Goal: Task Accomplishment & Management: Manage account settings

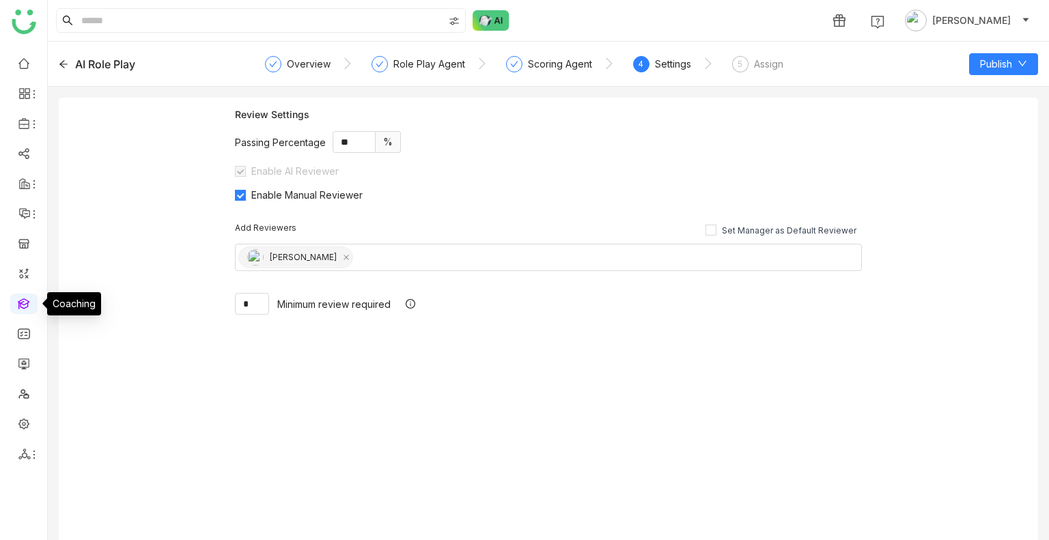
click at [26, 306] on link at bounding box center [24, 303] width 12 height 12
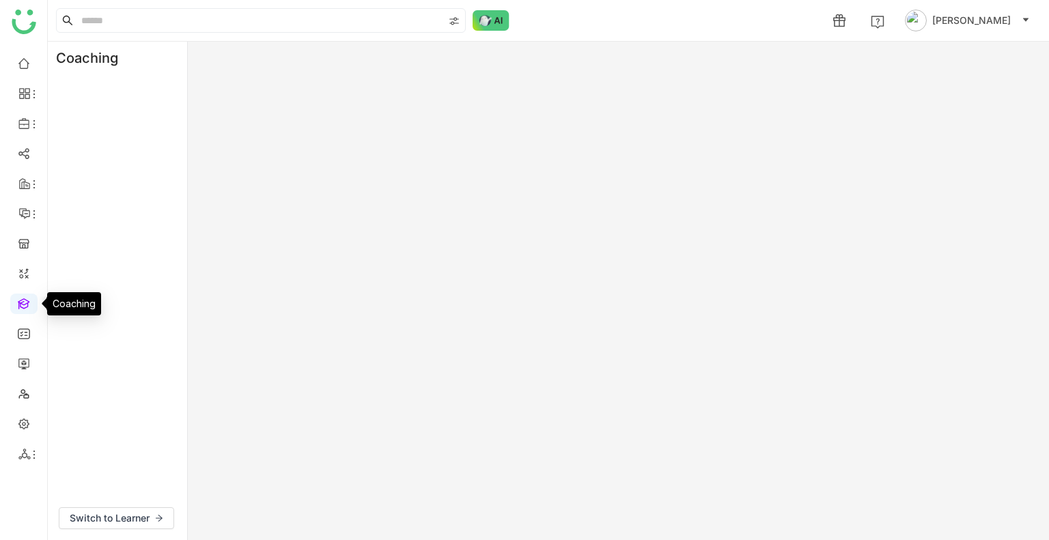
click at [26, 306] on link at bounding box center [24, 303] width 12 height 12
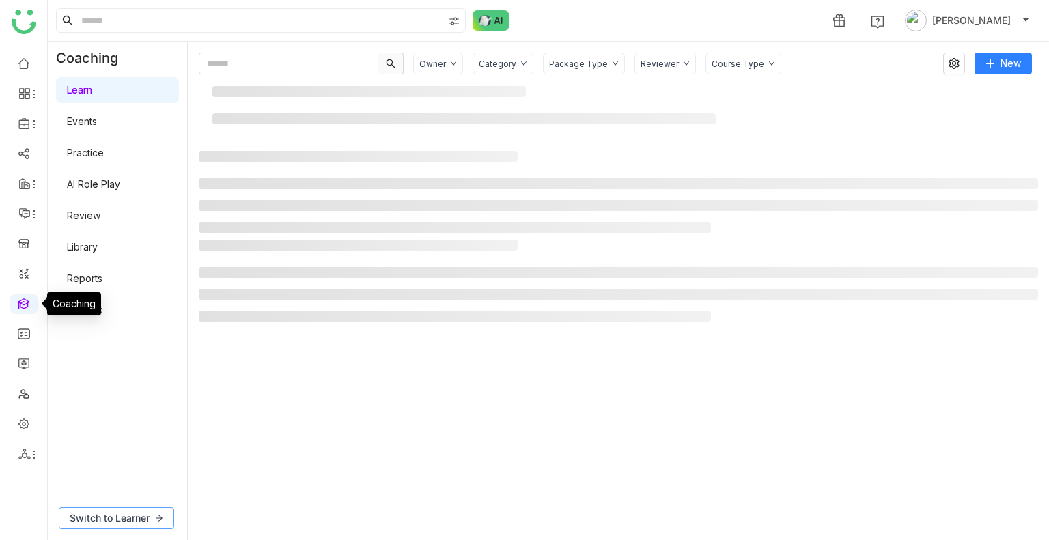
click at [126, 508] on button "Switch to Learner" at bounding box center [116, 518] width 115 height 22
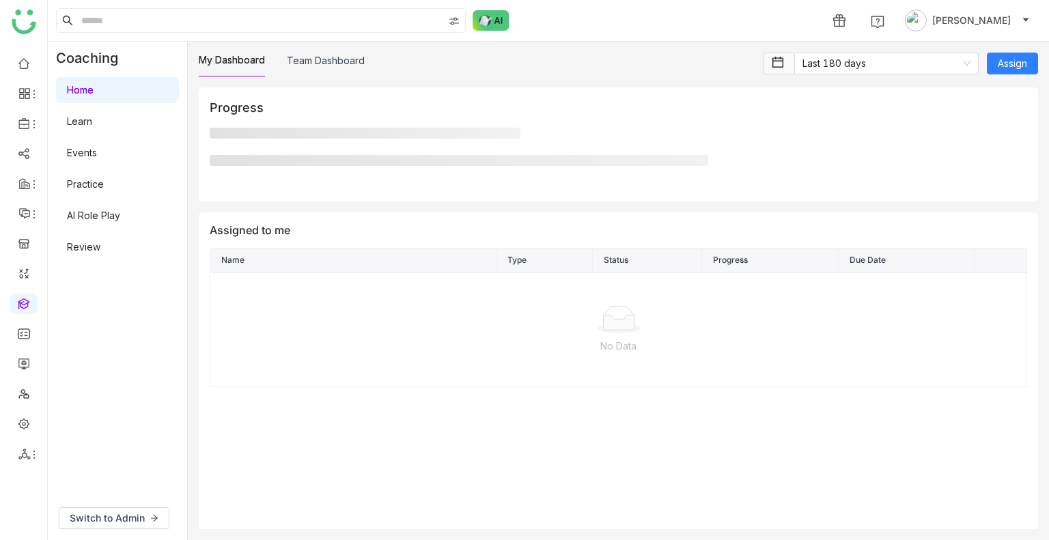
click at [120, 518] on span "Switch to Admin" at bounding box center [107, 518] width 75 height 15
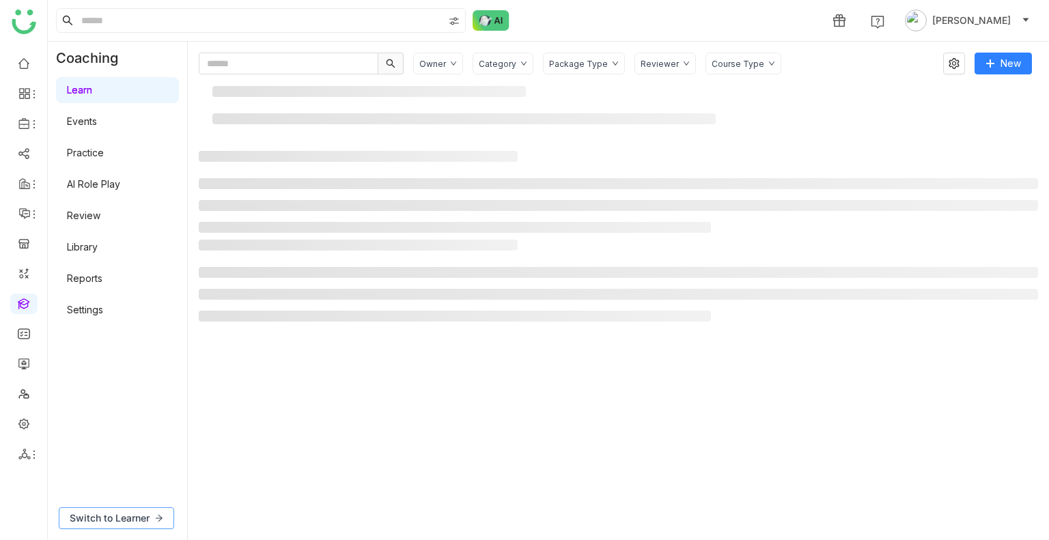
click at [94, 529] on button "Switch to Learner" at bounding box center [116, 518] width 115 height 22
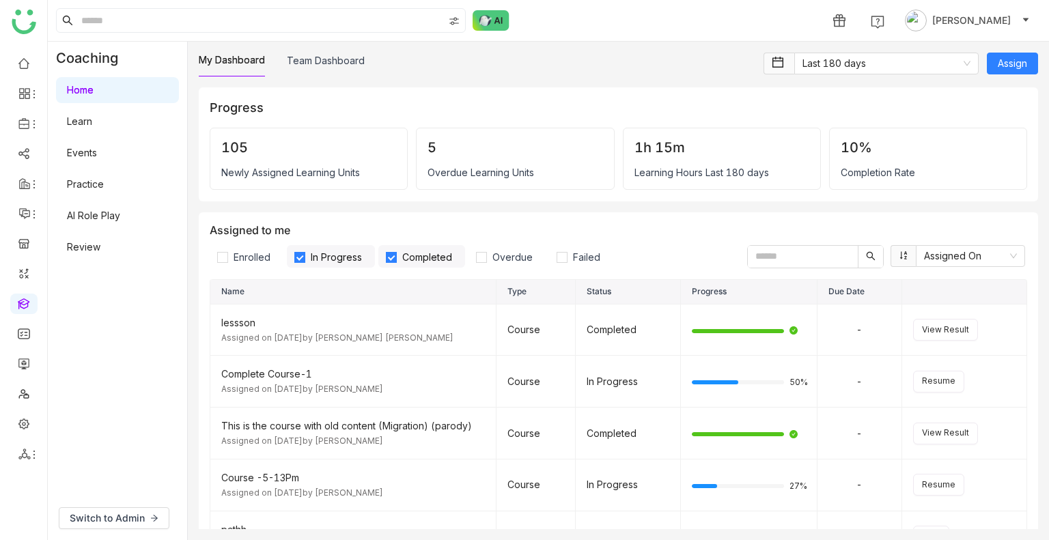
click at [104, 210] on link "AI Role Play" at bounding box center [93, 216] width 53 height 12
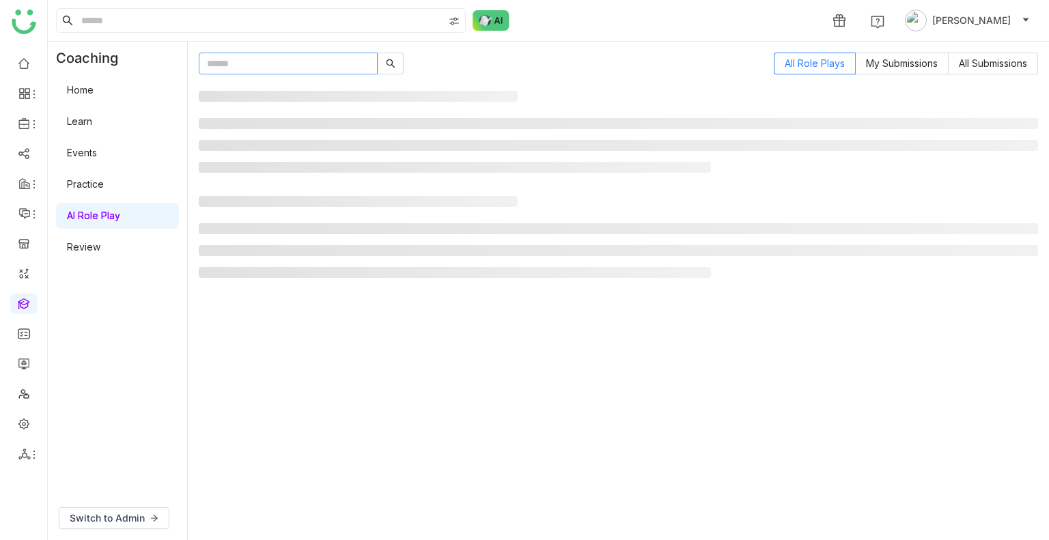
click at [325, 69] on input "text" at bounding box center [288, 64] width 179 height 22
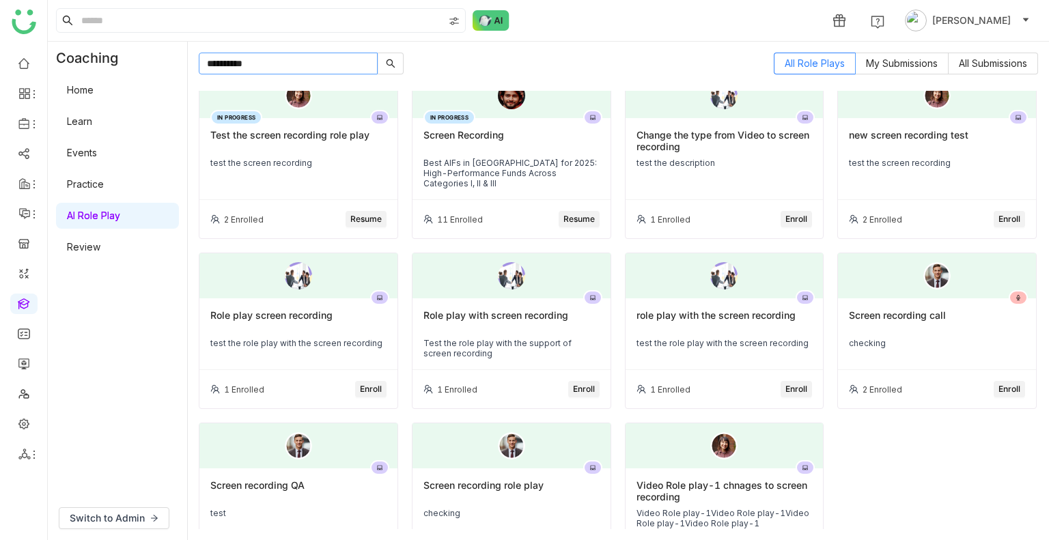
scroll to position [68, 0]
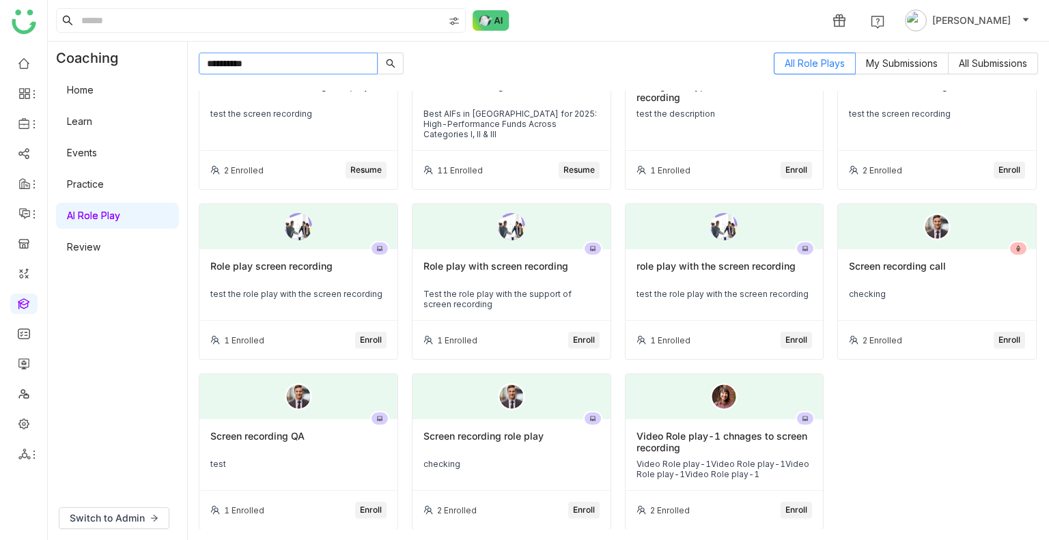
type input "**********"
click at [545, 426] on div "Screen recording role play checking" at bounding box center [511, 455] width 198 height 72
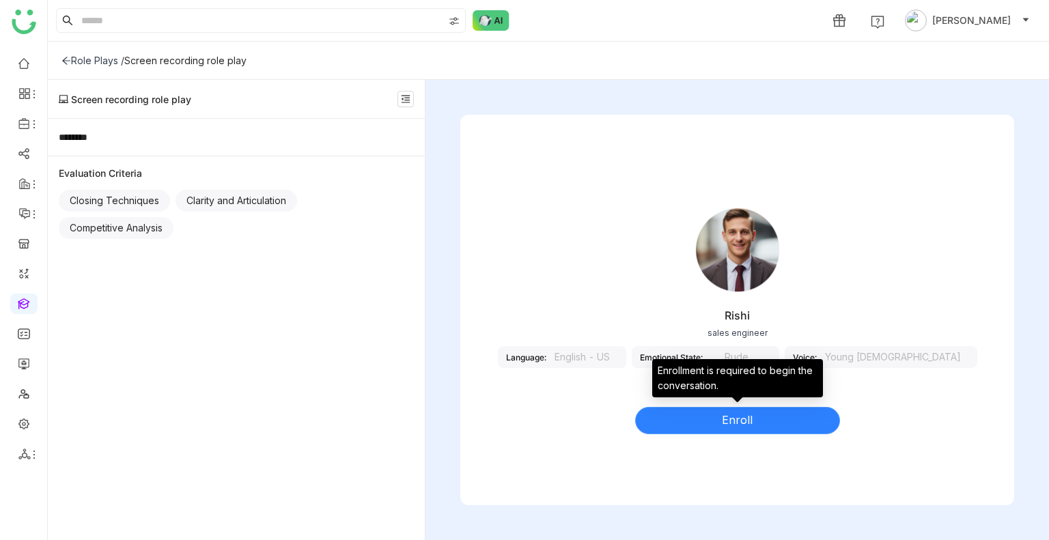
click at [701, 420] on button "Enroll" at bounding box center [737, 420] width 205 height 27
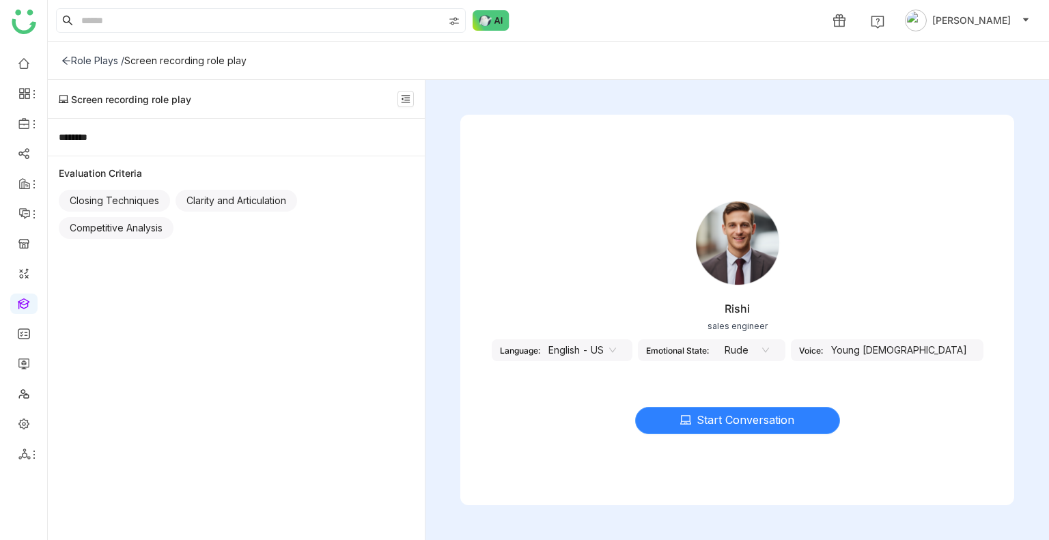
click at [695, 432] on button "Start Conversation" at bounding box center [737, 420] width 205 height 27
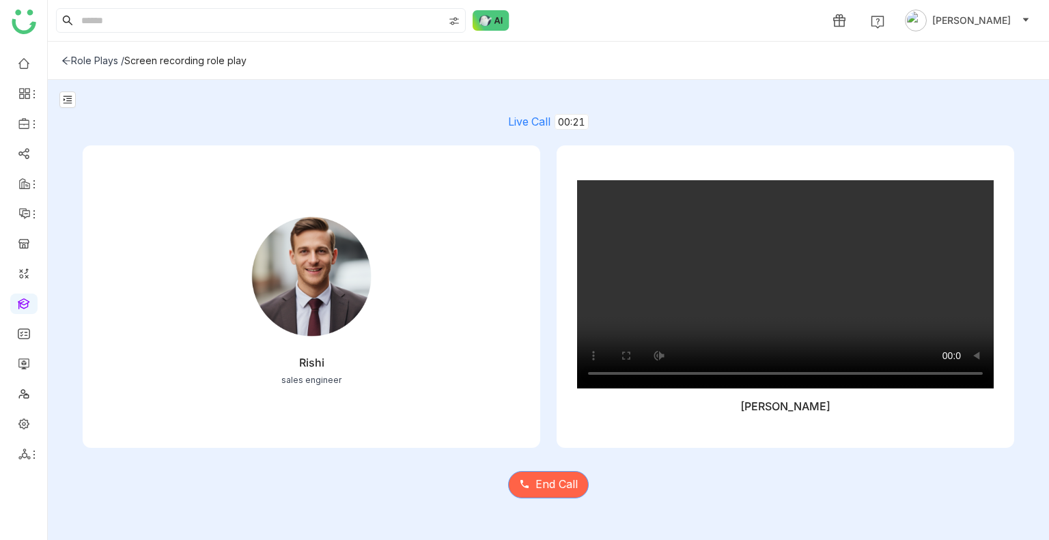
click at [549, 483] on span "End Call" at bounding box center [556, 484] width 42 height 17
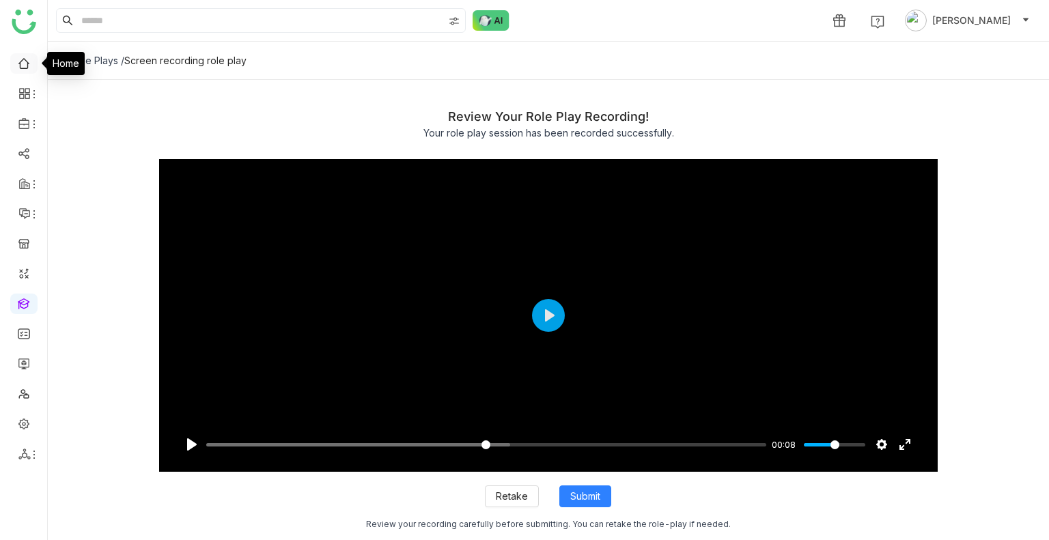
click at [30, 58] on link at bounding box center [24, 63] width 12 height 12
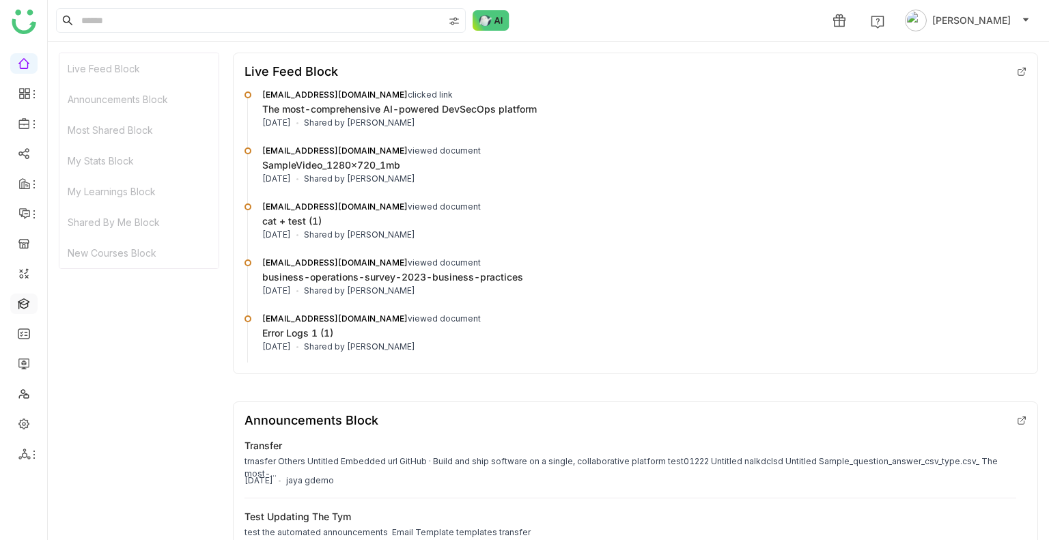
click at [20, 303] on link at bounding box center [24, 303] width 12 height 12
click at [21, 301] on link at bounding box center [24, 303] width 12 height 12
click at [22, 300] on link at bounding box center [24, 303] width 12 height 12
click at [25, 300] on link at bounding box center [24, 303] width 12 height 12
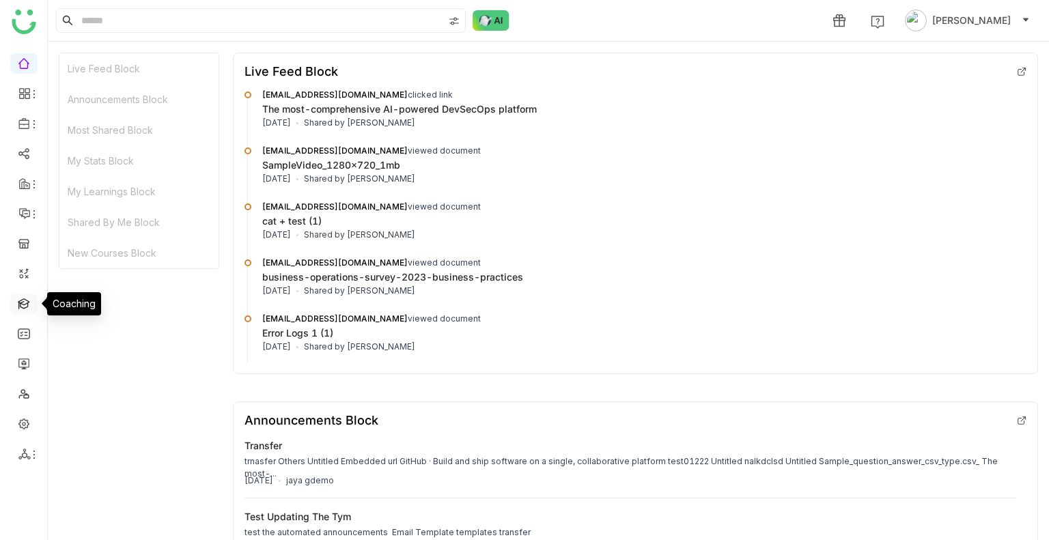
click at [25, 300] on link at bounding box center [24, 303] width 12 height 12
click at [28, 303] on link at bounding box center [24, 303] width 12 height 12
click at [27, 303] on link at bounding box center [24, 303] width 12 height 12
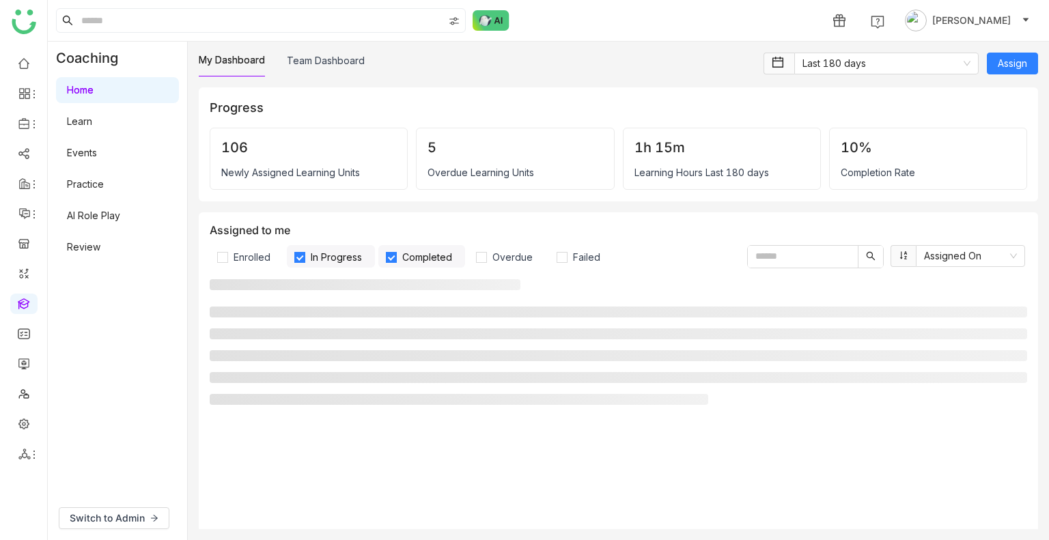
click at [109, 217] on link "AI Role Play" at bounding box center [93, 216] width 53 height 12
click at [109, 215] on link "AI Role Play" at bounding box center [93, 216] width 53 height 12
click at [111, 215] on link "AI Role Play" at bounding box center [93, 216] width 53 height 12
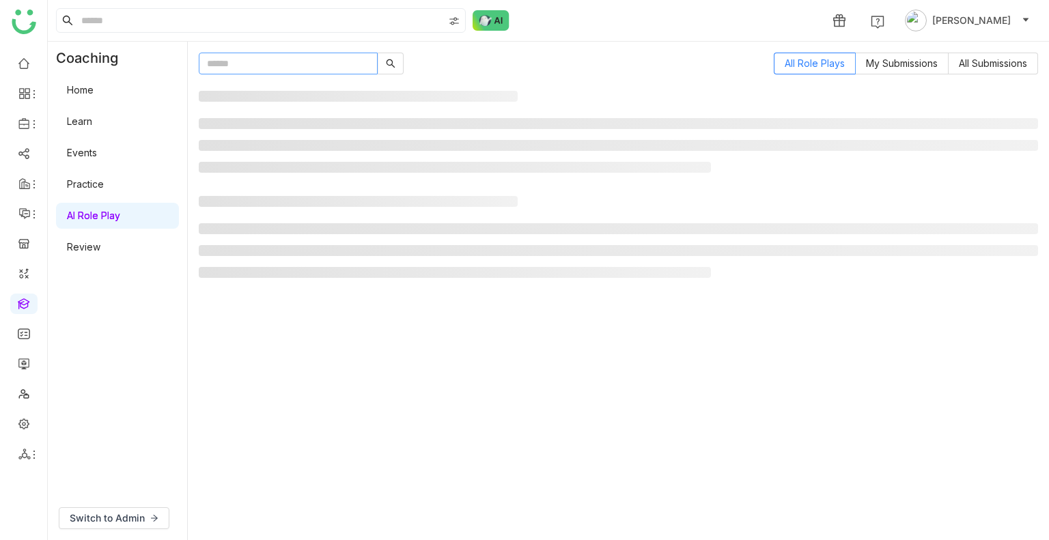
click at [253, 74] on input "text" at bounding box center [288, 64] width 179 height 22
click at [253, 68] on input "text" at bounding box center [288, 64] width 179 height 22
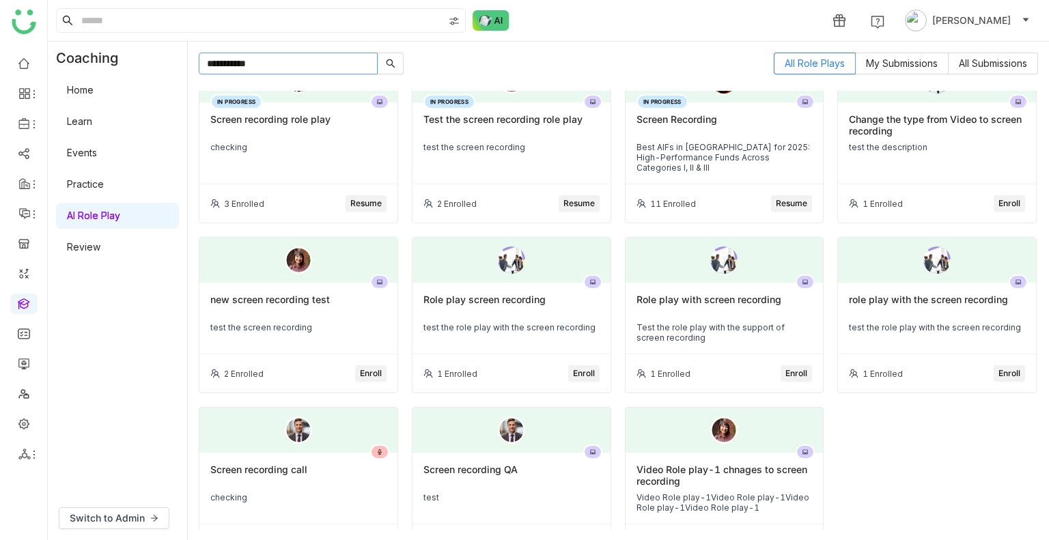
scroll to position [68, 0]
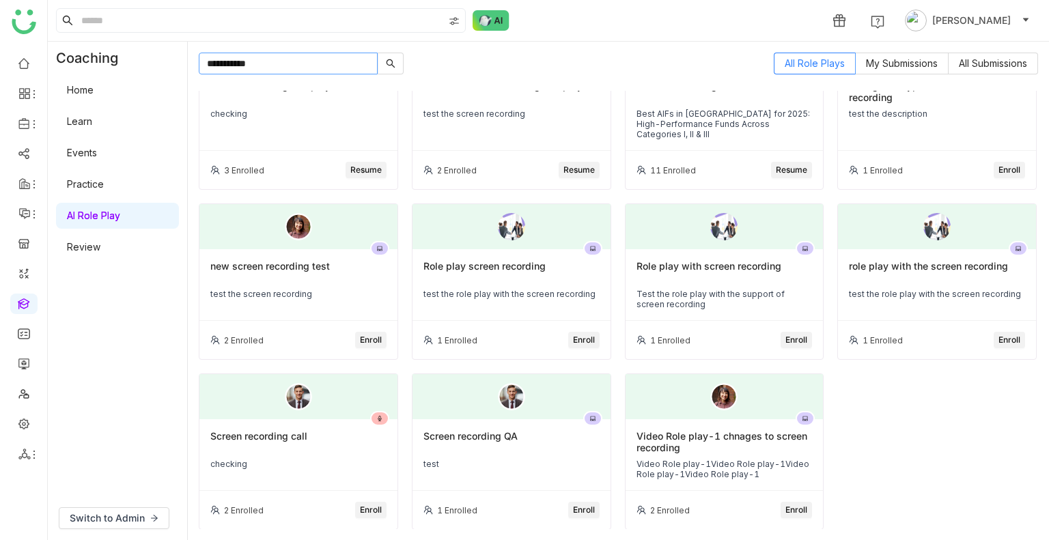
type input "**********"
drag, startPoint x: 440, startPoint y: 455, endPoint x: 443, endPoint y: 447, distance: 8.6
click at [441, 450] on div "Screen recording QA test" at bounding box center [511, 455] width 198 height 72
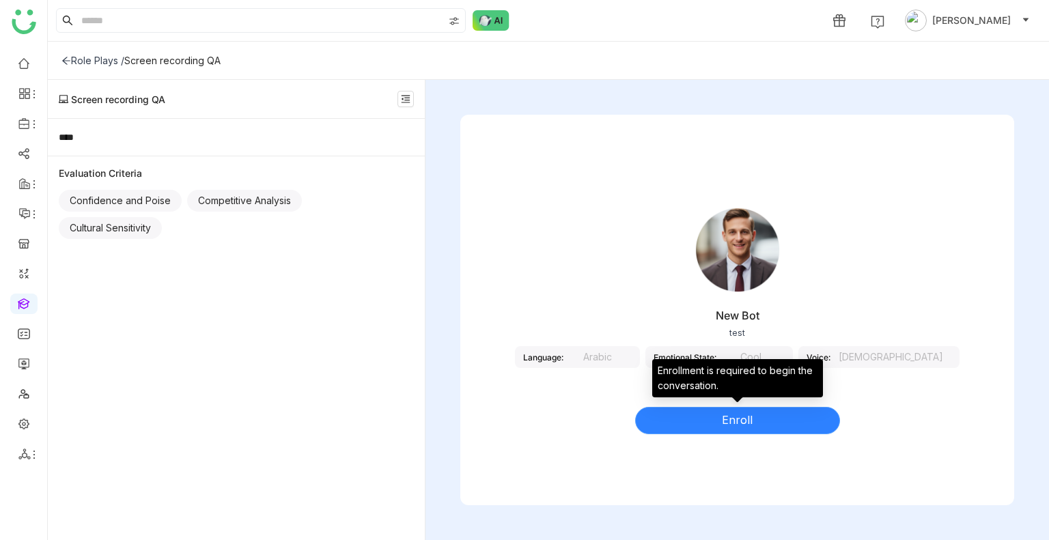
click at [669, 427] on button "Enroll" at bounding box center [737, 420] width 205 height 27
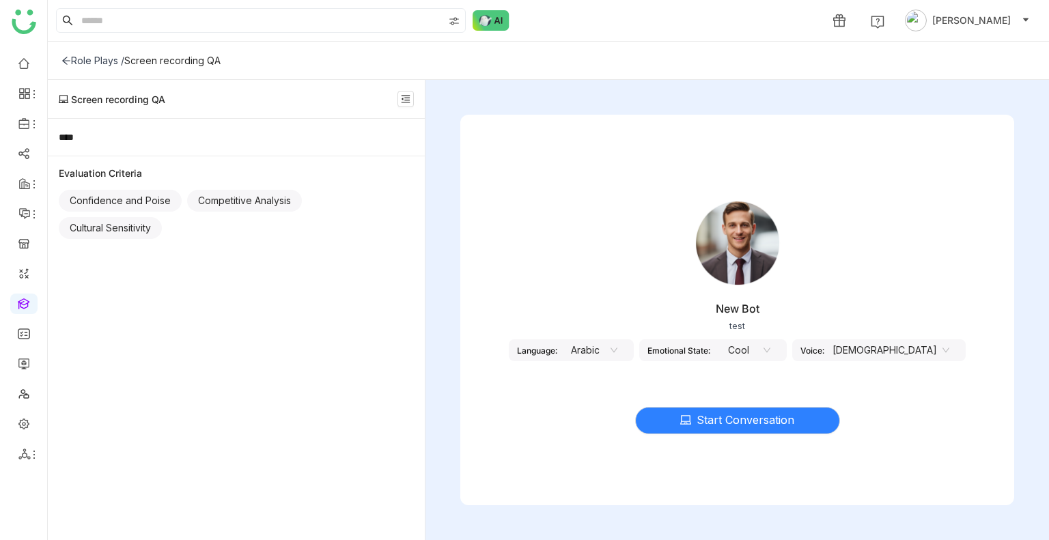
click at [604, 346] on nz-select-item "Arabic" at bounding box center [591, 350] width 52 height 20
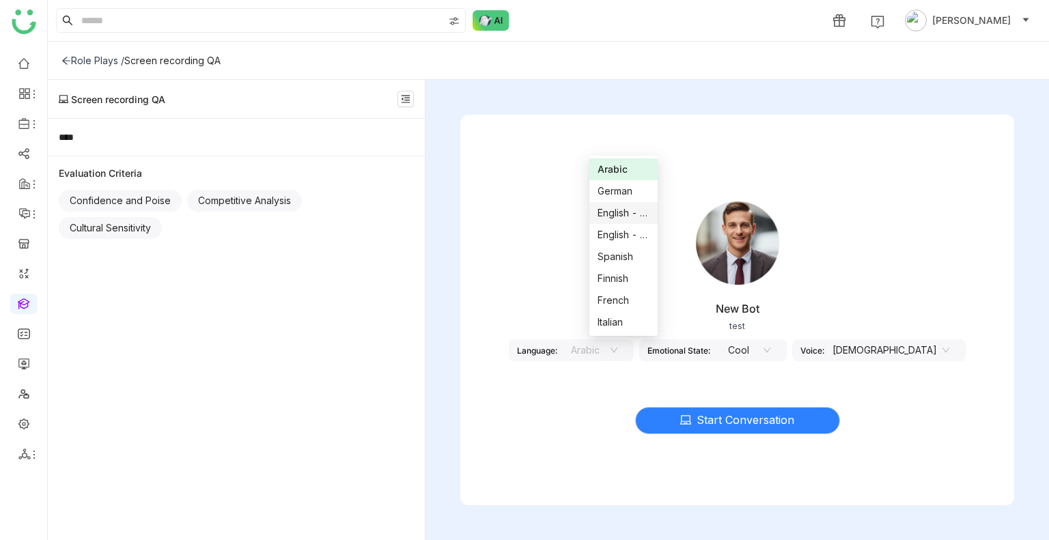
click at [609, 207] on div "English - India" at bounding box center [624, 213] width 52 height 15
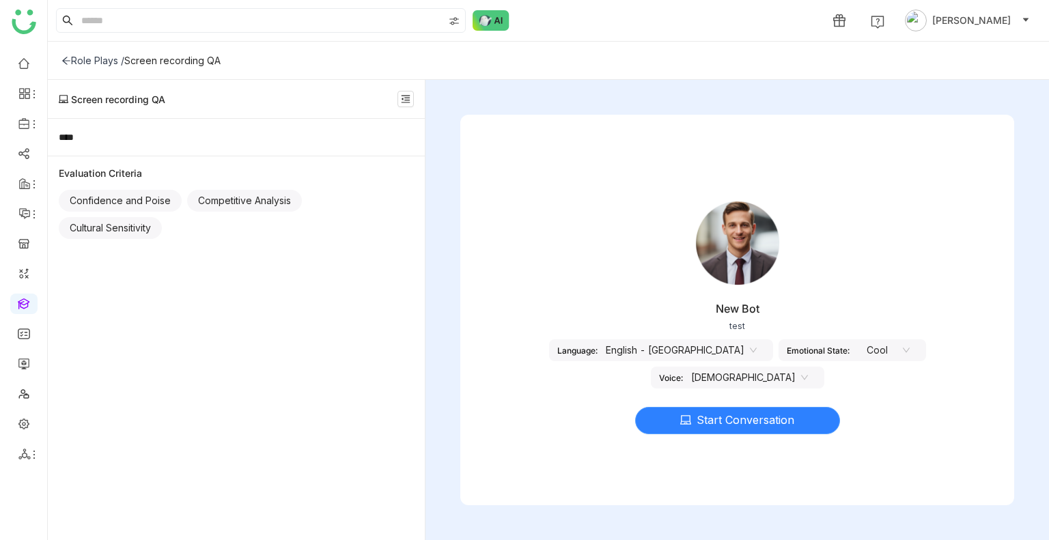
click at [706, 412] on span "Start Conversation" at bounding box center [746, 420] width 98 height 17
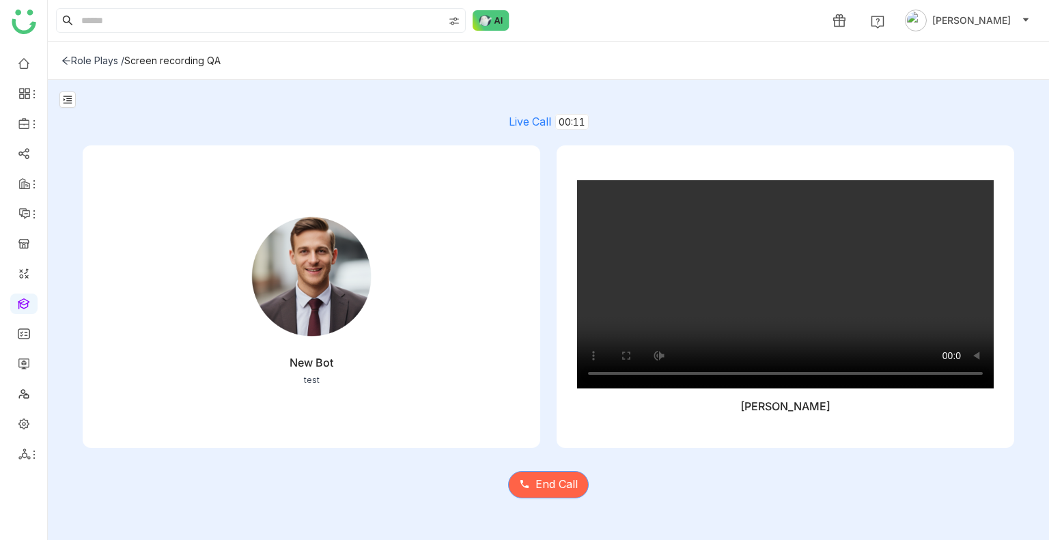
click at [542, 486] on span "End Call" at bounding box center [556, 484] width 42 height 17
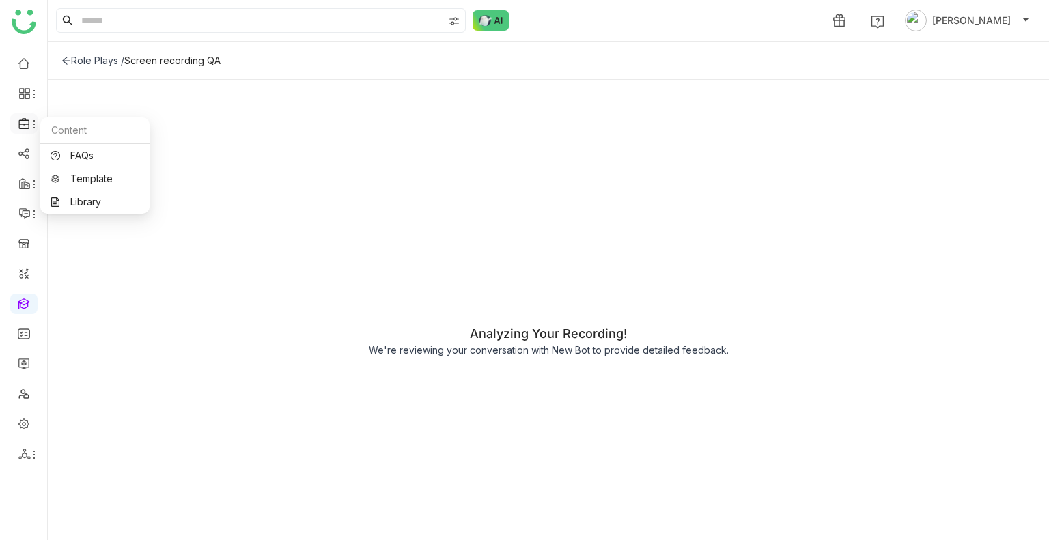
click at [24, 124] on span at bounding box center [23, 124] width 7 height 0
click at [84, 160] on link "FAQs" at bounding box center [95, 156] width 89 height 10
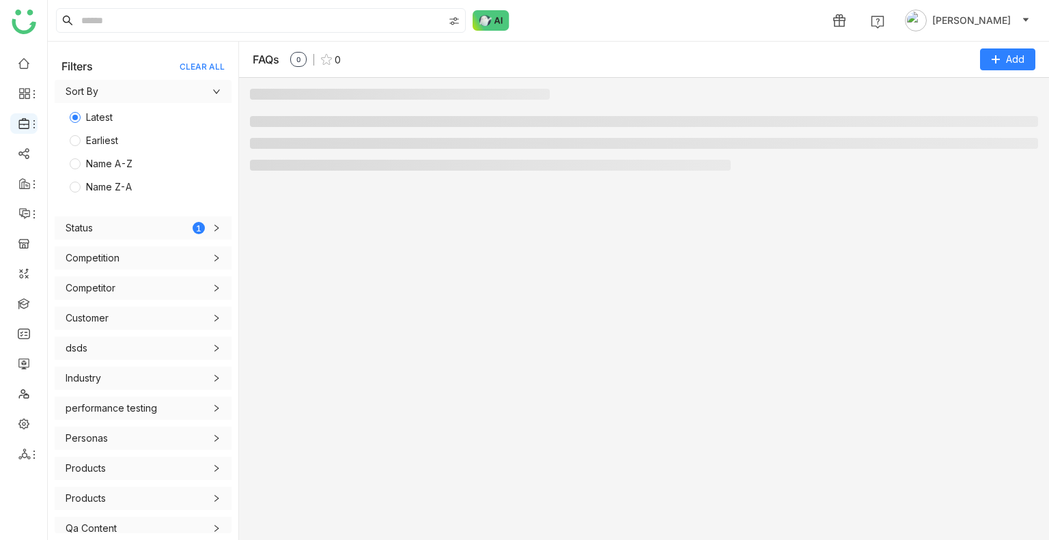
click at [35, 124] on icon at bounding box center [34, 124] width 11 height 11
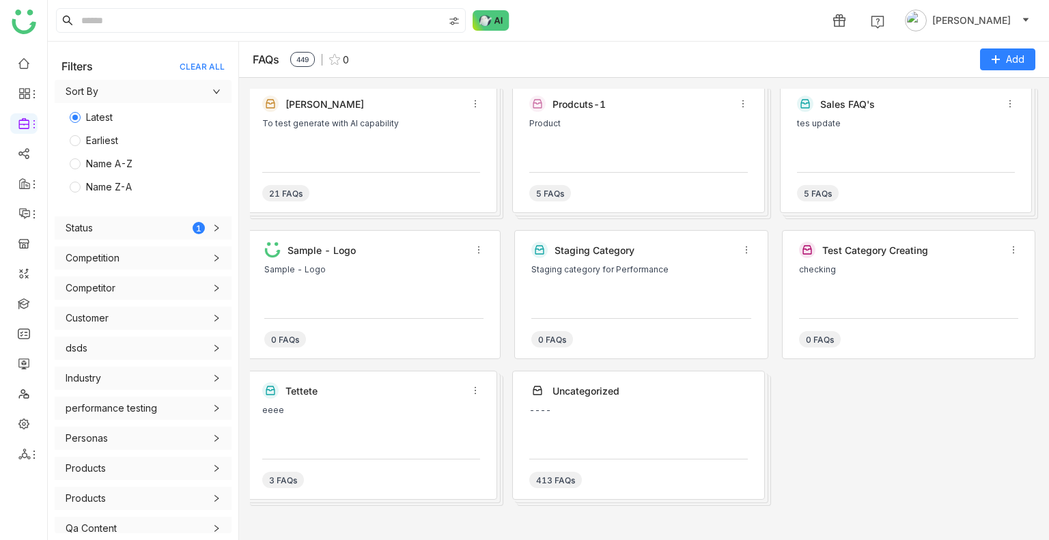
click at [636, 172] on div "5 FAQs" at bounding box center [638, 186] width 218 height 29
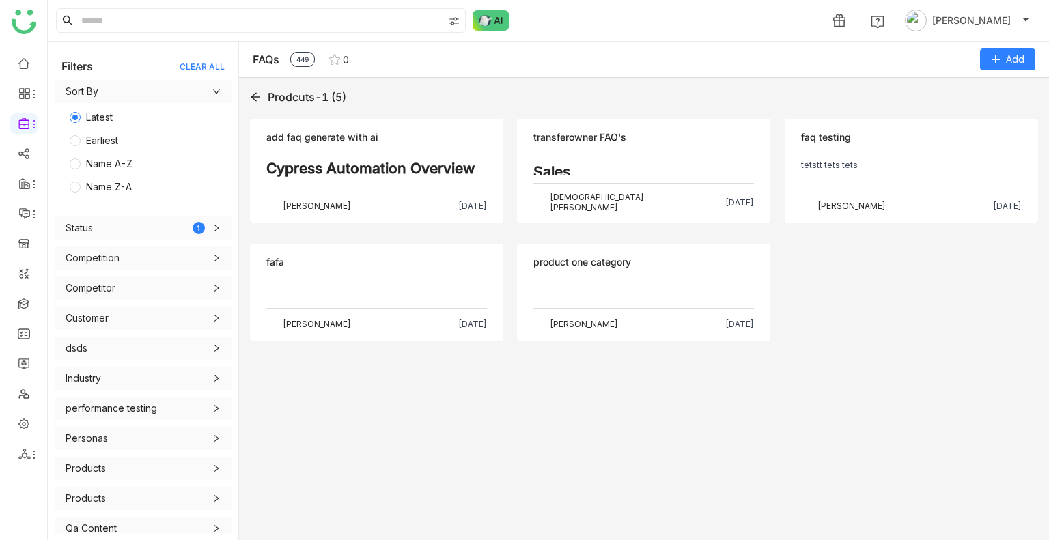
click at [404, 175] on div "Objection add faq generate with ai Cypress Automation Overview Context and Hook…" at bounding box center [376, 171] width 253 height 104
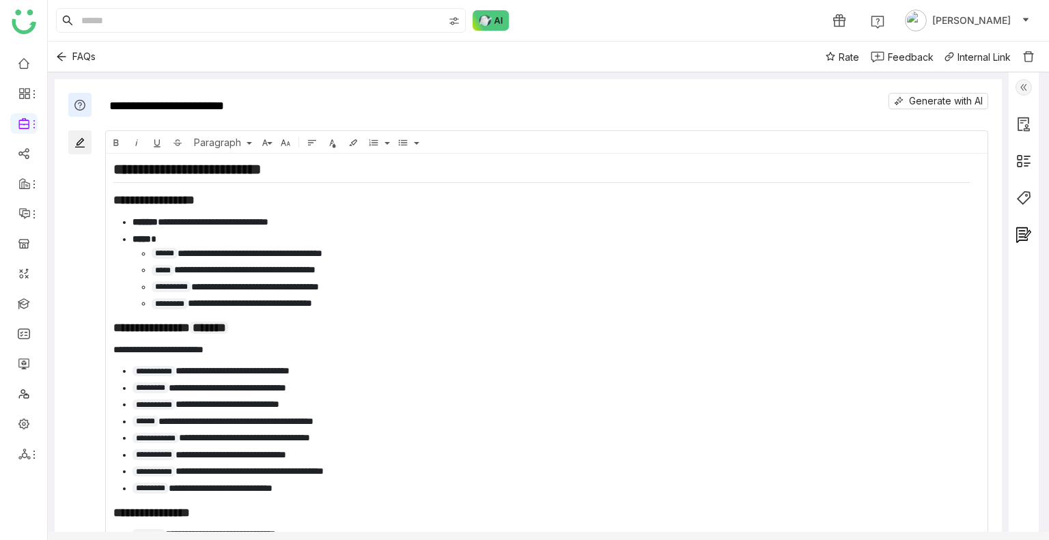
click at [1022, 97] on div at bounding box center [1024, 309] width 30 height 474
click at [1022, 95] on img at bounding box center [1023, 87] width 16 height 16
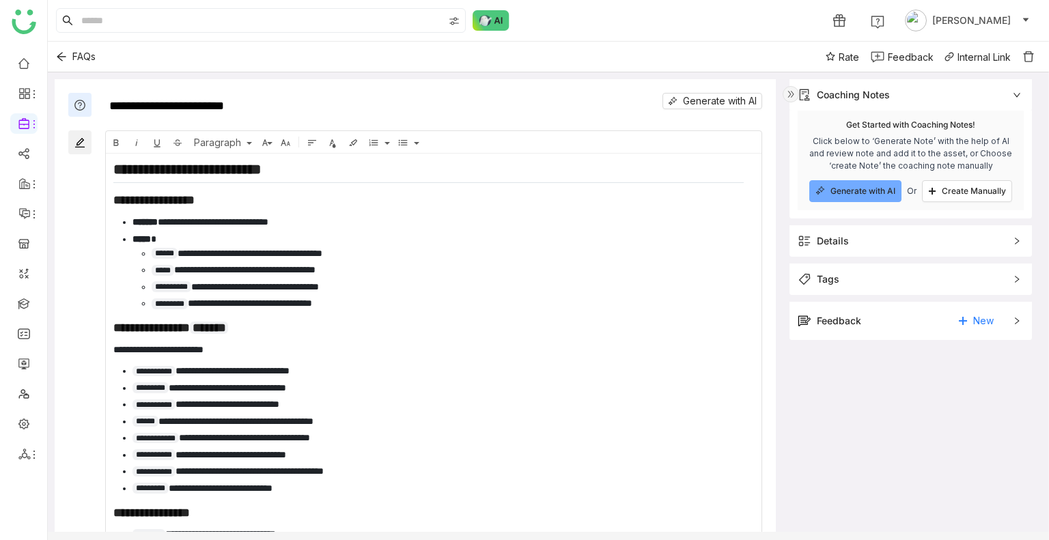
click at [855, 322] on div "Feedback" at bounding box center [839, 320] width 44 height 15
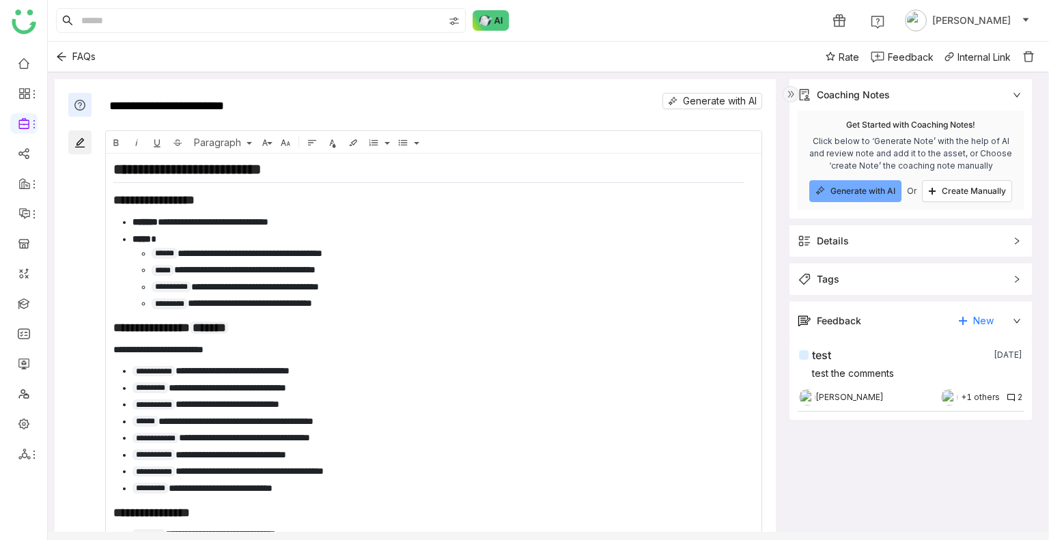
click at [874, 390] on div "test 1 day ago test the comments Uday Bhanu +1 others 2" at bounding box center [910, 375] width 223 height 57
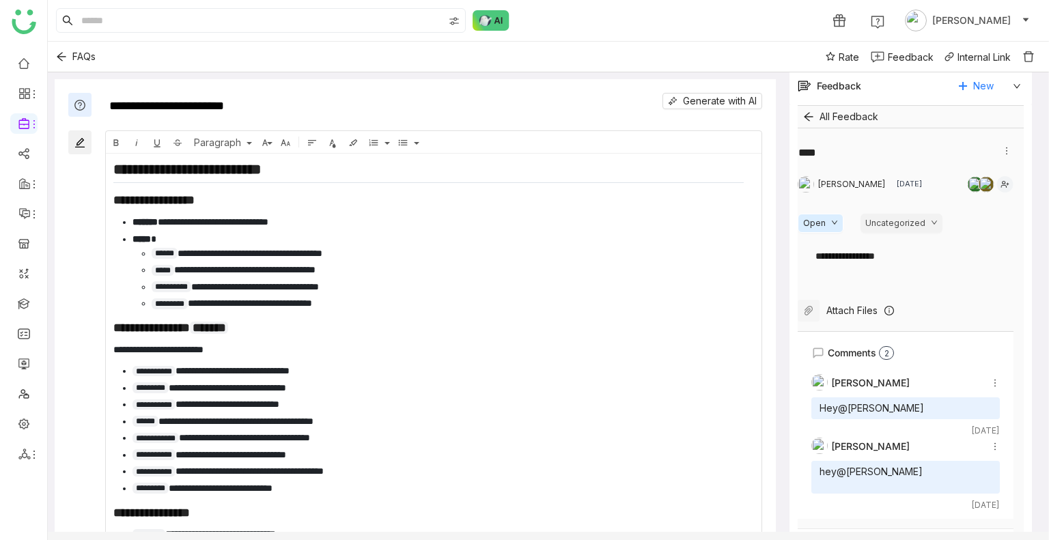
scroll to position [288, 0]
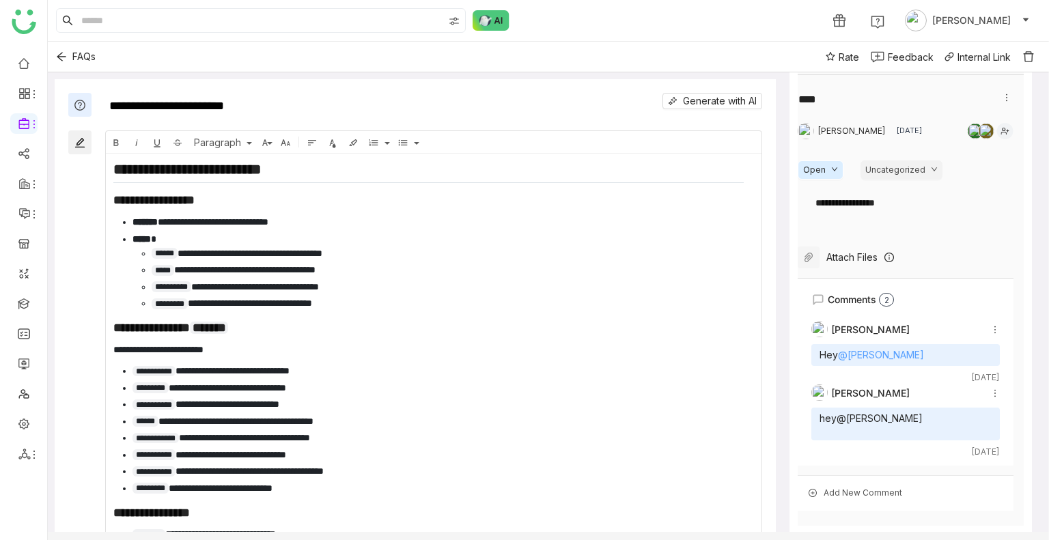
click at [869, 351] on link "@Vishnu Vardhan" at bounding box center [881, 355] width 86 height 12
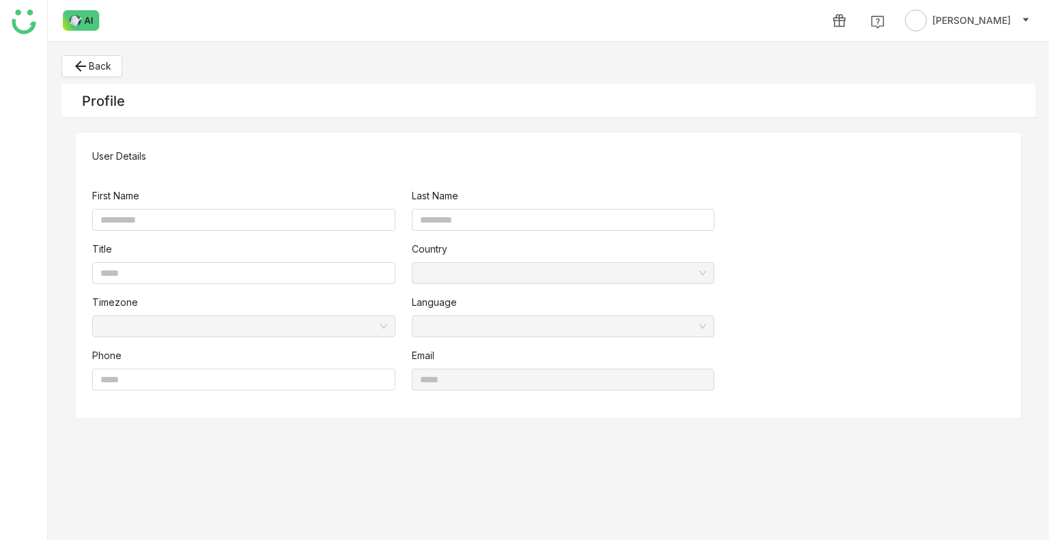
type input "******"
type input "*******"
type input "**********"
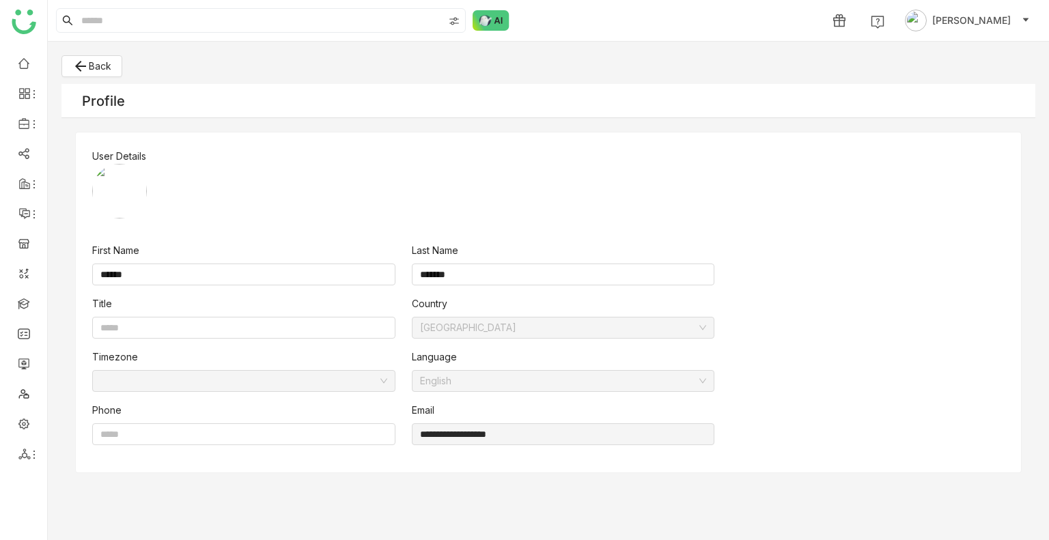
click at [131, 197] on img at bounding box center [119, 191] width 55 height 55
drag, startPoint x: 116, startPoint y: 186, endPoint x: 98, endPoint y: 59, distance: 127.6
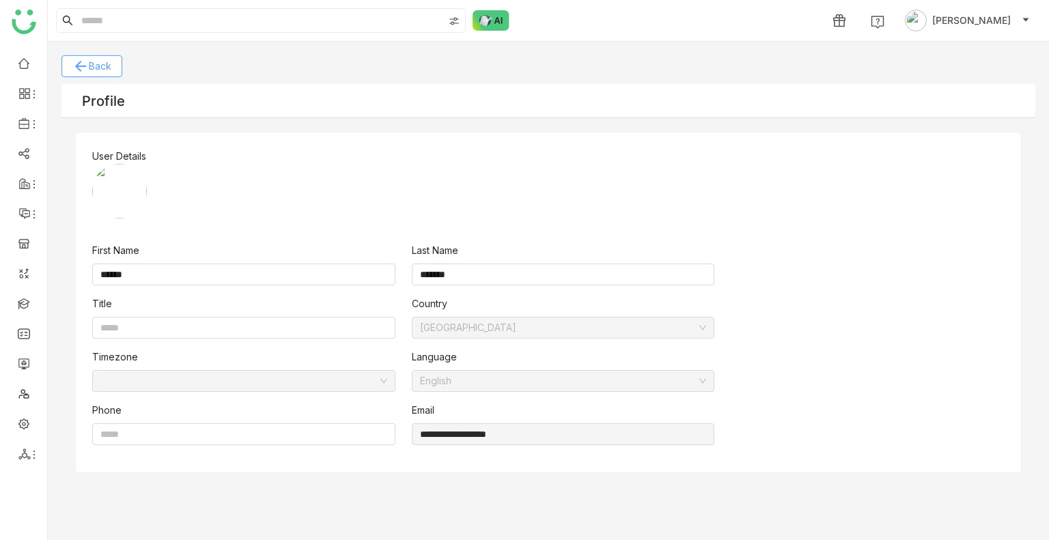
click at [98, 59] on span "Back" at bounding box center [100, 66] width 23 height 15
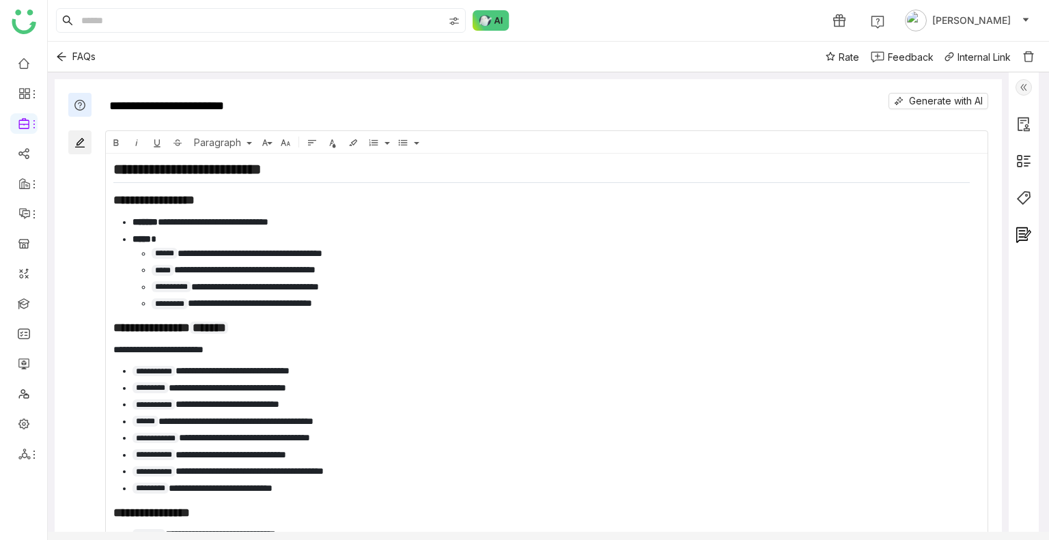
click at [1018, 93] on img at bounding box center [1023, 87] width 16 height 16
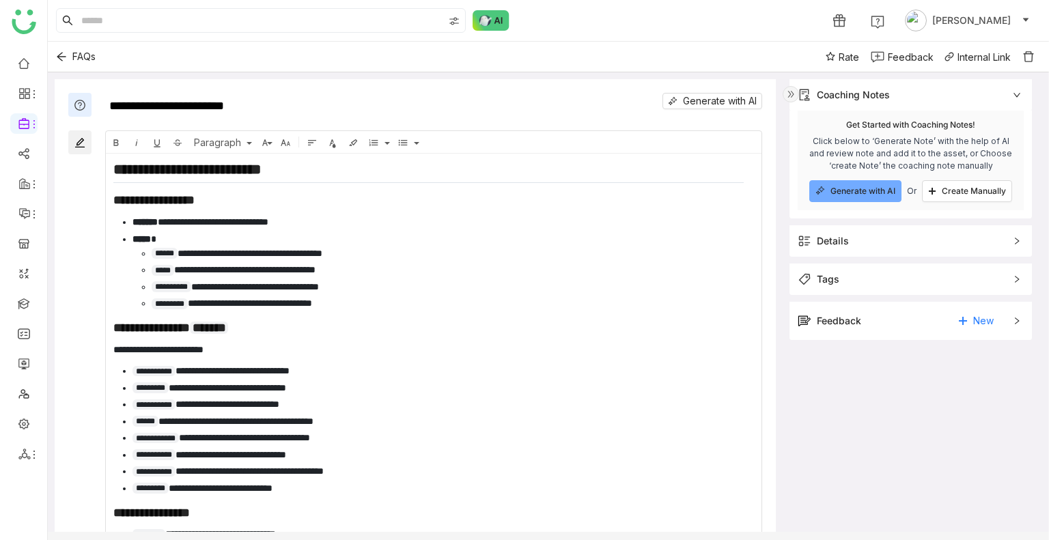
click at [883, 332] on div "Feedback New" at bounding box center [910, 321] width 242 height 38
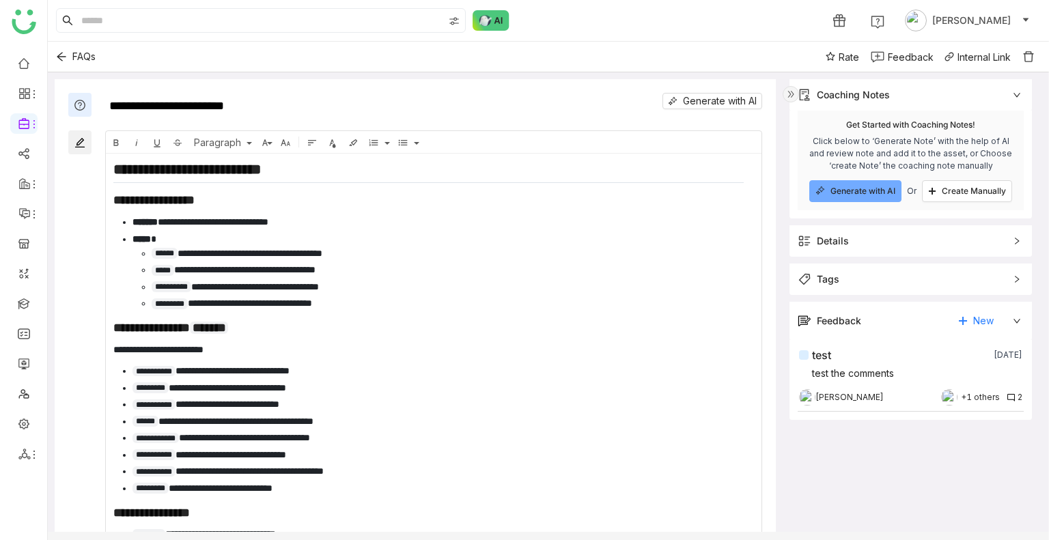
click at [874, 402] on div "[PERSON_NAME] +1 others 2" at bounding box center [910, 398] width 223 height 14
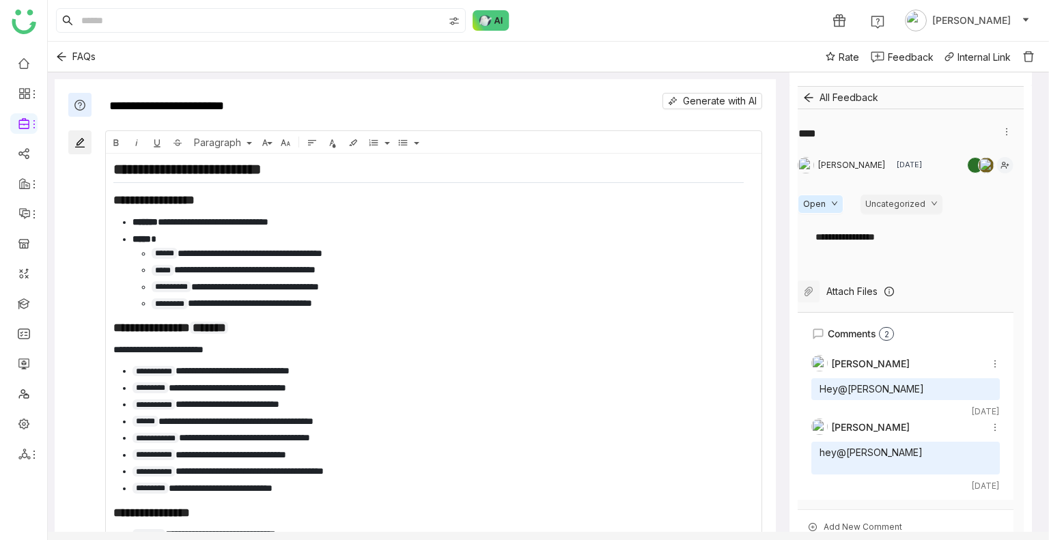
scroll to position [288, 0]
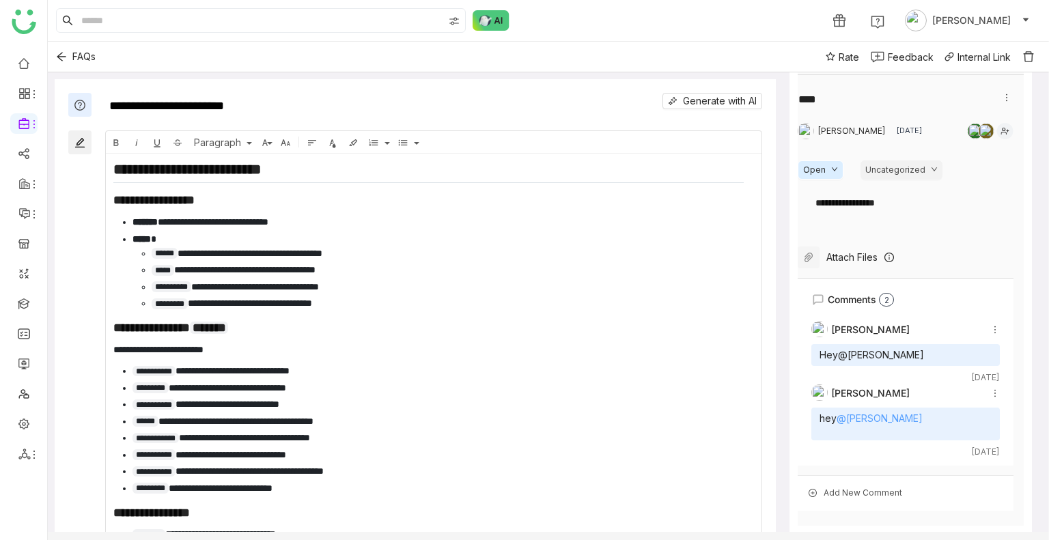
click at [869, 415] on link "@[PERSON_NAME]" at bounding box center [880, 418] width 86 height 12
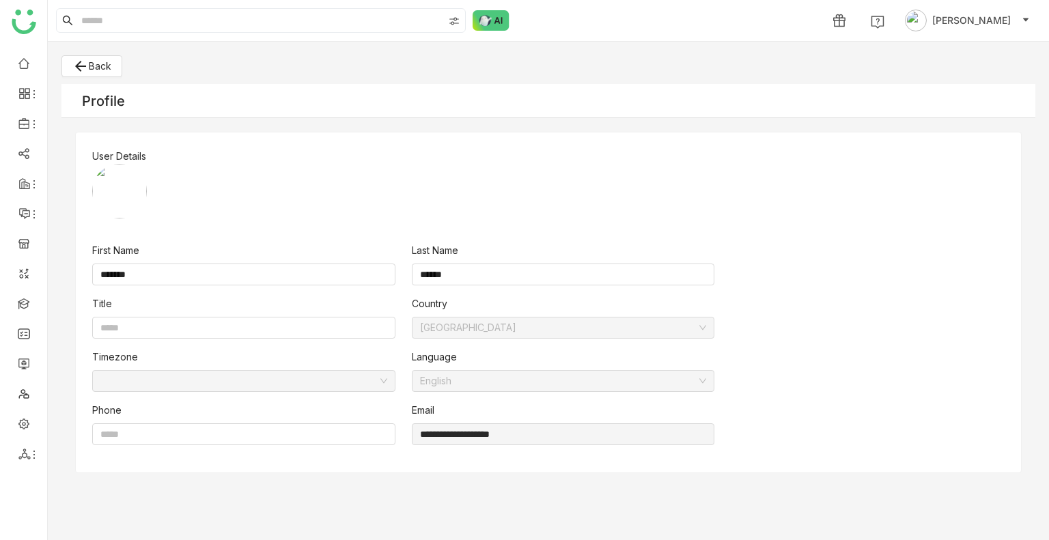
click at [124, 225] on div "**********" at bounding box center [548, 302] width 945 height 340
click at [125, 209] on img at bounding box center [119, 191] width 55 height 55
click at [126, 188] on img at bounding box center [119, 191] width 55 height 55
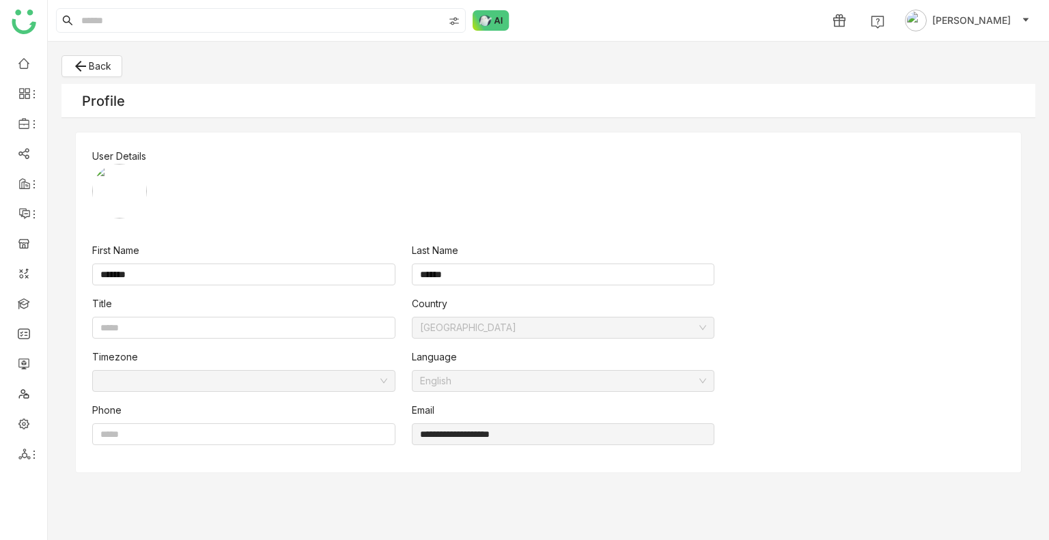
click at [126, 188] on img at bounding box center [119, 191] width 55 height 55
click at [126, 173] on img at bounding box center [119, 191] width 55 height 55
drag, startPoint x: 123, startPoint y: 154, endPoint x: 115, endPoint y: 77, distance: 77.6
click at [123, 138] on div "**********" at bounding box center [548, 302] width 945 height 340
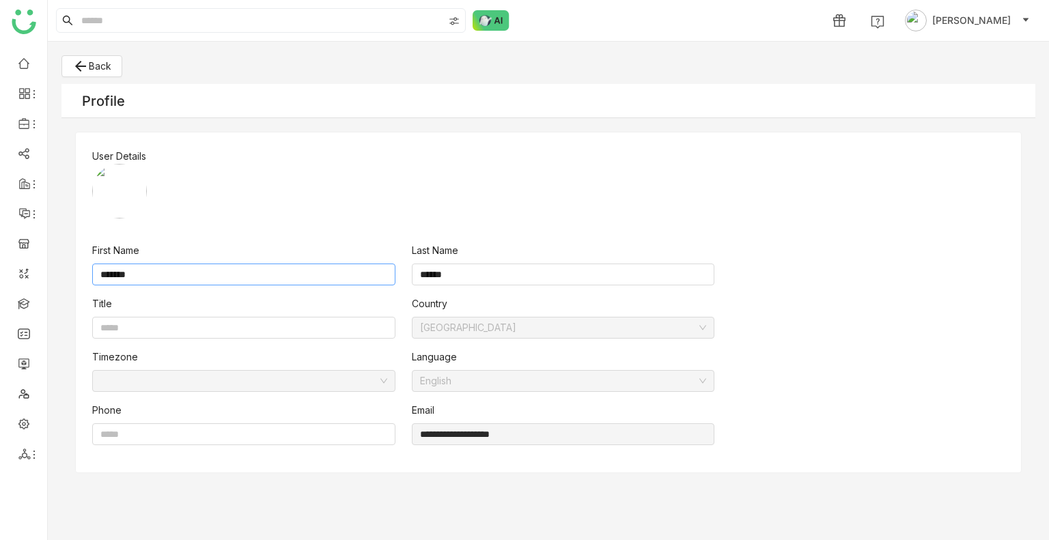
click at [155, 281] on input "*******" at bounding box center [243, 275] width 303 height 22
click at [156, 278] on input "*******" at bounding box center [243, 275] width 303 height 22
click at [157, 277] on input "*******" at bounding box center [243, 275] width 303 height 22
click at [118, 178] on img at bounding box center [119, 191] width 55 height 55
click at [448, 272] on input "******" at bounding box center [563, 275] width 303 height 22
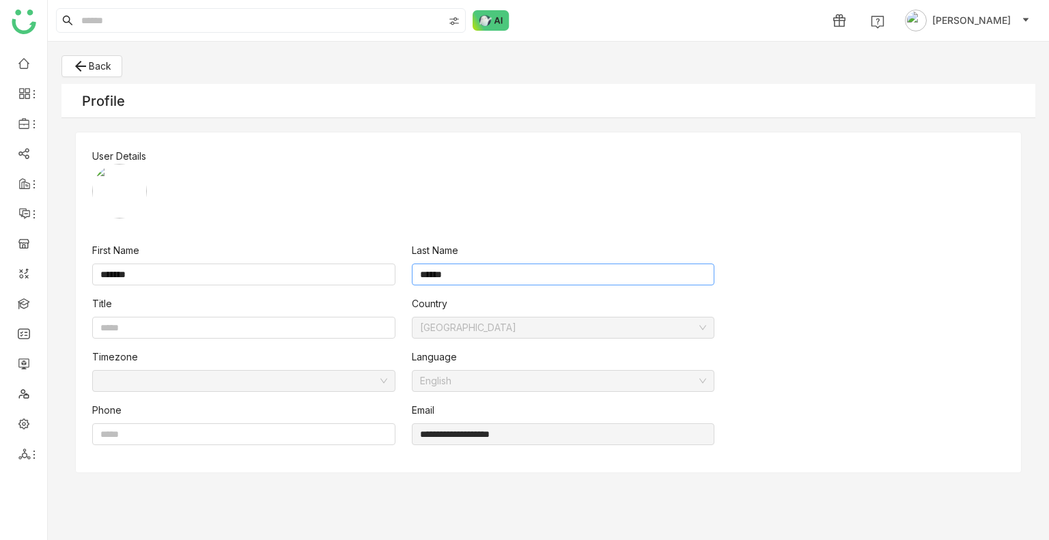
click at [448, 272] on input "******" at bounding box center [563, 275] width 303 height 22
click at [542, 324] on nz-select-item "[GEOGRAPHIC_DATA]" at bounding box center [563, 328] width 287 height 20
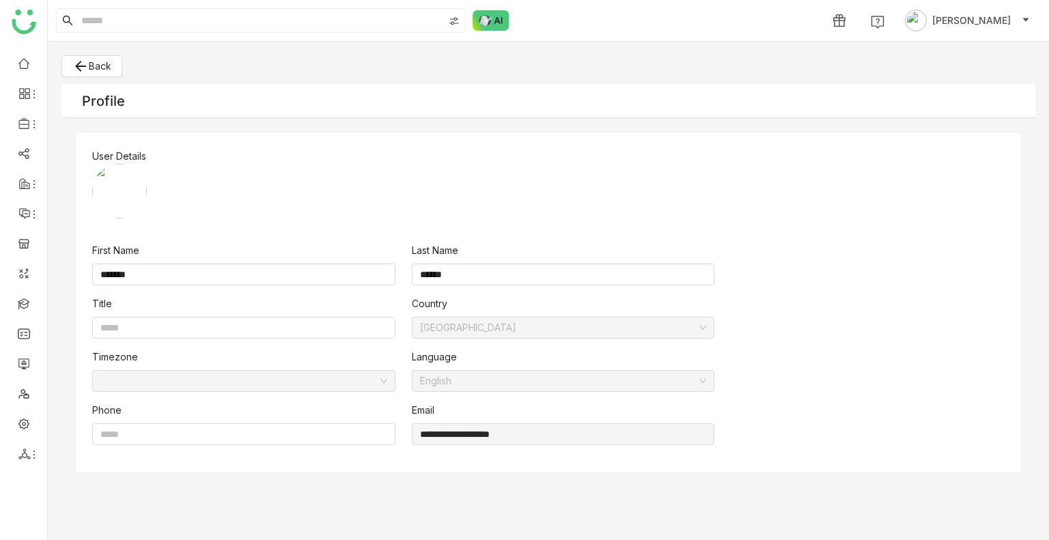
click at [542, 324] on nz-select-item "[GEOGRAPHIC_DATA]" at bounding box center [563, 328] width 287 height 20
click at [973, 34] on div "1 Uday Bhanu" at bounding box center [548, 20] width 1001 height 41
click at [972, 27] on span "[PERSON_NAME]" at bounding box center [971, 20] width 79 height 15
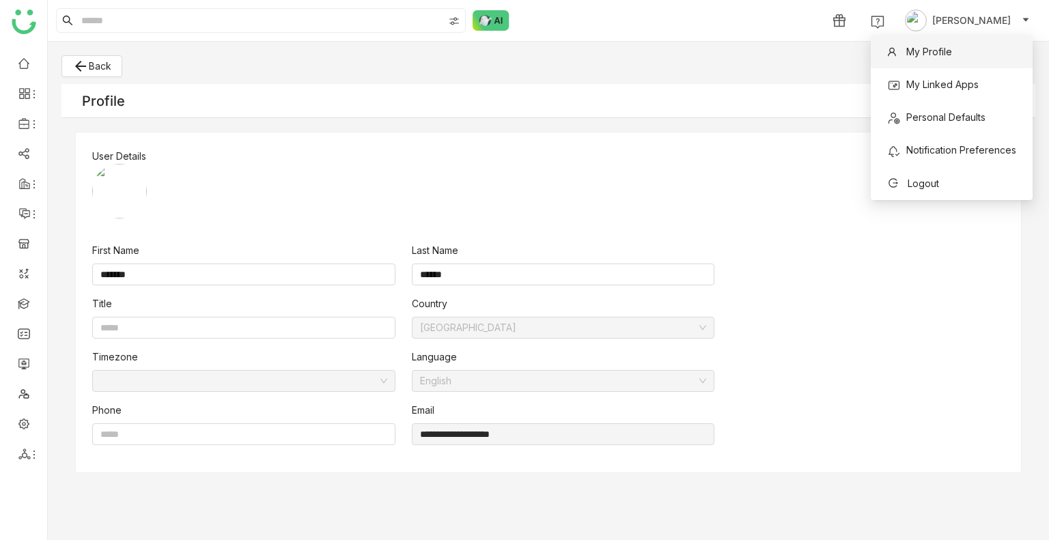
click at [942, 61] on span "My Profile" at bounding box center [919, 52] width 81 height 22
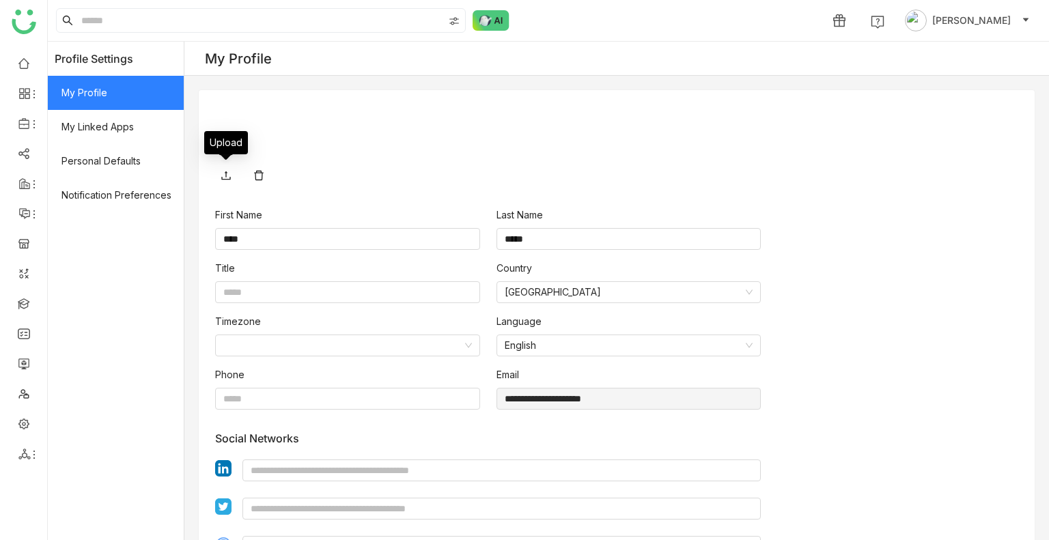
click at [227, 170] on icon at bounding box center [226, 175] width 11 height 11
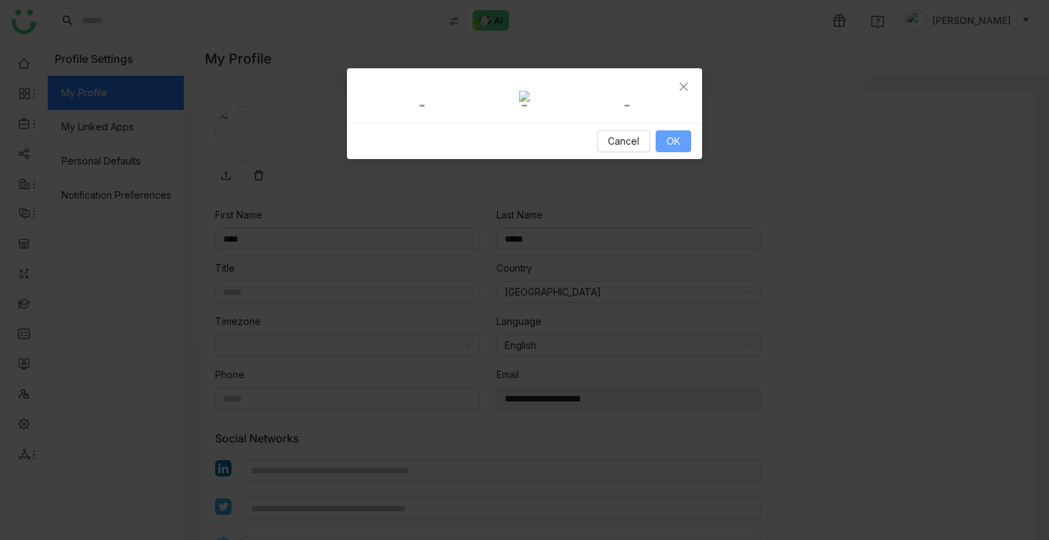
click at [669, 149] on span "OK" at bounding box center [674, 141] width 14 height 15
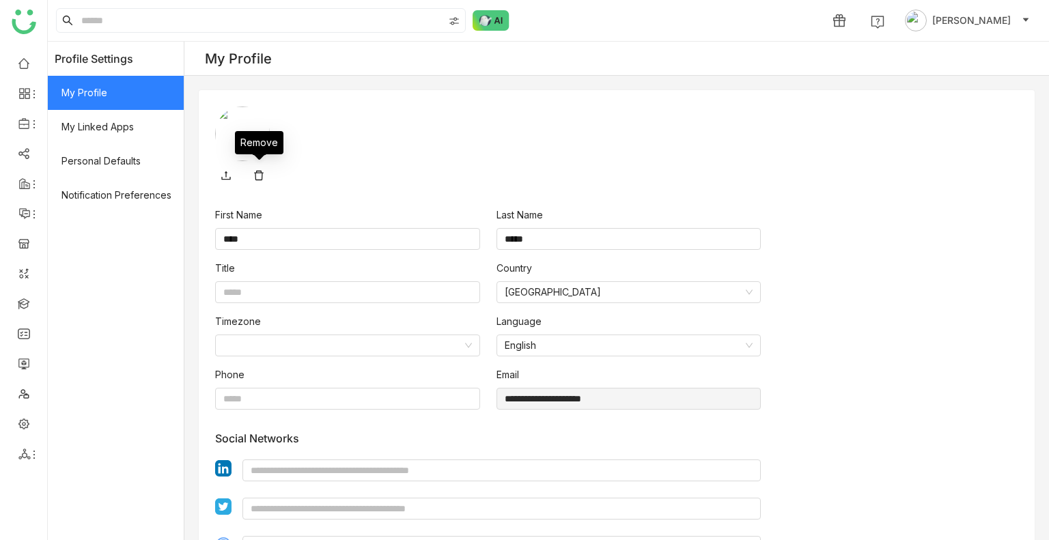
click at [259, 174] on icon at bounding box center [258, 175] width 11 height 11
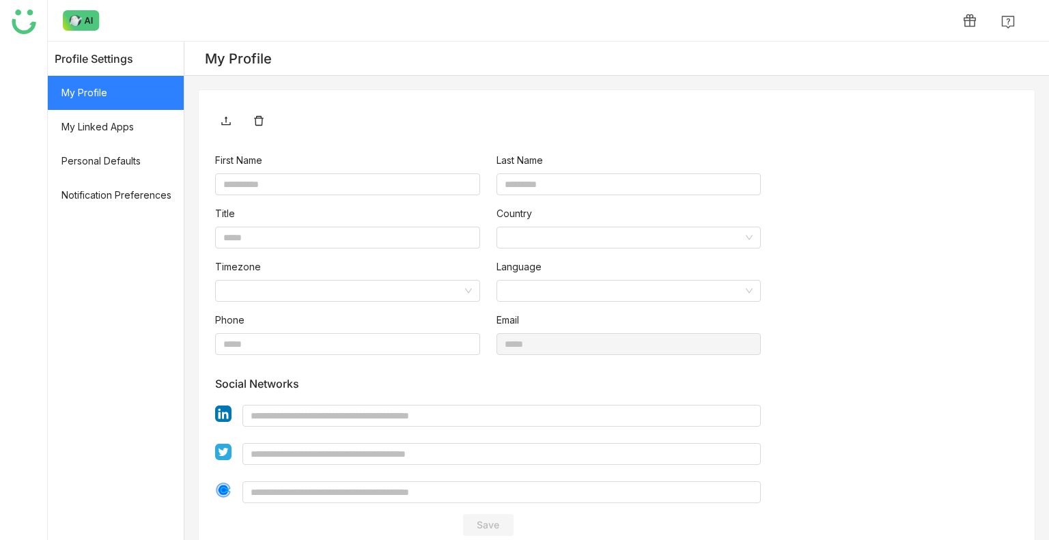
type input "****"
type input "*****"
type input "**********"
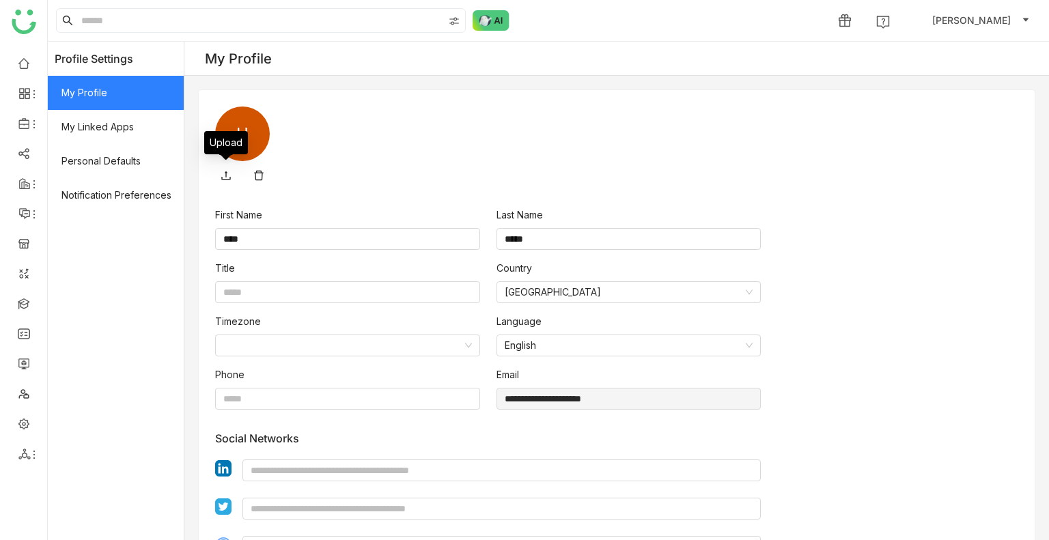
click at [223, 171] on icon at bounding box center [226, 175] width 11 height 11
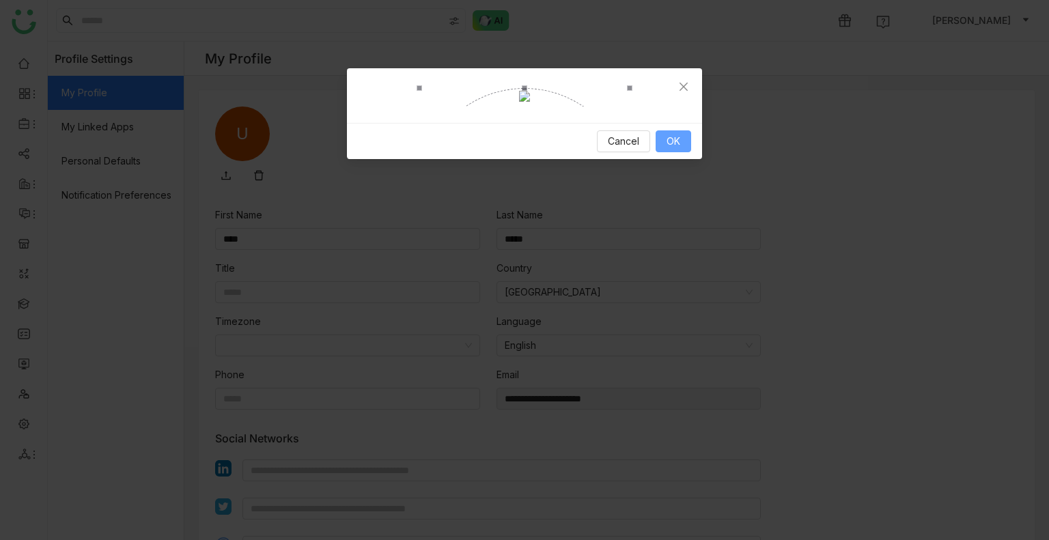
click at [679, 149] on span "OK" at bounding box center [674, 141] width 14 height 15
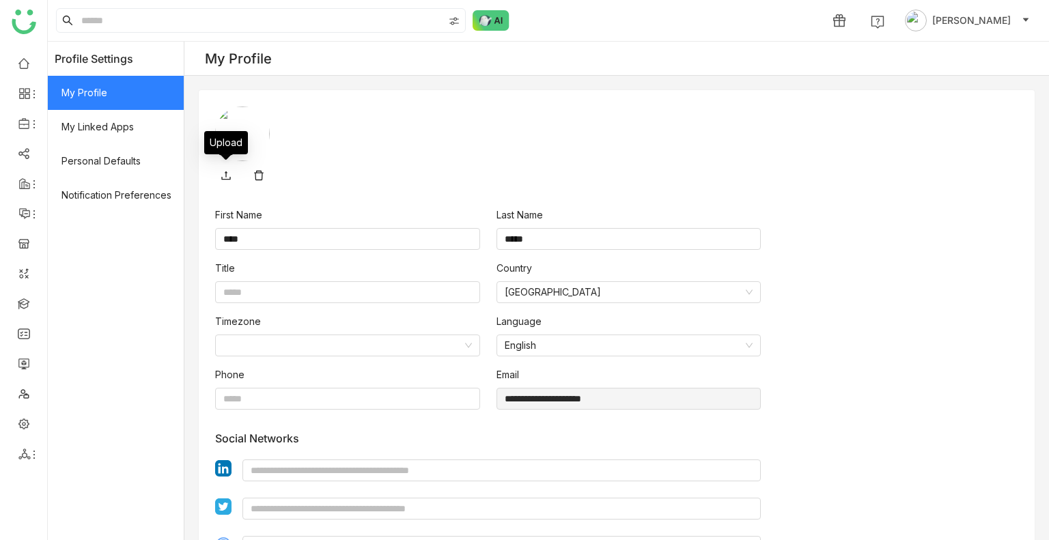
click at [227, 174] on icon at bounding box center [226, 175] width 11 height 11
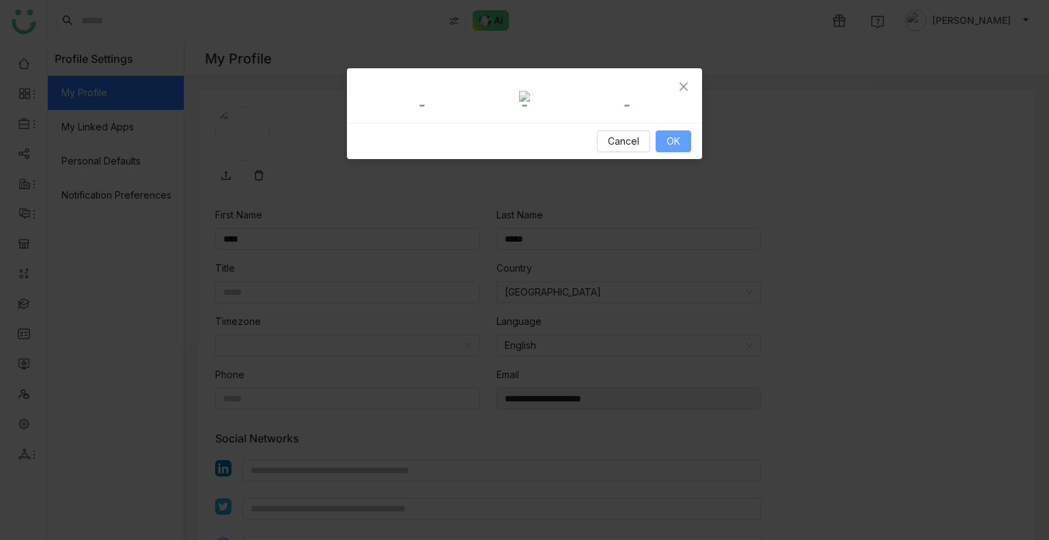
click at [685, 152] on button "OK" at bounding box center [674, 141] width 36 height 22
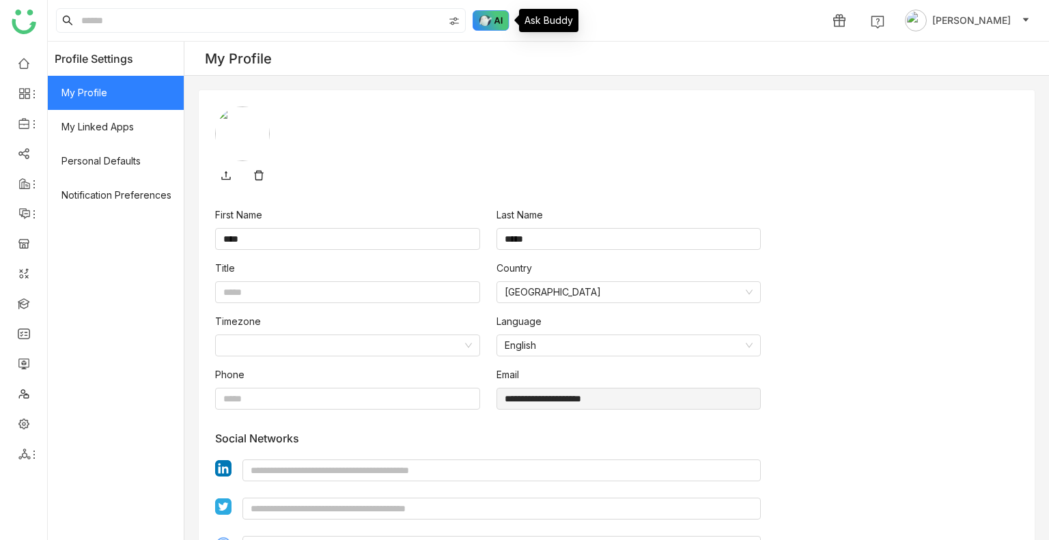
click at [503, 19] on img at bounding box center [491, 20] width 37 height 20
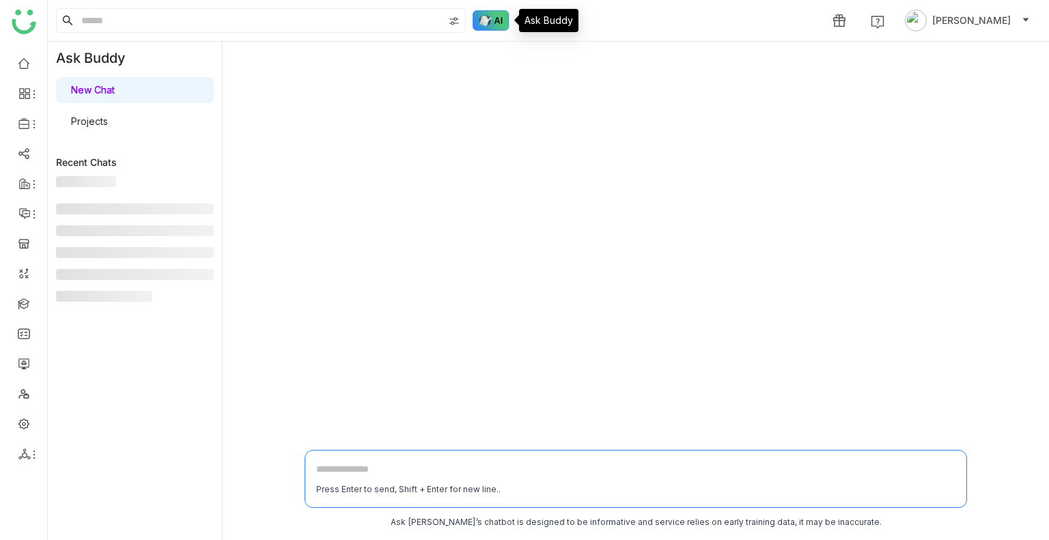
click at [503, 19] on img at bounding box center [491, 20] width 37 height 20
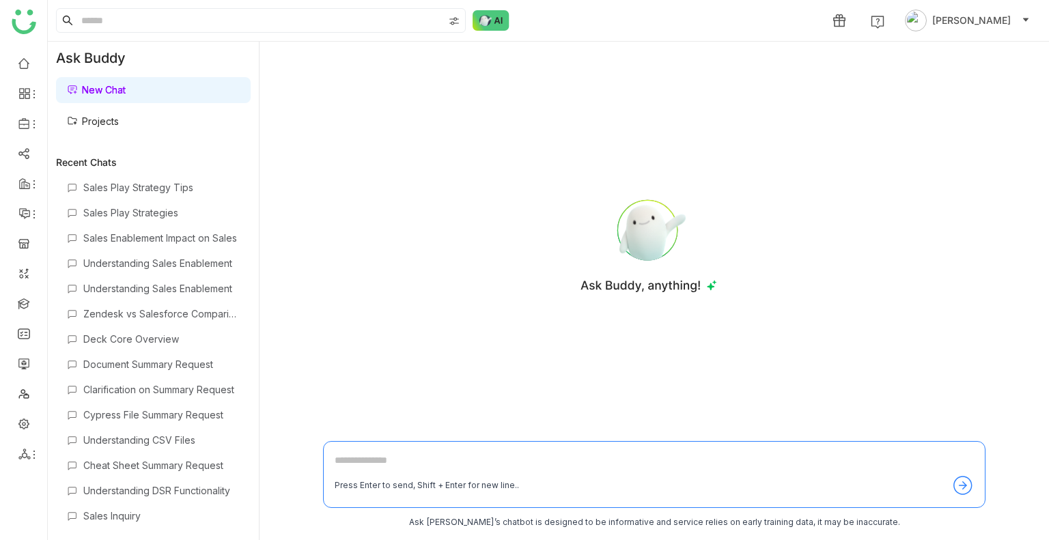
click at [119, 125] on link "Projects" at bounding box center [93, 121] width 52 height 12
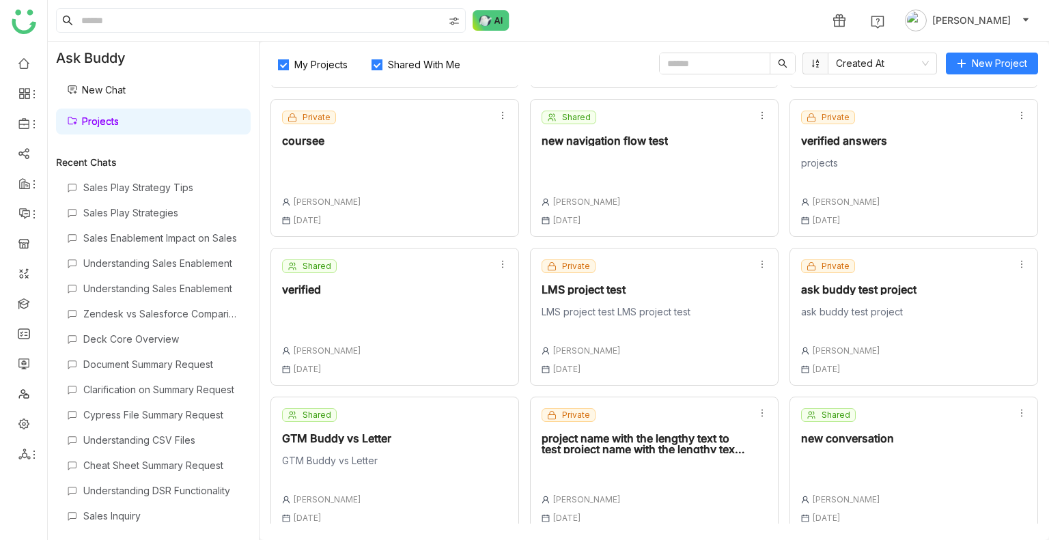
scroll to position [741, 0]
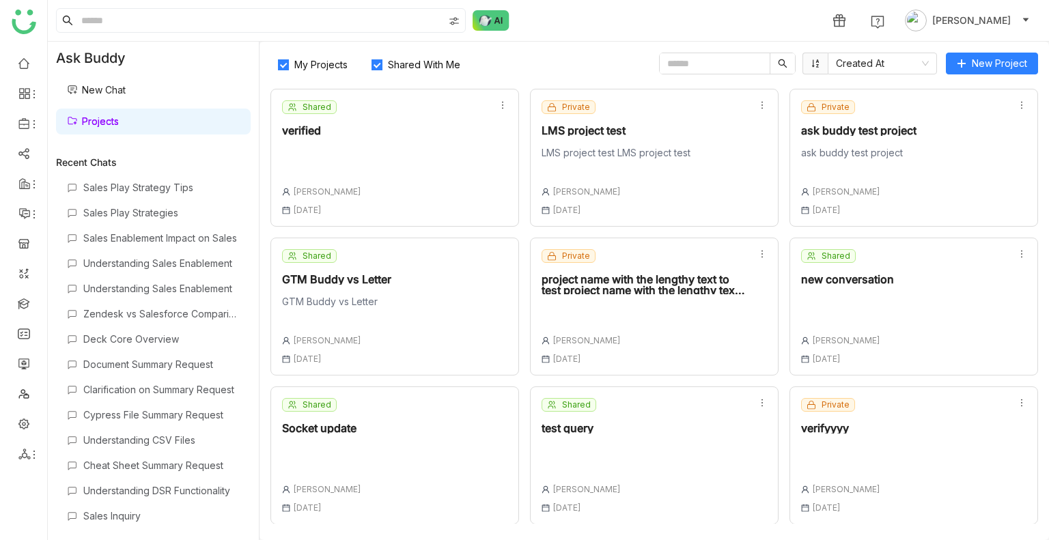
click at [448, 66] on span "Shared With Me" at bounding box center [423, 65] width 83 height 12
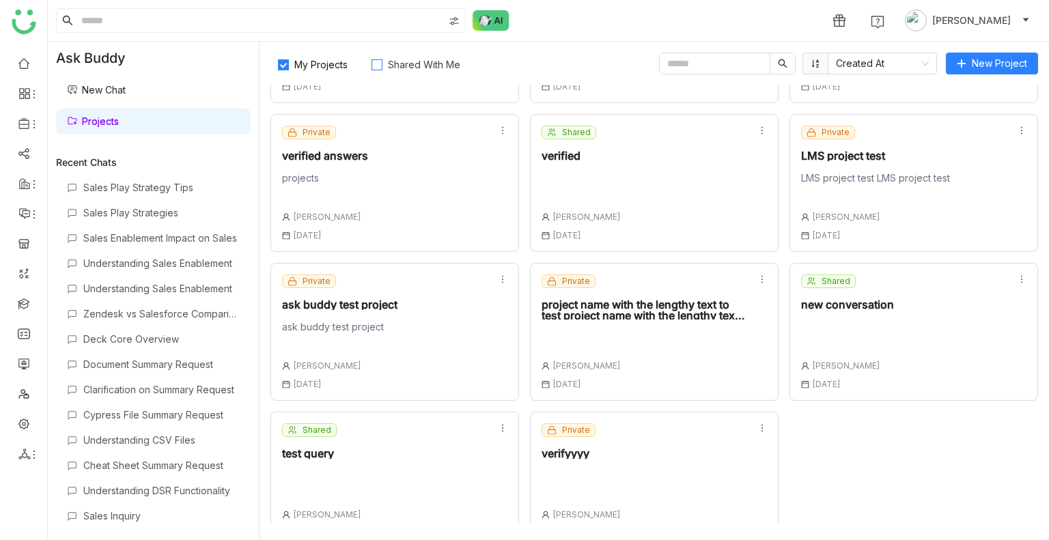
scroll to position [443, 0]
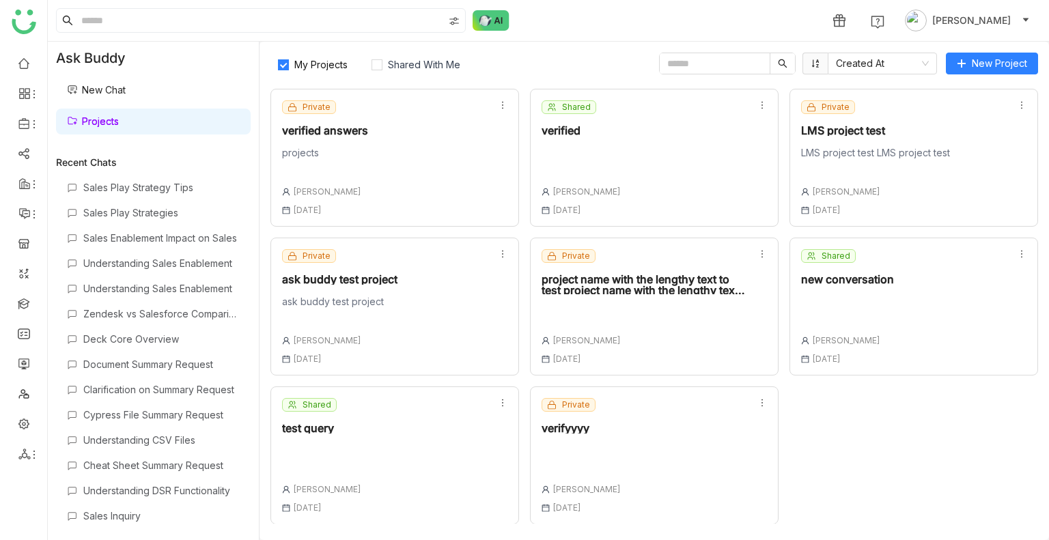
click at [598, 445] on div at bounding box center [581, 454] width 79 height 19
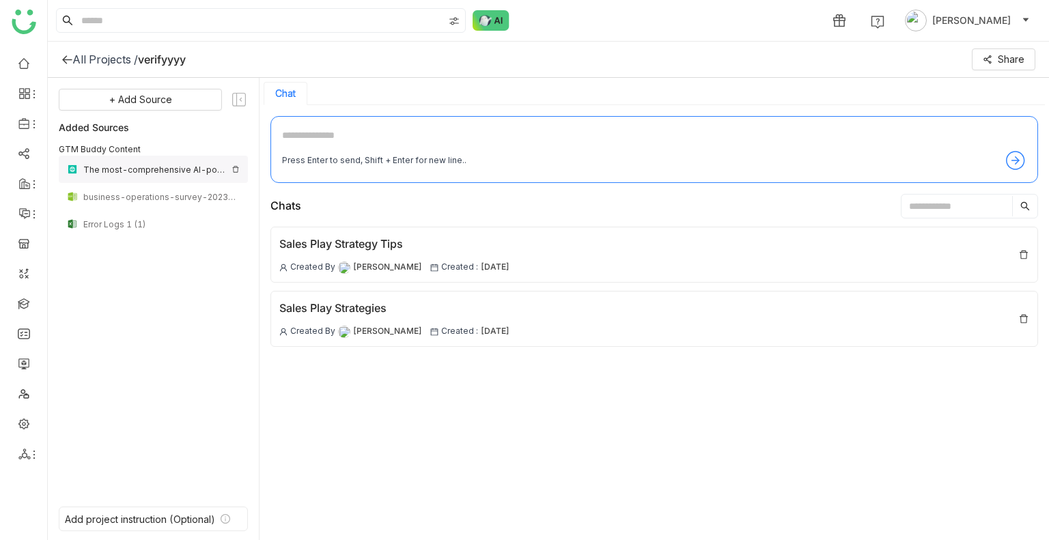
click at [235, 169] on img at bounding box center [236, 169] width 8 height 8
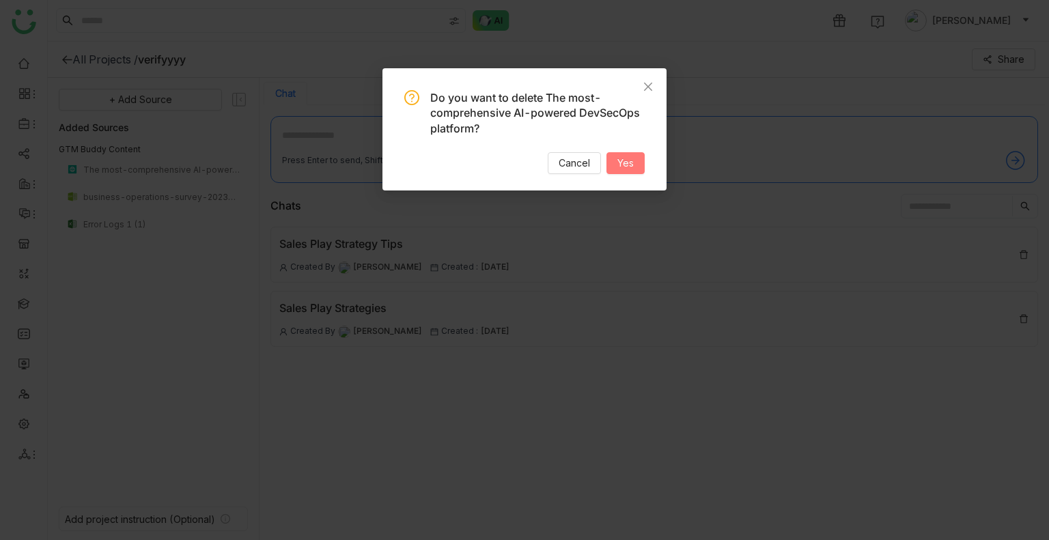
click at [620, 169] on span "Yes" at bounding box center [625, 163] width 16 height 15
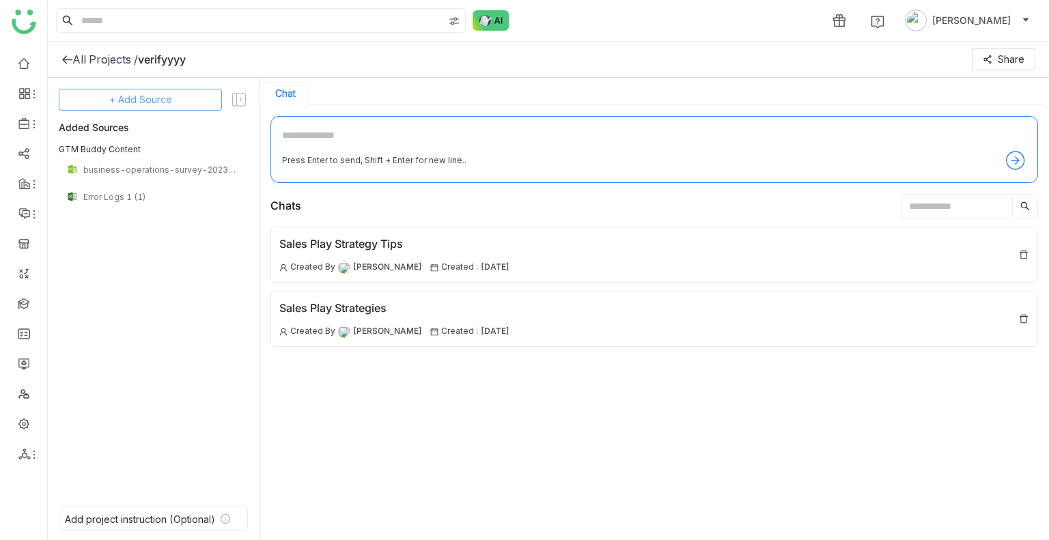
click at [178, 100] on button "+ Add Source" at bounding box center [140, 100] width 163 height 22
click at [145, 136] on span "GTM Buddy Content" at bounding box center [151, 136] width 79 height 12
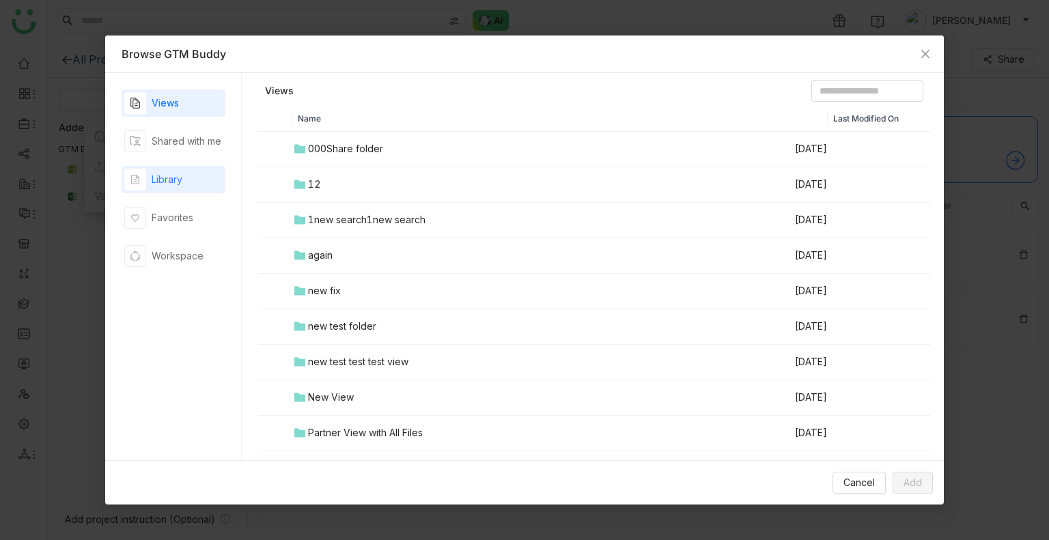
click at [168, 177] on div "Library" at bounding box center [167, 179] width 31 height 15
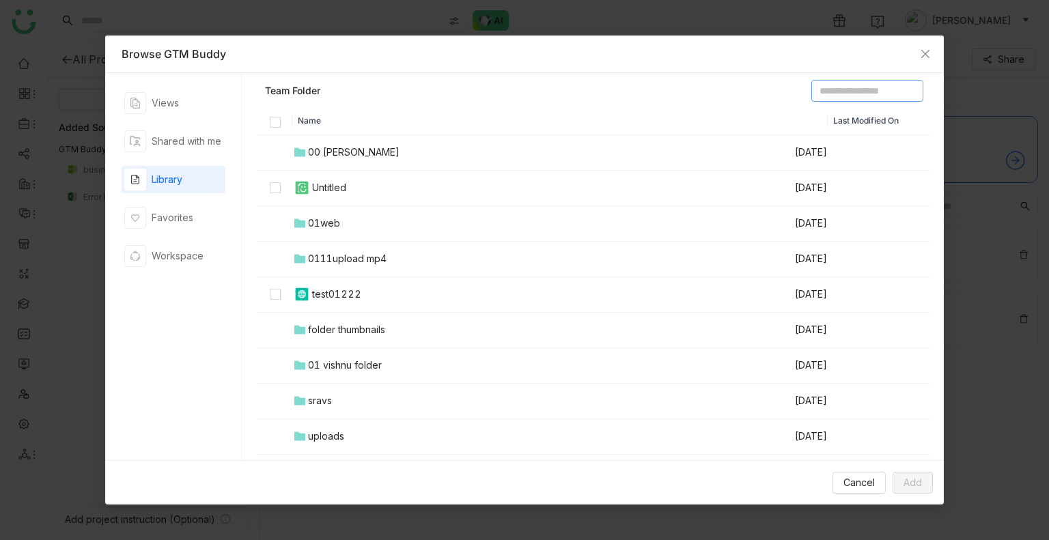
click at [811, 89] on input at bounding box center [867, 91] width 112 height 22
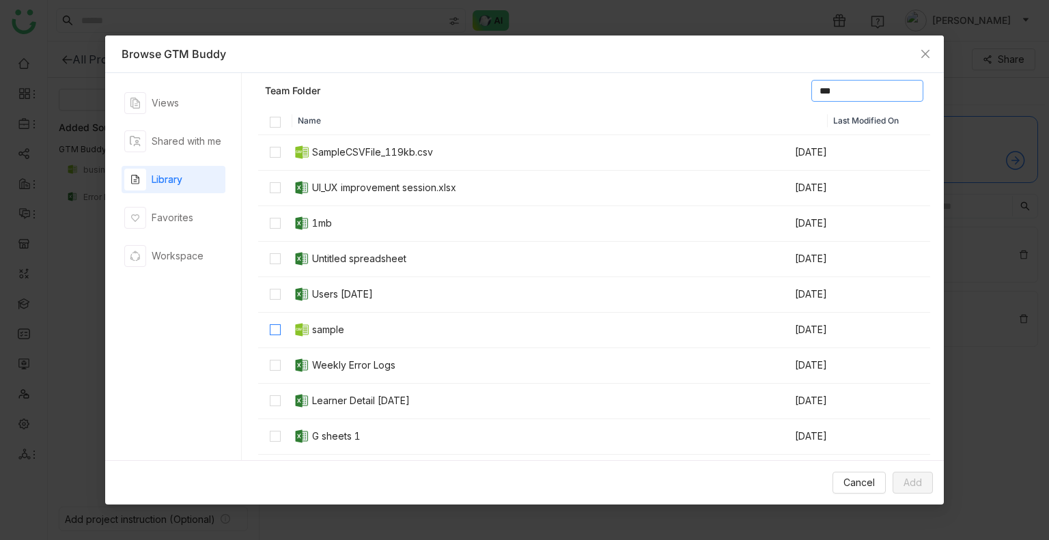
type input "***"
click at [912, 477] on span "Add" at bounding box center [912, 482] width 18 height 15
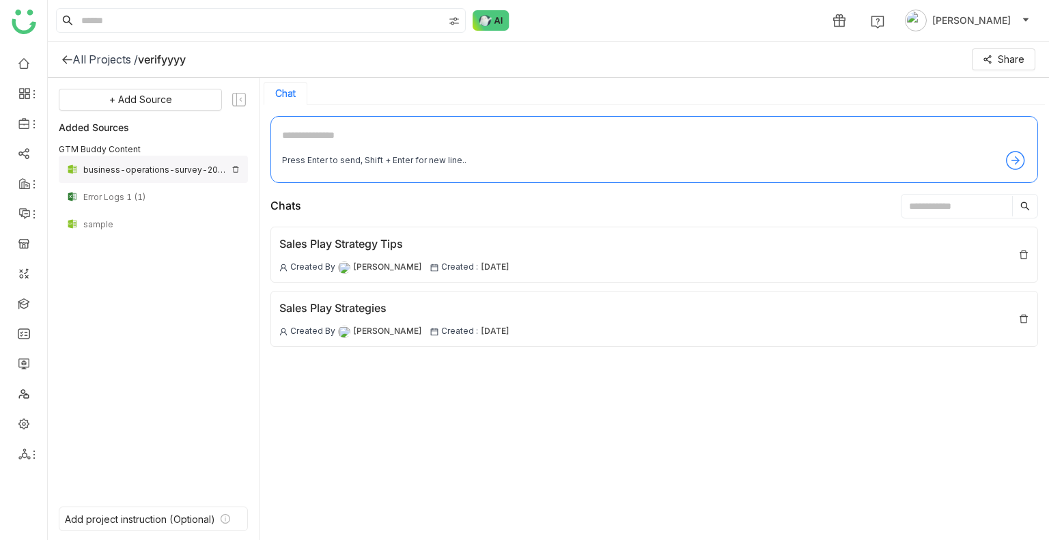
click at [235, 169] on img at bounding box center [236, 169] width 8 height 8
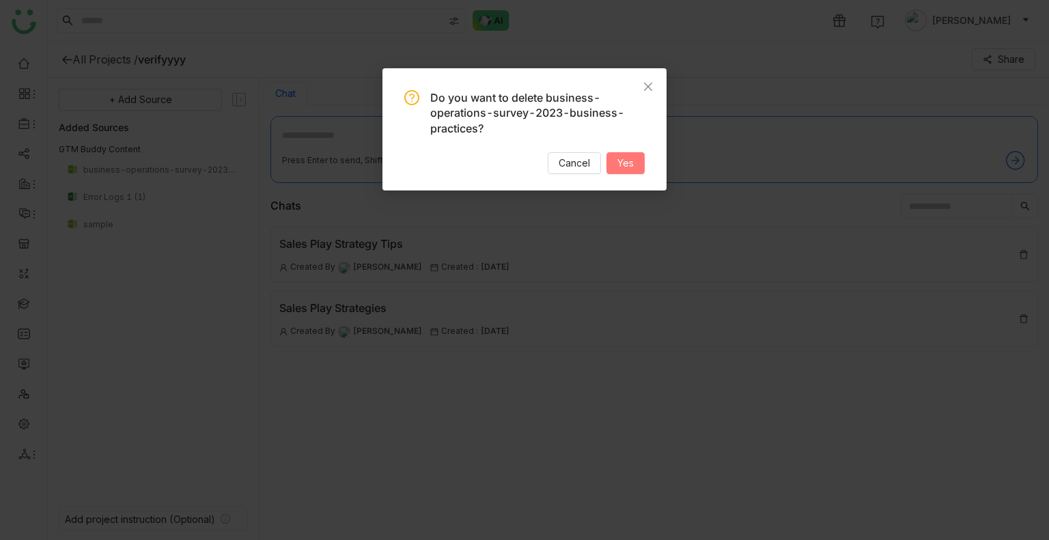
click at [613, 166] on button "Yes" at bounding box center [625, 163] width 38 height 22
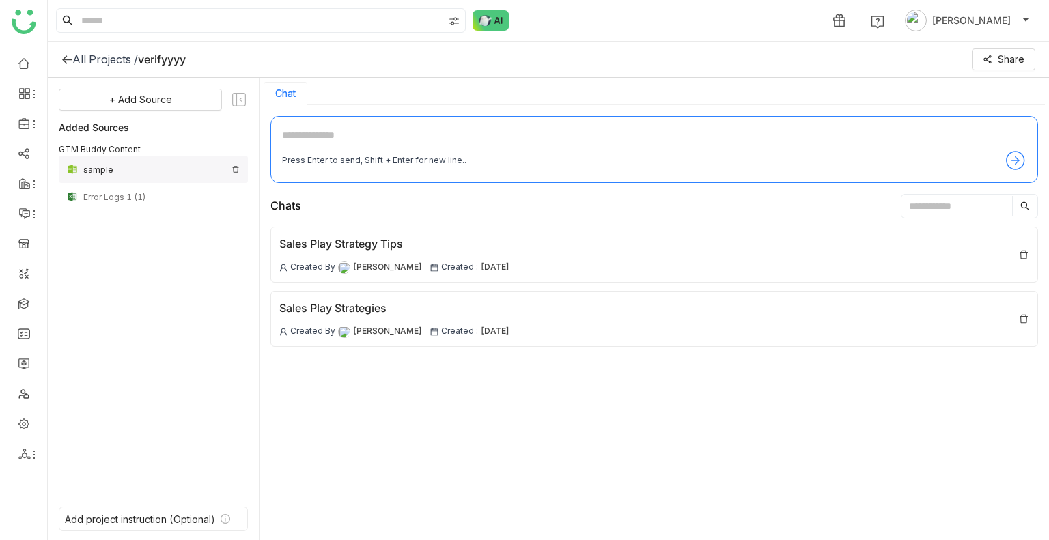
click at [235, 167] on img at bounding box center [236, 169] width 8 height 8
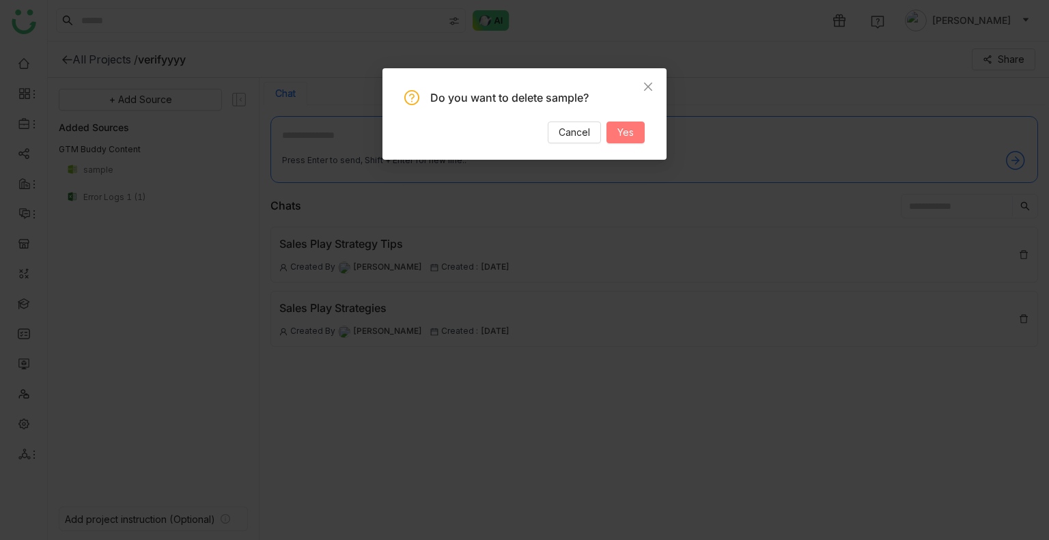
click at [615, 130] on button "Yes" at bounding box center [625, 133] width 38 height 22
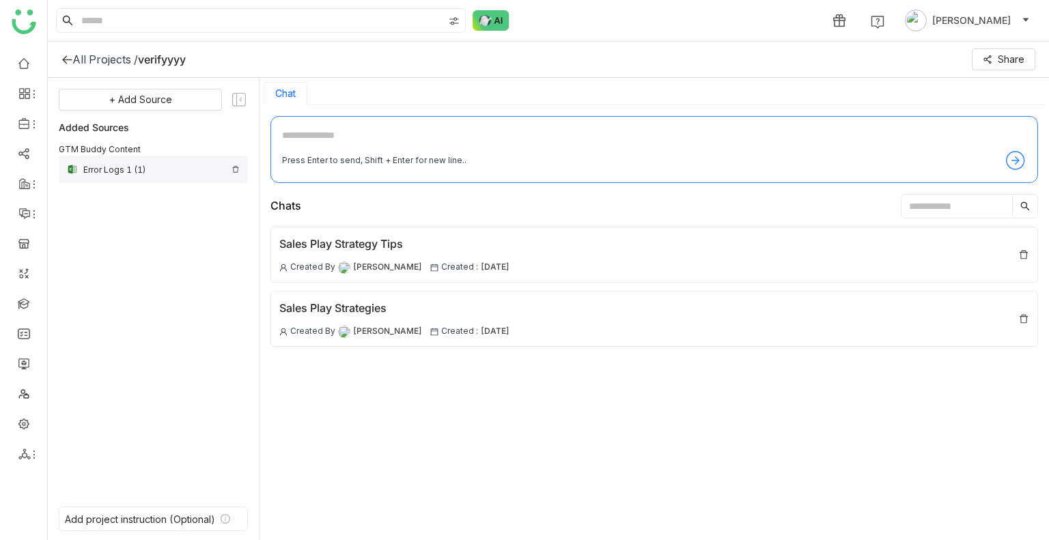
click at [240, 167] on div "Error Logs 1 (1)" at bounding box center [153, 169] width 189 height 27
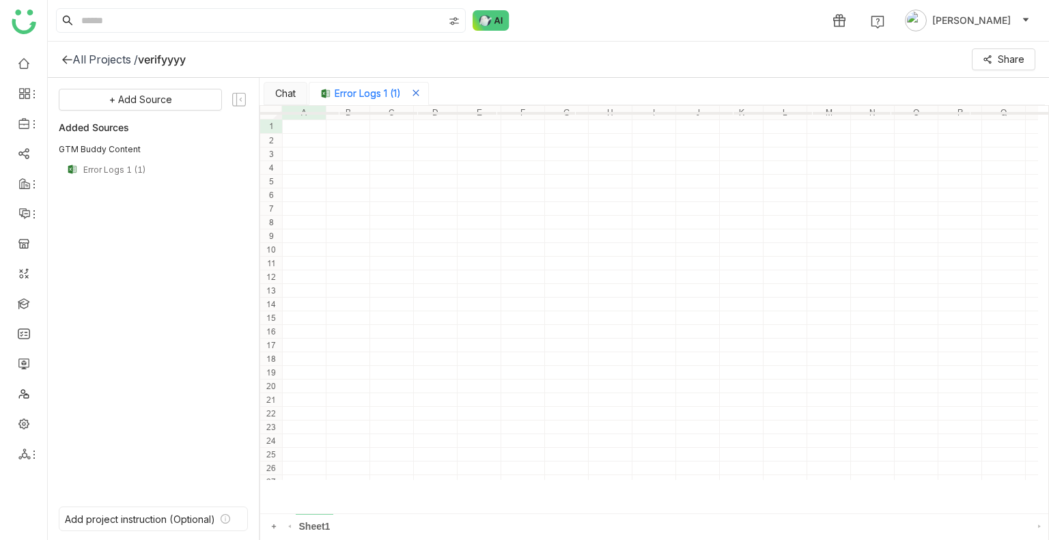
click at [418, 93] on icon "Close tab" at bounding box center [416, 93] width 8 height 8
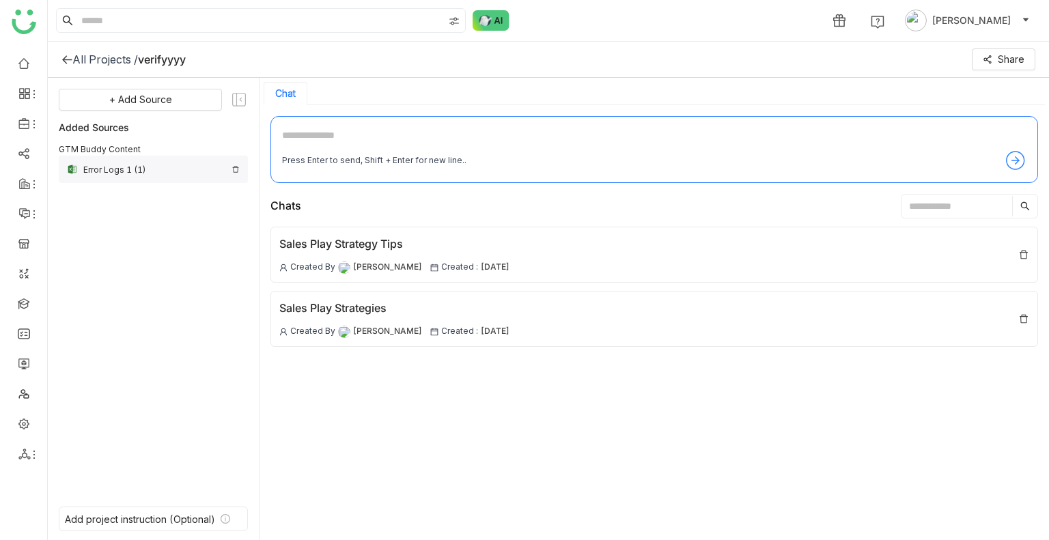
click at [236, 169] on img at bounding box center [236, 169] width 8 height 8
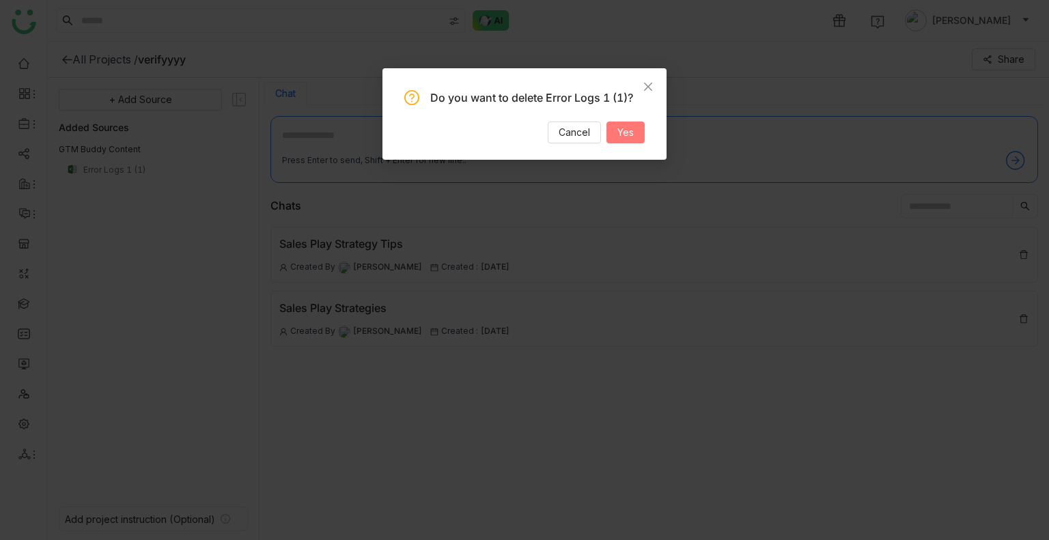
click at [629, 139] on span "Yes" at bounding box center [625, 132] width 16 height 15
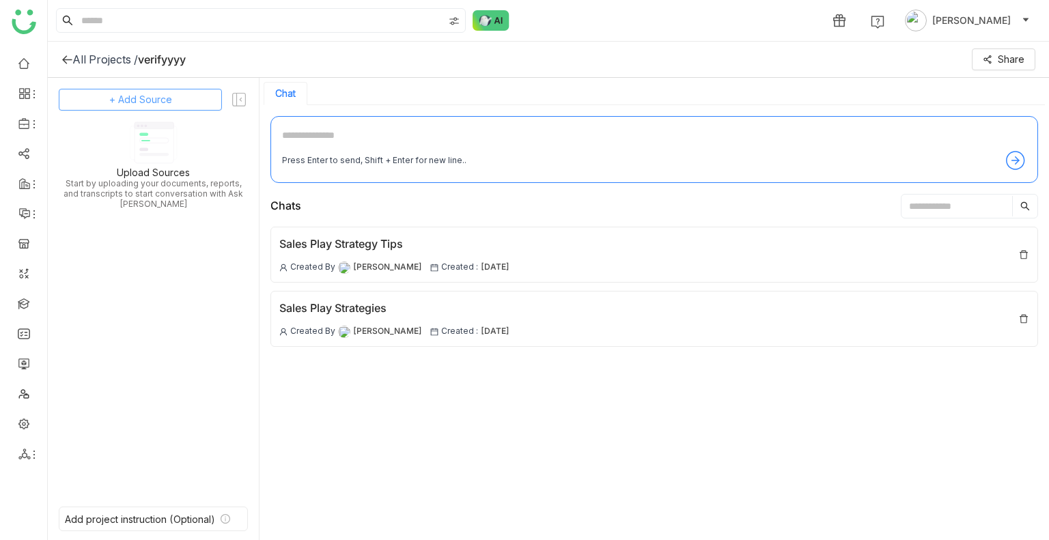
click at [161, 98] on span "+ Add Source" at bounding box center [140, 99] width 63 height 15
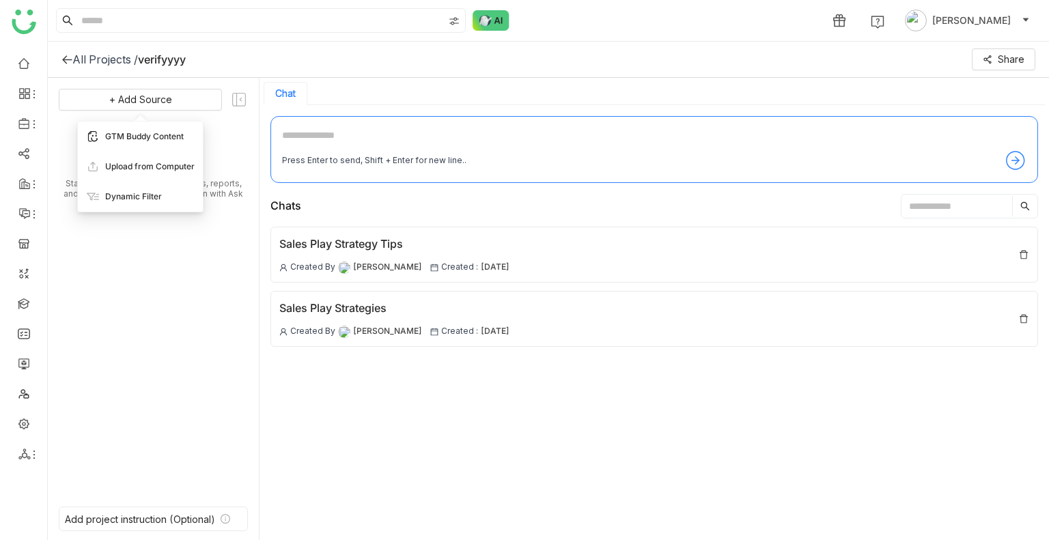
click at [145, 140] on span "GTM Buddy Content" at bounding box center [144, 136] width 79 height 12
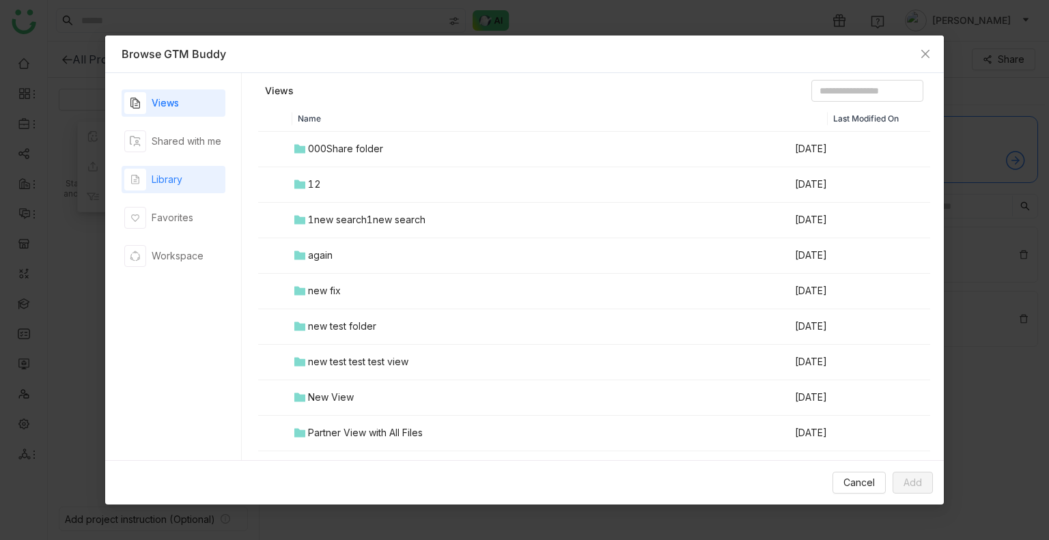
click at [183, 178] on div "Library" at bounding box center [174, 179] width 104 height 27
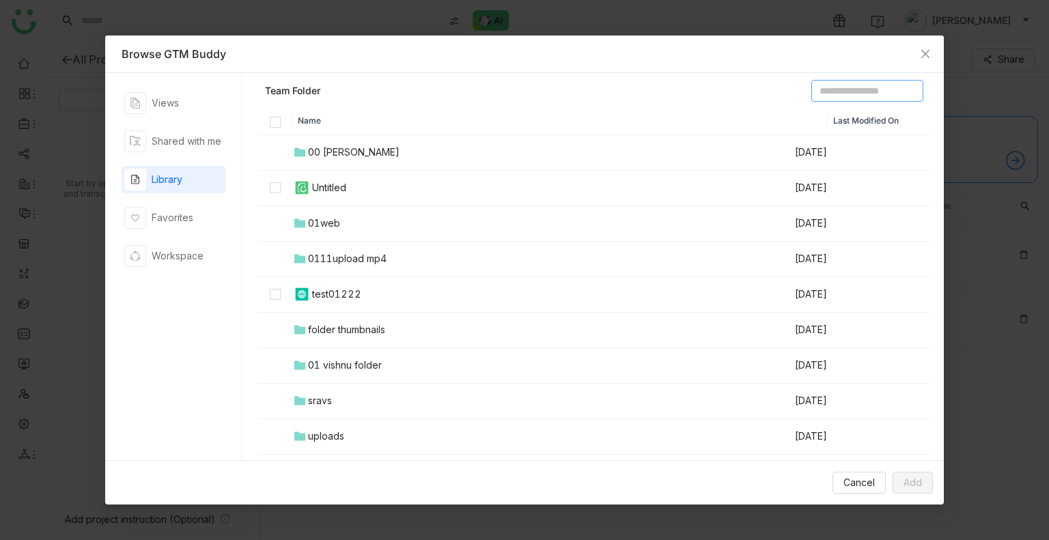
click at [863, 100] on input at bounding box center [867, 91] width 112 height 22
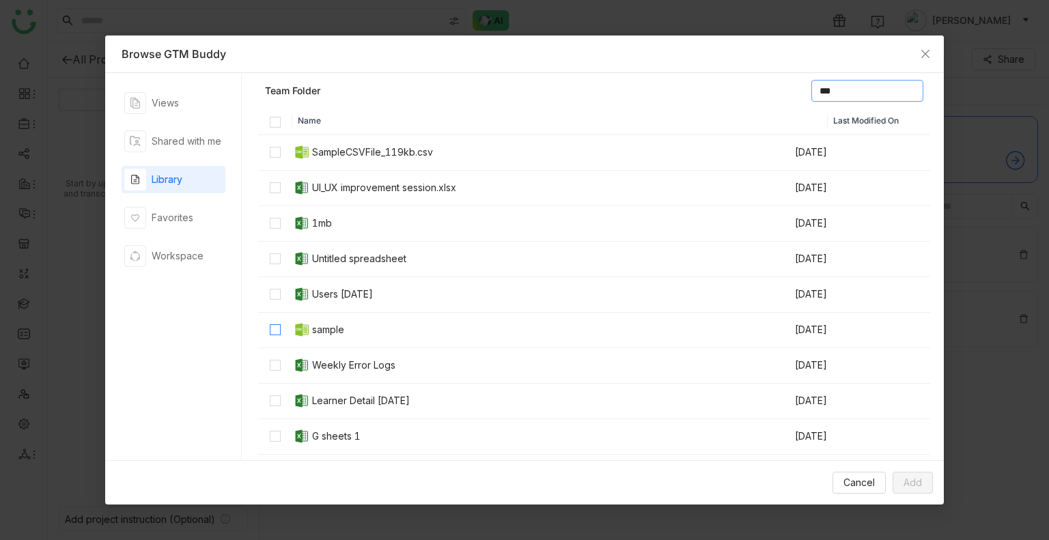
type input "***"
click at [276, 335] on label at bounding box center [275, 329] width 11 height 15
click at [912, 480] on span "Add" at bounding box center [912, 482] width 18 height 15
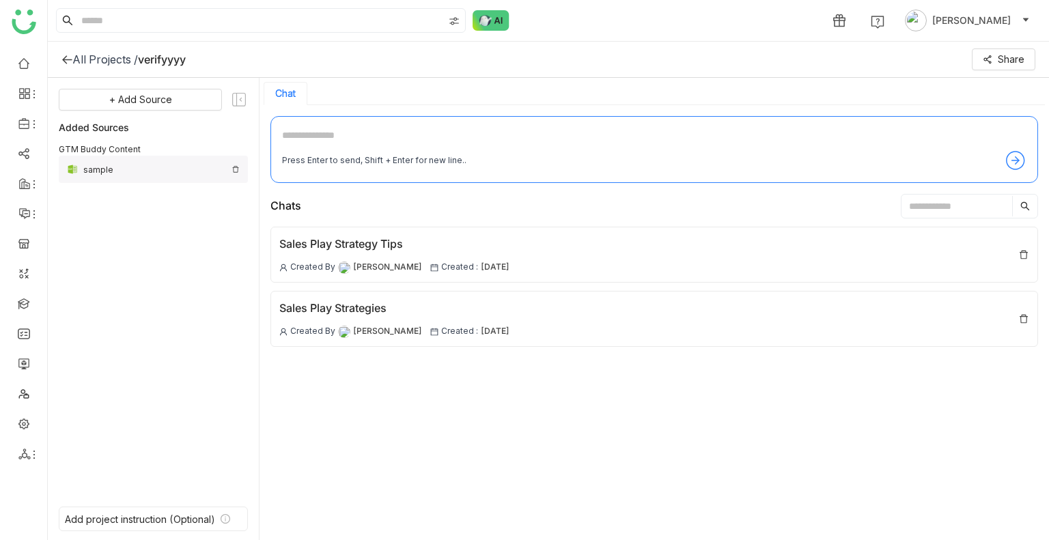
click at [235, 168] on img at bounding box center [236, 169] width 8 height 8
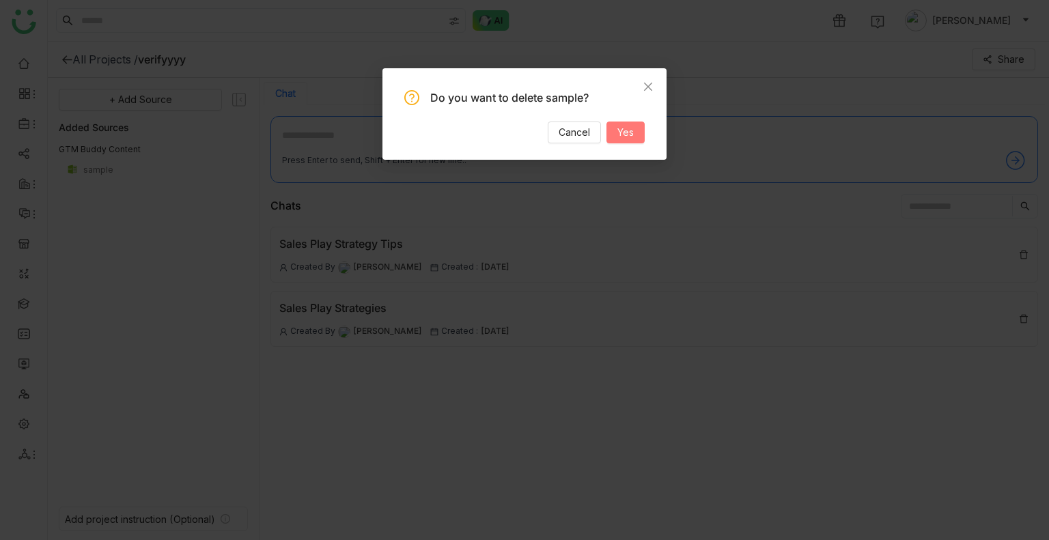
click at [623, 125] on span "Yes" at bounding box center [625, 132] width 16 height 15
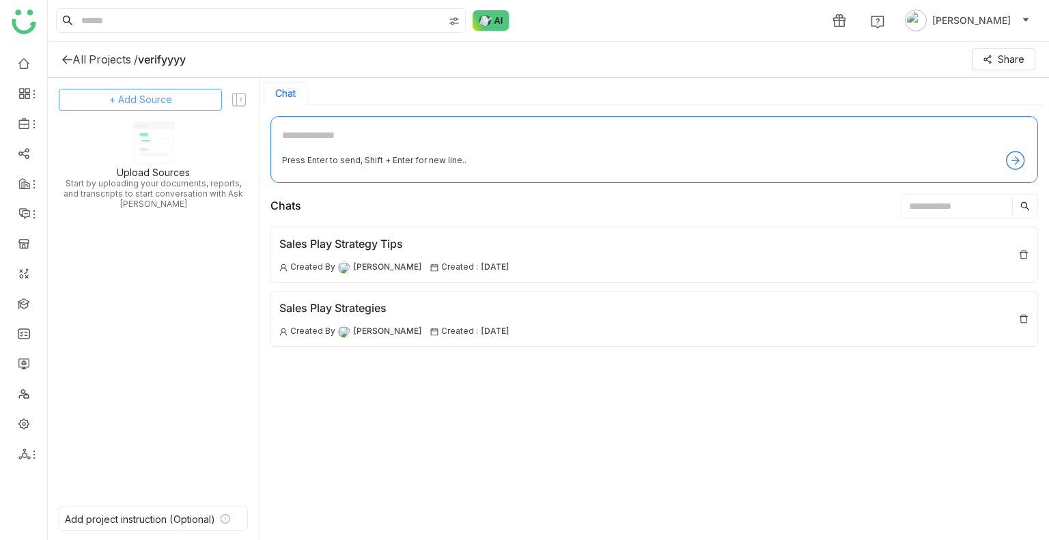
click at [140, 96] on span "+ Add Source" at bounding box center [140, 99] width 63 height 15
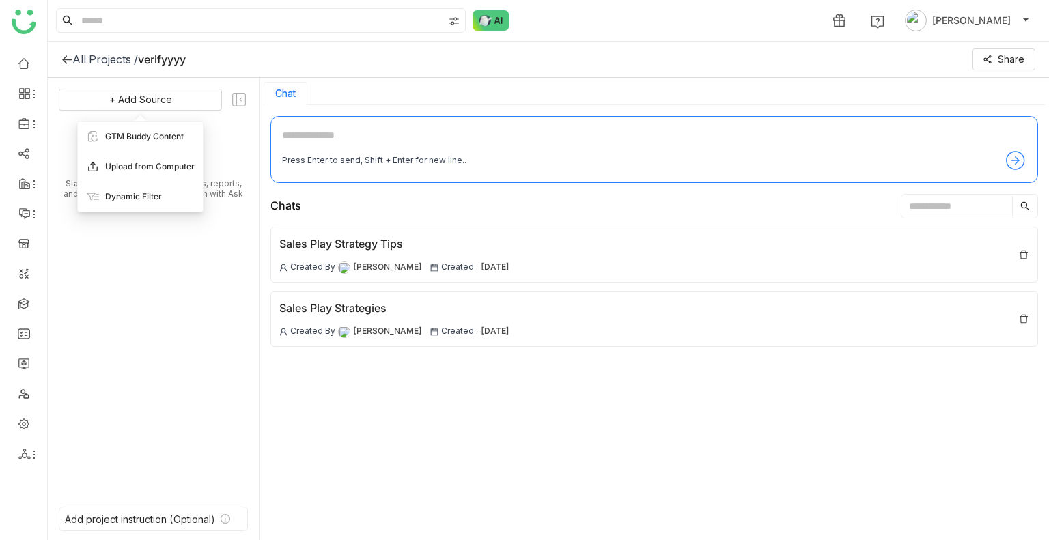
click at [158, 171] on span "Upload from Computer" at bounding box center [149, 166] width 89 height 12
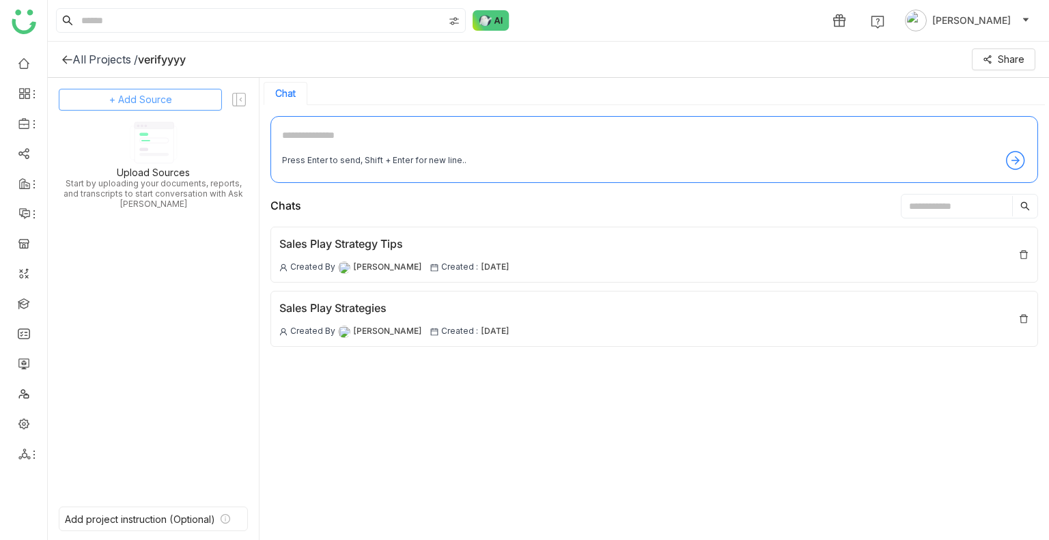
click at [131, 99] on span "+ Add Source" at bounding box center [140, 99] width 63 height 15
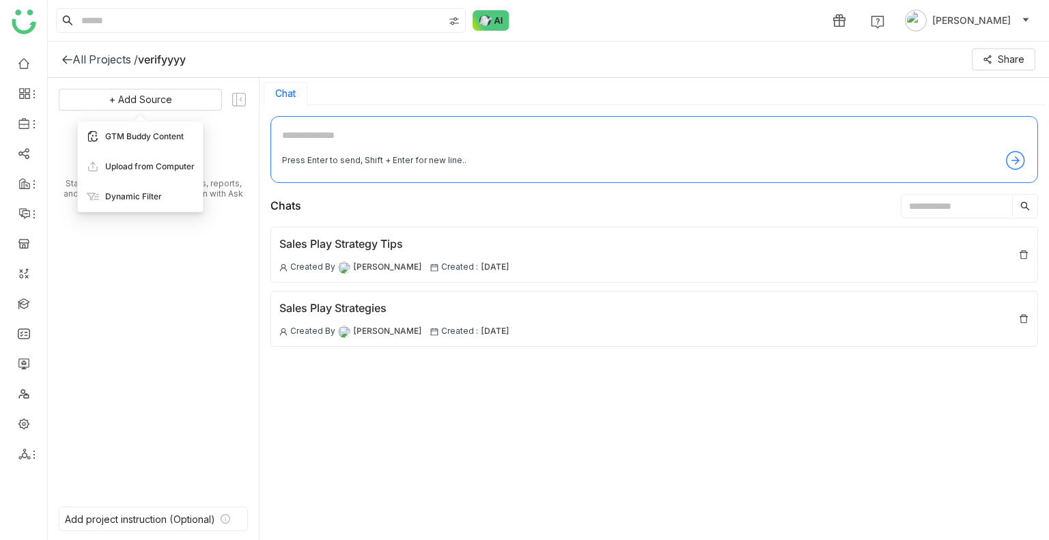
click at [126, 142] on span "GTM Buddy Content" at bounding box center [144, 136] width 79 height 12
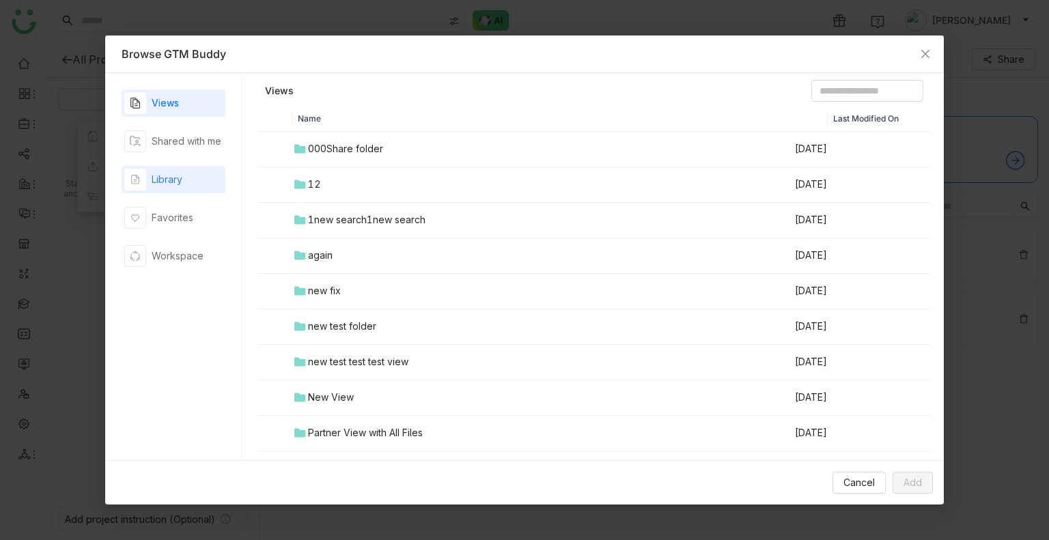
click at [122, 182] on div "Library" at bounding box center [174, 179] width 104 height 27
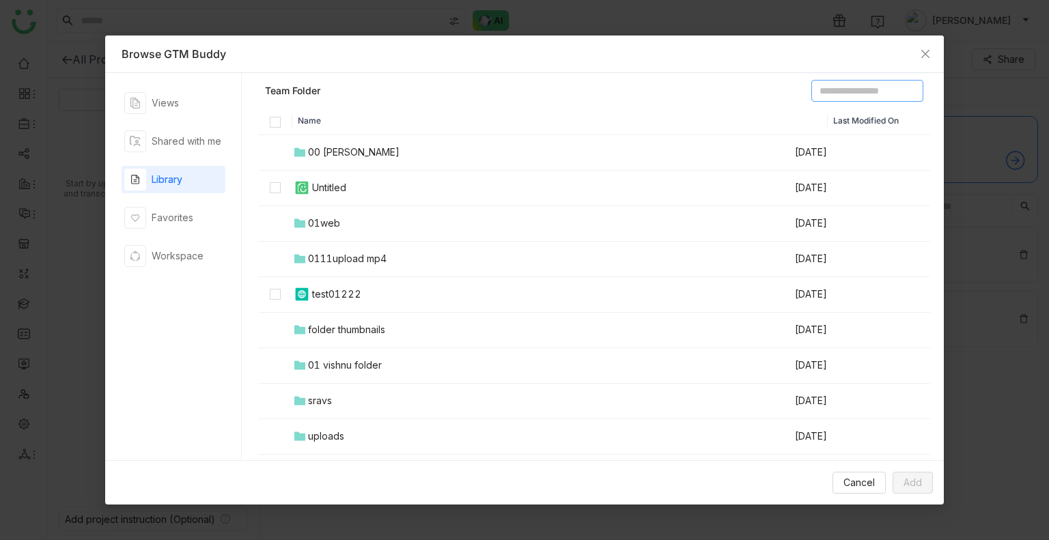
click at [811, 92] on input at bounding box center [867, 91] width 112 height 22
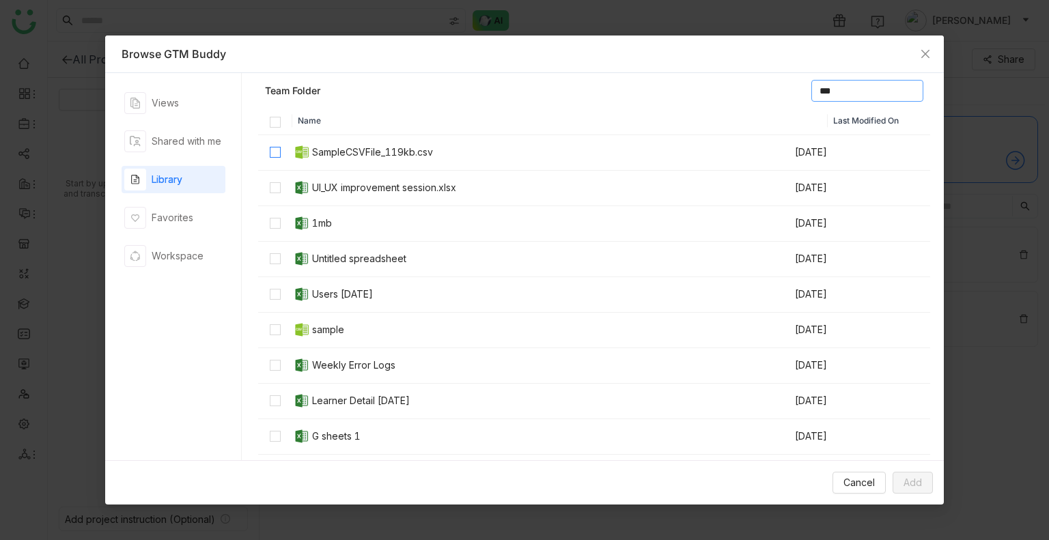
type input "***"
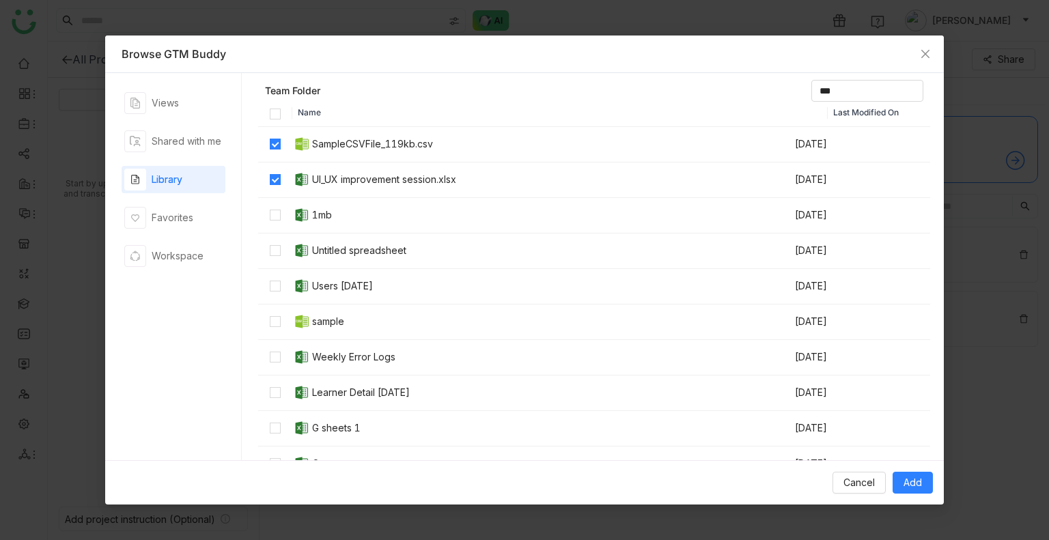
scroll to position [22, 0]
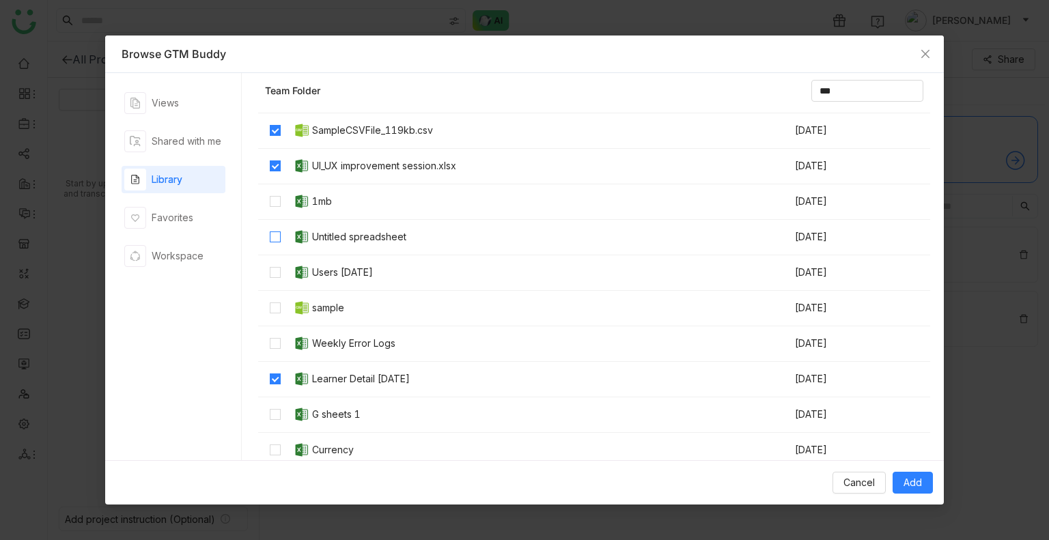
click at [270, 231] on label at bounding box center [275, 236] width 11 height 15
click at [915, 488] on span "Add" at bounding box center [912, 482] width 18 height 15
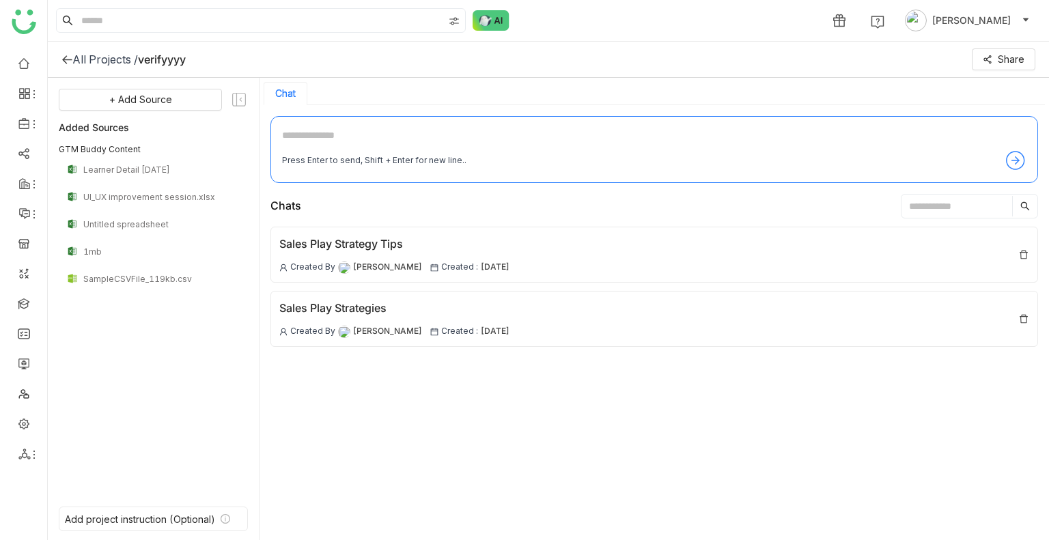
click at [103, 61] on div "All Projects /" at bounding box center [105, 60] width 66 height 14
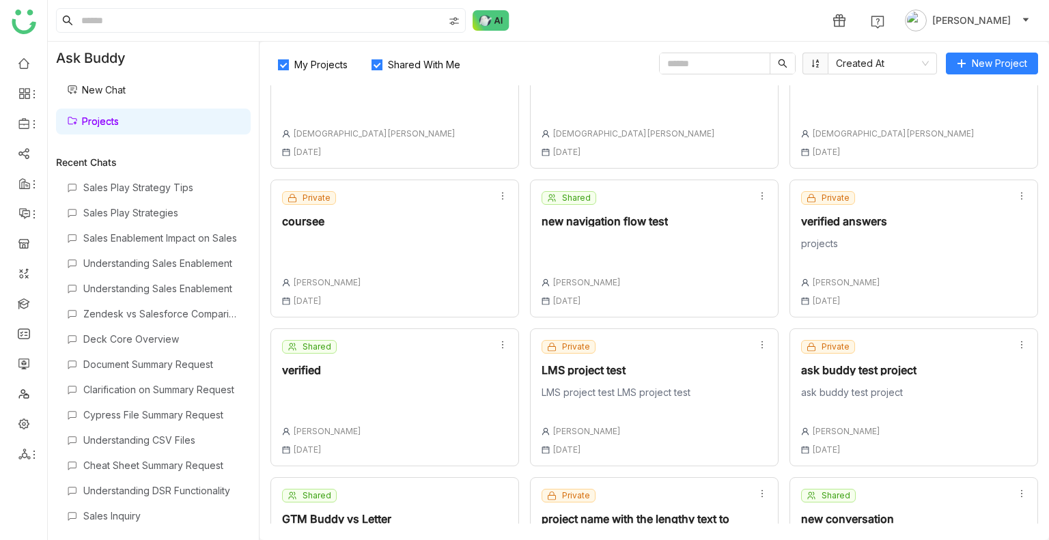
scroll to position [741, 0]
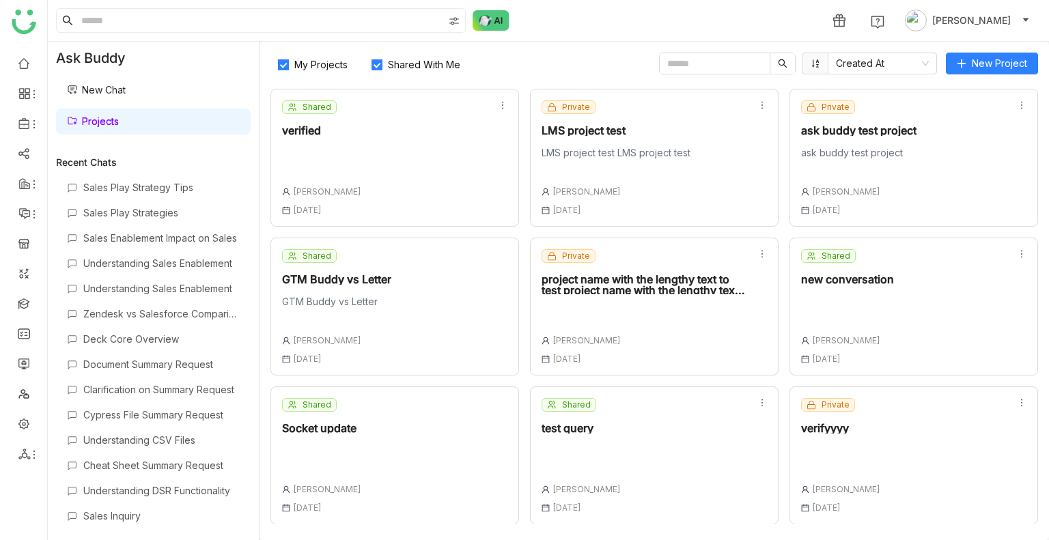
click at [841, 431] on div "verifyyyy" at bounding box center [840, 428] width 79 height 11
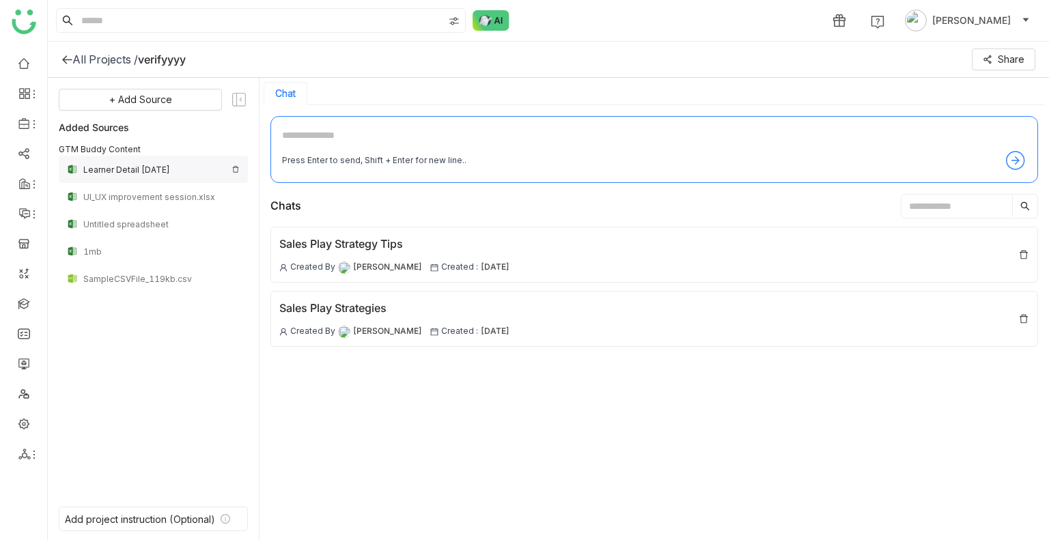
click at [236, 166] on img at bounding box center [236, 169] width 8 height 8
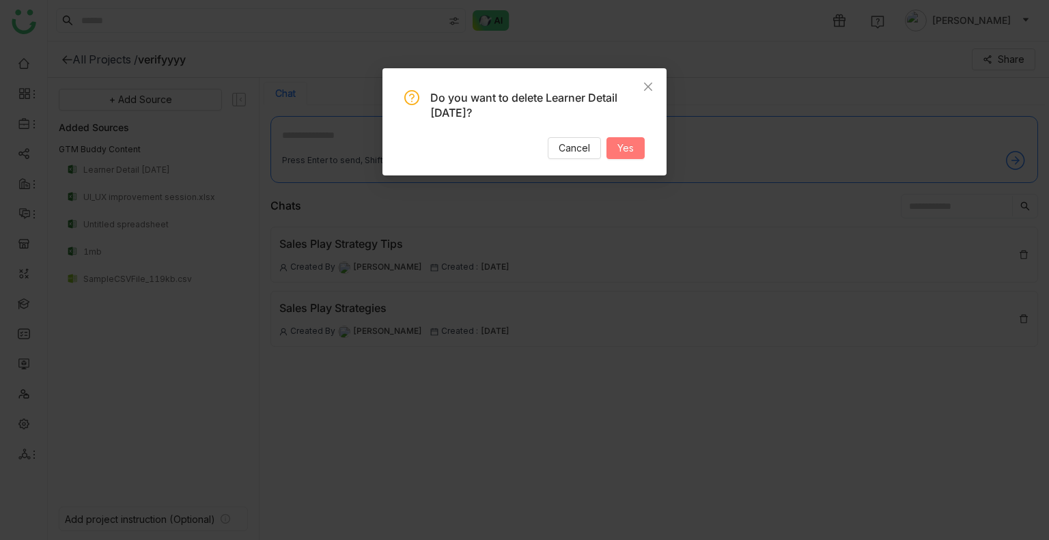
click at [630, 150] on span "Yes" at bounding box center [625, 148] width 16 height 15
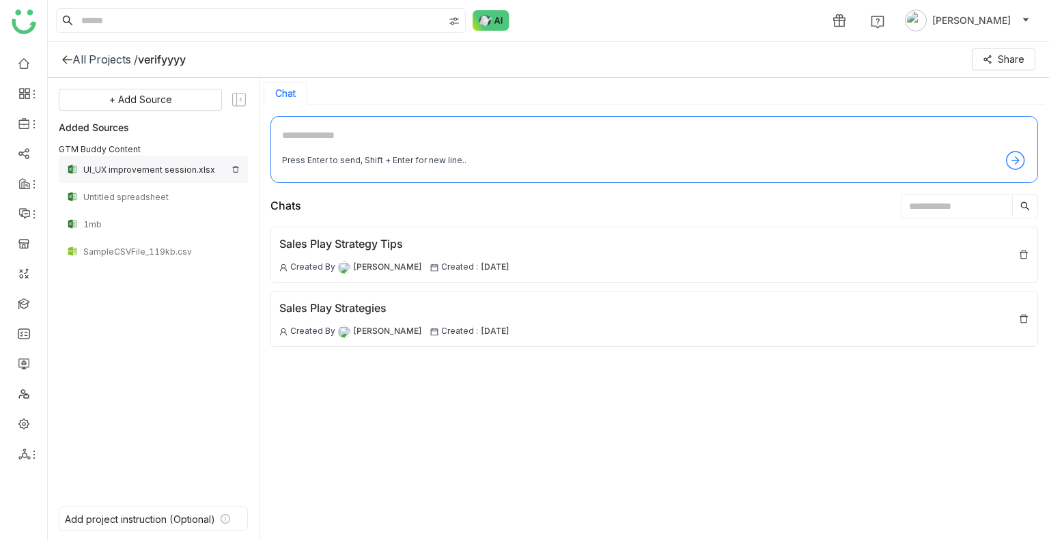
click at [238, 161] on div "UI_UX improvement session.xlsx" at bounding box center [153, 169] width 189 height 27
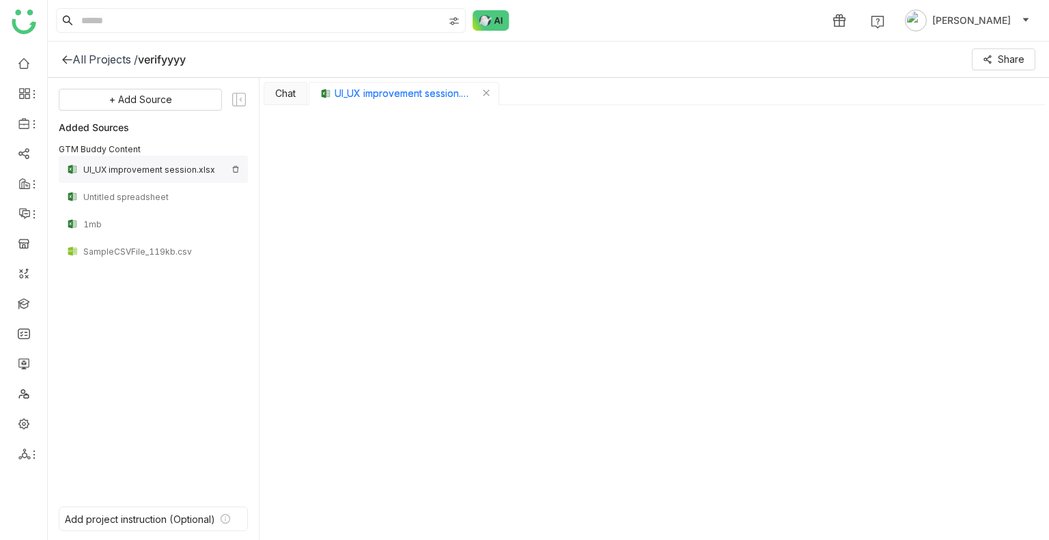
click at [240, 171] on div "UI_UX improvement session.xlsx" at bounding box center [153, 169] width 189 height 27
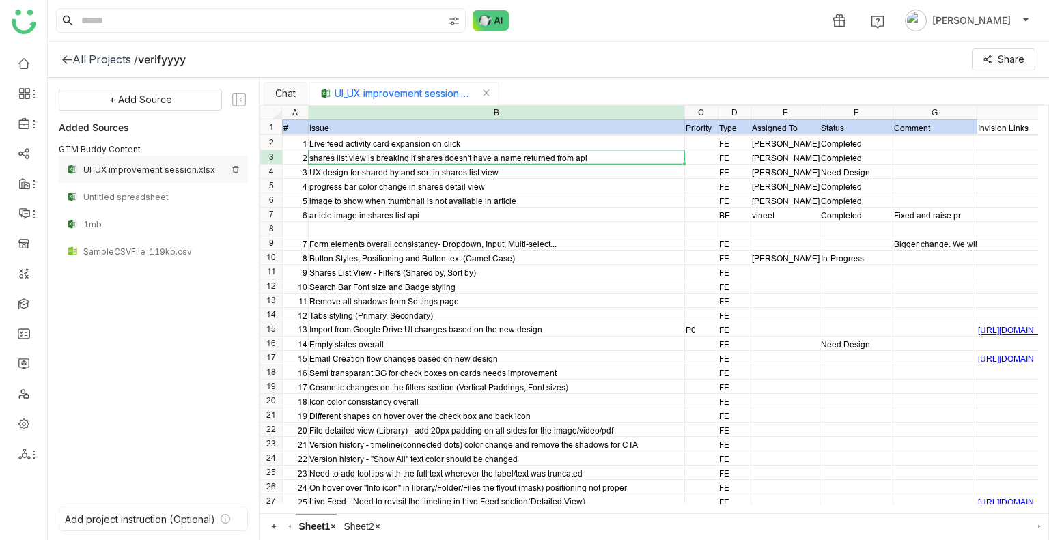
click at [240, 171] on div "UI_UX improvement session.xlsx" at bounding box center [153, 169] width 189 height 27
click at [238, 170] on img at bounding box center [236, 169] width 8 height 8
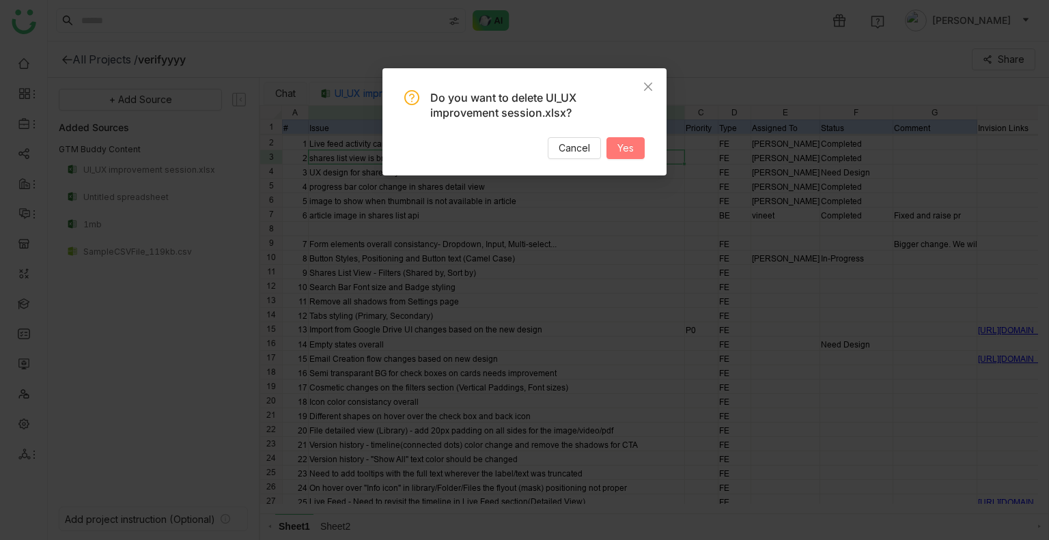
click at [612, 149] on button "Yes" at bounding box center [625, 148] width 38 height 22
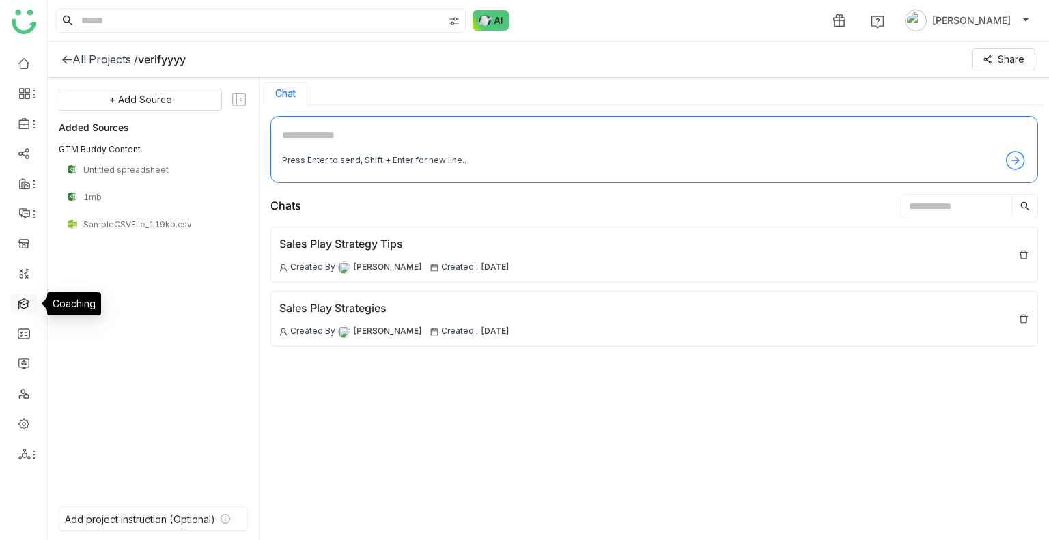
click at [18, 299] on link at bounding box center [24, 303] width 12 height 12
drag, startPoint x: 18, startPoint y: 303, endPoint x: 20, endPoint y: 295, distance: 7.8
click at [20, 297] on link at bounding box center [24, 303] width 12 height 12
click at [24, 283] on ul at bounding box center [23, 259] width 47 height 430
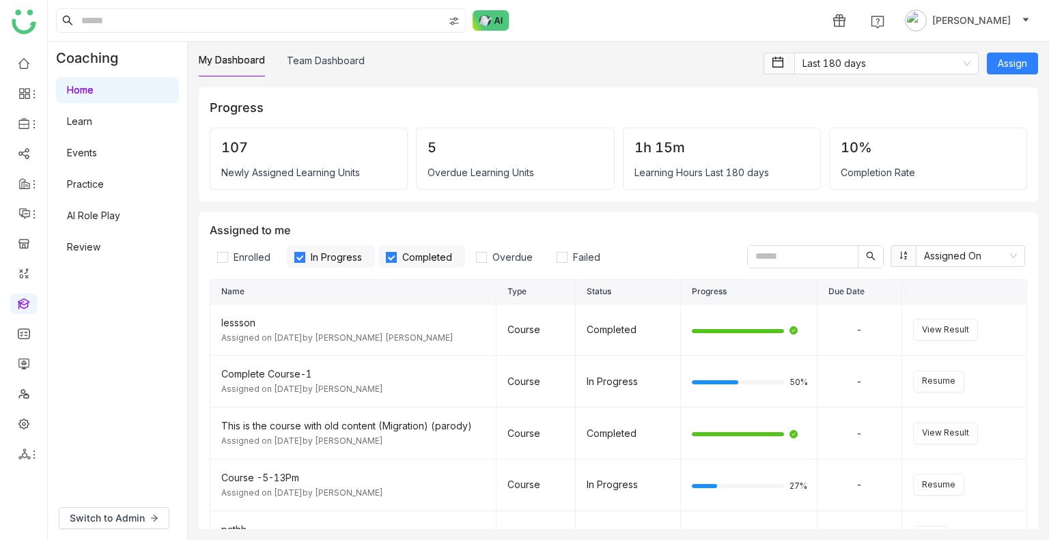
click at [83, 221] on link "AI Role Play" at bounding box center [93, 216] width 53 height 12
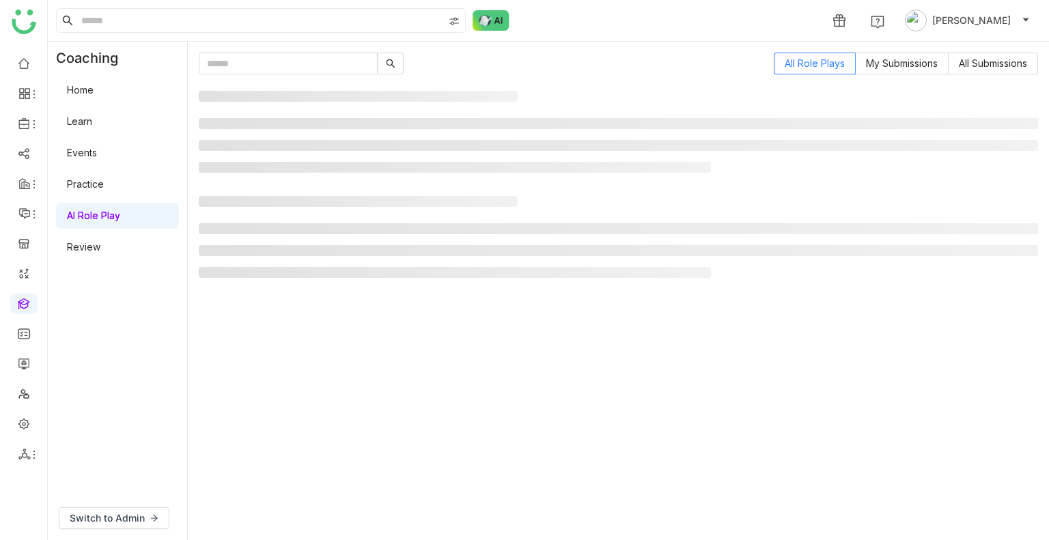
click at [83, 221] on link "AI Role Play" at bounding box center [93, 216] width 53 height 12
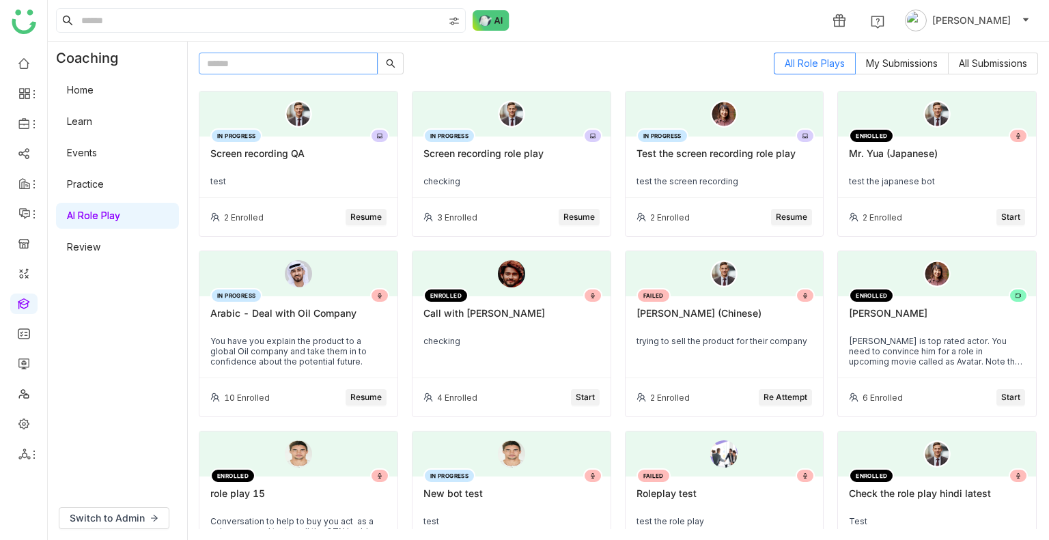
click at [305, 73] on input "text" at bounding box center [288, 64] width 179 height 22
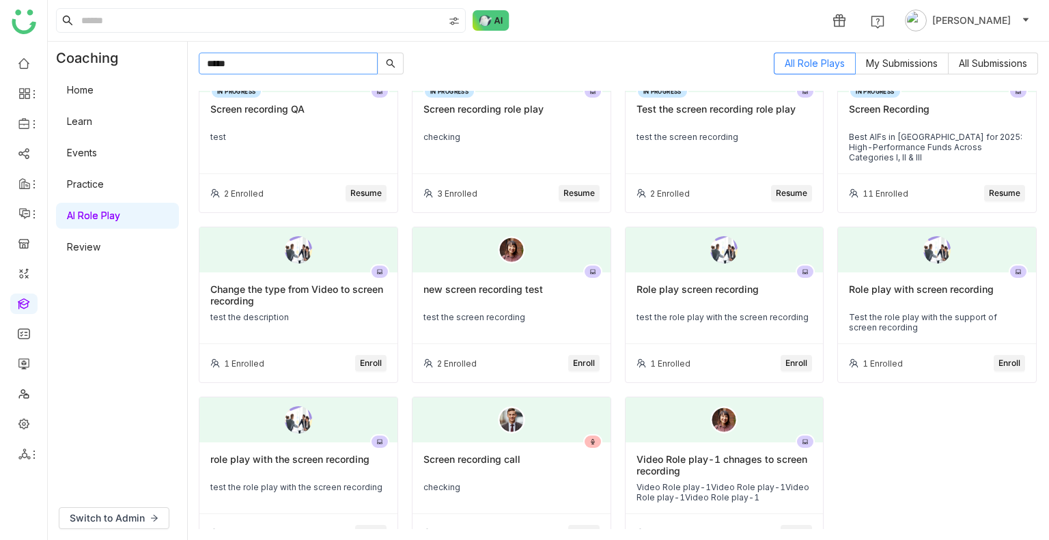
scroll to position [68, 0]
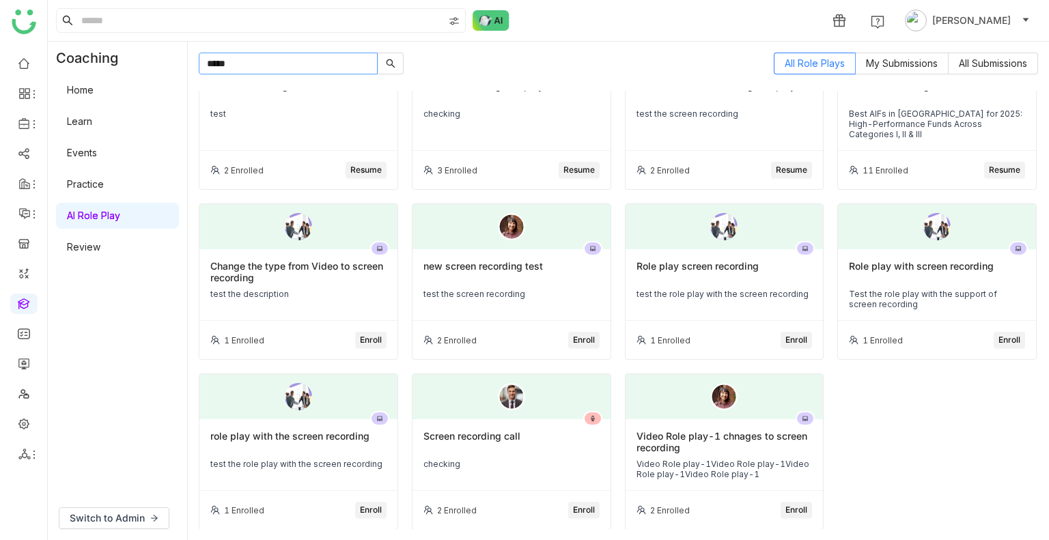
type input "*****"
click at [497, 299] on div "Screen recording call checking" at bounding box center [511, 455] width 198 height 72
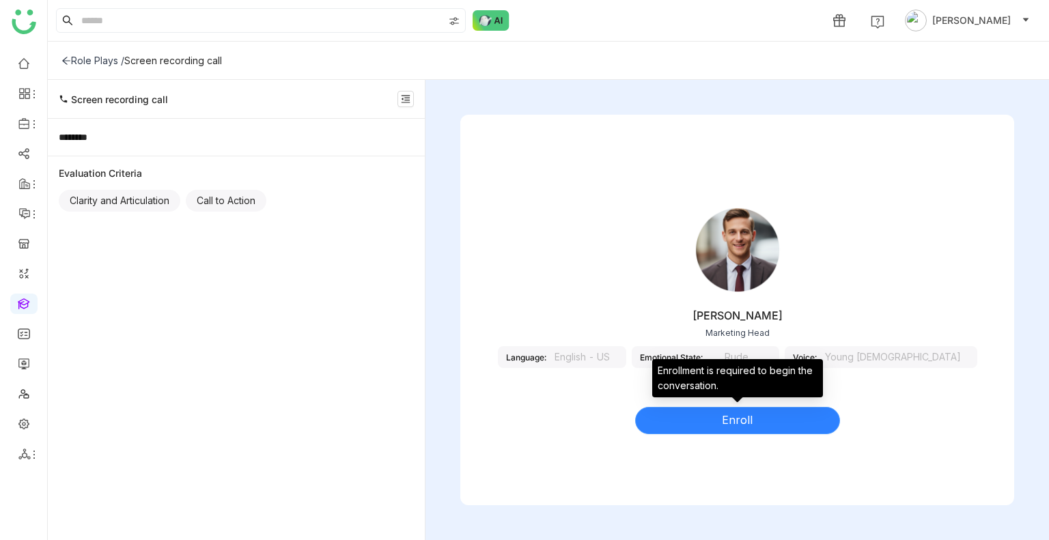
click at [685, 299] on button "Enroll" at bounding box center [737, 420] width 205 height 27
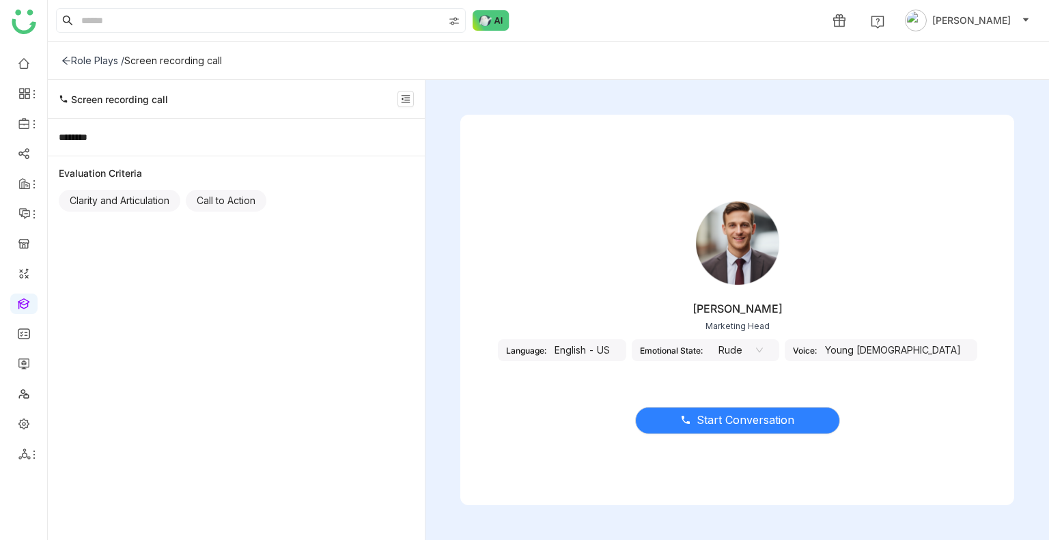
click at [603, 299] on div "English - US" at bounding box center [582, 350] width 72 height 22
click at [858, 299] on div "Voice: Young Male" at bounding box center [881, 350] width 193 height 22
click at [753, 299] on span "Start Conversation" at bounding box center [746, 420] width 98 height 17
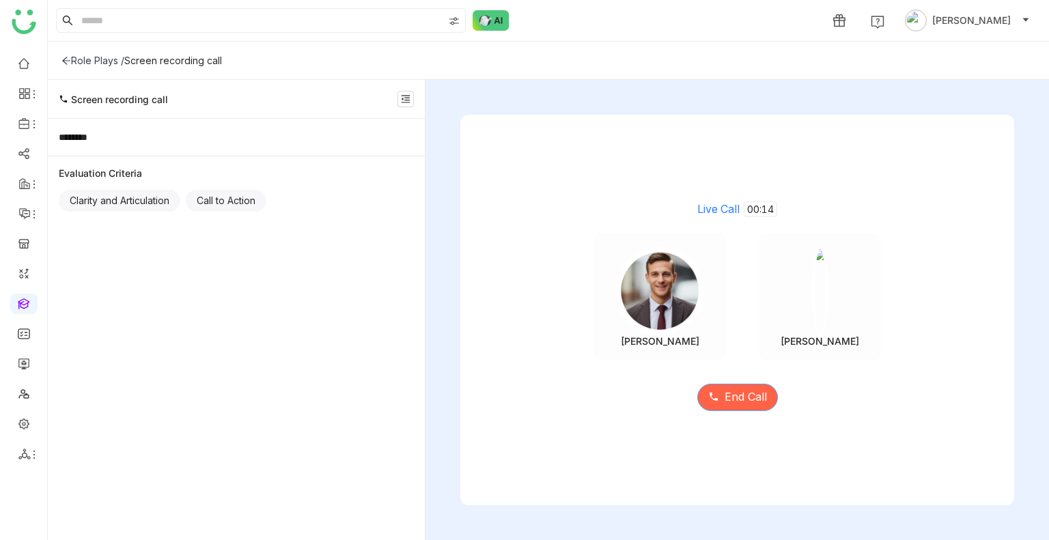
click at [746, 299] on span "End Call" at bounding box center [746, 397] width 42 height 17
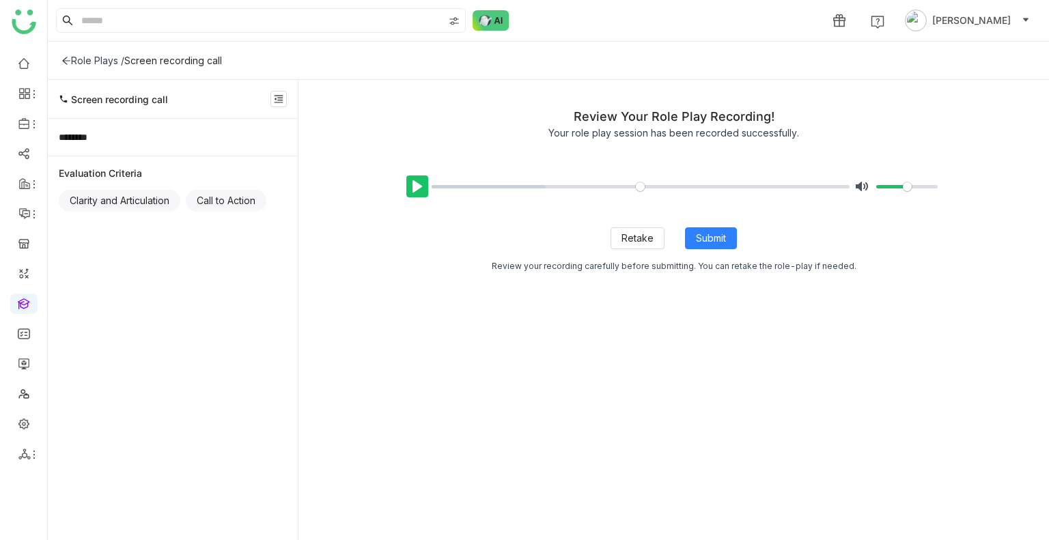
click at [413, 183] on button "Pause Play" at bounding box center [417, 187] width 22 height 22
click at [626, 246] on button "Retake" at bounding box center [638, 238] width 54 height 22
type input "*****"
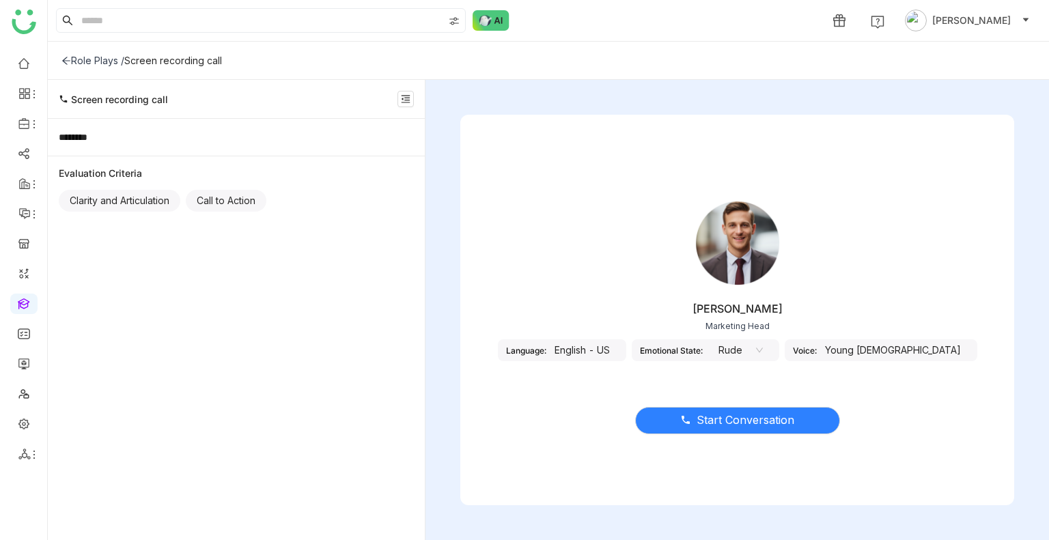
click at [165, 59] on div "Screen recording call" at bounding box center [173, 61] width 98 height 12
copy div "Screen recording call"
click at [74, 59] on div "Role Plays /" at bounding box center [92, 61] width 63 height 12
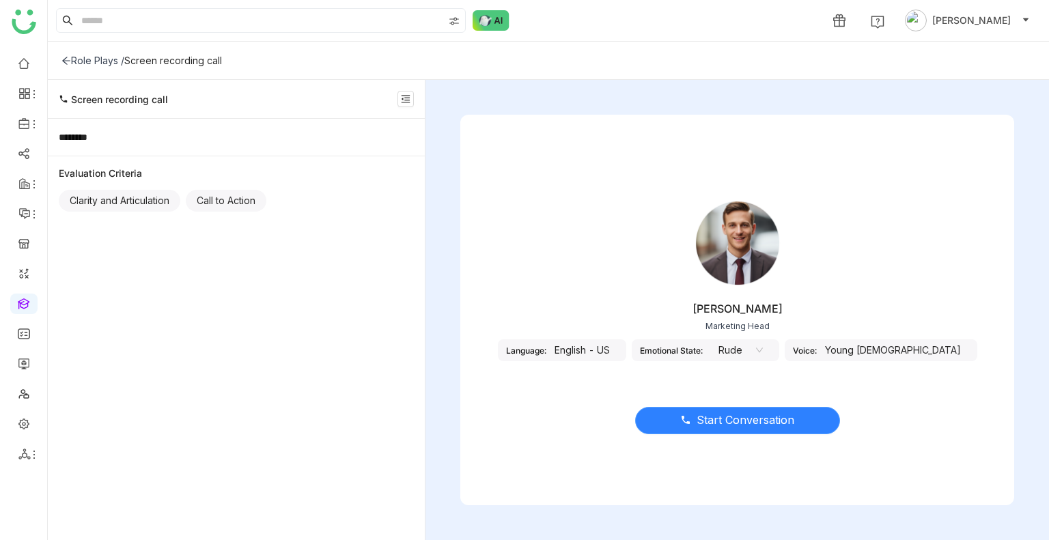
click at [740, 419] on span "Start Conversation" at bounding box center [746, 420] width 98 height 17
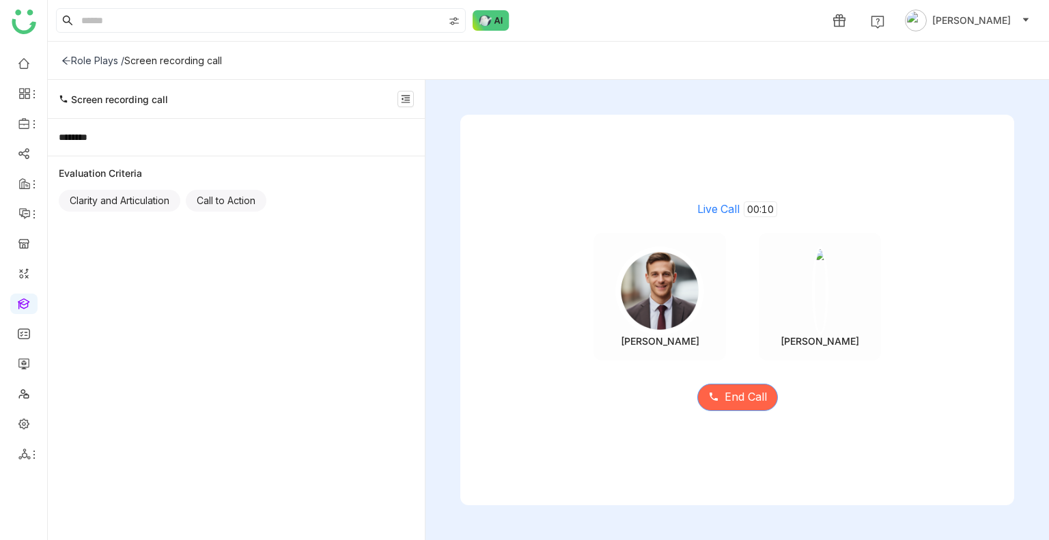
click at [741, 390] on span "End Call" at bounding box center [746, 397] width 42 height 17
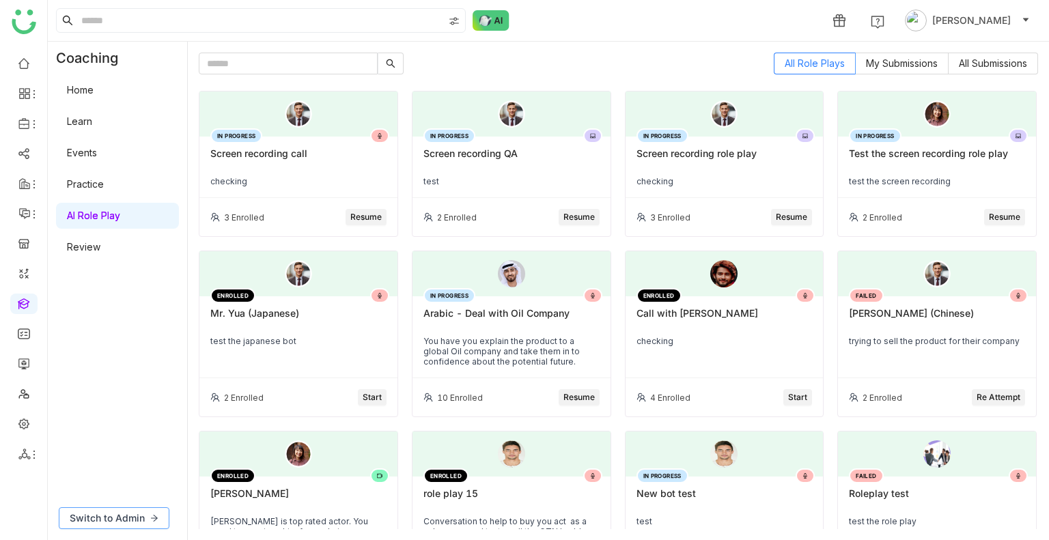
click at [117, 510] on button "Switch to Admin" at bounding box center [114, 518] width 111 height 22
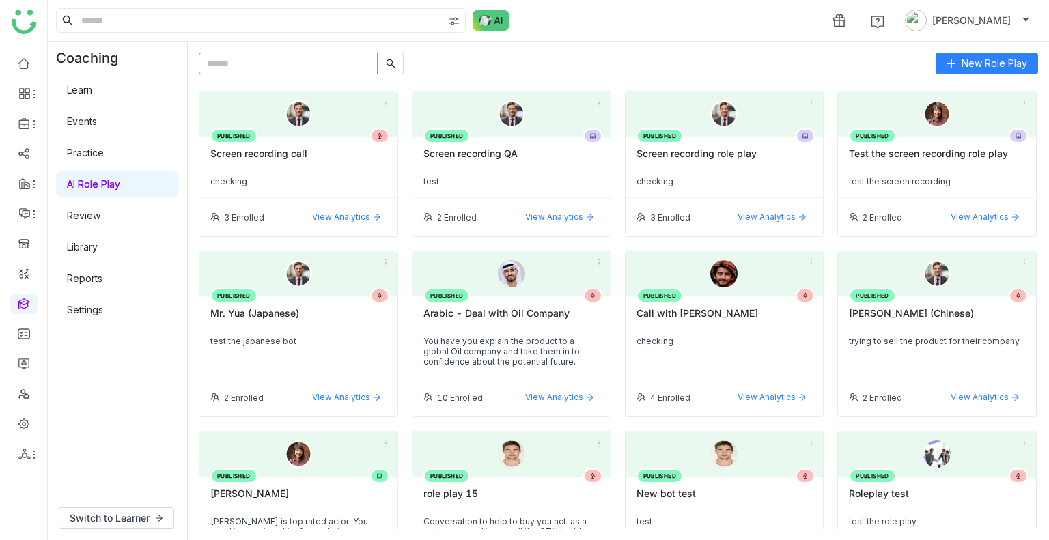
click at [312, 61] on input "text" at bounding box center [288, 64] width 179 height 22
paste input "**********"
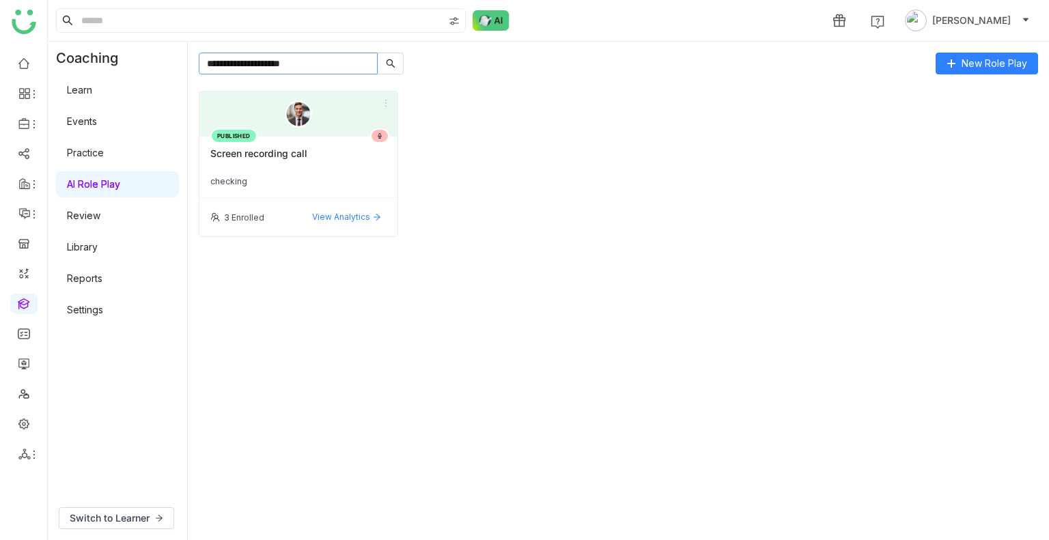
type input "**********"
click at [255, 122] on div at bounding box center [298, 114] width 198 height 45
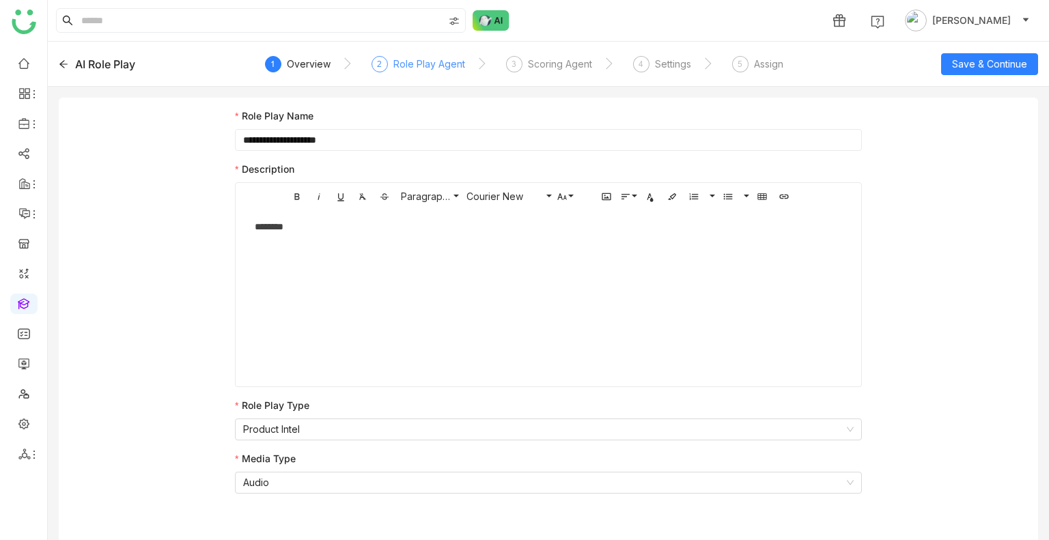
click at [429, 69] on div "Role Play Agent" at bounding box center [429, 64] width 72 height 16
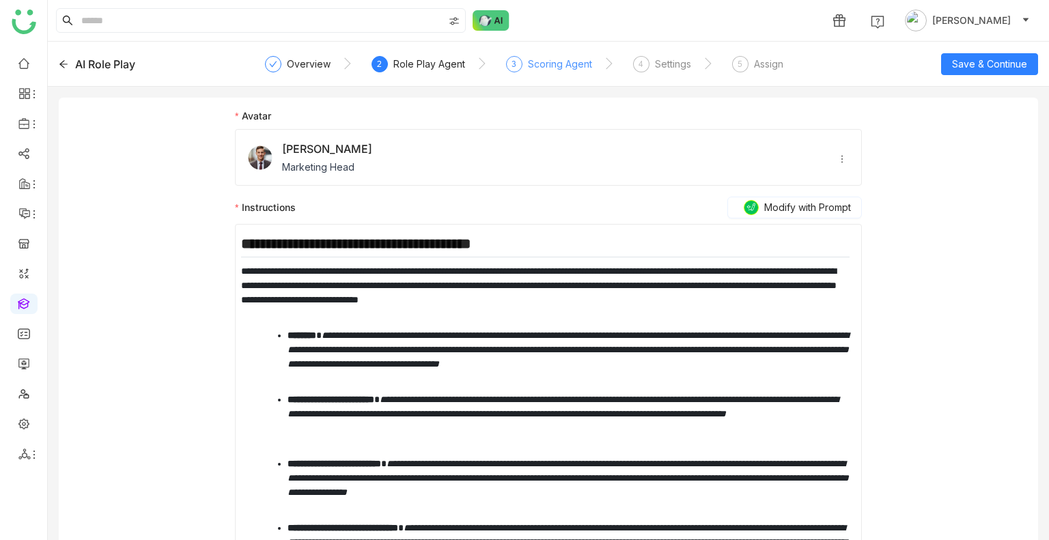
click at [524, 61] on div "3 Scoring Agent" at bounding box center [549, 68] width 86 height 25
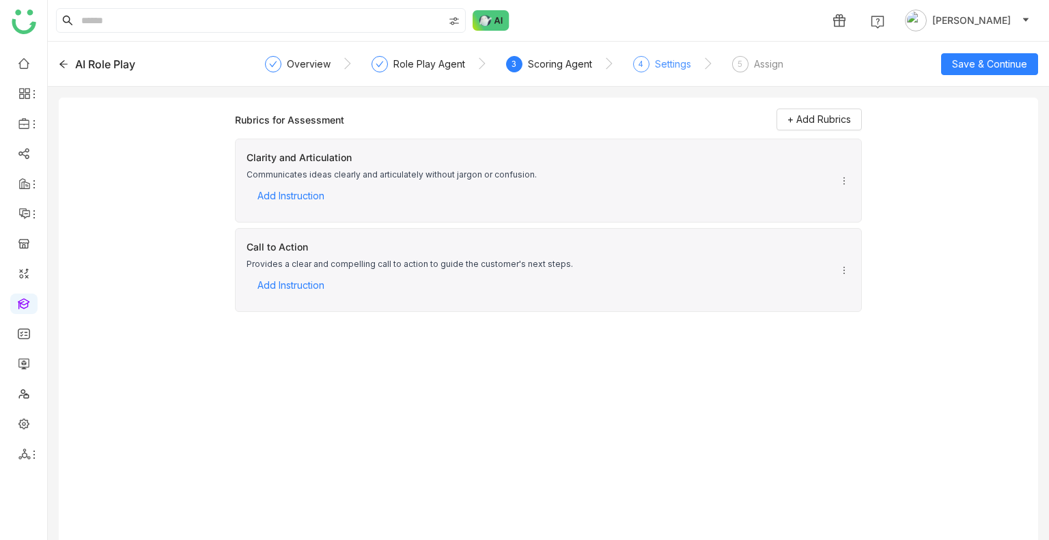
click at [664, 57] on div "Settings" at bounding box center [673, 64] width 36 height 16
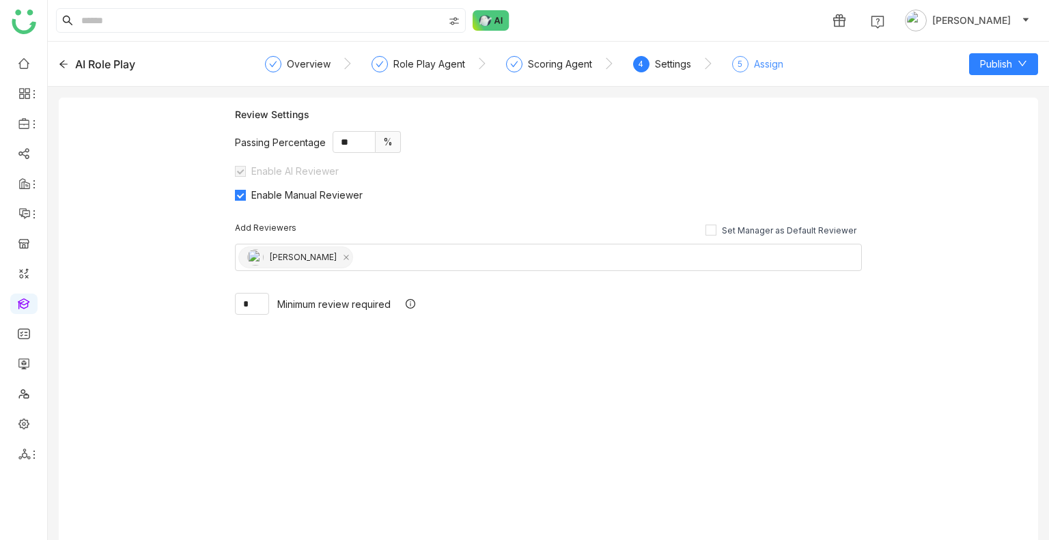
click at [757, 65] on div "Assign" at bounding box center [768, 64] width 29 height 16
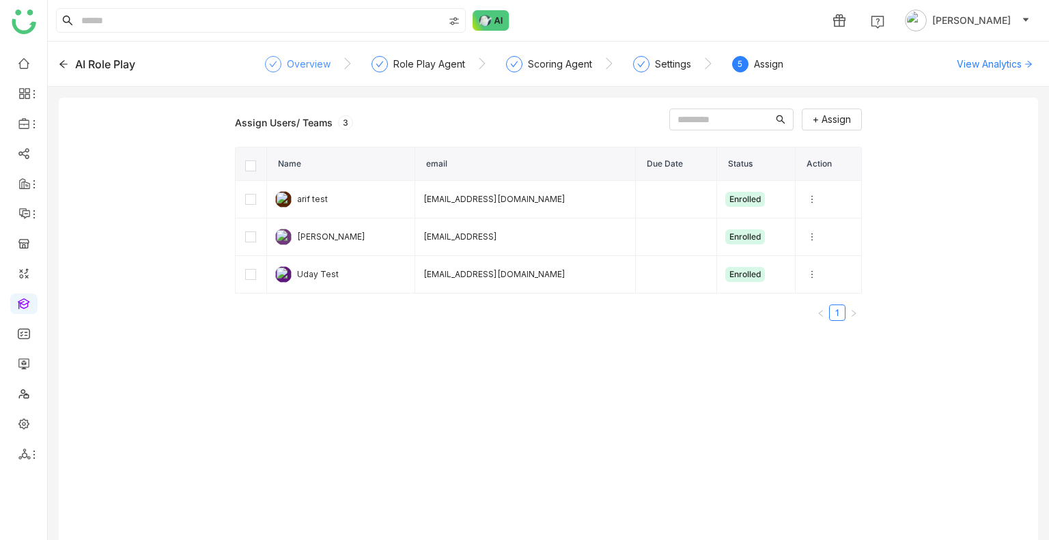
click at [319, 73] on div "Overview" at bounding box center [298, 68] width 66 height 25
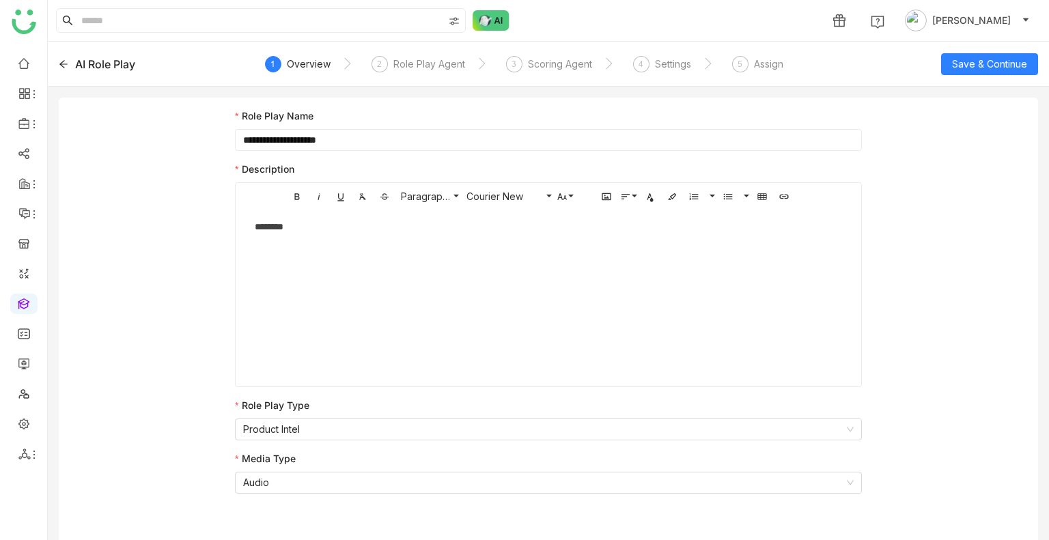
click at [351, 145] on input "**********" at bounding box center [548, 140] width 627 height 22
click at [74, 65] on div "AI Role Play" at bounding box center [157, 64] width 196 height 16
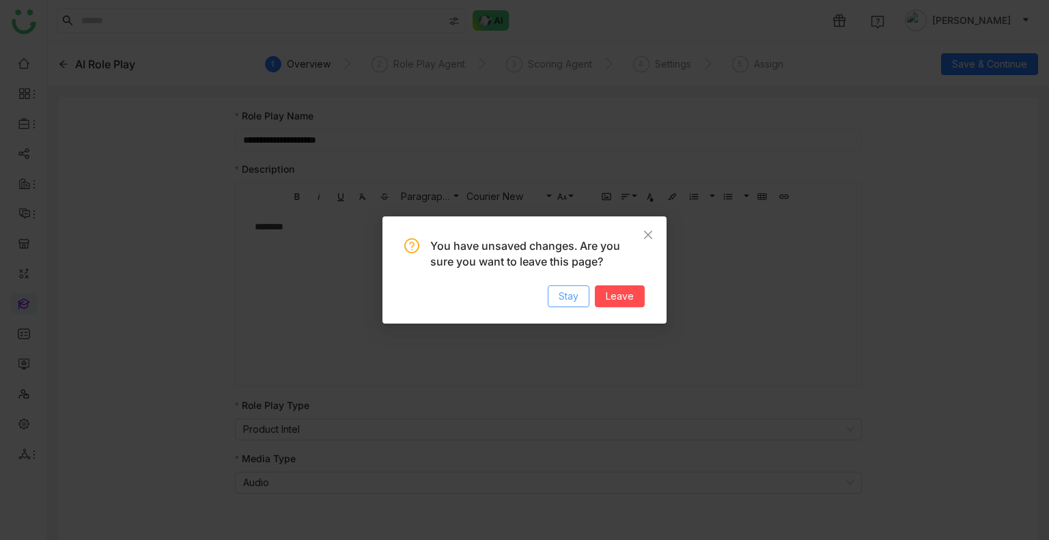
click at [580, 296] on button "Stay" at bounding box center [569, 296] width 42 height 22
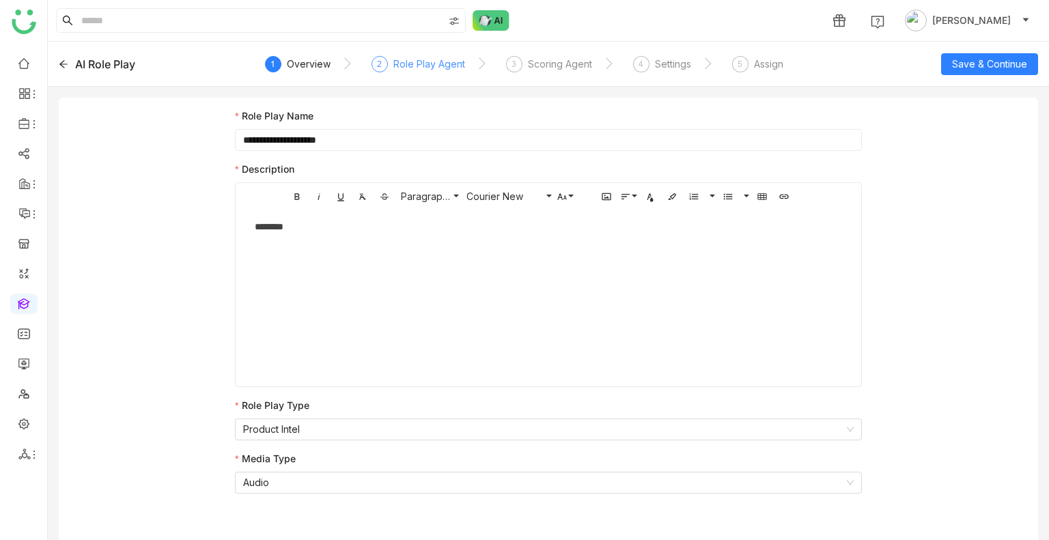
click at [396, 60] on div "Role Play Agent" at bounding box center [429, 64] width 72 height 16
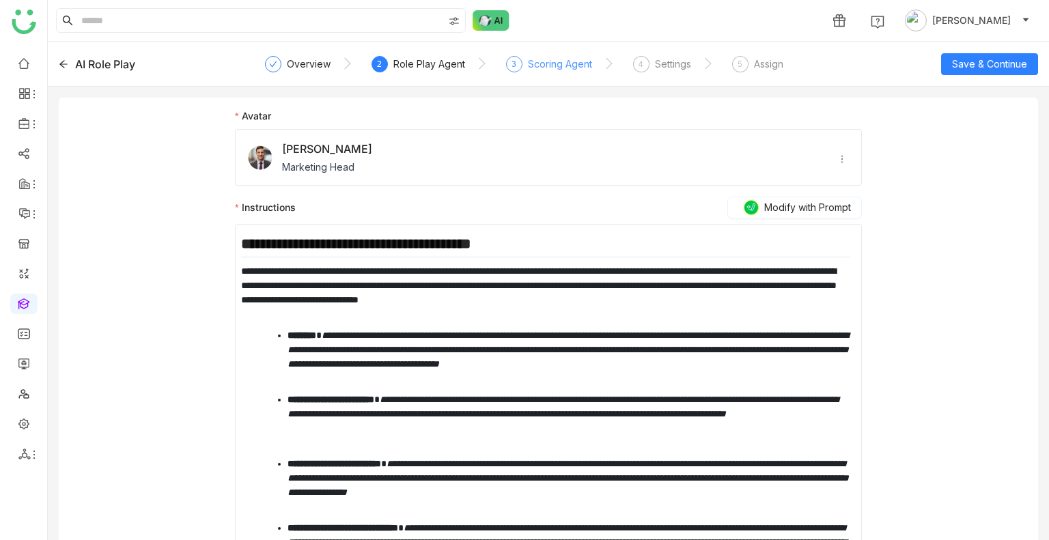
click at [535, 76] on div "3 Scoring Agent" at bounding box center [549, 68] width 86 height 25
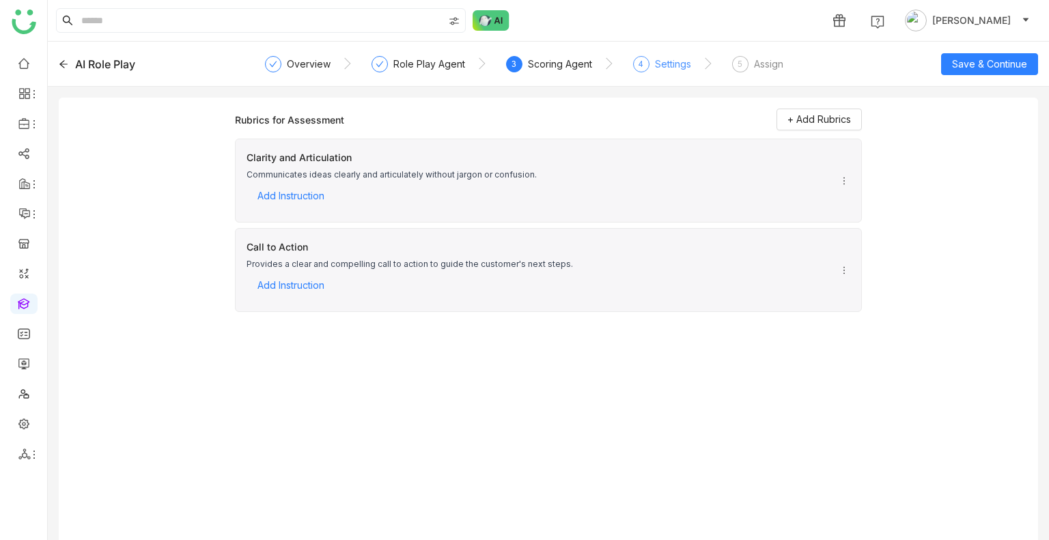
click at [633, 64] on div "4" at bounding box center [641, 64] width 16 height 16
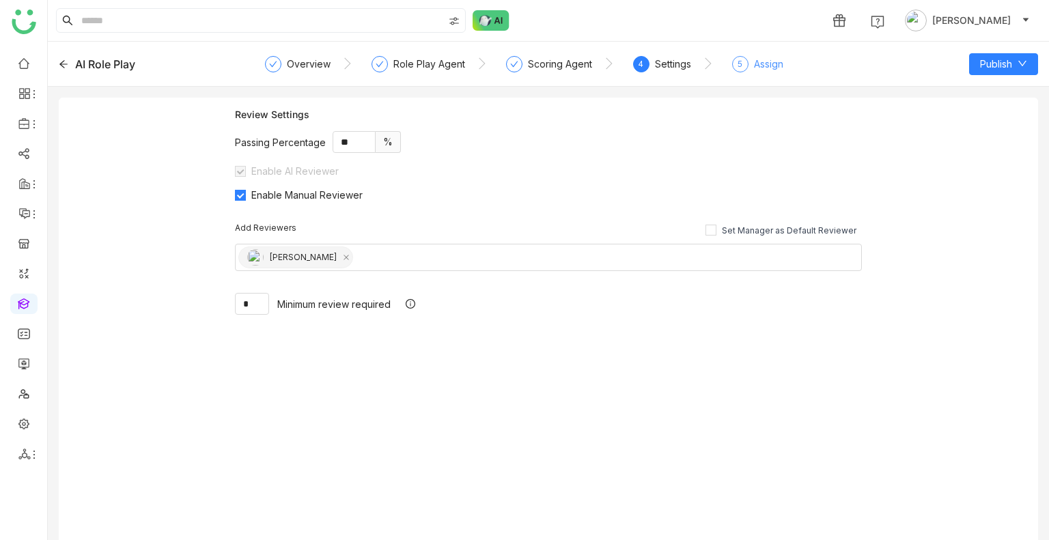
click at [740, 66] on span "5" at bounding box center [740, 64] width 5 height 10
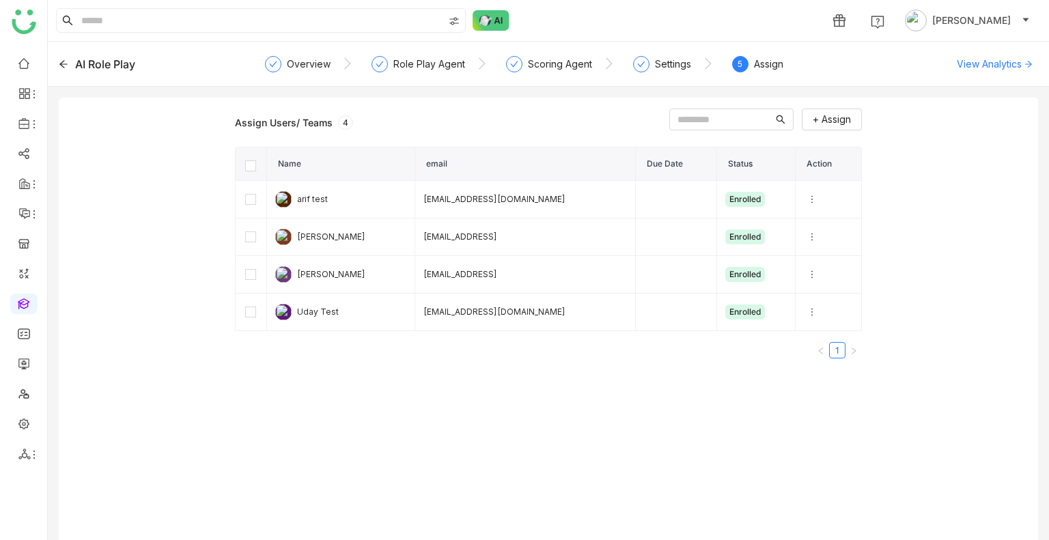
click at [64, 59] on icon at bounding box center [64, 64] width 10 height 10
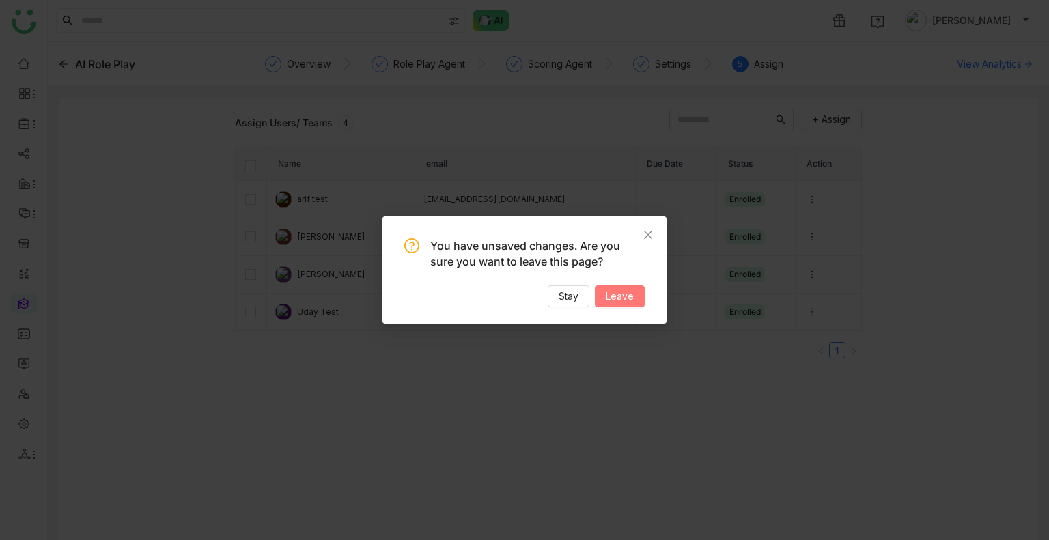
click at [618, 295] on span "Leave" at bounding box center [620, 296] width 28 height 15
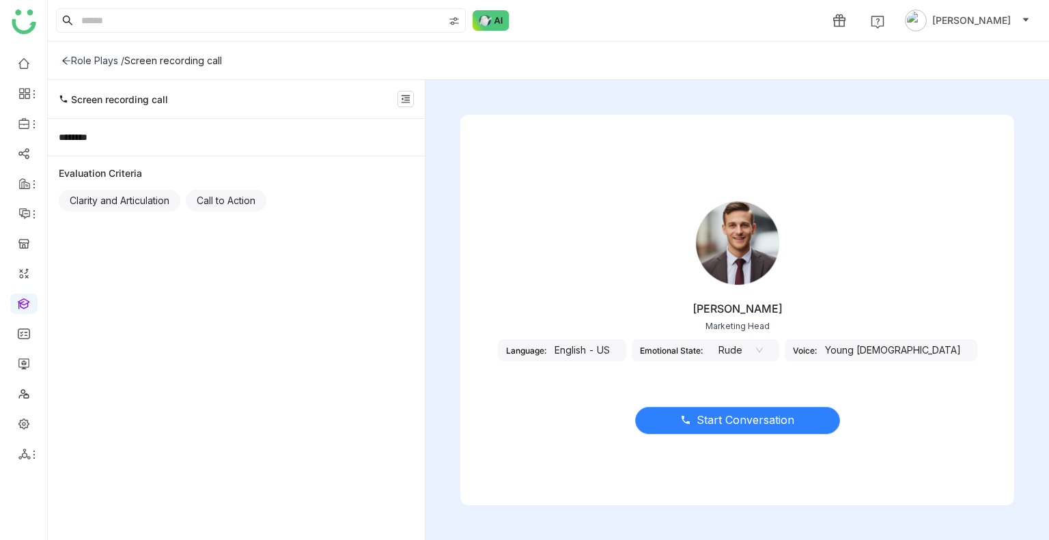
click at [770, 427] on span "Start Conversation" at bounding box center [746, 420] width 98 height 17
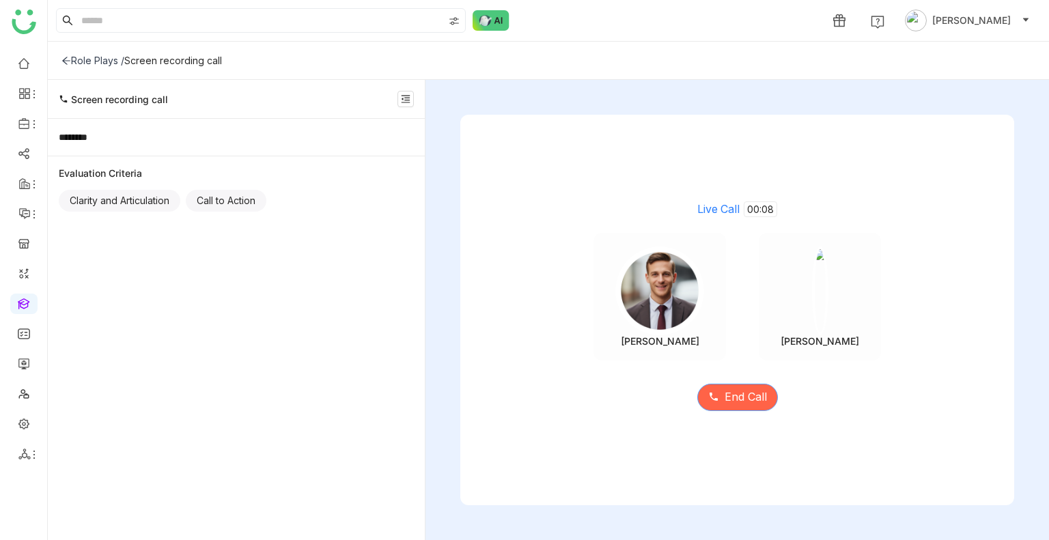
click at [758, 387] on button "End Call" at bounding box center [737, 397] width 81 height 27
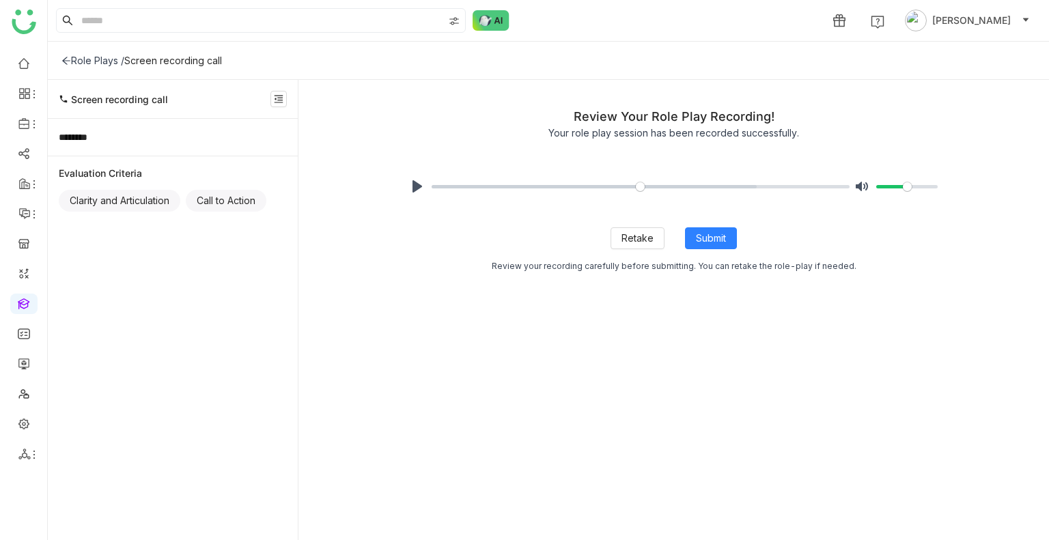
click at [109, 57] on div "Role Plays /" at bounding box center [92, 61] width 63 height 12
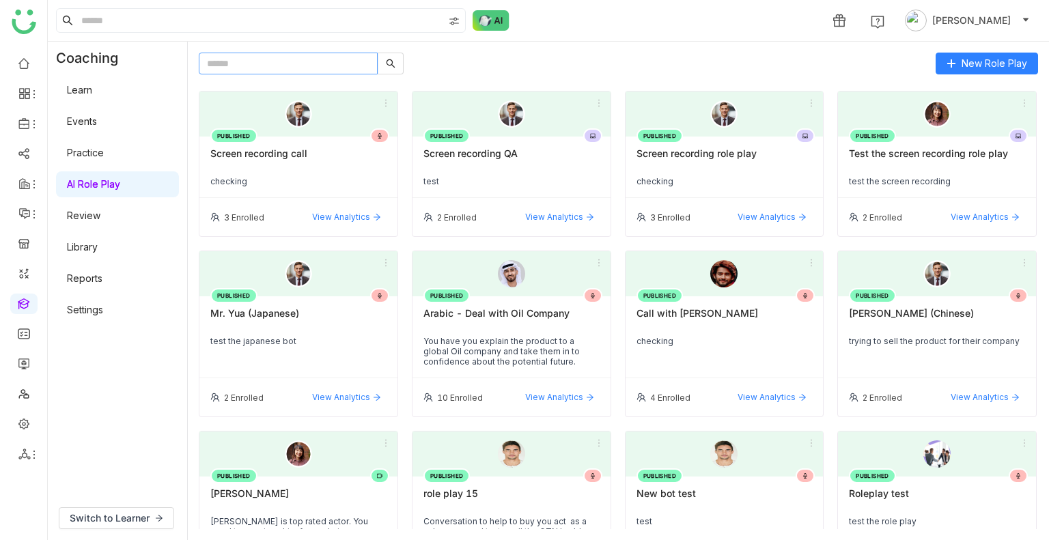
click at [320, 62] on input "text" at bounding box center [288, 64] width 179 height 22
click at [281, 74] on div "New Role Play PUBLISHED Screen recording call checking 3 Enrolled View Analytic…" at bounding box center [618, 291] width 839 height 477
click at [281, 70] on input "text" at bounding box center [288, 64] width 179 height 22
paste input "**********"
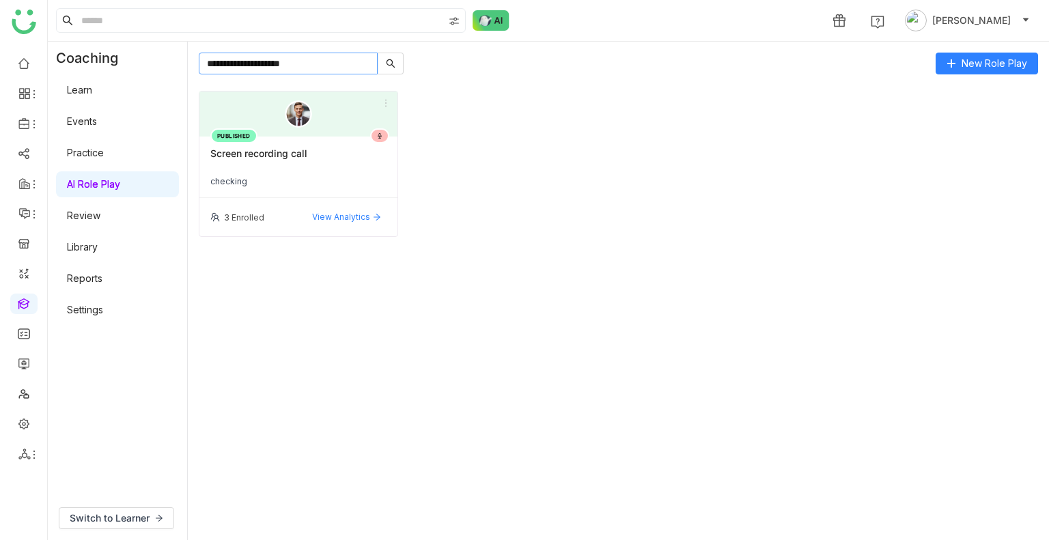
type input "**********"
click at [328, 158] on div "Screen recording call" at bounding box center [298, 159] width 176 height 23
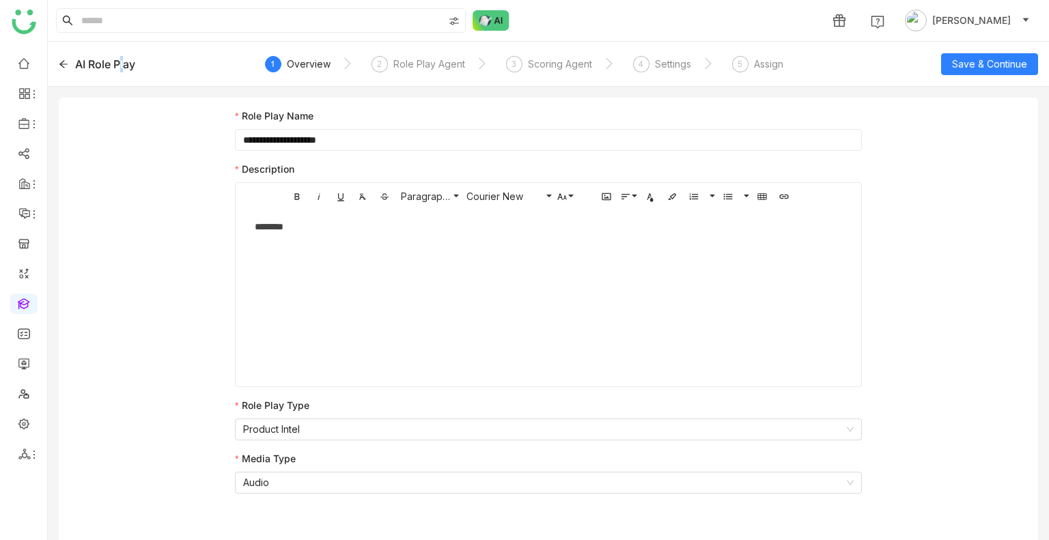
click at [123, 59] on div "AI Role Play" at bounding box center [105, 64] width 60 height 16
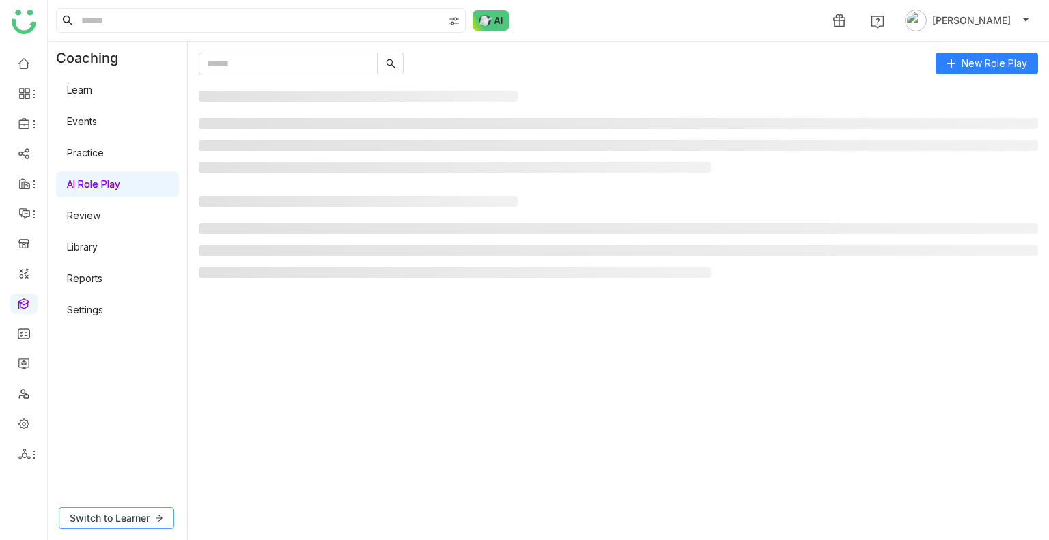
click at [150, 510] on button "Switch to Learner" at bounding box center [116, 518] width 115 height 22
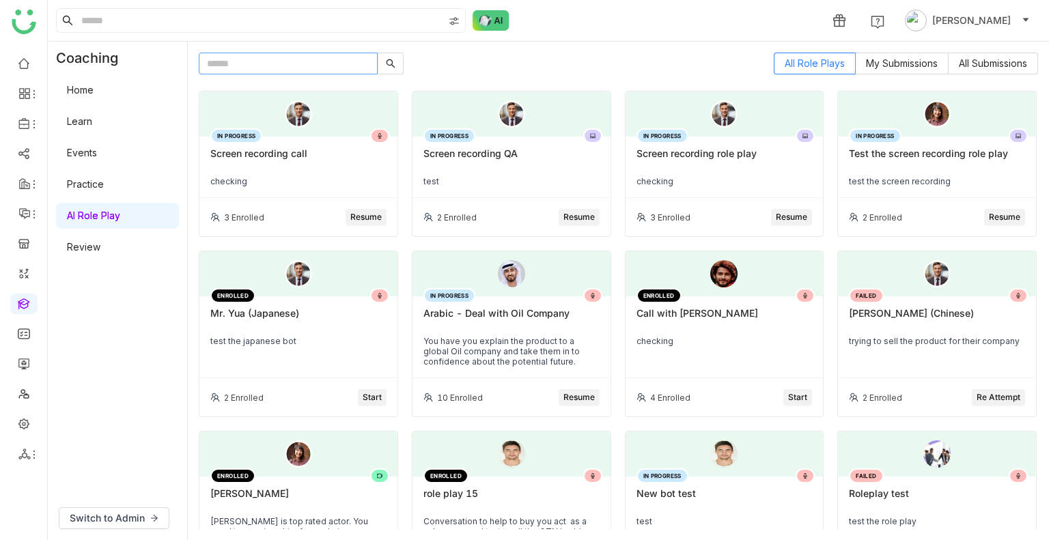
click at [273, 57] on input "text" at bounding box center [288, 64] width 179 height 22
paste input "**********"
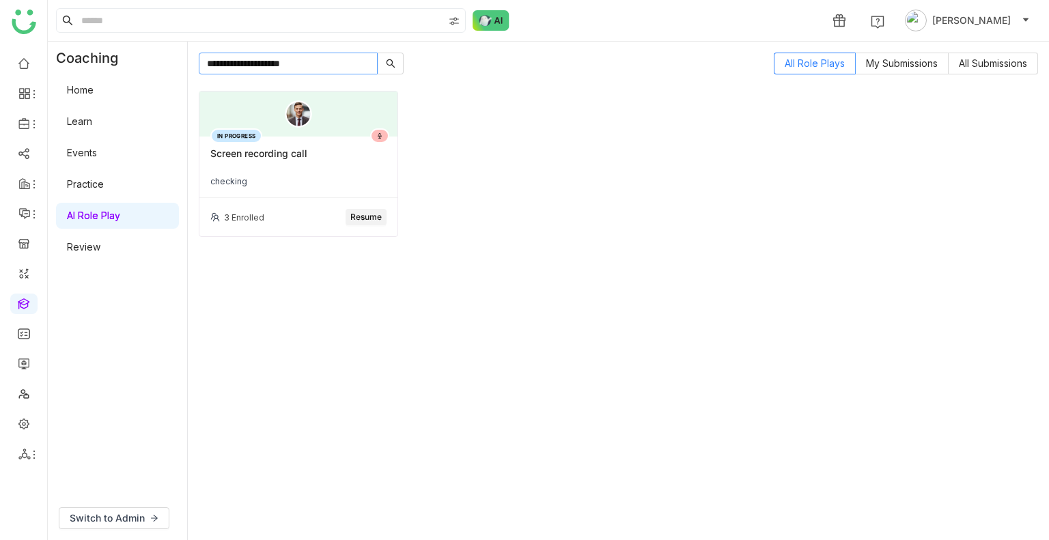
type input "**********"
click at [289, 130] on div at bounding box center [298, 114] width 198 height 45
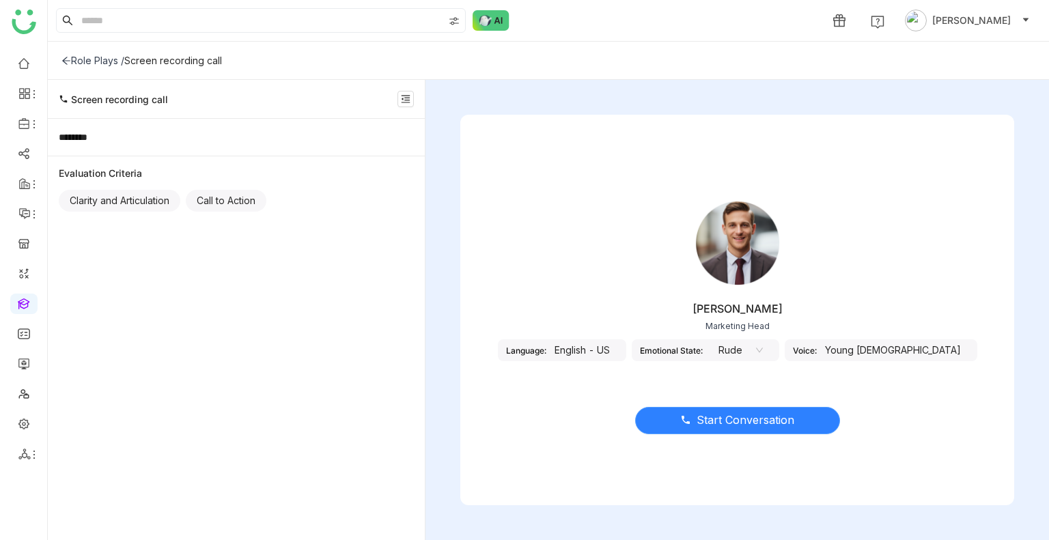
click at [727, 426] on span "Start Conversation" at bounding box center [746, 420] width 98 height 17
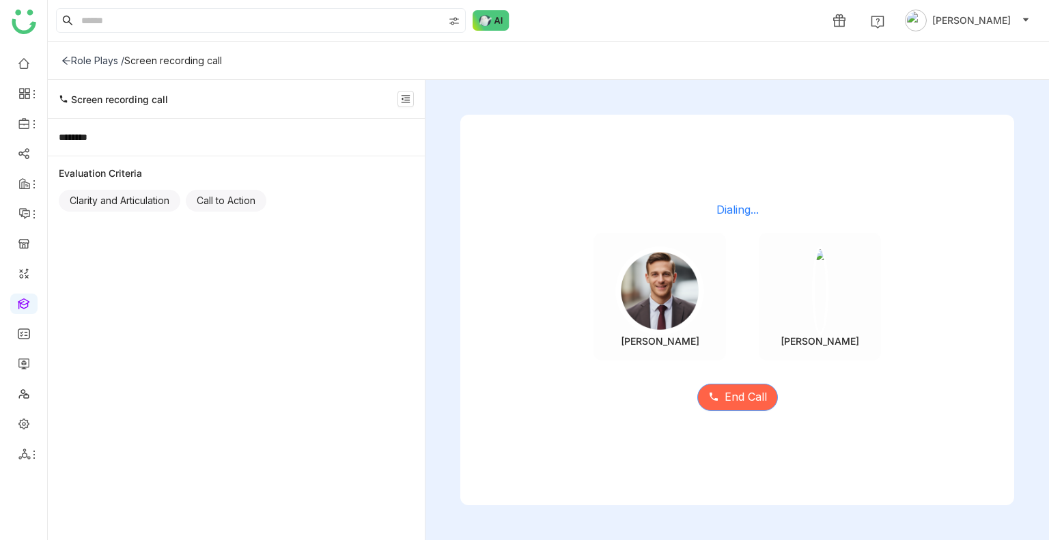
click at [722, 396] on button "End Call" at bounding box center [737, 397] width 81 height 27
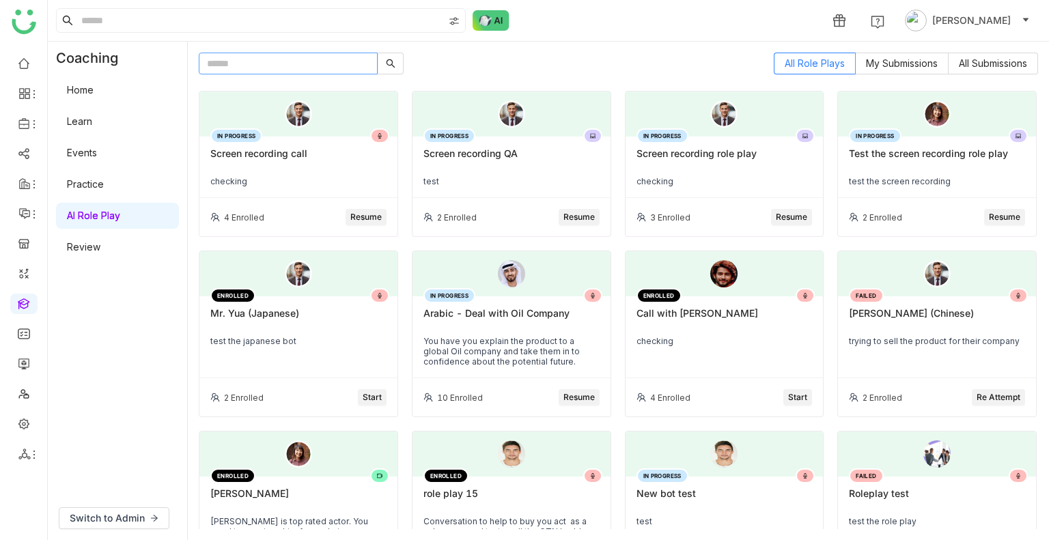
click at [285, 59] on input "text" at bounding box center [288, 64] width 179 height 22
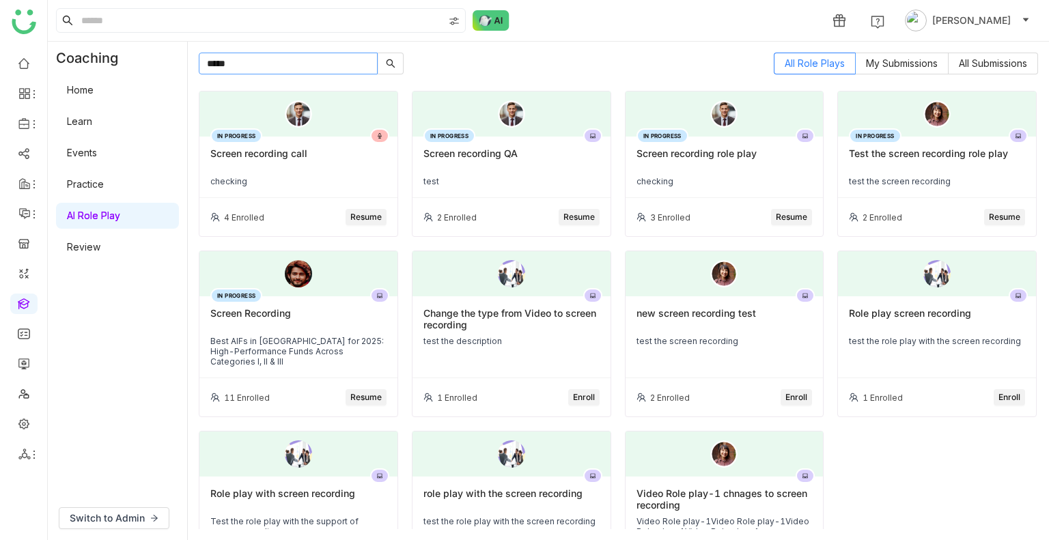
type input "*****"
click at [573, 212] on span "Resume" at bounding box center [578, 217] width 31 height 13
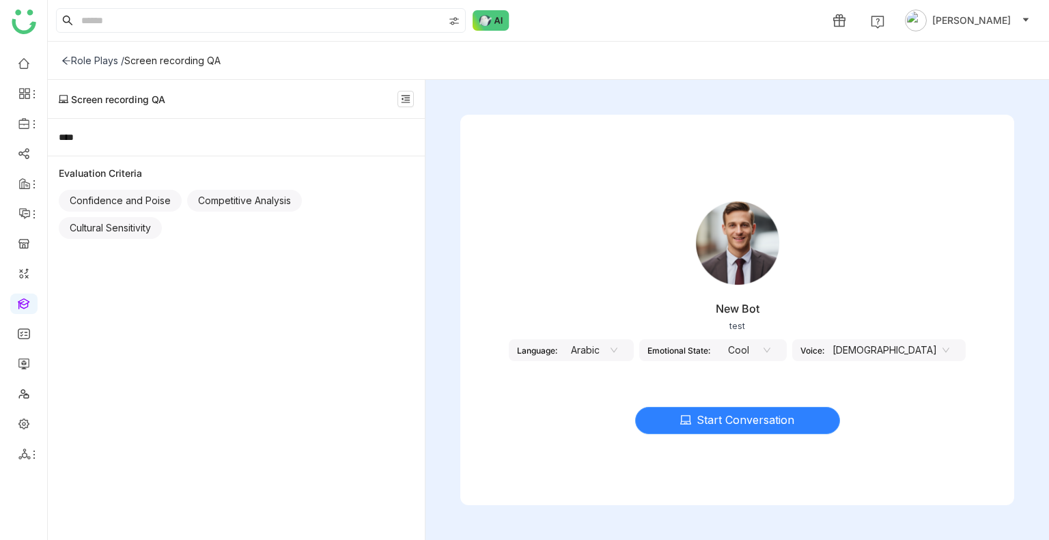
click at [706, 421] on span "Start Conversation" at bounding box center [746, 420] width 98 height 17
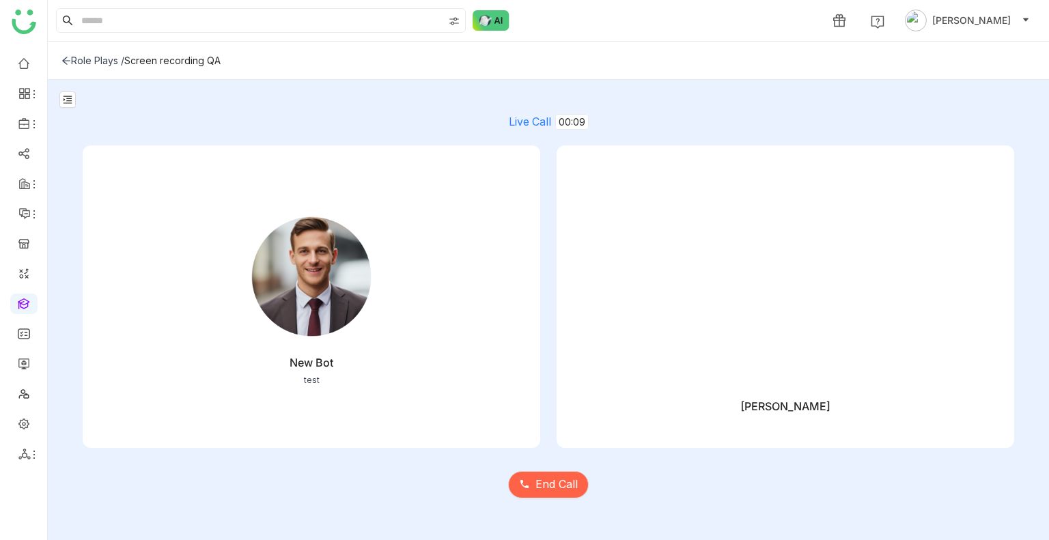
click at [663, 283] on video at bounding box center [785, 284] width 417 height 208
click at [749, 316] on video at bounding box center [785, 284] width 417 height 208
drag, startPoint x: 762, startPoint y: 403, endPoint x: 757, endPoint y: 391, distance: 13.5
click at [759, 402] on div "[PERSON_NAME]" at bounding box center [785, 401] width 90 height 25
click at [753, 371] on video at bounding box center [785, 284] width 417 height 208
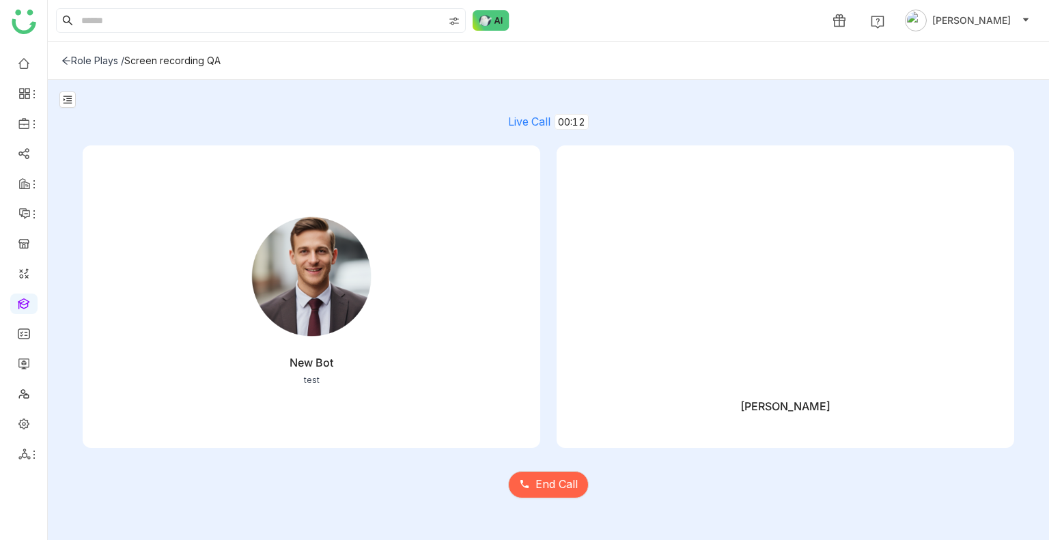
click at [753, 371] on video at bounding box center [785, 284] width 417 height 208
click at [546, 480] on span "End Call" at bounding box center [556, 484] width 42 height 17
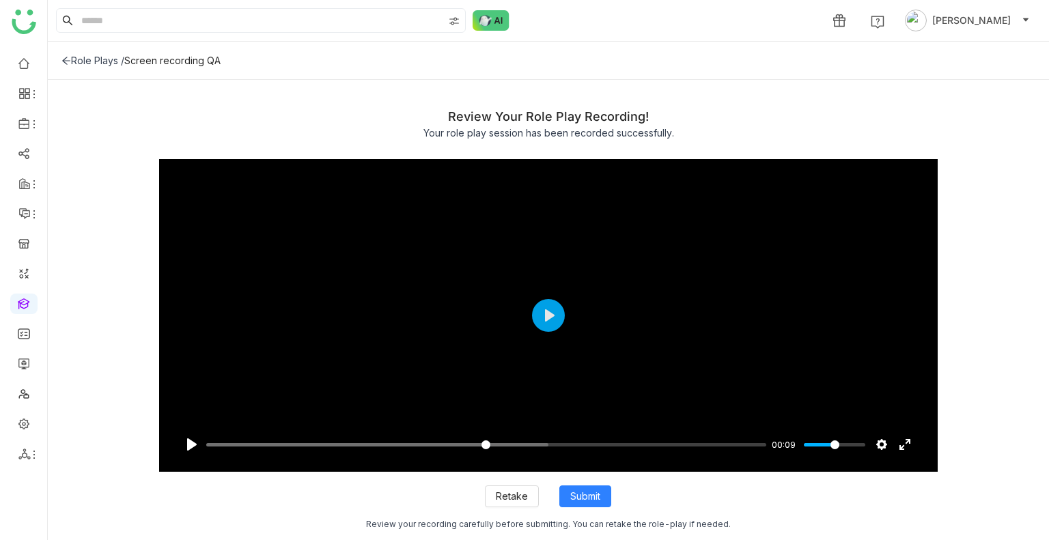
click at [106, 65] on div "Role Plays /" at bounding box center [92, 61] width 63 height 12
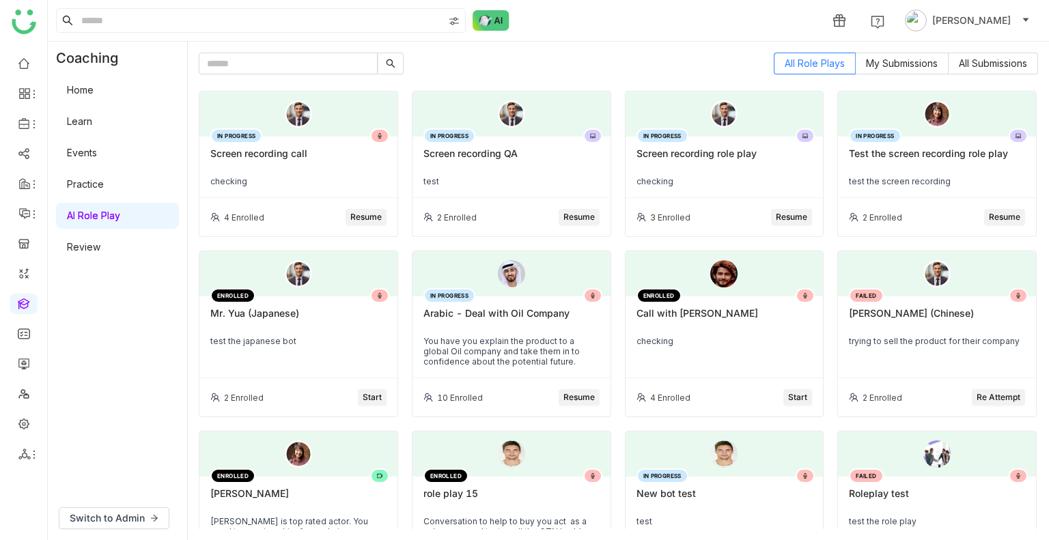
click at [262, 183] on div "checking" at bounding box center [298, 181] width 176 height 10
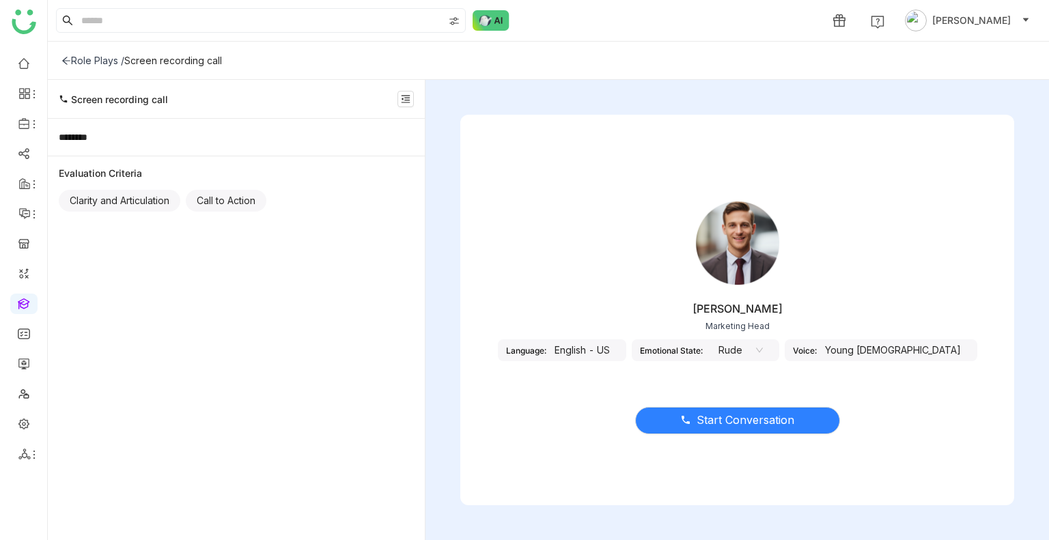
click at [71, 65] on div "Role Plays /" at bounding box center [92, 61] width 63 height 12
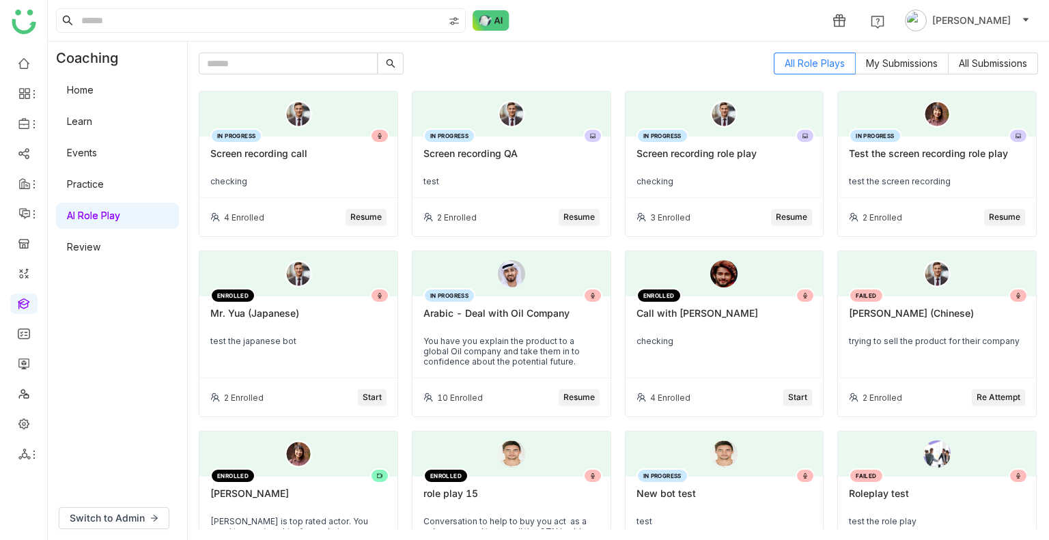
click at [481, 146] on div "IN PROGRESS Screen recording QA test" at bounding box center [511, 167] width 198 height 61
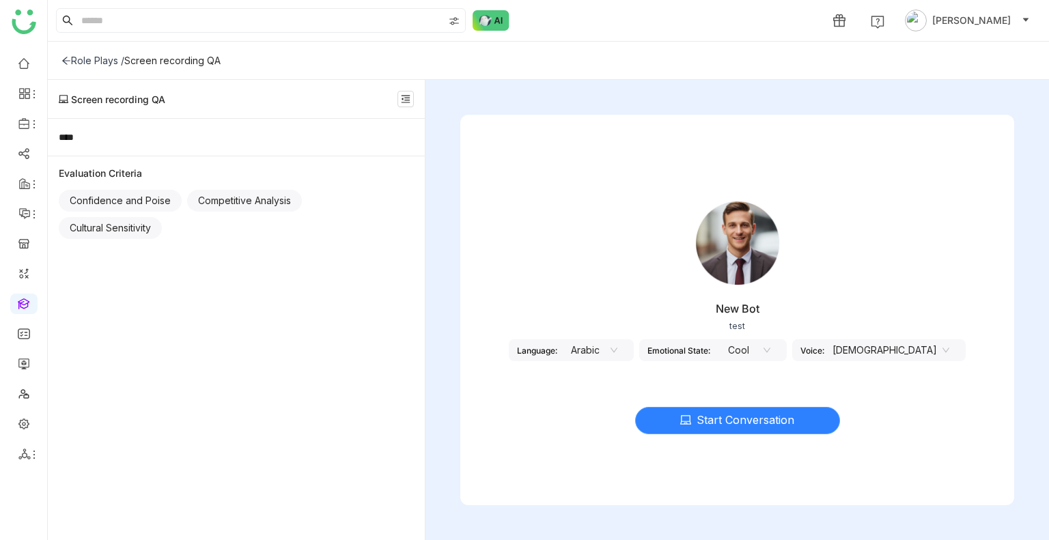
click at [724, 423] on span "Start Conversation" at bounding box center [746, 420] width 98 height 17
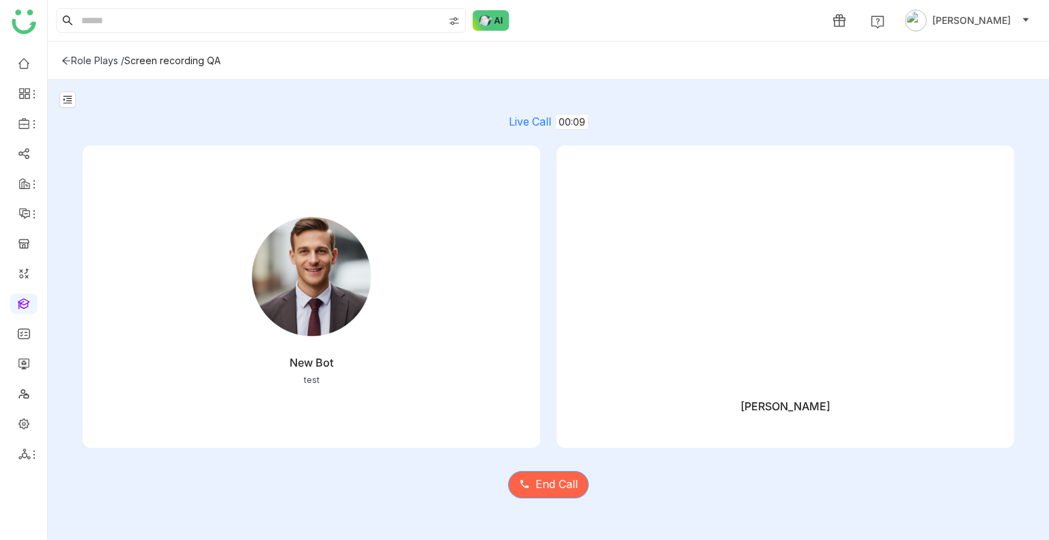
click at [565, 481] on span "End Call" at bounding box center [556, 484] width 42 height 17
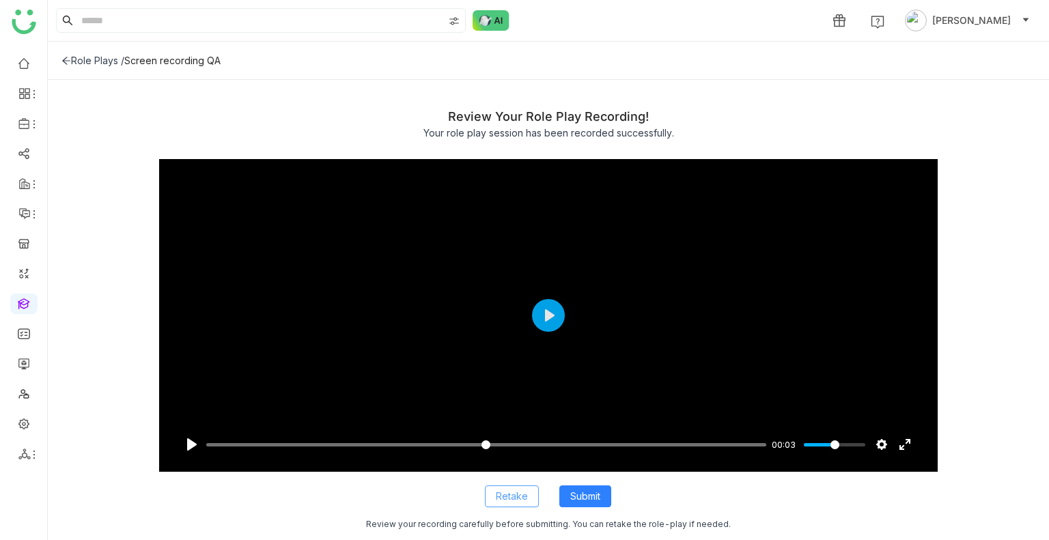
click at [517, 499] on span "Retake" at bounding box center [512, 496] width 32 height 15
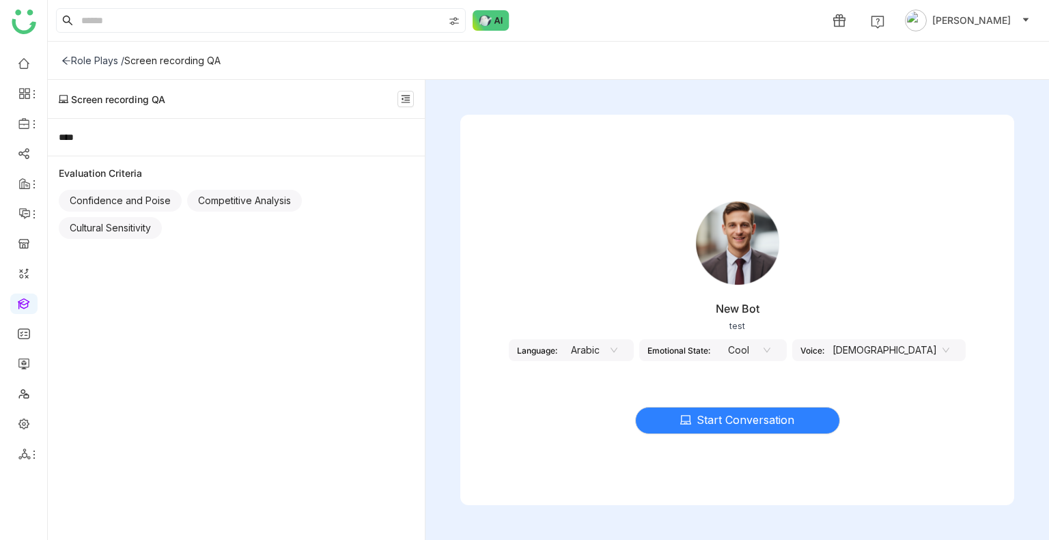
click at [89, 64] on div "Role Plays /" at bounding box center [92, 61] width 63 height 12
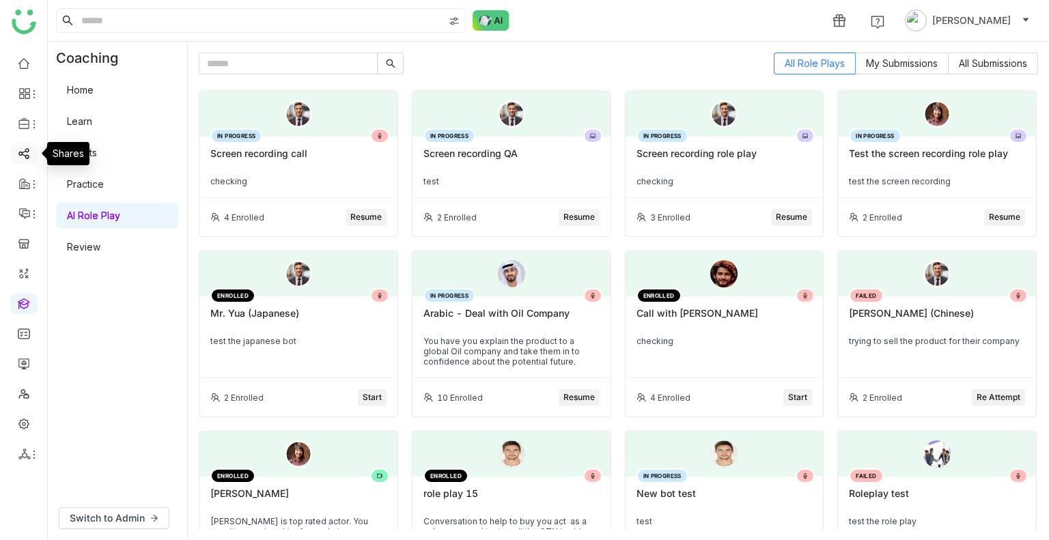
click at [23, 158] on link at bounding box center [24, 153] width 12 height 12
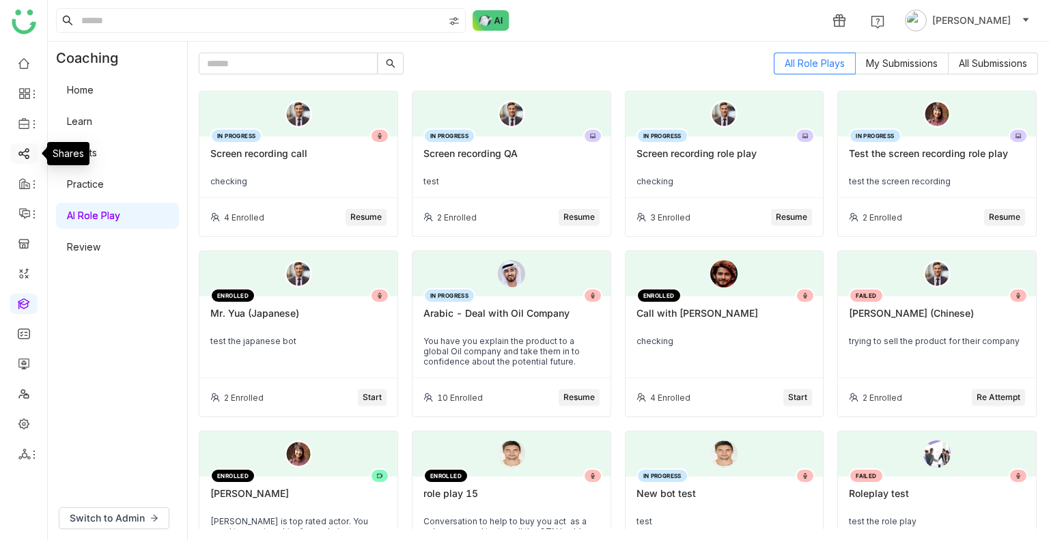
click at [23, 158] on link at bounding box center [24, 153] width 12 height 12
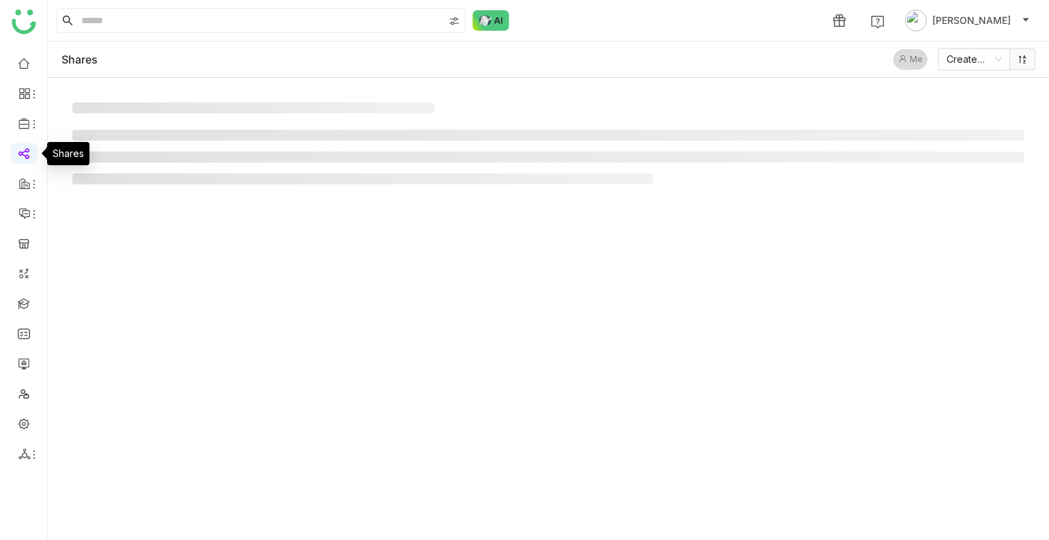
click at [23, 158] on link at bounding box center [24, 153] width 12 height 12
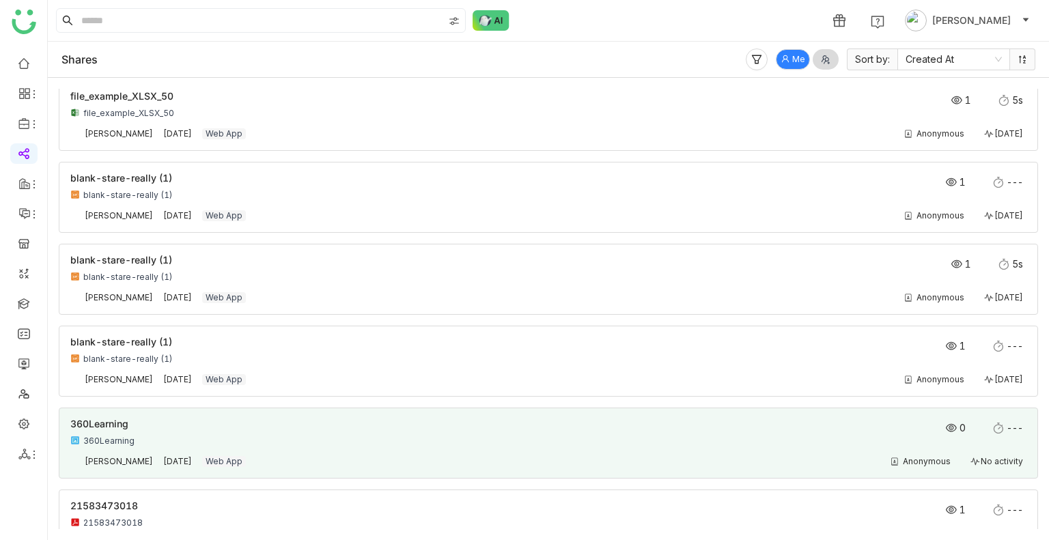
scroll to position [341, 0]
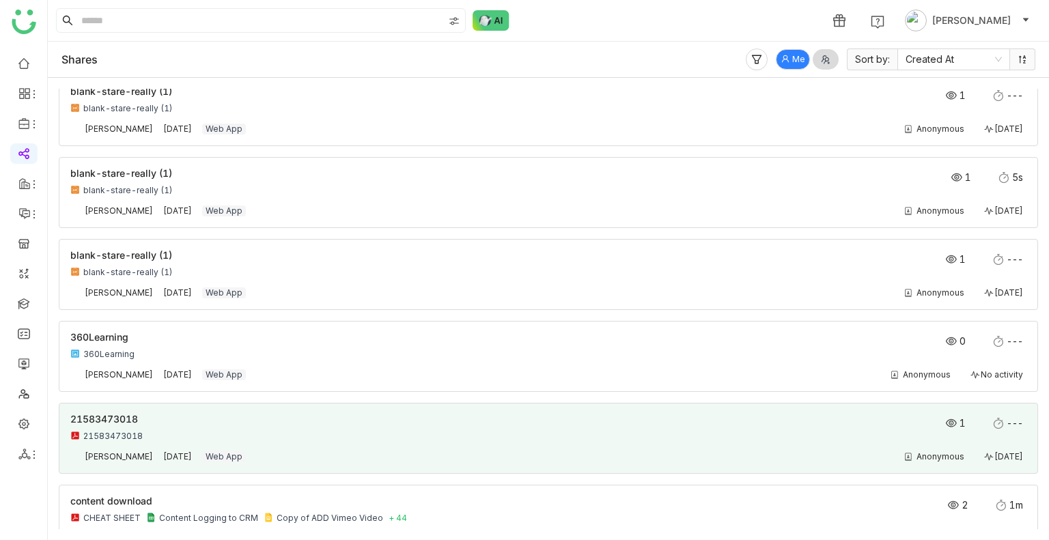
click at [885, 420] on div "1 ---" at bounding box center [930, 423] width 191 height 11
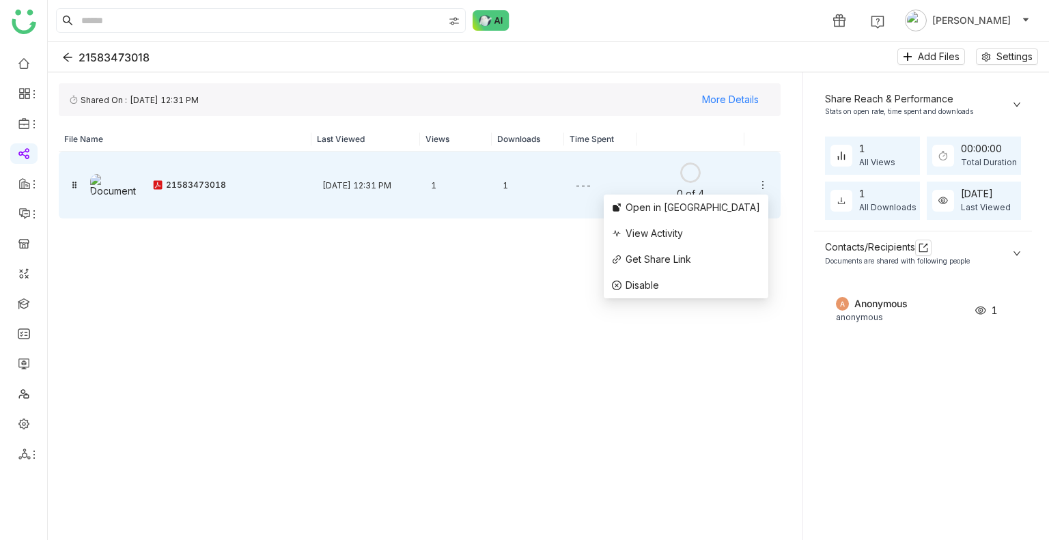
click at [766, 188] on icon at bounding box center [762, 185] width 11 height 11
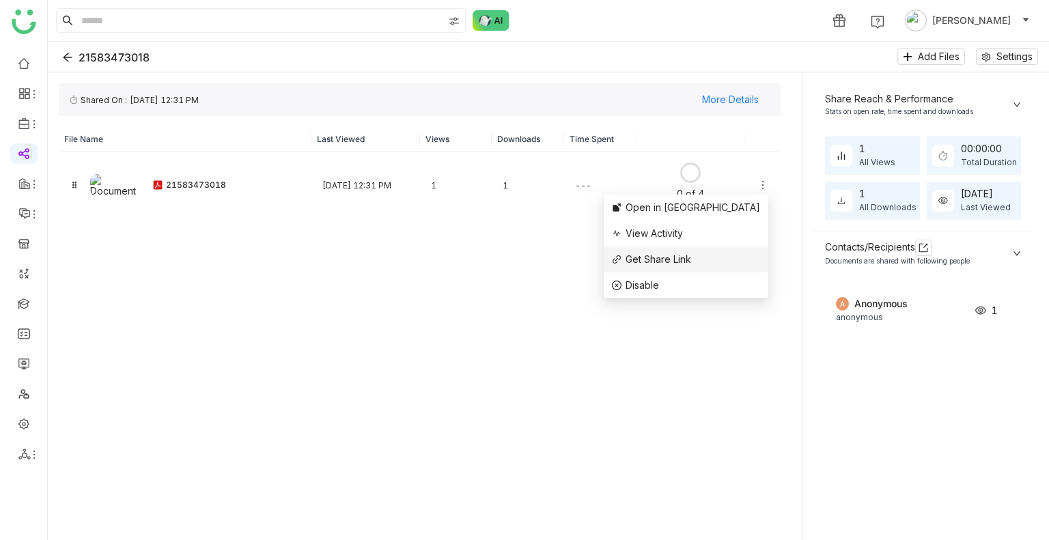
click at [691, 264] on span "Get Share Link" at bounding box center [659, 259] width 66 height 12
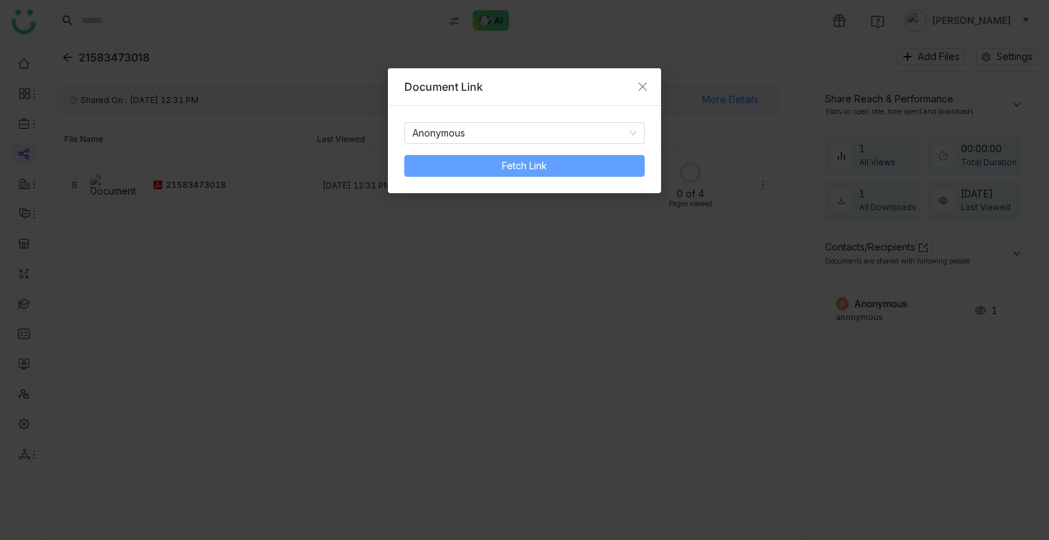
click at [594, 162] on button "Fetch Link" at bounding box center [524, 166] width 240 height 22
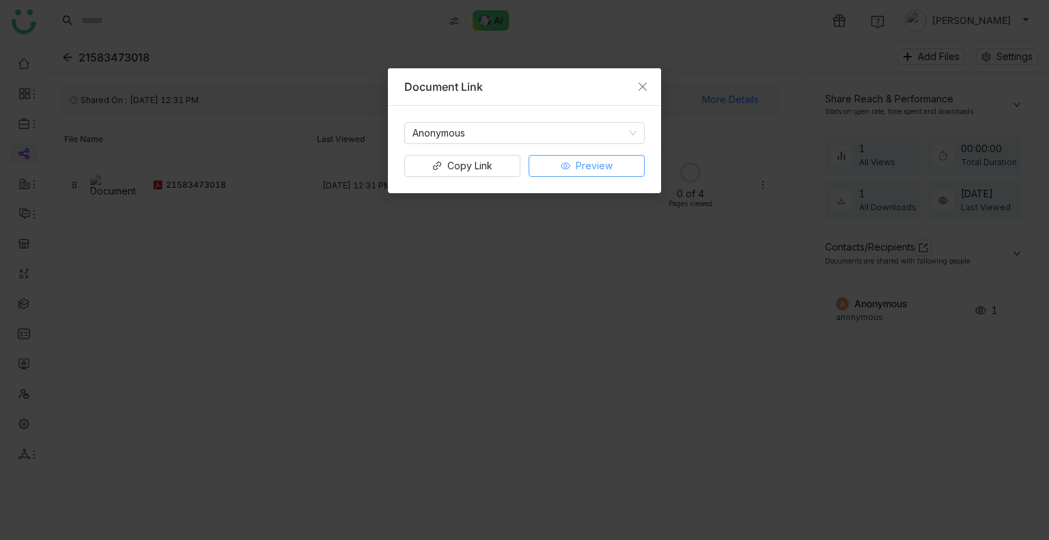
click at [597, 171] on span "Preview" at bounding box center [594, 165] width 37 height 15
click at [491, 167] on span "Copy Link" at bounding box center [469, 165] width 45 height 15
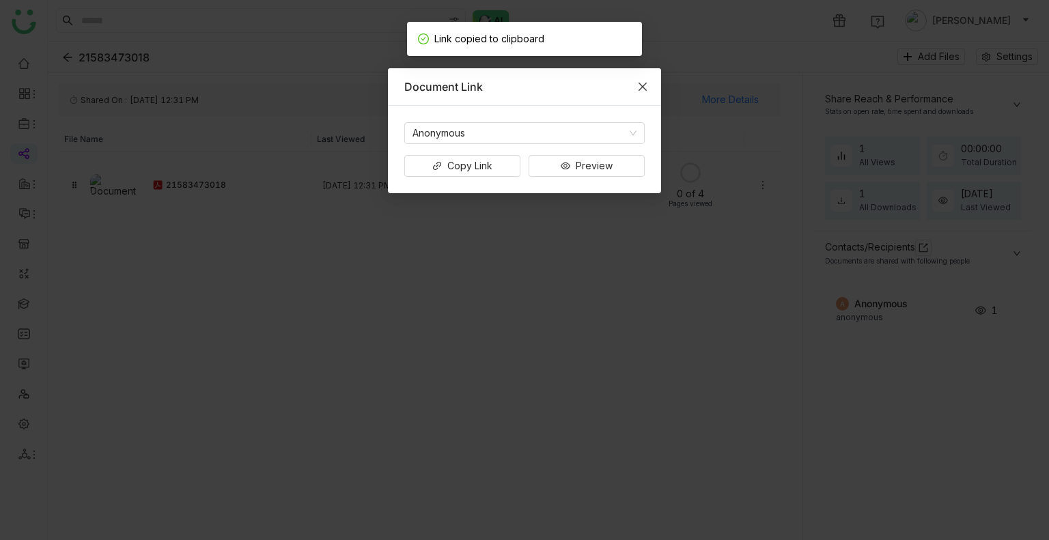
click at [634, 85] on span "Close" at bounding box center [642, 86] width 37 height 37
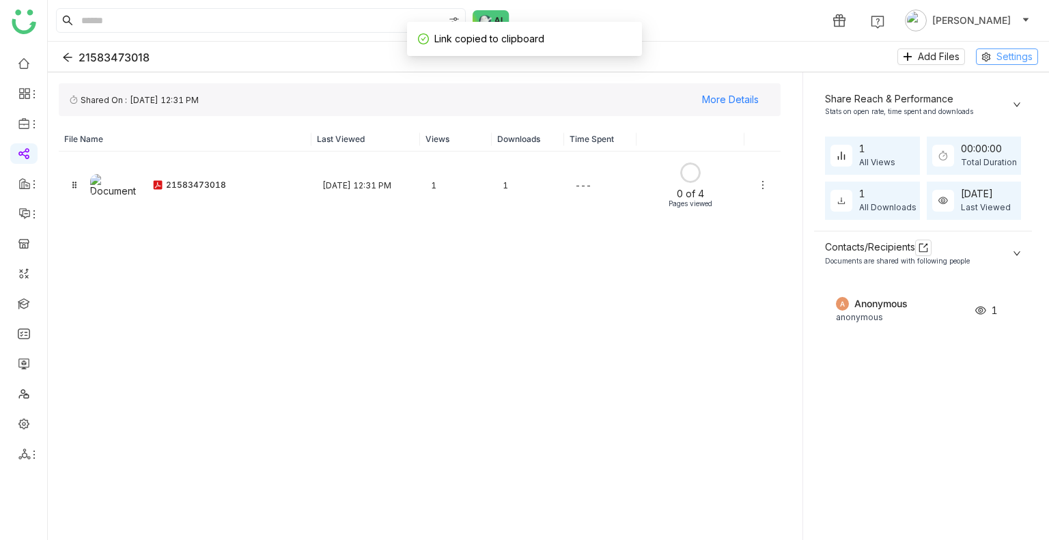
click at [980, 55] on button "Settings" at bounding box center [1007, 56] width 62 height 16
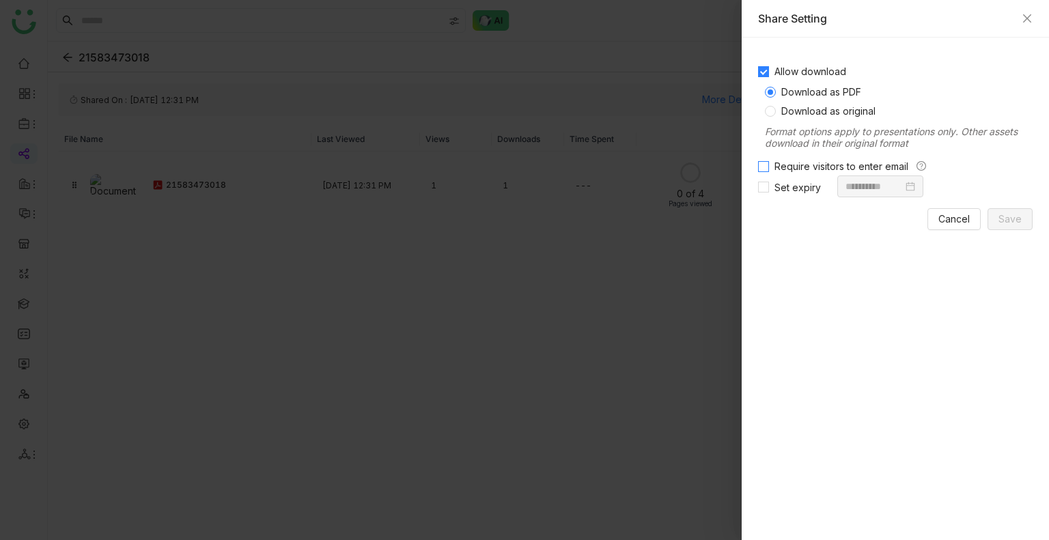
click at [794, 170] on span "Require visitors to enter email" at bounding box center [841, 166] width 145 height 12
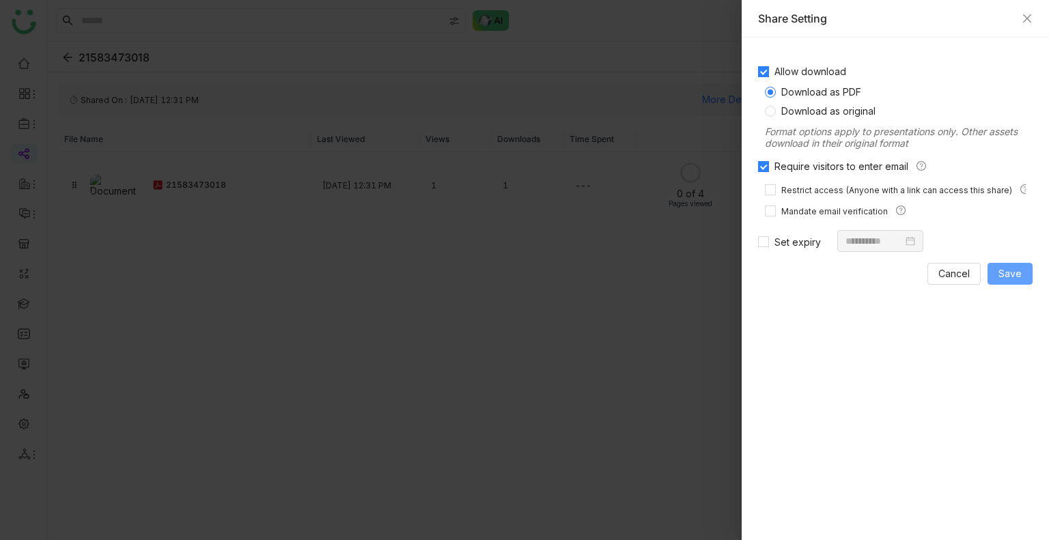
click at [1006, 273] on span "Save" at bounding box center [1009, 273] width 23 height 15
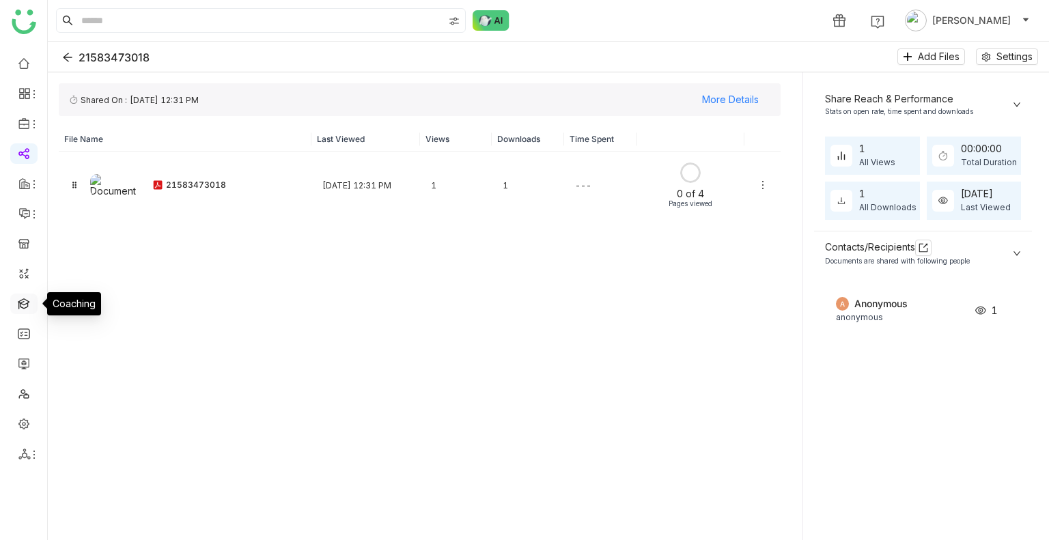
click at [20, 306] on link at bounding box center [24, 303] width 12 height 12
click at [20, 305] on link at bounding box center [24, 303] width 12 height 12
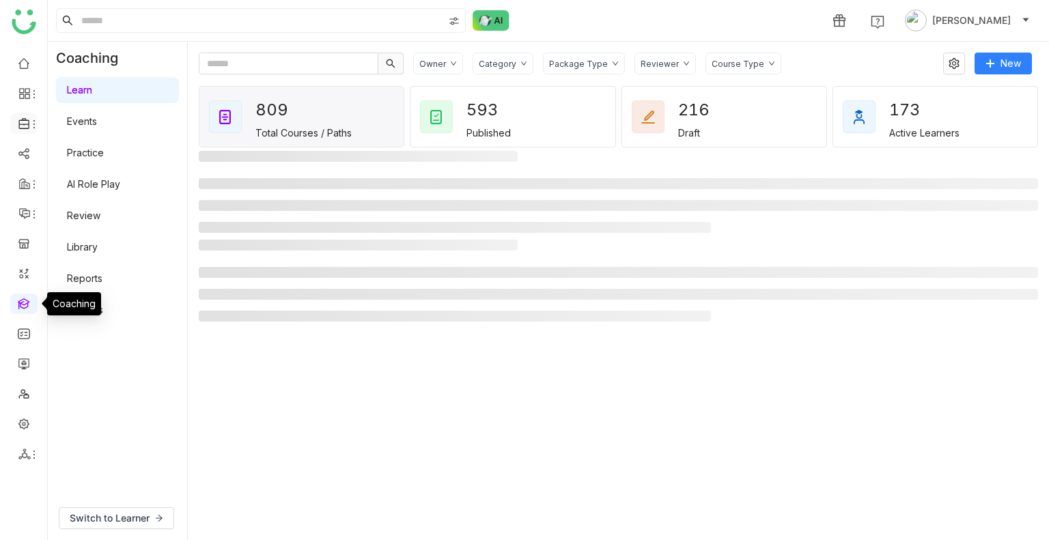
click at [30, 125] on icon at bounding box center [34, 124] width 11 height 11
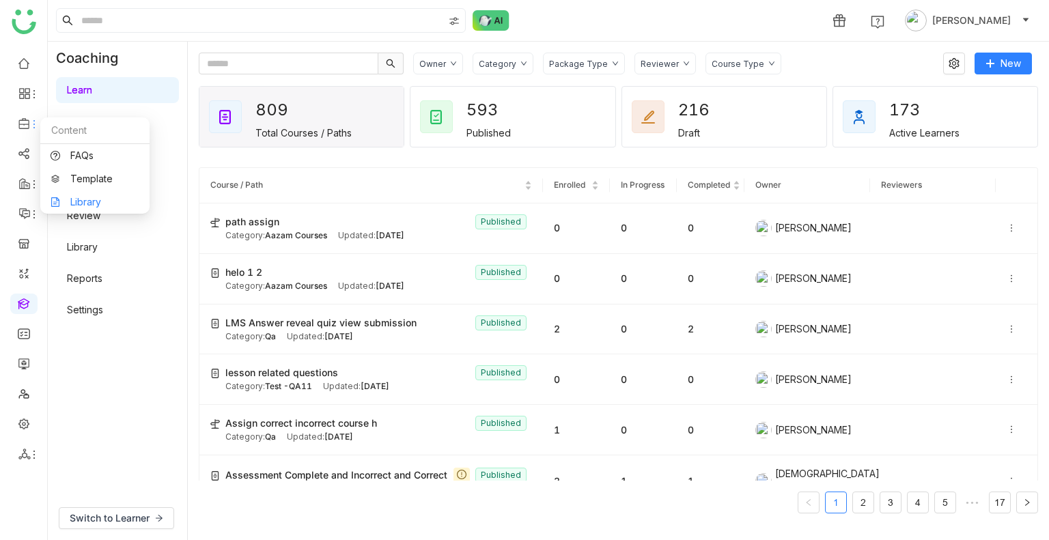
click at [72, 201] on link "Library" at bounding box center [95, 202] width 89 height 10
click at [72, 201] on body "1 Uday Bhanu Coaching Learn Events Practice AI Role Play Review Library Reports…" at bounding box center [524, 270] width 1049 height 540
click at [72, 201] on div "Learn Events Practice AI Role Play Review Library Reports Settings" at bounding box center [117, 199] width 139 height 251
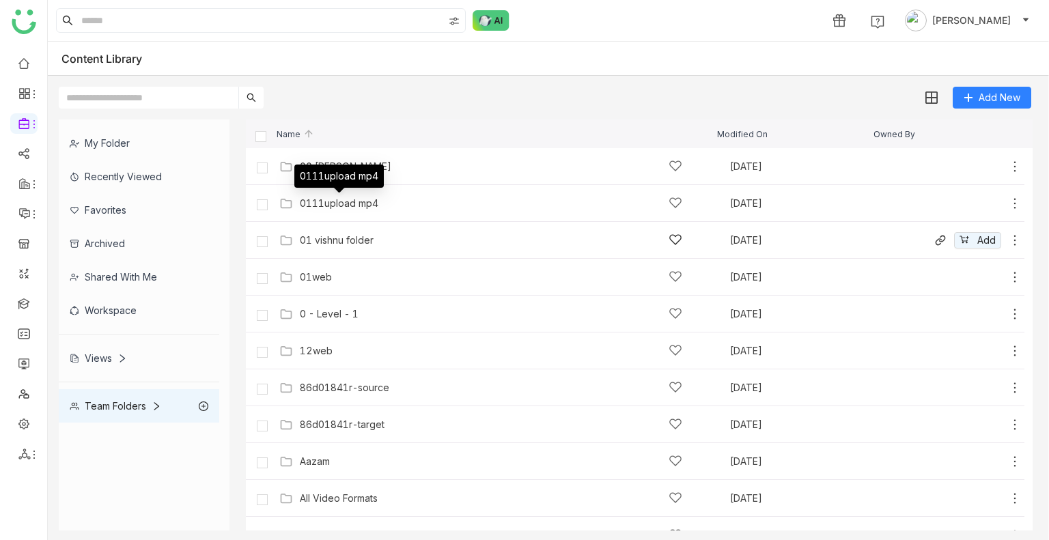
click at [346, 236] on div "01 vishnu folder" at bounding box center [337, 240] width 74 height 11
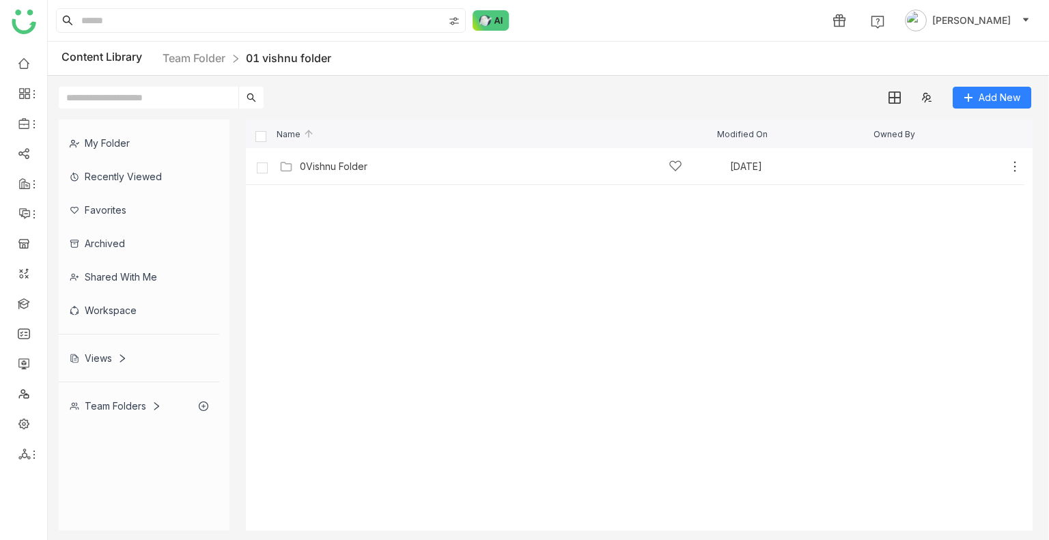
click at [300, 164] on div "0Vishnu Folder" at bounding box center [491, 166] width 425 height 14
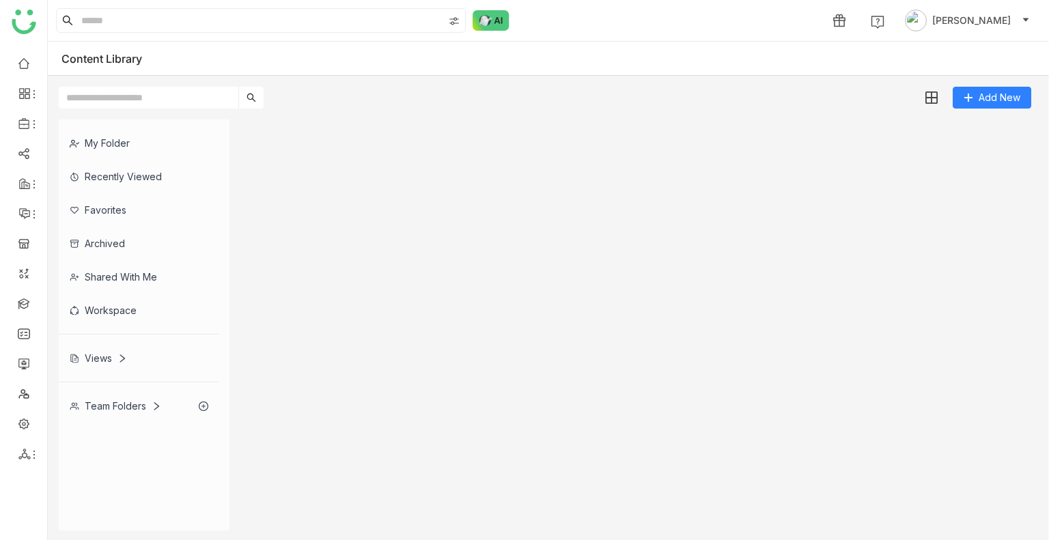
click at [303, 164] on gtmb-list-view at bounding box center [639, 325] width 787 height 411
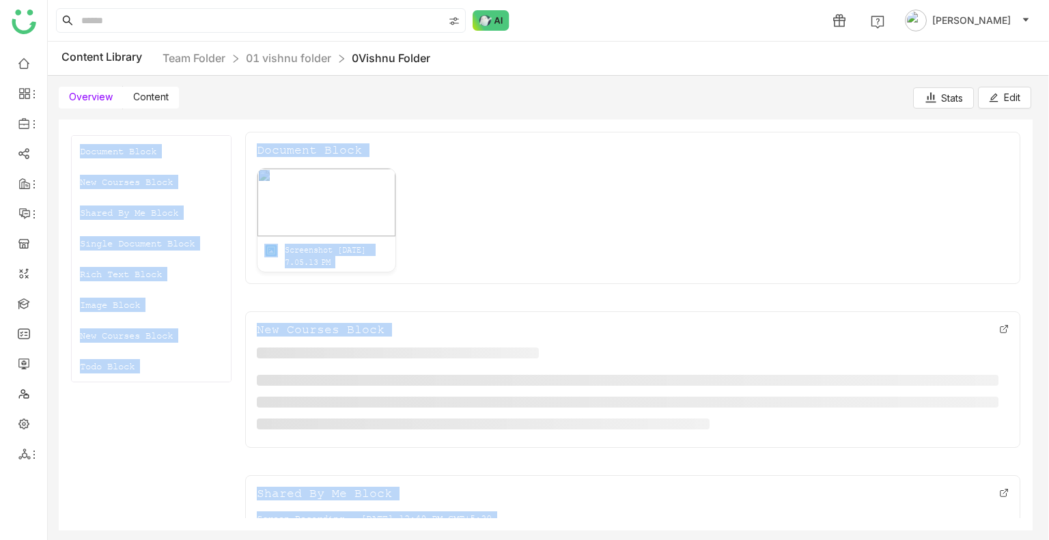
click at [149, 107] on label "Content" at bounding box center [151, 98] width 56 height 22
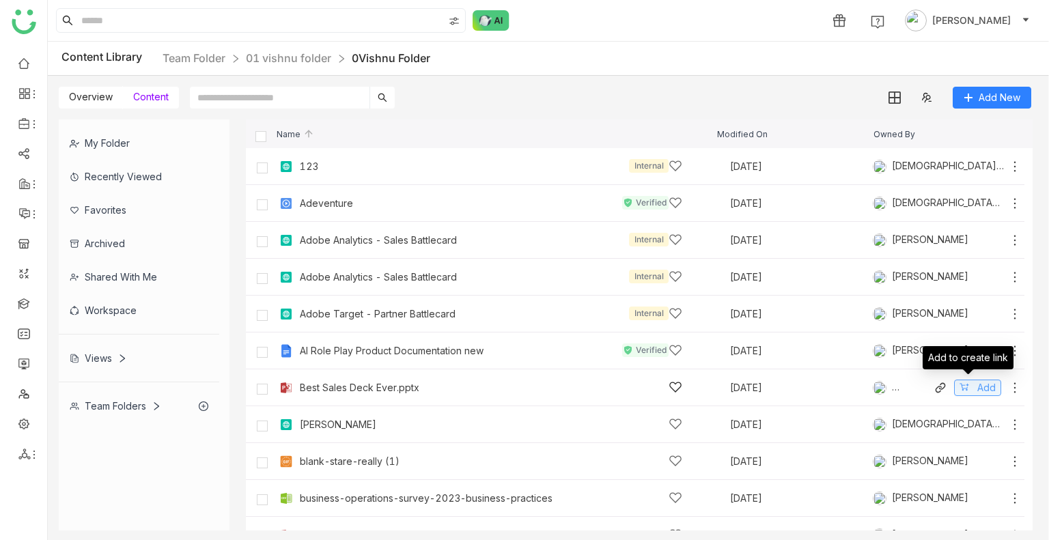
click at [959, 386] on button "Add" at bounding box center [977, 388] width 47 height 16
click at [783, 16] on div "Share" at bounding box center [770, 20] width 27 height 14
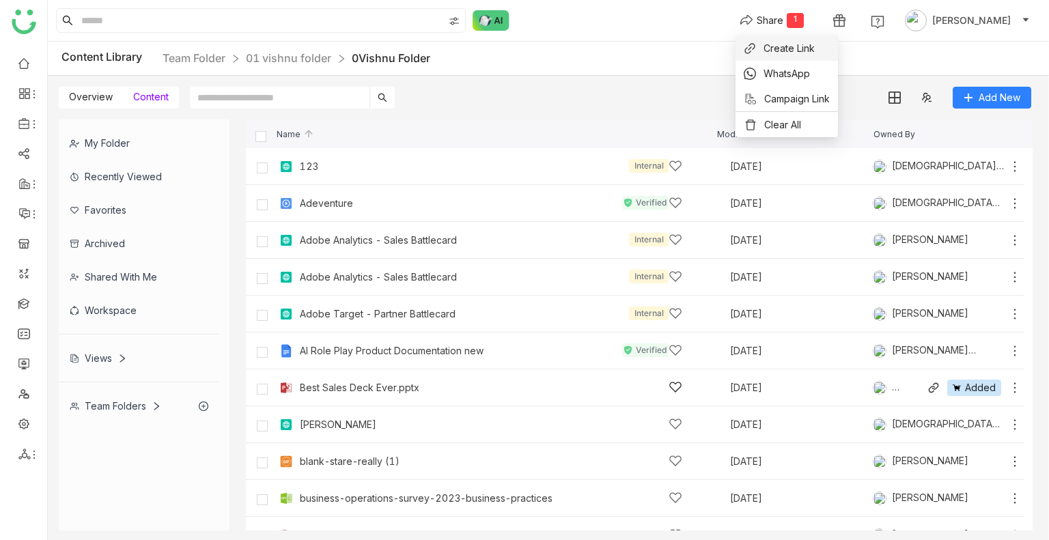
click at [800, 47] on span "Create Link" at bounding box center [788, 48] width 51 height 14
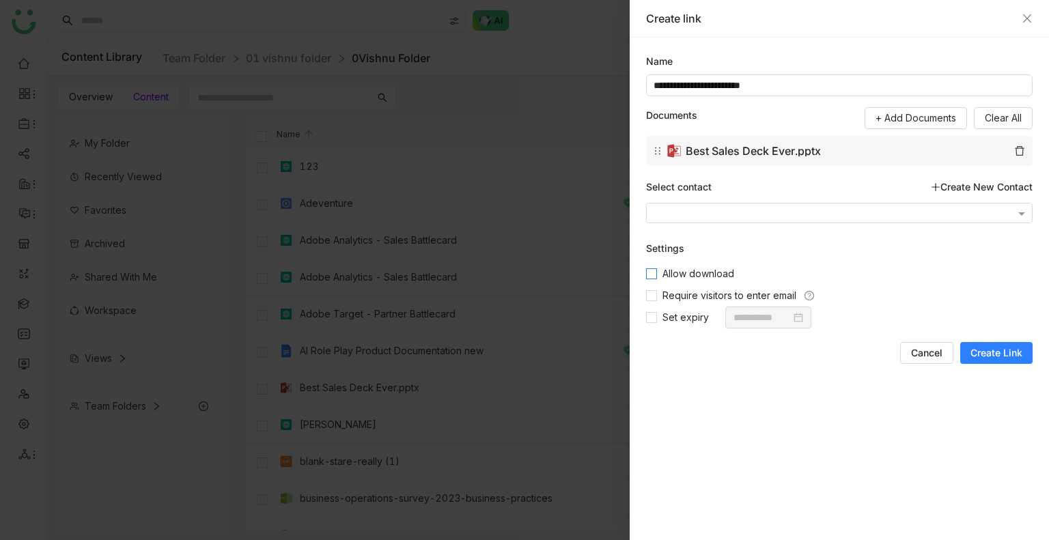
click at [697, 264] on label "Allow download" at bounding box center [839, 274] width 387 height 22
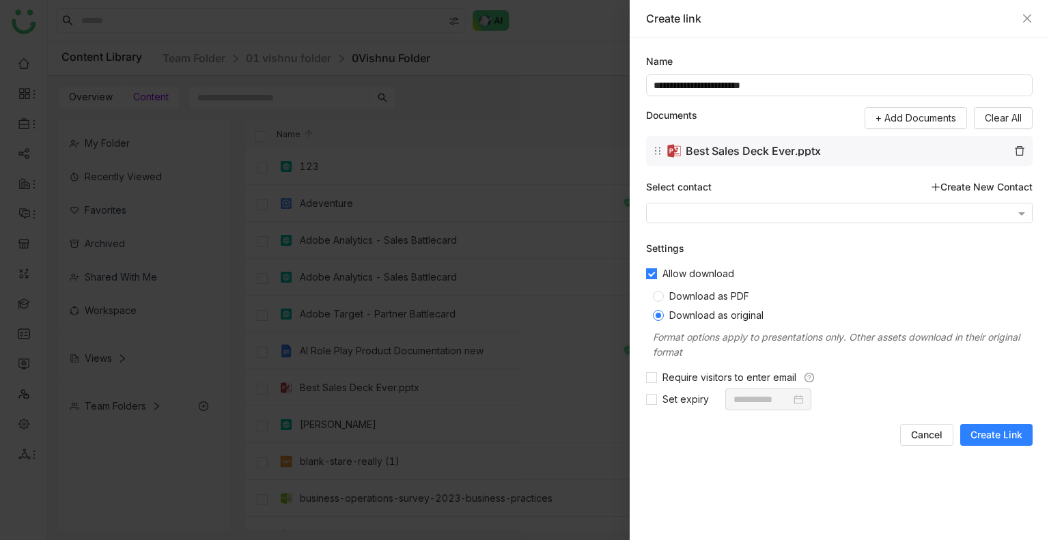
click at [692, 289] on label "Download as PDF" at bounding box center [840, 294] width 374 height 19
click at [1005, 436] on span "Create Link" at bounding box center [996, 435] width 52 height 14
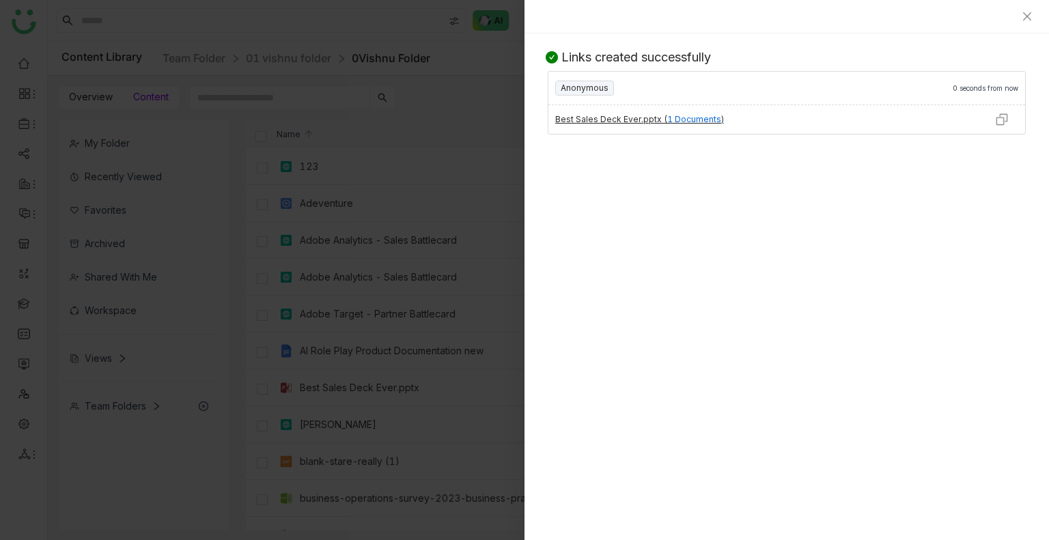
click at [1005, 119] on img at bounding box center [1002, 120] width 14 height 14
click at [117, 57] on div at bounding box center [524, 270] width 1049 height 540
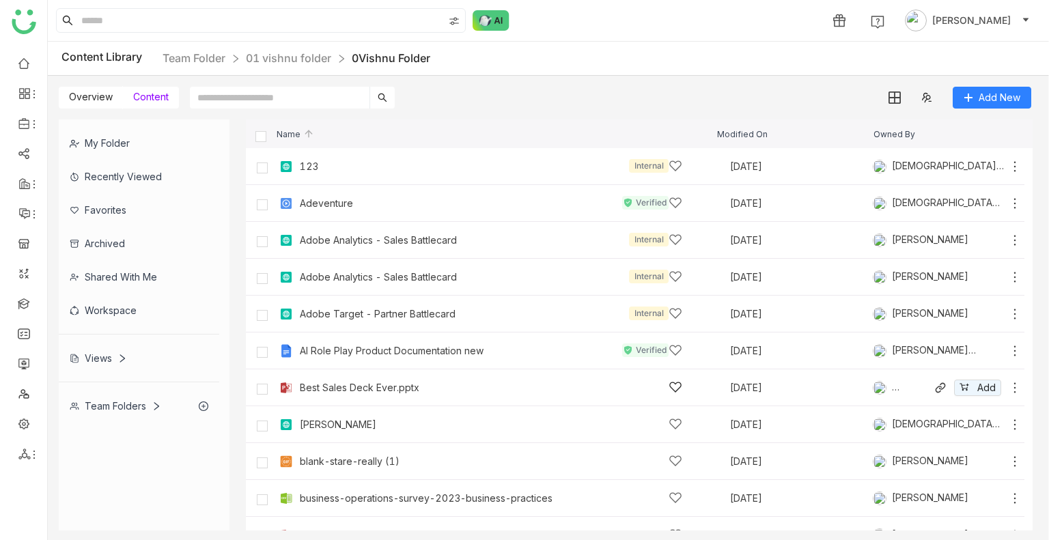
click at [104, 140] on div "My Folder" at bounding box center [139, 142] width 160 height 33
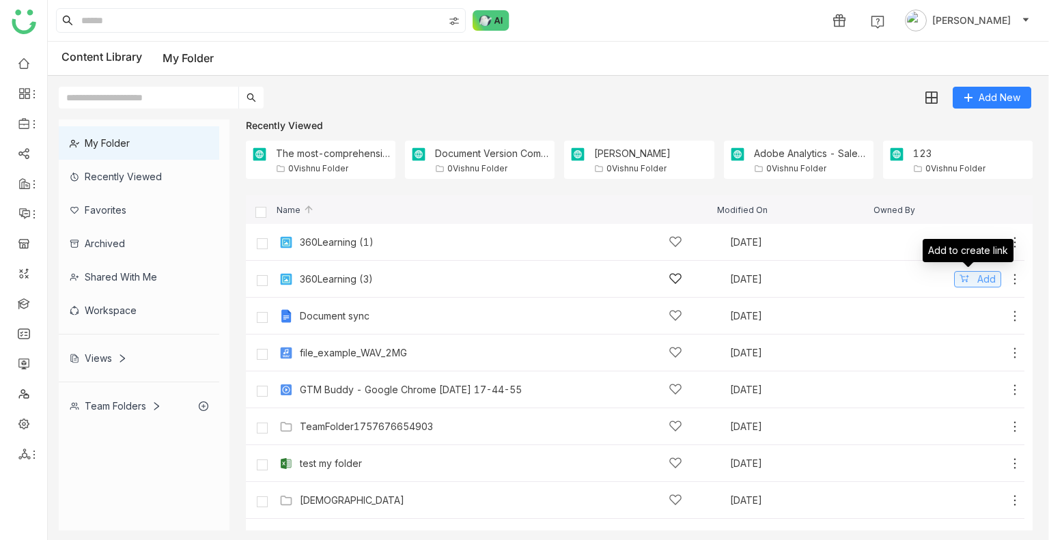
click at [960, 275] on button "Add" at bounding box center [977, 279] width 47 height 16
drag, startPoint x: 784, startPoint y: 11, endPoint x: 783, endPoint y: 18, distance: 7.6
click at [784, 12] on button "Share 1" at bounding box center [772, 21] width 86 height 22
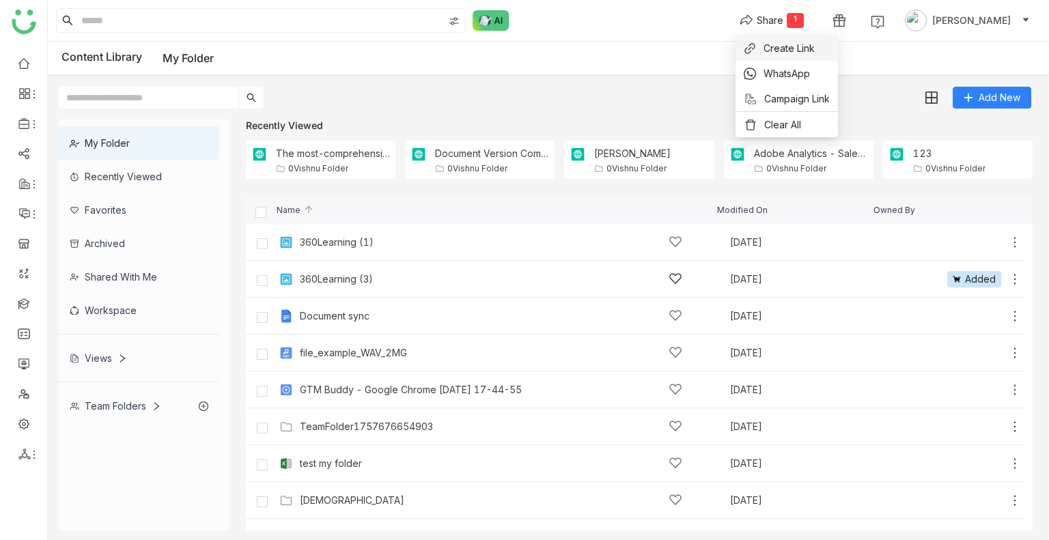
click at [770, 51] on span "Create Link" at bounding box center [788, 48] width 51 height 14
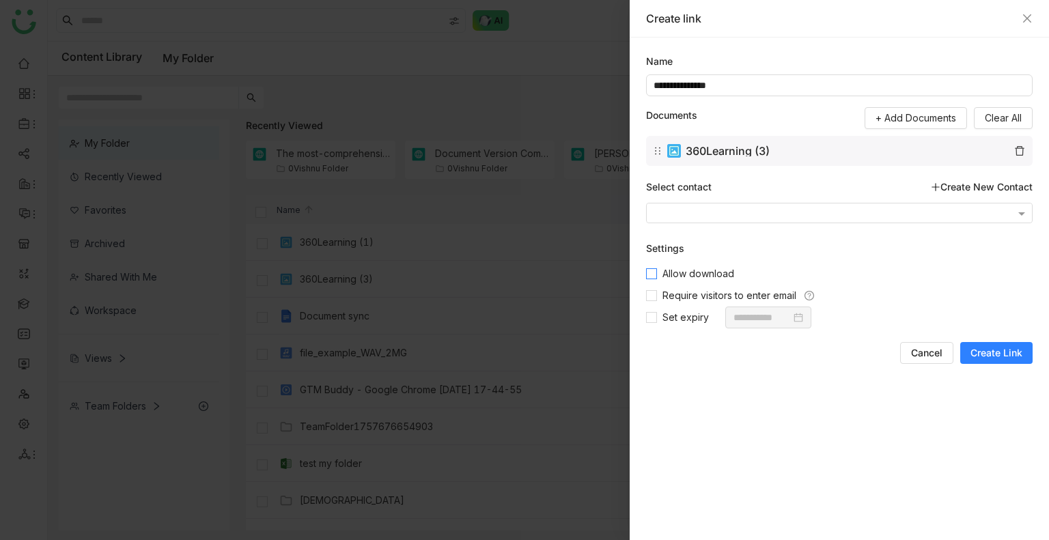
click at [688, 275] on span "Allow download" at bounding box center [698, 273] width 83 height 15
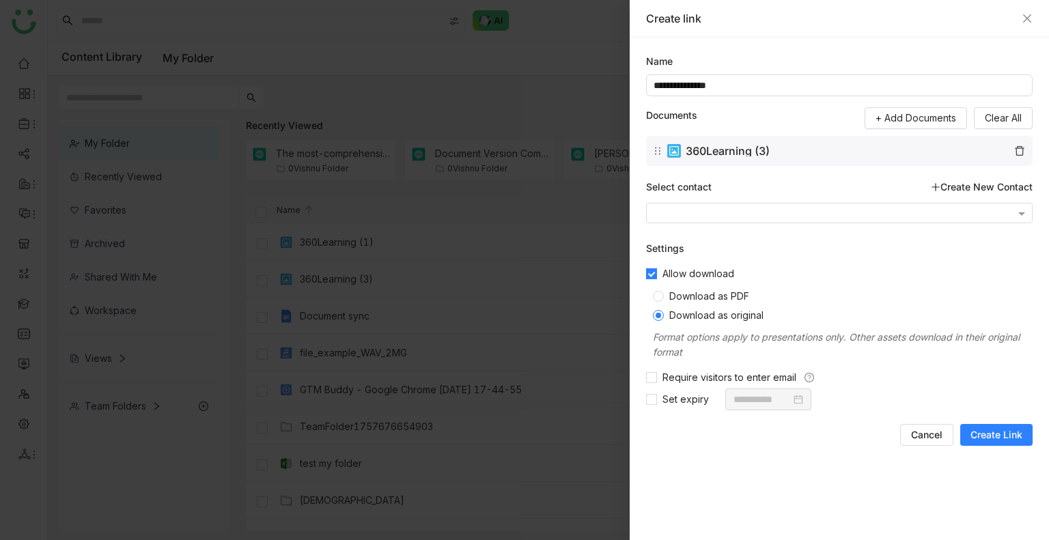
click at [1005, 428] on span "Create Link" at bounding box center [996, 435] width 52 height 14
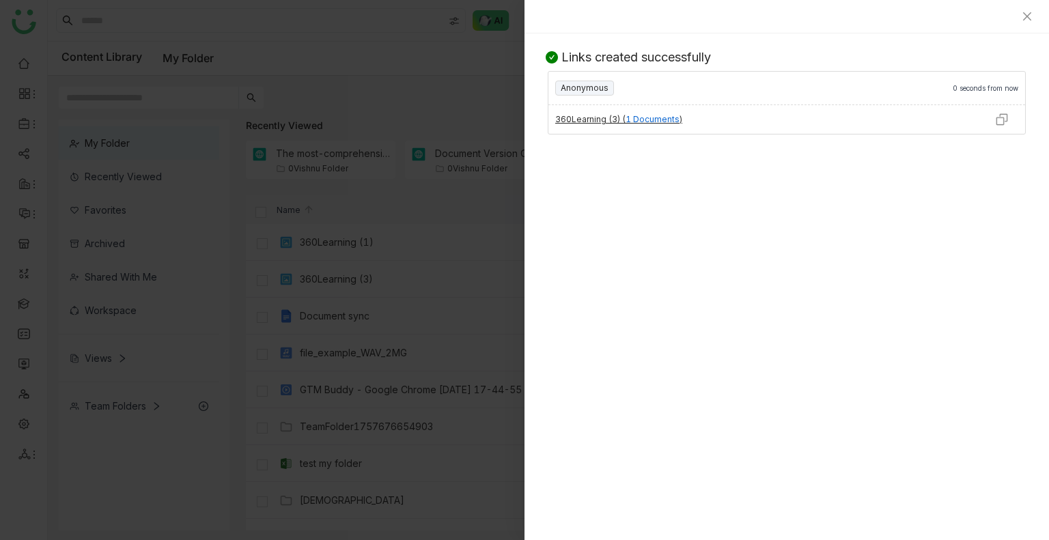
click at [997, 117] on img at bounding box center [1002, 120] width 14 height 14
click at [999, 122] on img at bounding box center [1002, 120] width 14 height 14
click at [1033, 16] on div at bounding box center [786, 16] width 524 height 33
click at [1027, 17] on icon "Close" at bounding box center [1027, 16] width 8 height 8
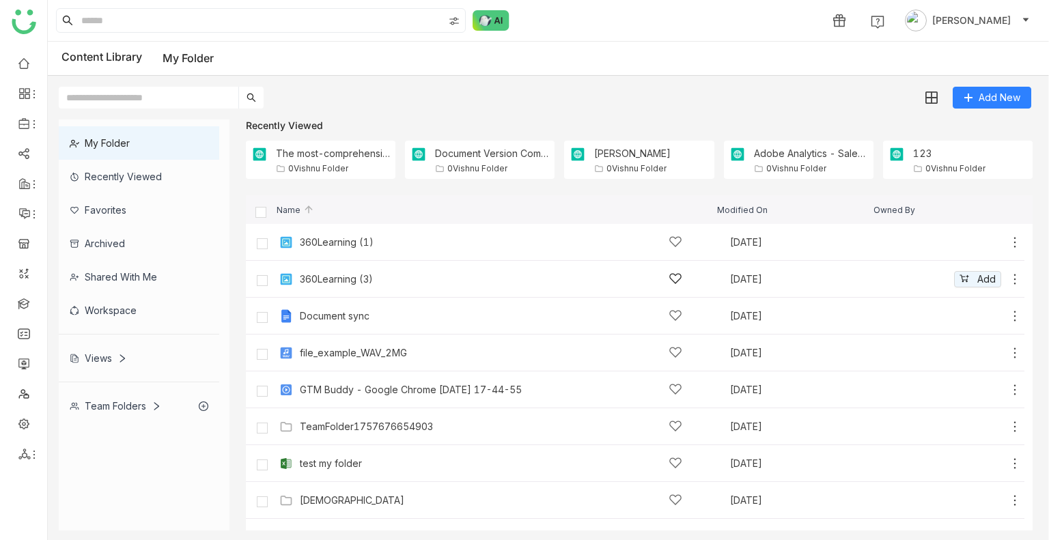
click at [88, 410] on div "Team Folders" at bounding box center [139, 405] width 160 height 33
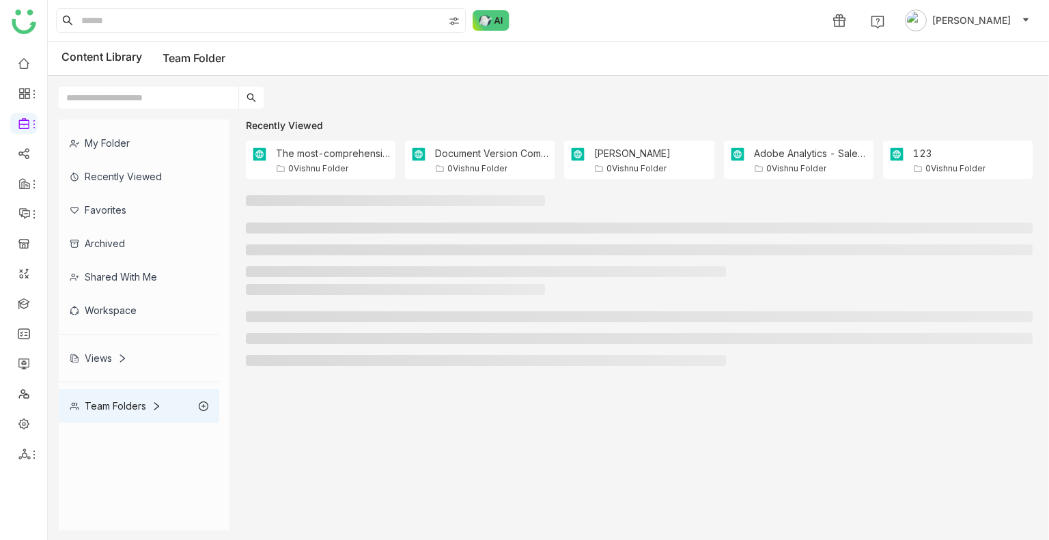
click at [88, 409] on div "Team Folders" at bounding box center [116, 406] width 92 height 12
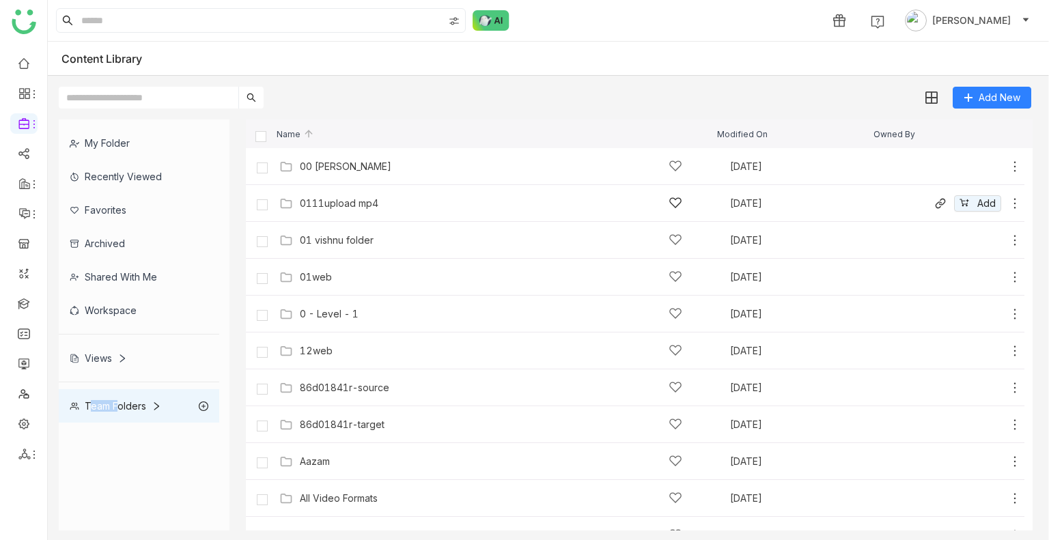
click at [374, 205] on div "0111upload mp4" at bounding box center [339, 203] width 79 height 11
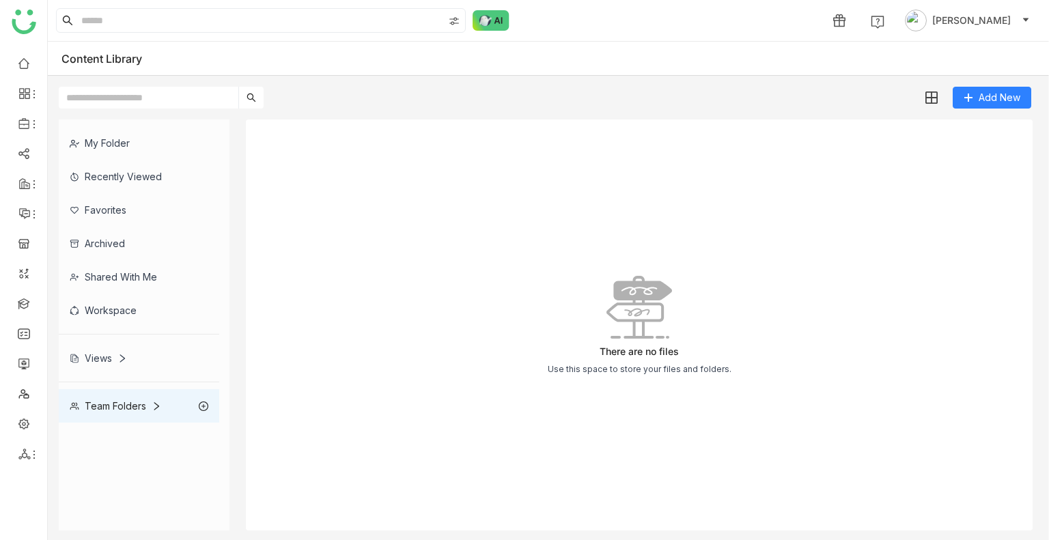
click at [372, 205] on div "There are no files Use this space to store your files and folders." at bounding box center [639, 325] width 787 height 411
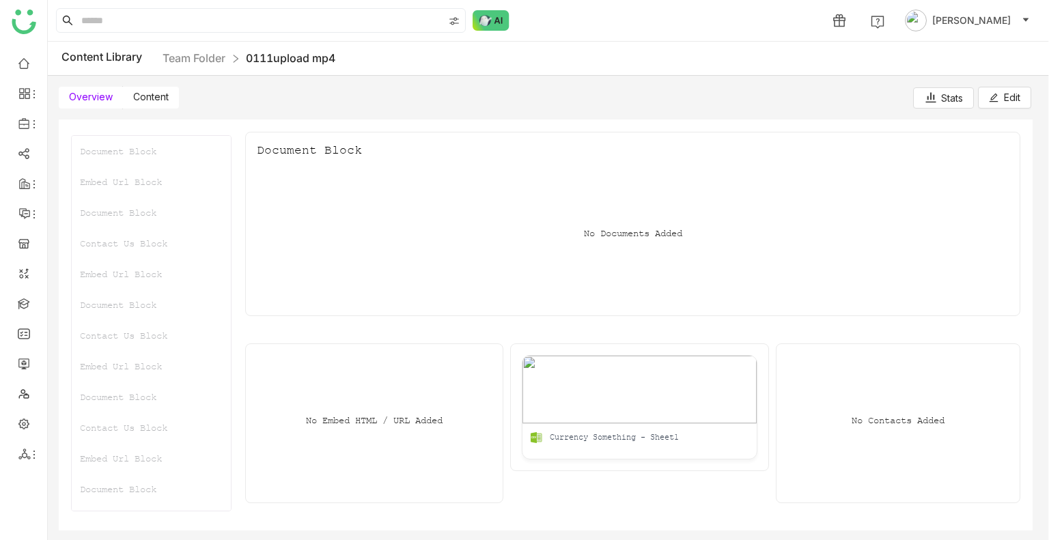
click at [148, 104] on label "Content" at bounding box center [151, 98] width 56 height 22
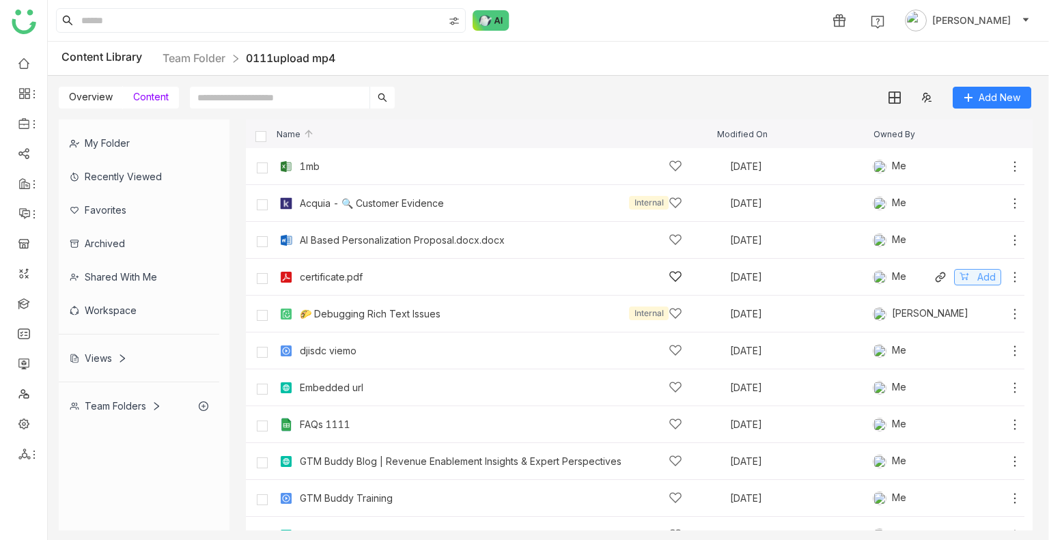
click at [964, 275] on button "Add" at bounding box center [977, 277] width 47 height 16
click at [783, 24] on div "Share" at bounding box center [770, 20] width 27 height 14
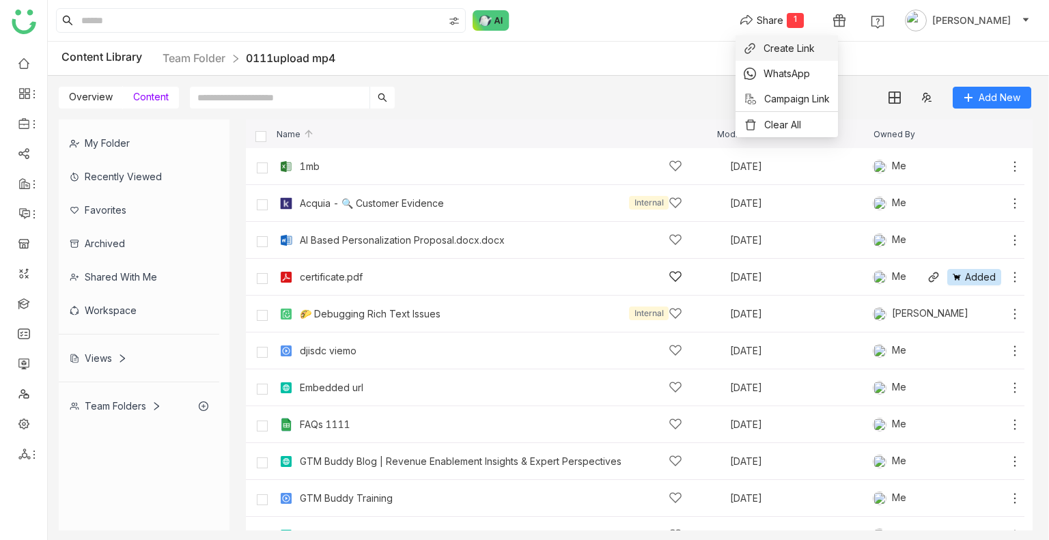
click at [791, 46] on span "Create Link" at bounding box center [788, 48] width 51 height 14
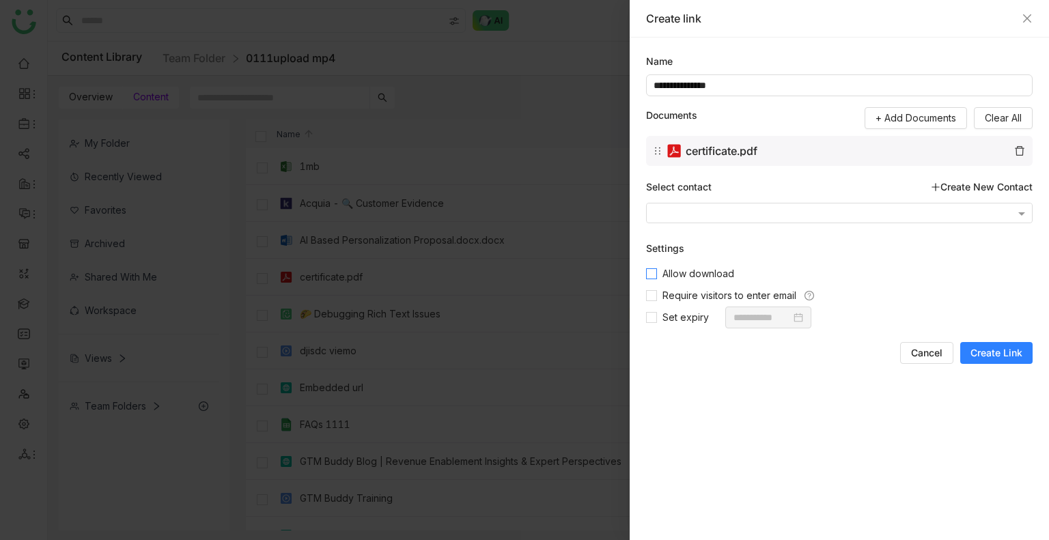
click at [690, 275] on span "Allow download" at bounding box center [698, 273] width 83 height 15
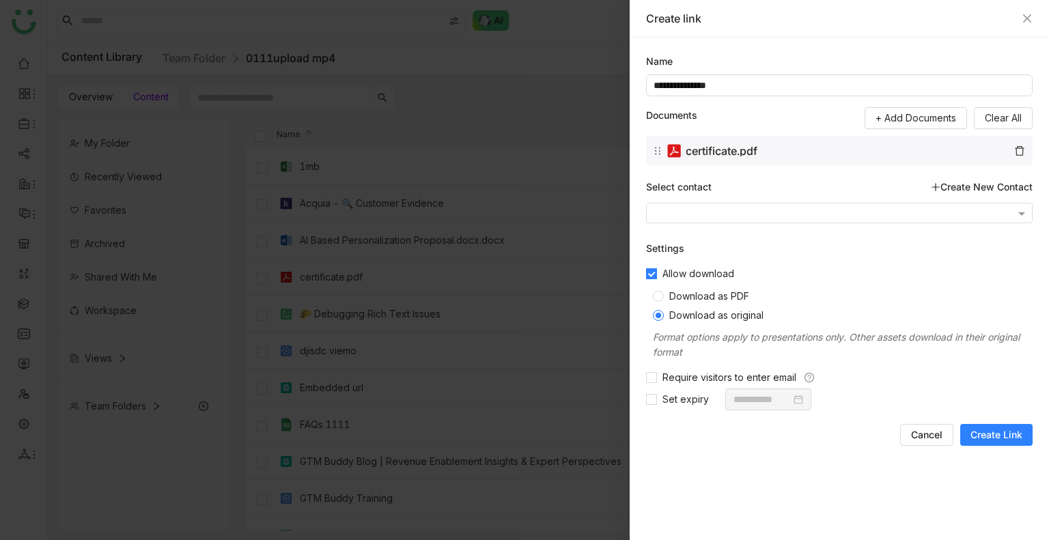
click at [1008, 435] on span "Create Link" at bounding box center [996, 435] width 52 height 14
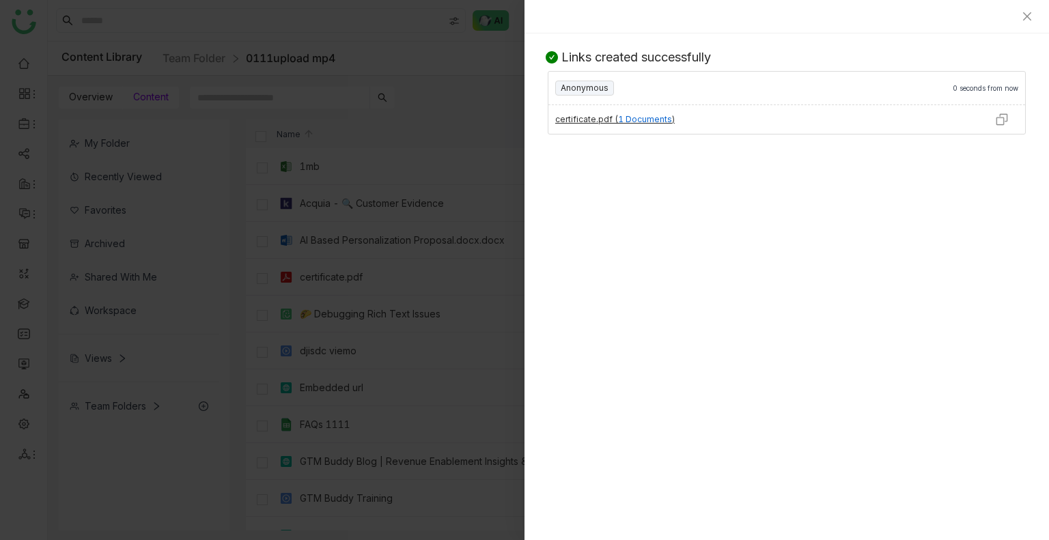
click at [1001, 117] on img at bounding box center [1002, 120] width 14 height 14
drag, startPoint x: 1027, startPoint y: 11, endPoint x: 1024, endPoint y: 0, distance: 11.3
click at [1027, 1] on div at bounding box center [786, 16] width 524 height 33
click at [1024, 8] on div at bounding box center [786, 16] width 524 height 33
click at [1031, 17] on icon "Close" at bounding box center [1027, 16] width 11 height 11
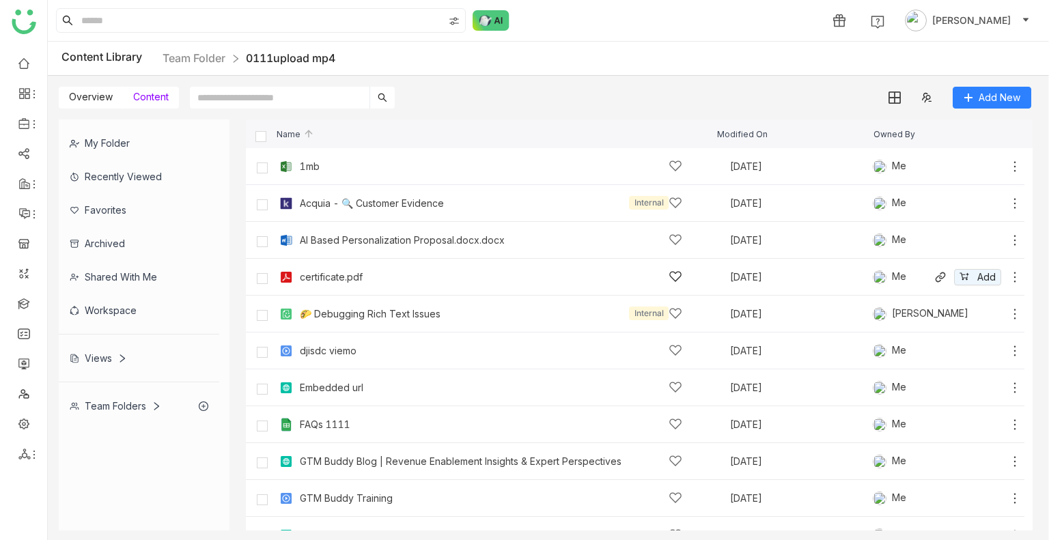
click at [109, 136] on div "My Folder" at bounding box center [139, 142] width 160 height 33
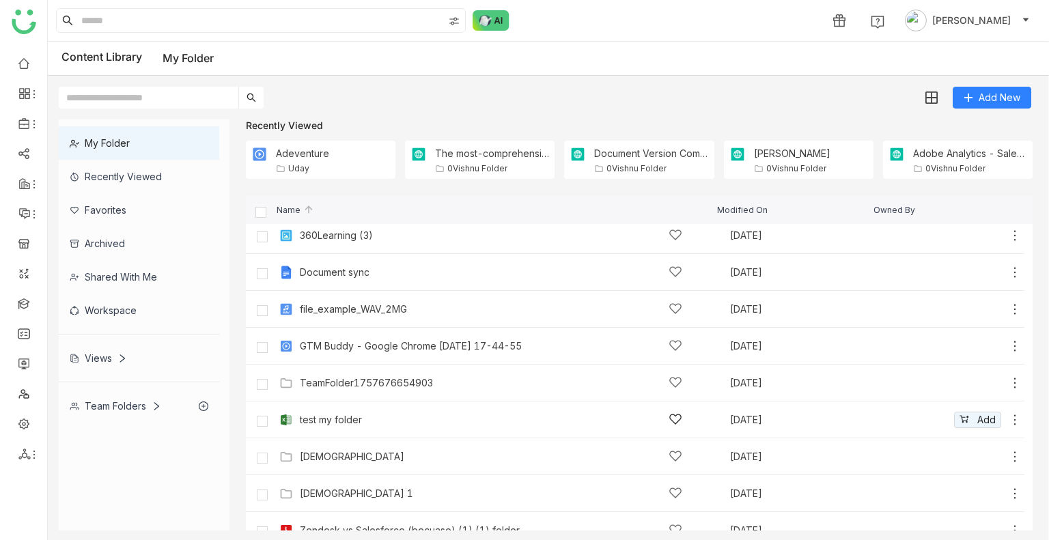
scroll to position [63, 0]
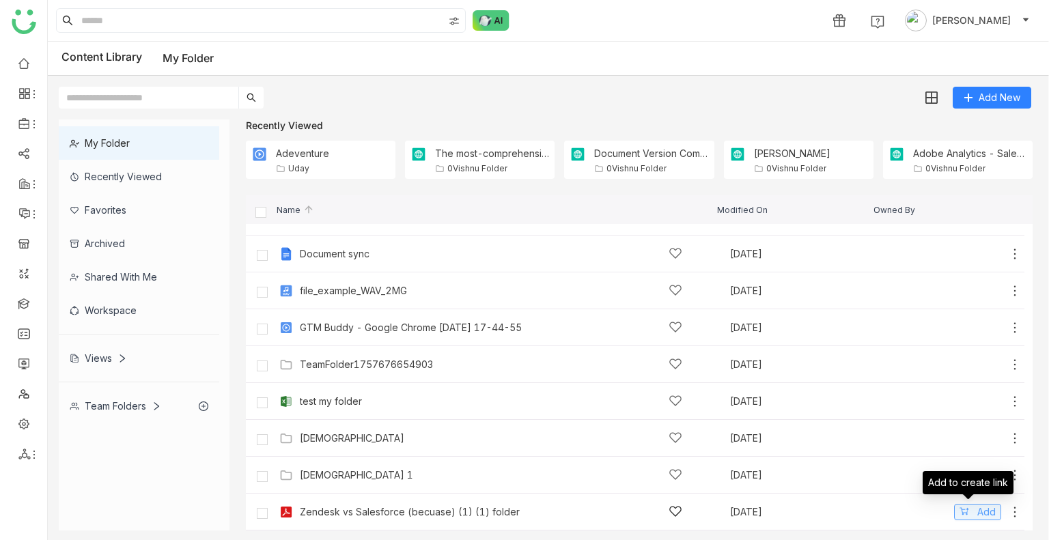
click at [977, 515] on span "Add" at bounding box center [986, 512] width 18 height 15
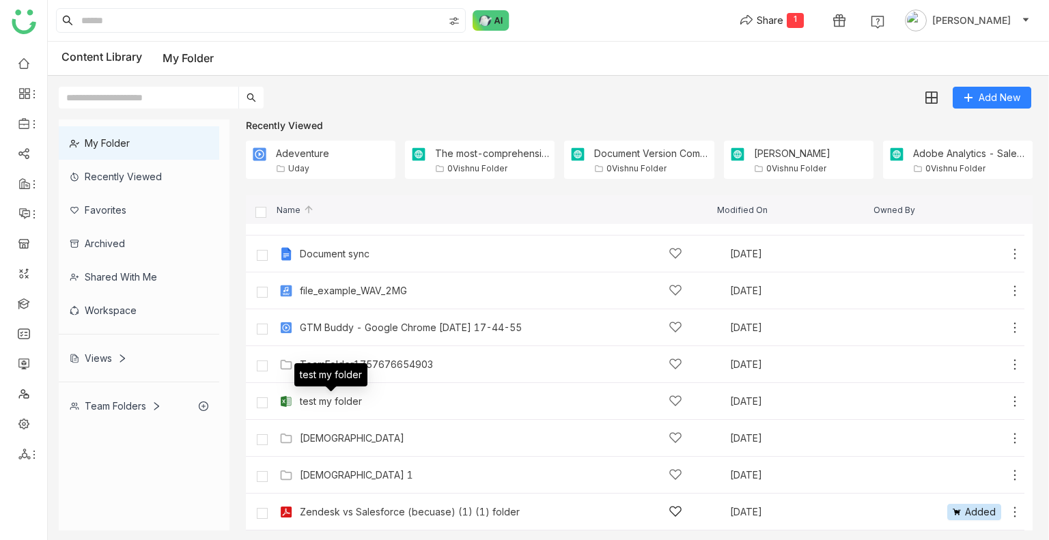
click at [348, 447] on div "vishnu Sep 12, 2025 Add" at bounding box center [649, 437] width 746 height 21
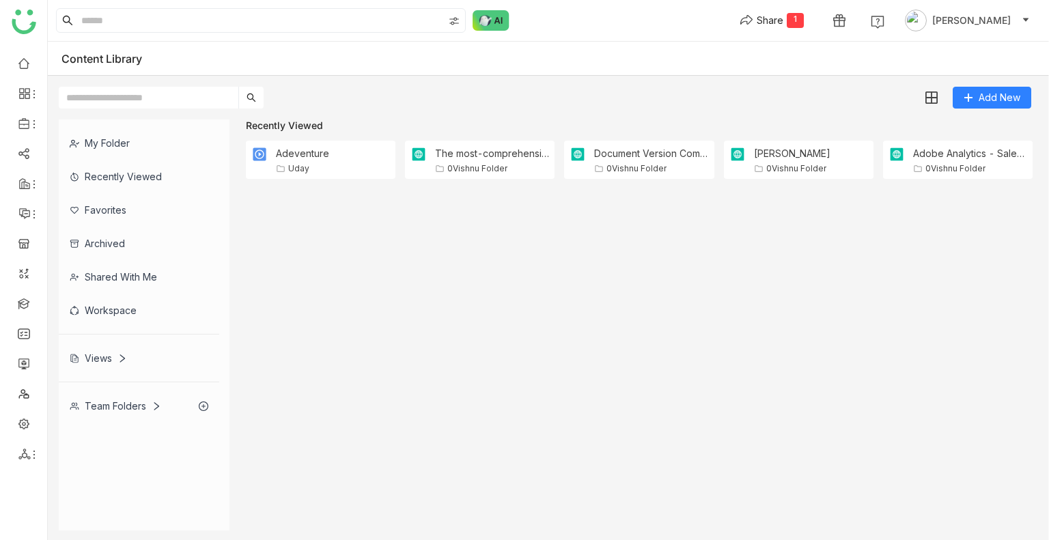
click at [347, 445] on gtmb-list-view at bounding box center [639, 362] width 787 height 335
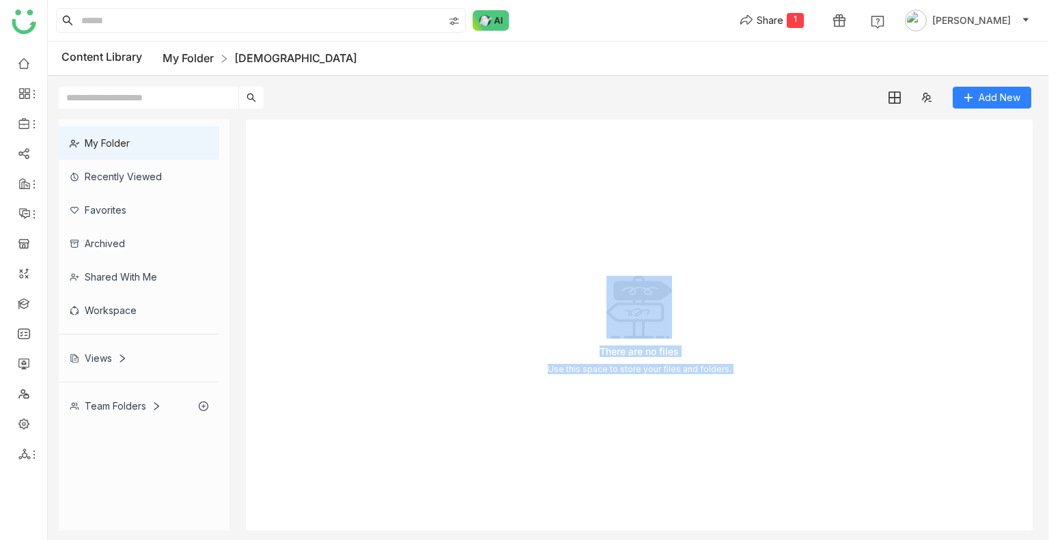
click at [199, 59] on link "My Folder" at bounding box center [188, 58] width 51 height 14
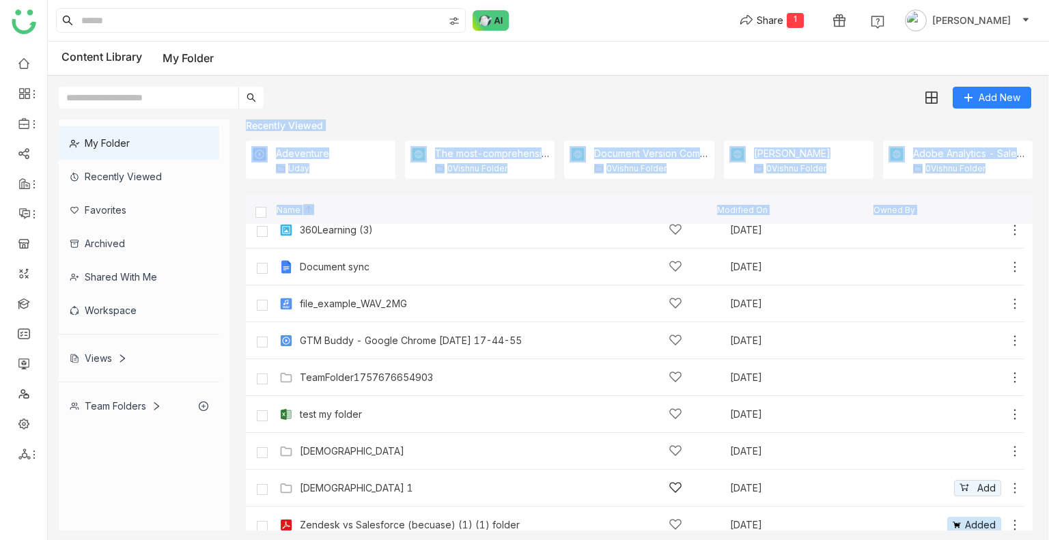
scroll to position [63, 0]
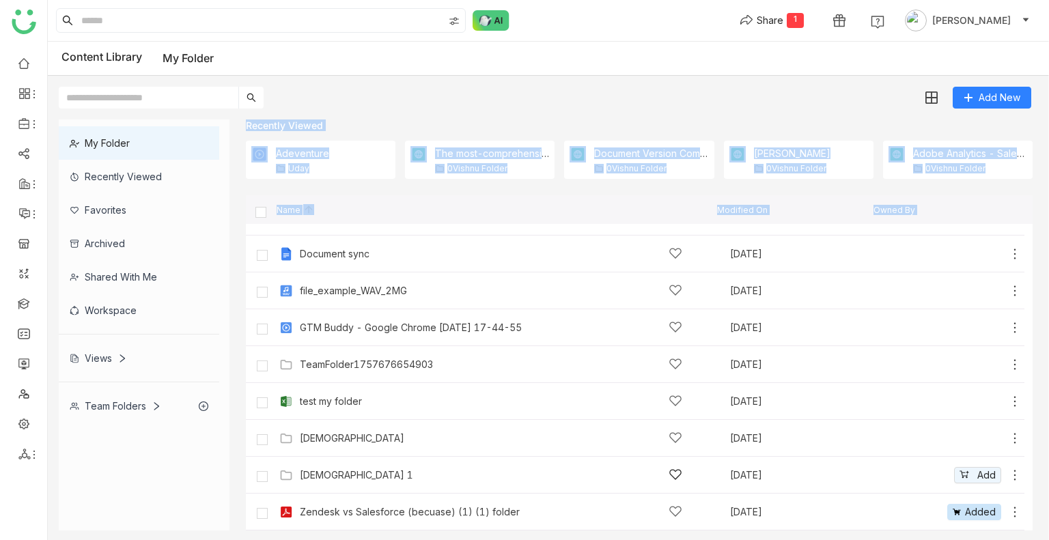
click at [322, 470] on div "vishnu 1" at bounding box center [356, 475] width 113 height 11
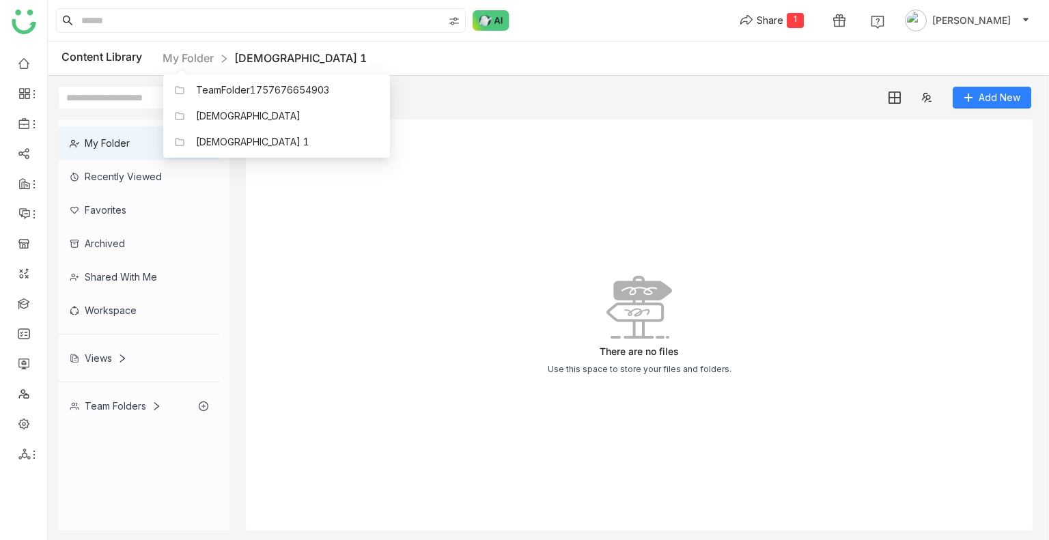
click at [202, 48] on div "Content Library My Folder vishnu 1" at bounding box center [548, 59] width 1001 height 34
click at [174, 57] on link "My Folder" at bounding box center [188, 58] width 51 height 14
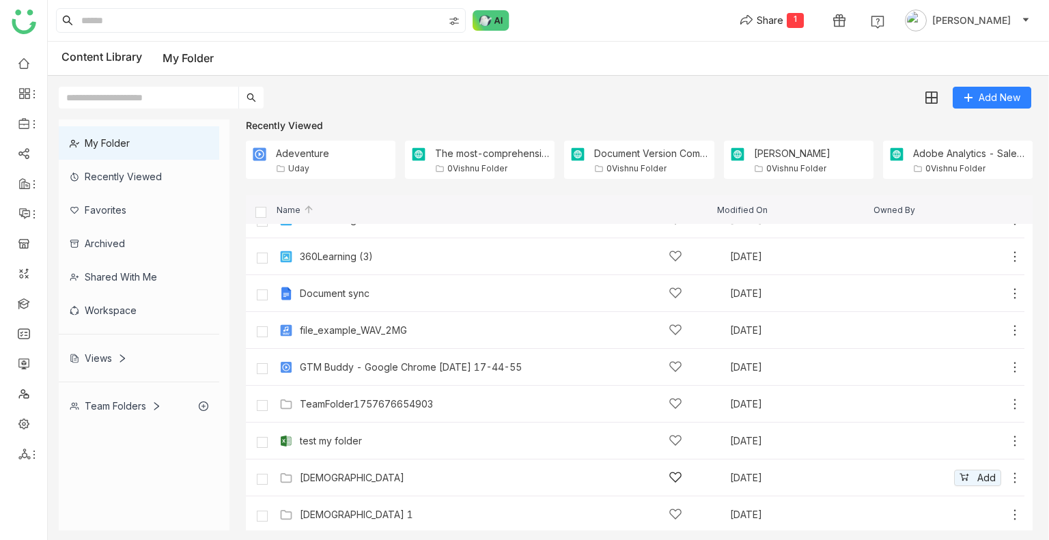
scroll to position [63, 0]
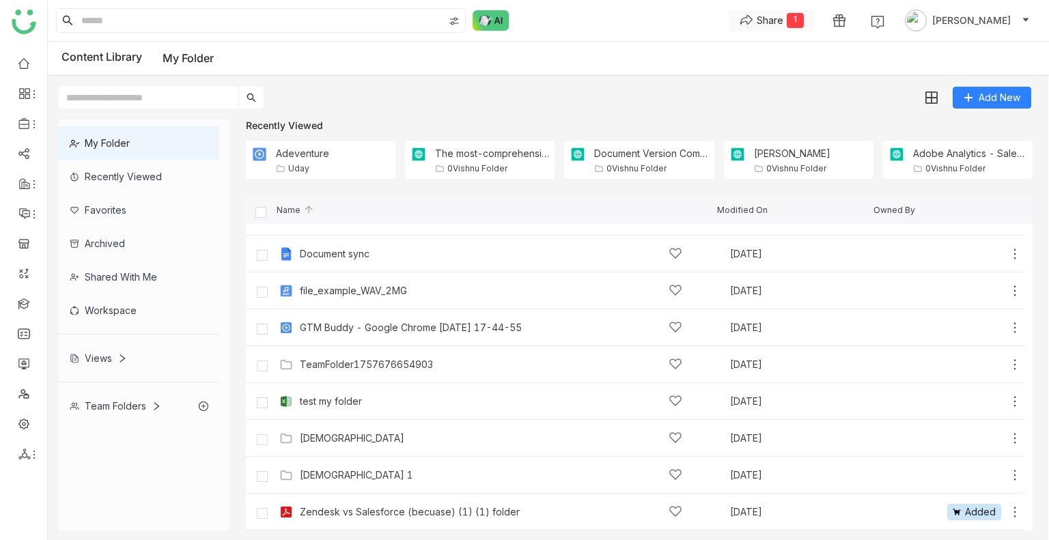
click at [783, 18] on div "Share" at bounding box center [770, 20] width 27 height 14
click at [796, 46] on span "Create Link" at bounding box center [788, 48] width 51 height 14
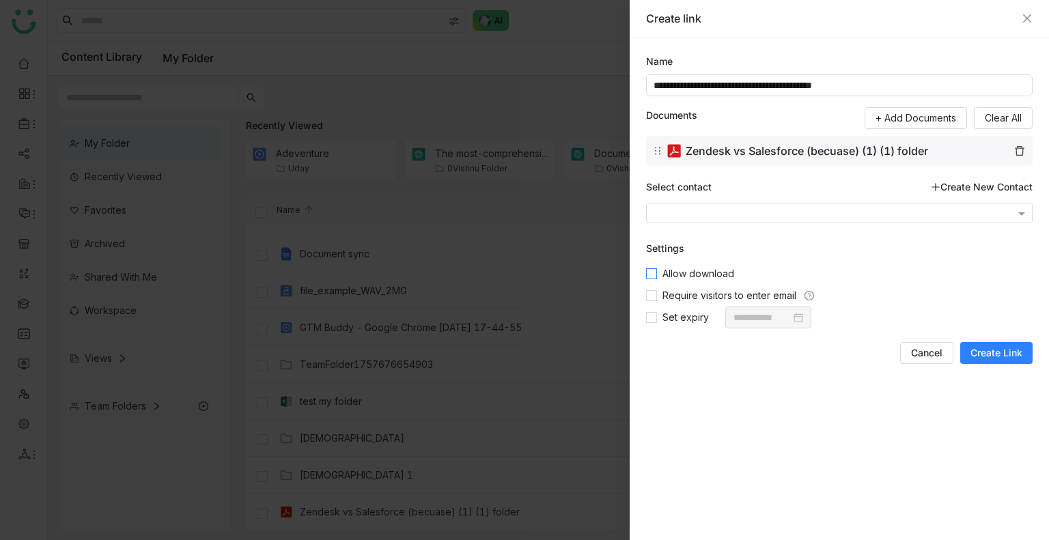
click at [698, 270] on span "Allow download" at bounding box center [698, 273] width 83 height 15
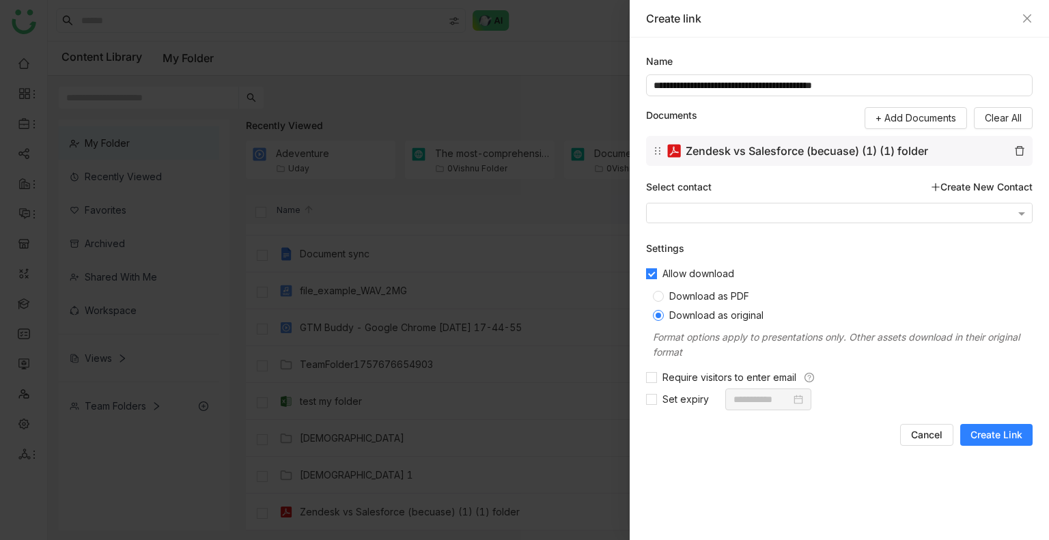
click at [695, 300] on span "Download as PDF" at bounding box center [709, 296] width 91 height 12
click at [987, 438] on span "Create Link" at bounding box center [996, 435] width 52 height 14
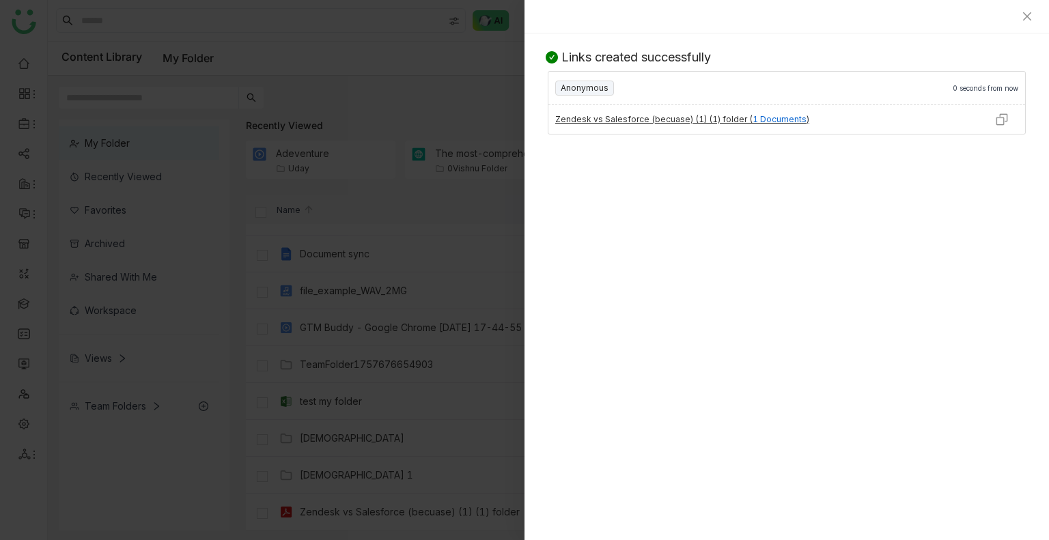
click at [998, 120] on img at bounding box center [1002, 120] width 14 height 14
click at [1031, 17] on icon "Close" at bounding box center [1027, 16] width 11 height 11
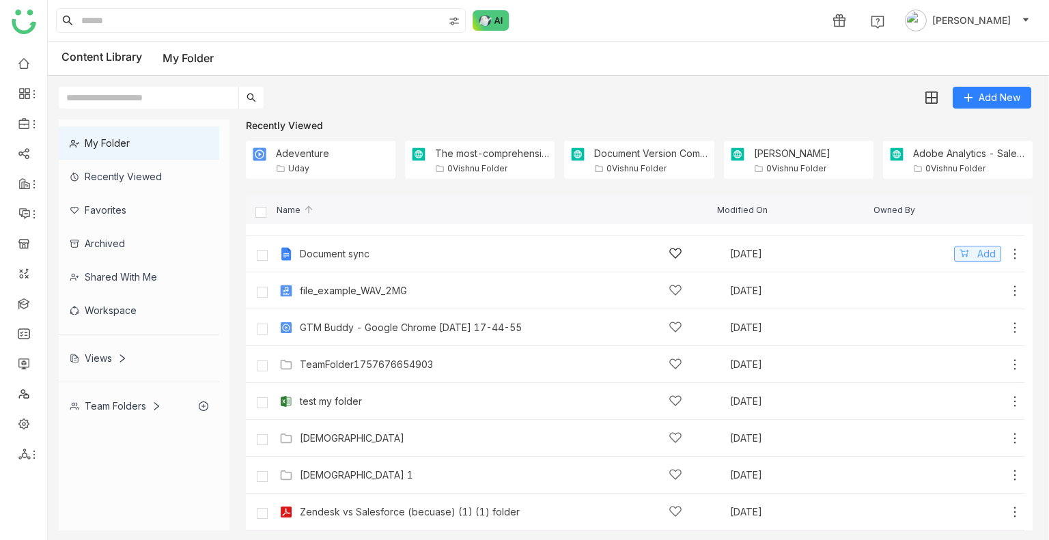
click at [964, 251] on button "Add" at bounding box center [977, 254] width 47 height 16
click at [783, 15] on div "Share" at bounding box center [770, 20] width 27 height 14
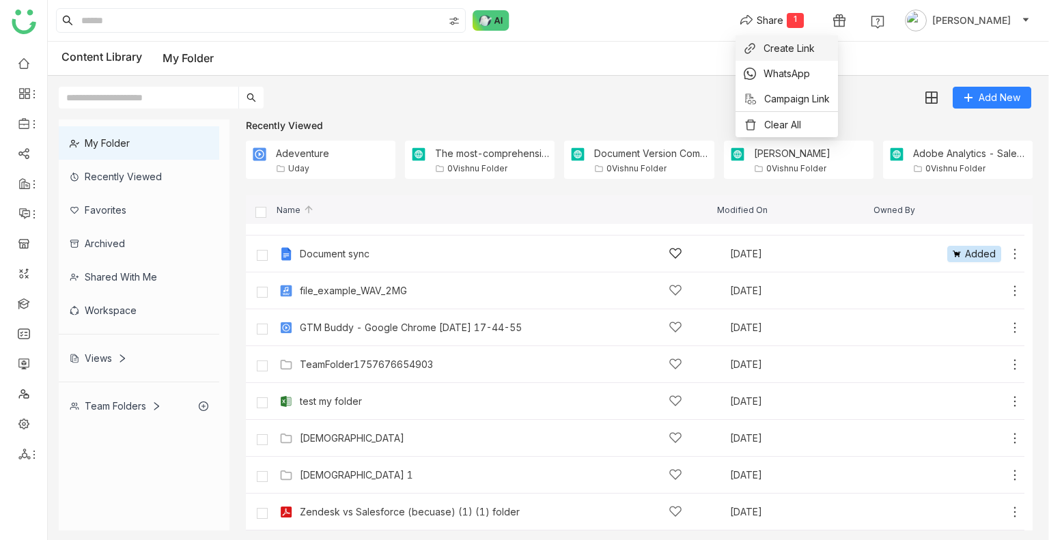
click at [803, 39] on li "Create Link" at bounding box center [786, 48] width 102 height 25
click at [778, 18] on button "Share 1" at bounding box center [772, 21] width 86 height 22
click at [784, 44] on span "Create Link" at bounding box center [788, 48] width 51 height 14
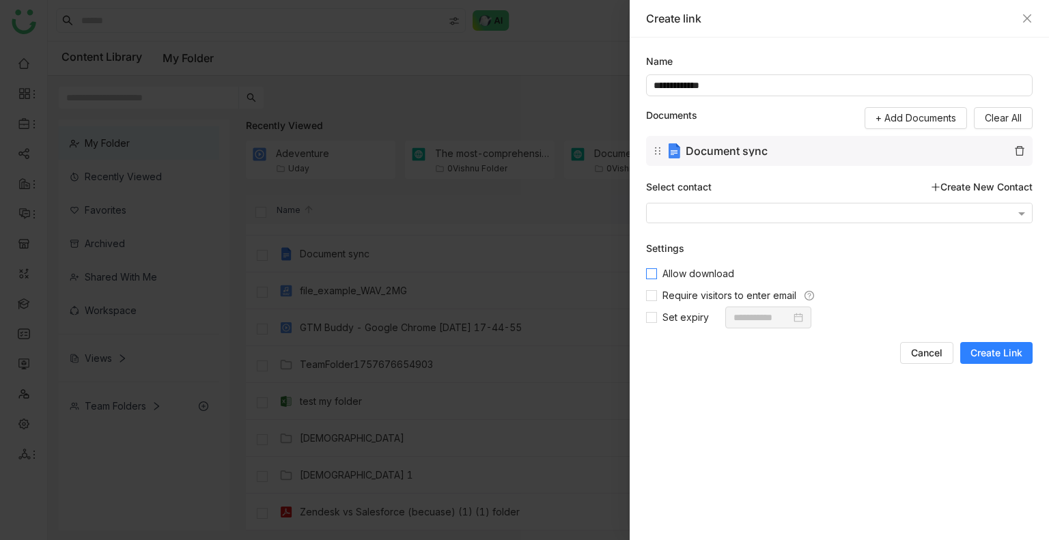
click at [693, 272] on span "Allow download" at bounding box center [698, 273] width 83 height 15
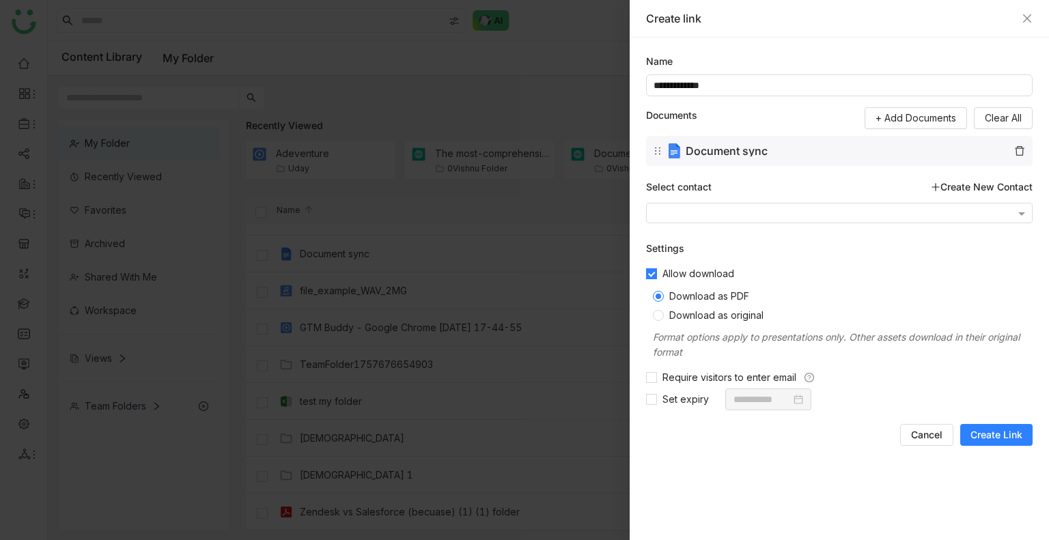
click at [997, 426] on button "Create Link" at bounding box center [996, 435] width 72 height 22
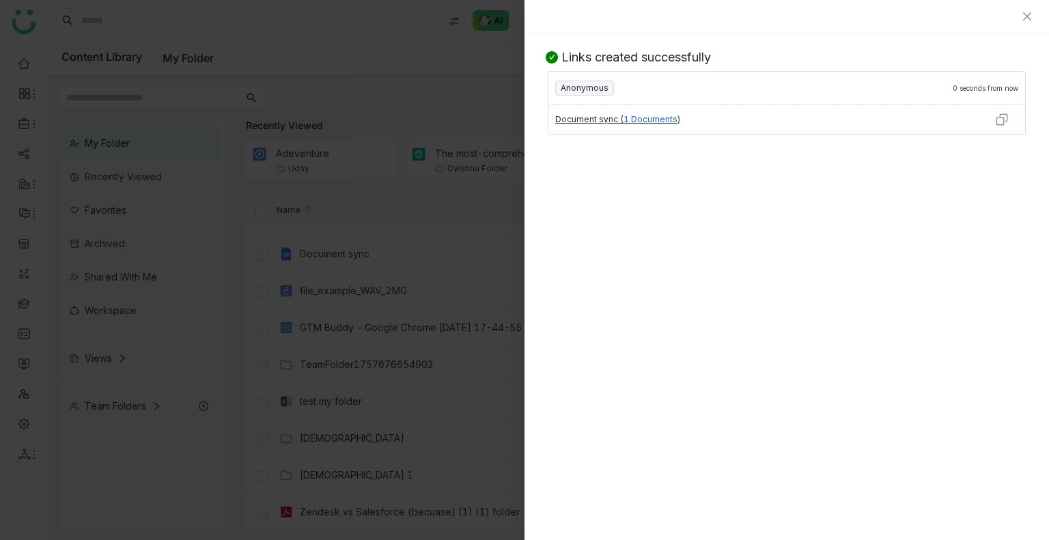
click at [1005, 118] on img at bounding box center [1002, 120] width 14 height 14
click at [1034, 17] on div at bounding box center [786, 16] width 524 height 33
click at [1027, 16] on icon "Close" at bounding box center [1027, 16] width 8 height 8
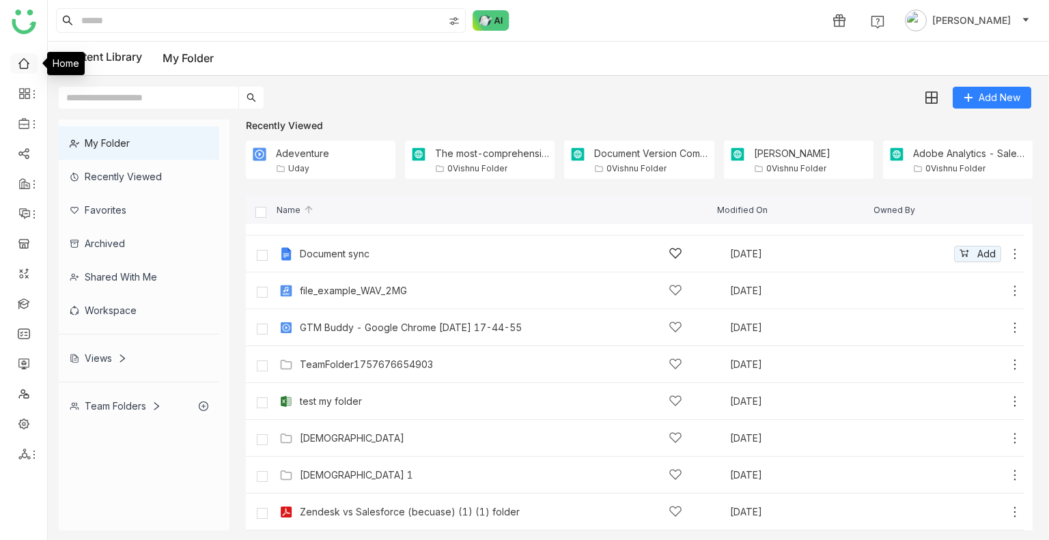
click at [20, 62] on link at bounding box center [24, 63] width 12 height 12
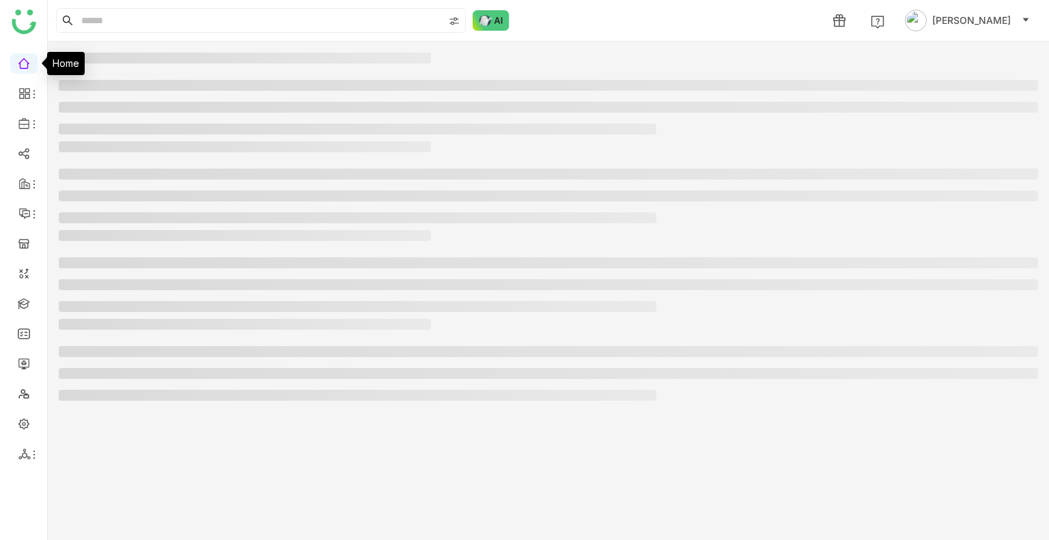
click at [18, 63] on link at bounding box center [24, 63] width 12 height 12
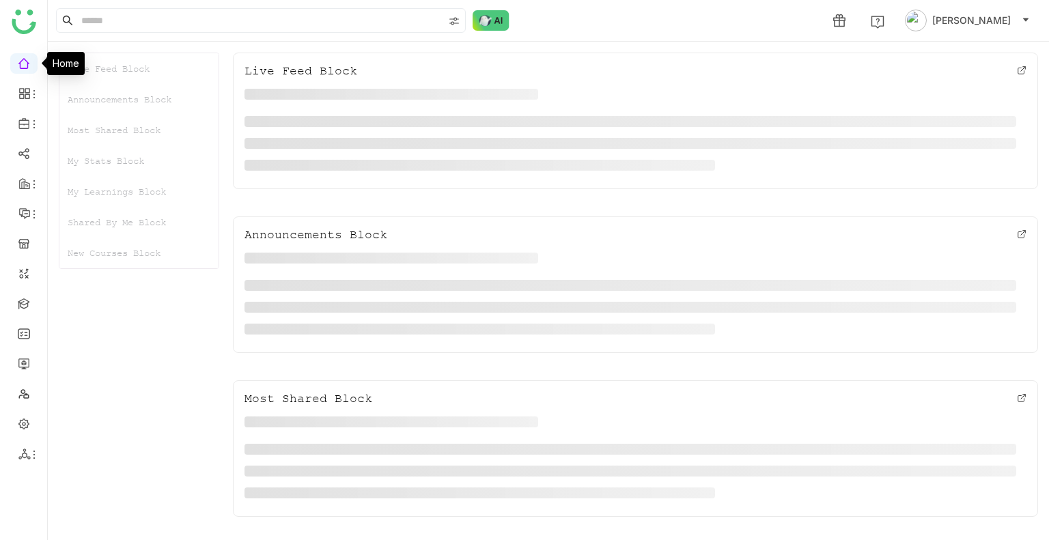
click at [9, 63] on ul at bounding box center [23, 259] width 47 height 430
drag, startPoint x: 9, startPoint y: 63, endPoint x: 15, endPoint y: 74, distance: 13.1
click at [15, 74] on ul at bounding box center [23, 259] width 47 height 430
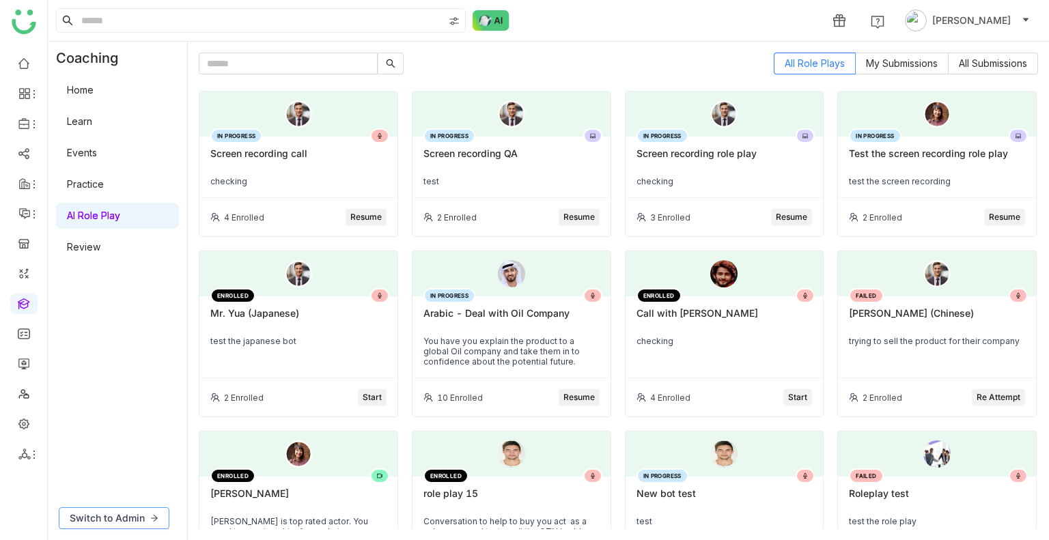
click at [130, 518] on span "Switch to Admin" at bounding box center [107, 518] width 75 height 15
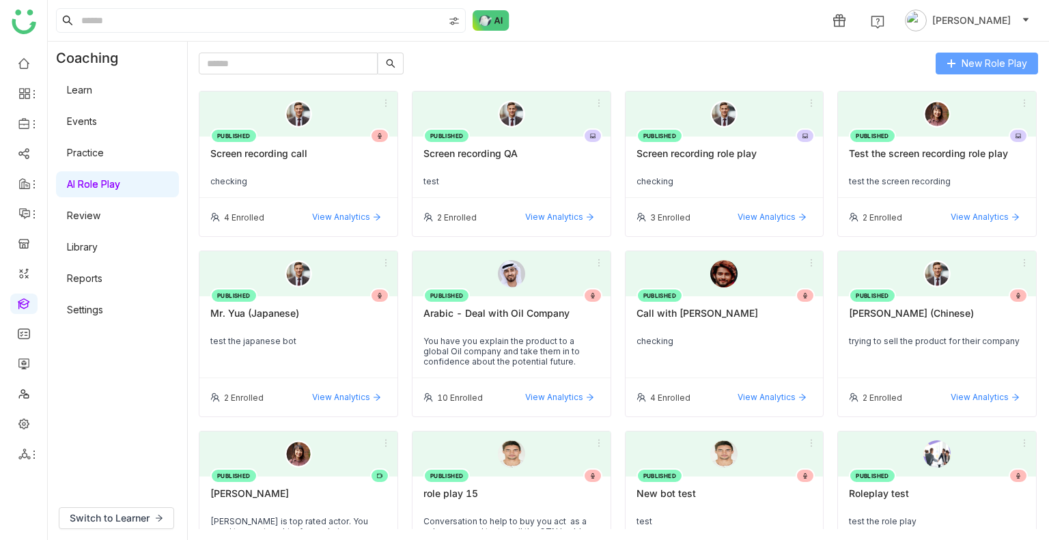
click at [983, 68] on span "New Role Play" at bounding box center [995, 63] width 66 height 15
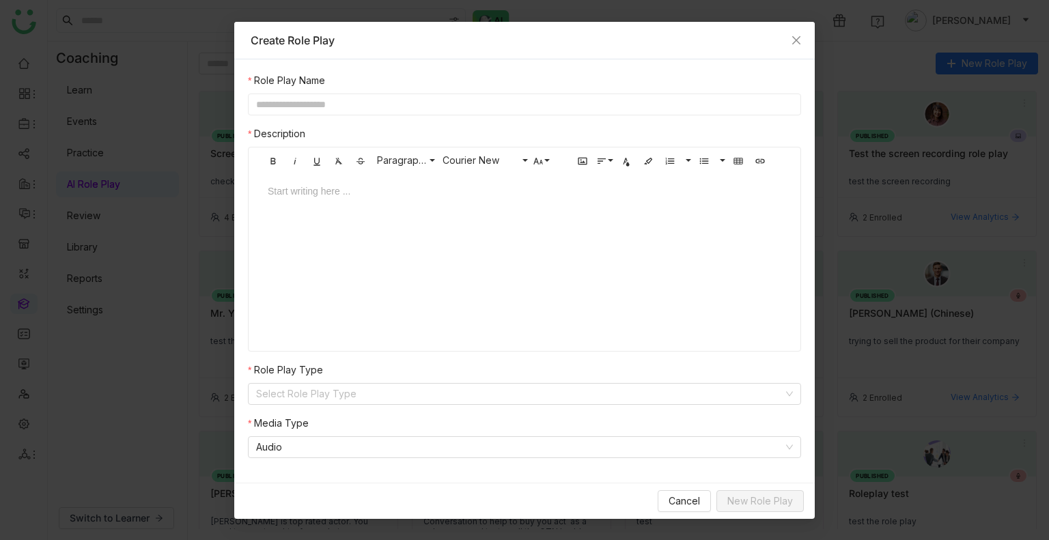
click at [404, 107] on input "text" at bounding box center [524, 105] width 553 height 22
type input "**********"
click at [485, 441] on nz-select-item "Audio" at bounding box center [524, 447] width 537 height 20
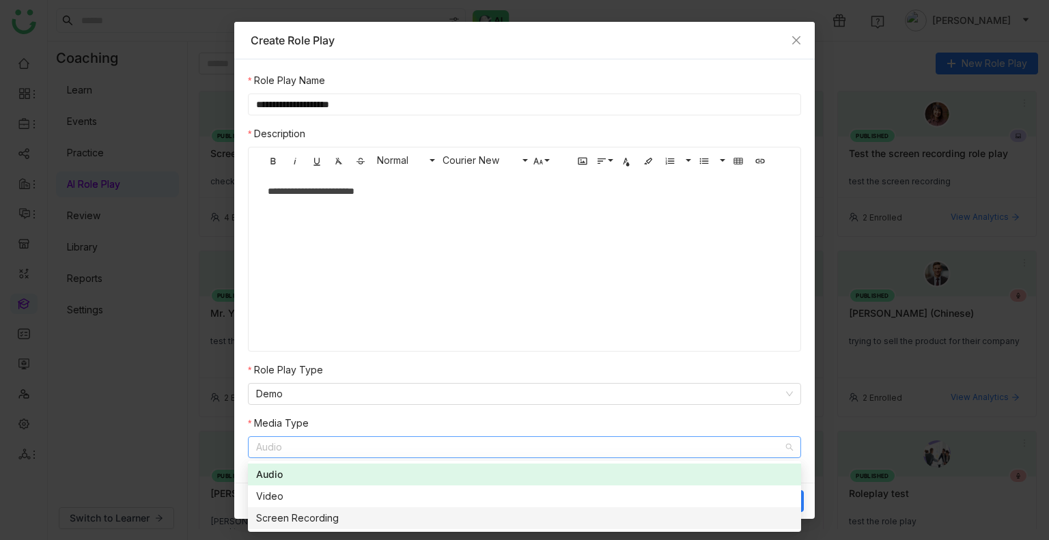
click at [341, 511] on div "Screen Recording" at bounding box center [524, 518] width 537 height 15
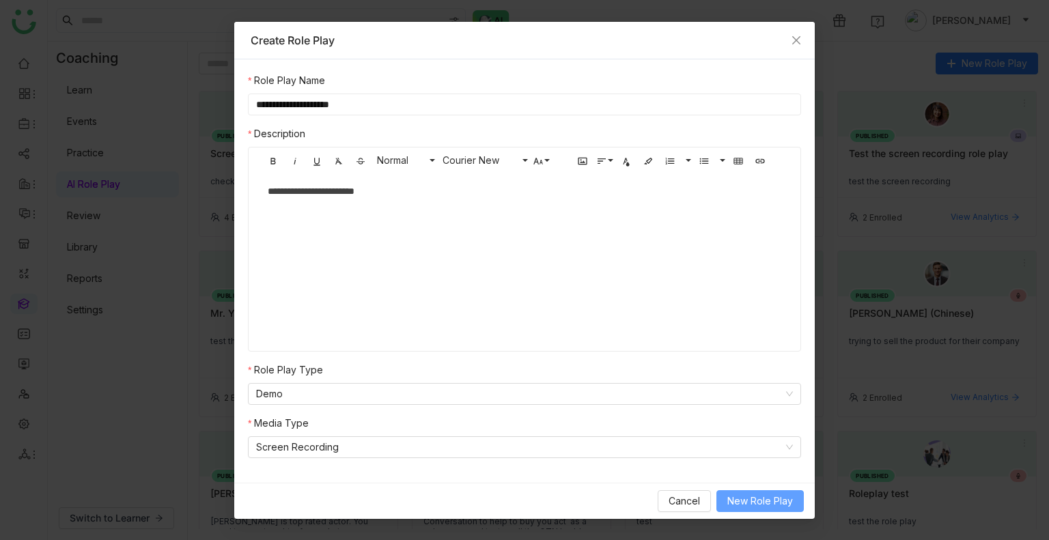
click at [770, 507] on span "New Role Play" at bounding box center [760, 501] width 66 height 15
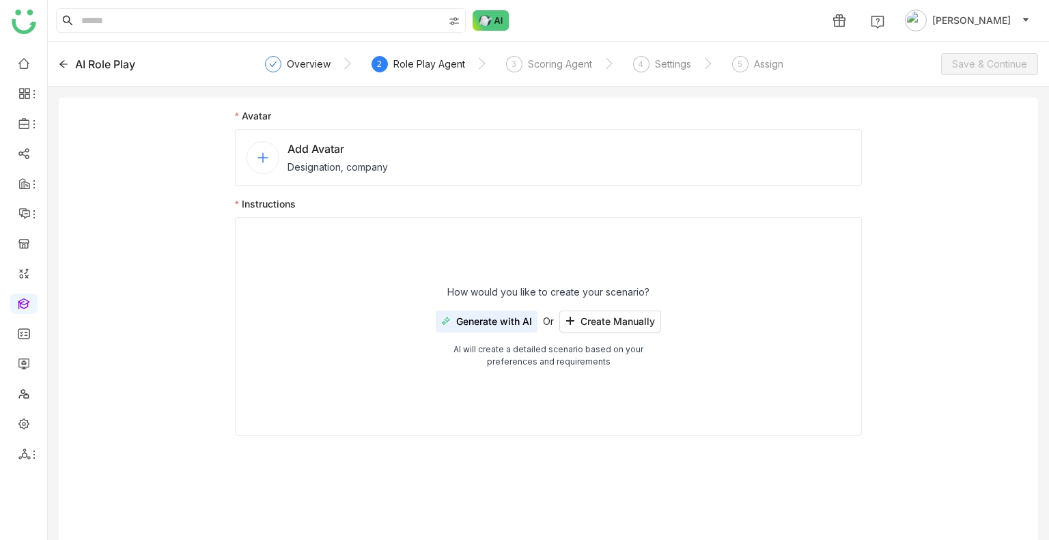
click at [324, 160] on span "Designation, company" at bounding box center [338, 167] width 100 height 14
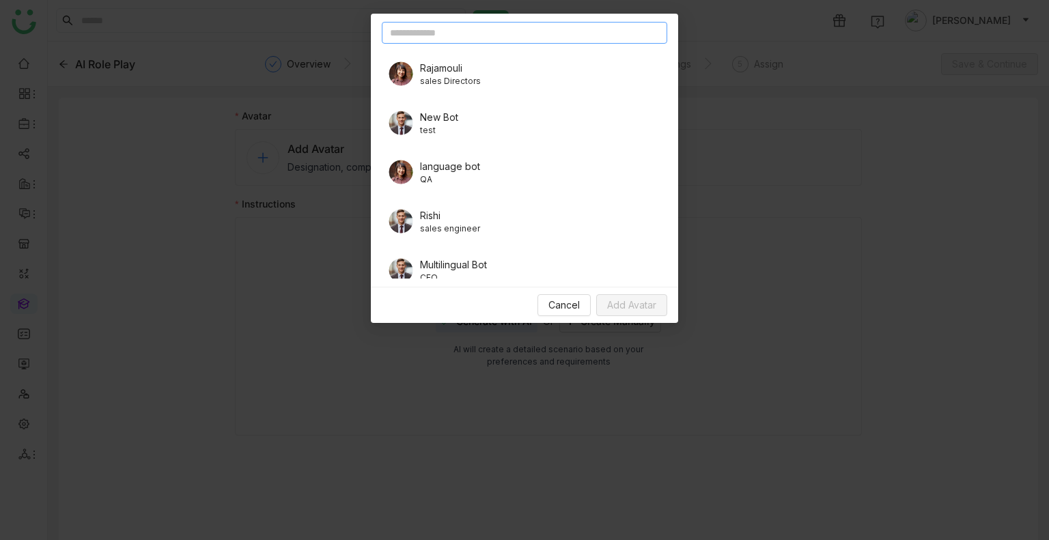
click at [473, 31] on input "text" at bounding box center [524, 33] width 285 height 22
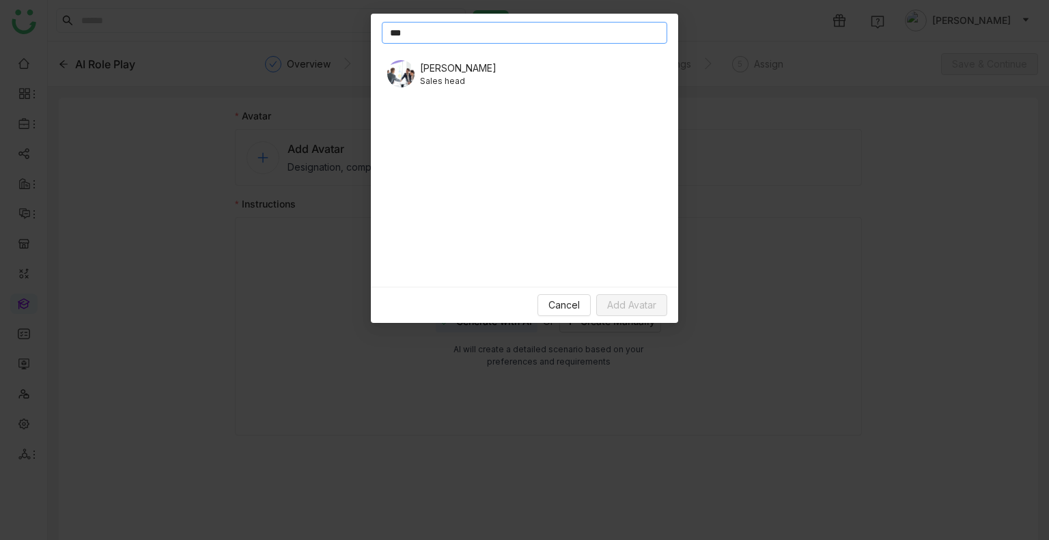
type input "***"
click at [447, 75] on span "Sales head" at bounding box center [458, 81] width 76 height 12
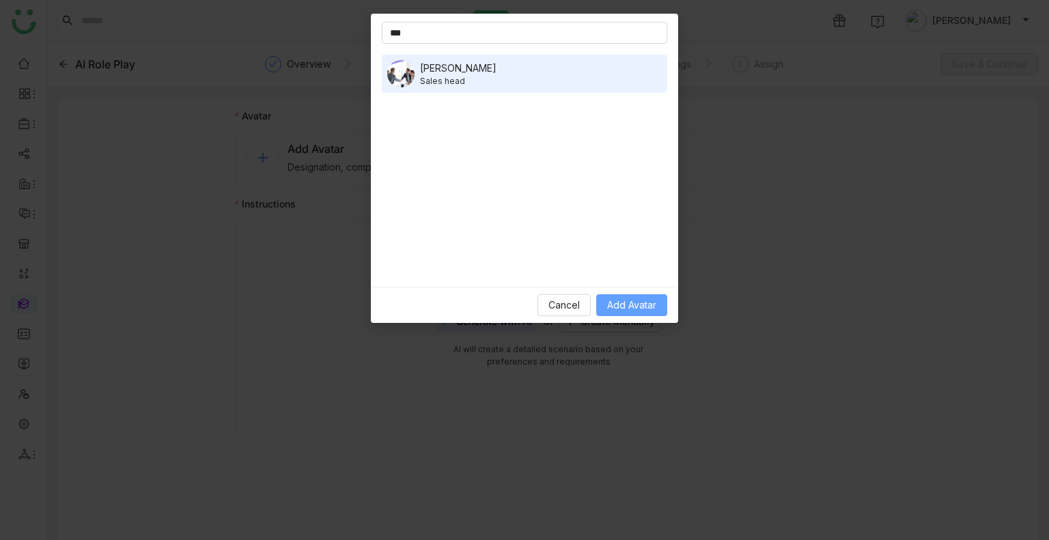
click at [617, 308] on span "Add Avatar" at bounding box center [631, 305] width 49 height 15
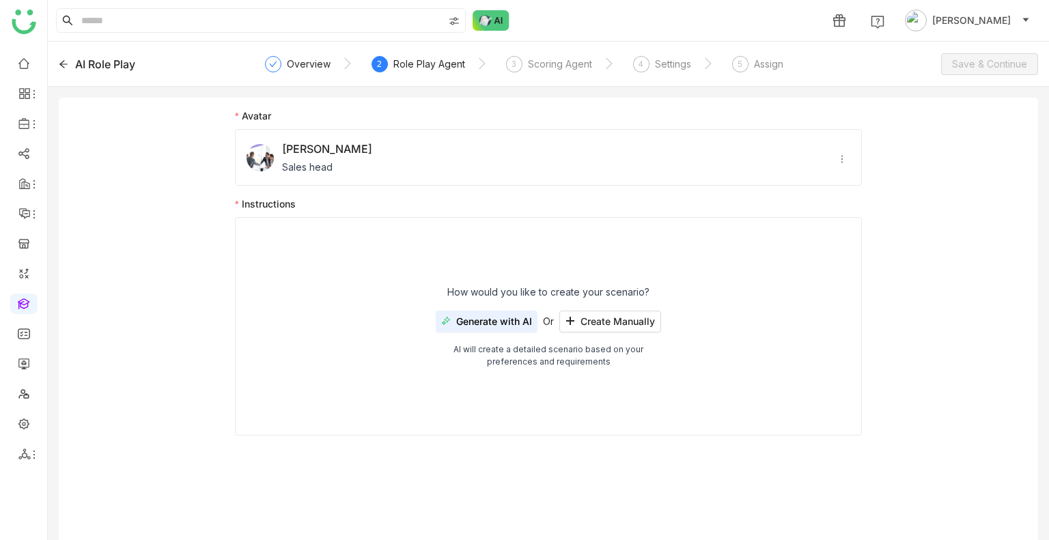
click at [497, 324] on span "Generate with AI" at bounding box center [494, 321] width 76 height 11
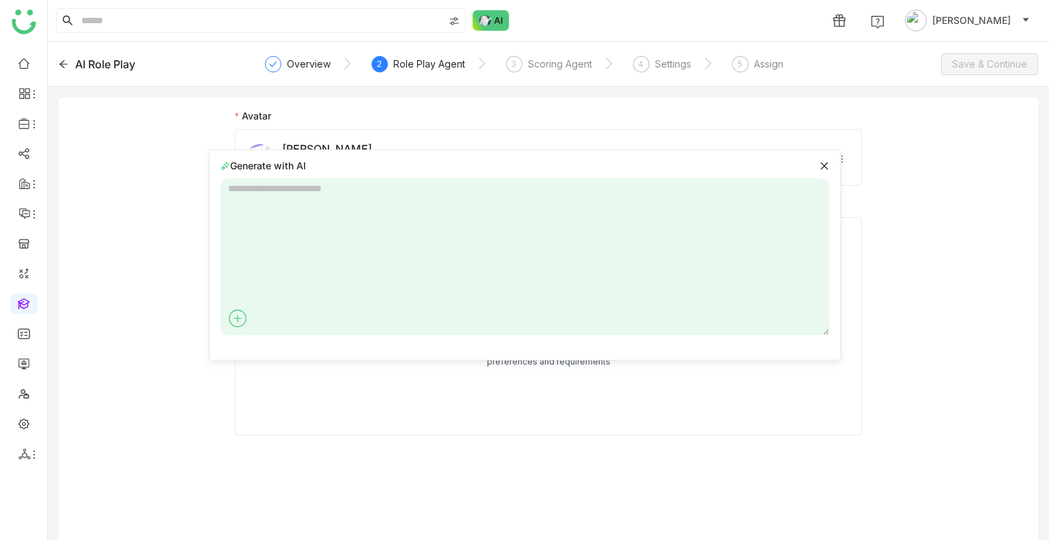
click at [303, 199] on textarea at bounding box center [525, 256] width 608 height 157
type textarea "**********"
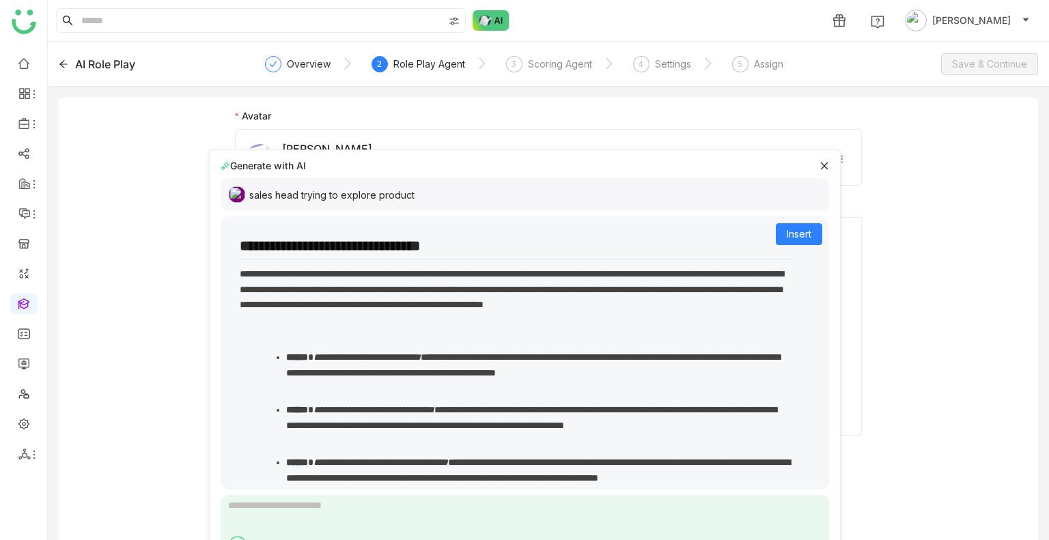
click at [791, 221] on div "**********" at bounding box center [525, 507] width 598 height 583
click at [790, 231] on span "Insert" at bounding box center [799, 234] width 25 height 15
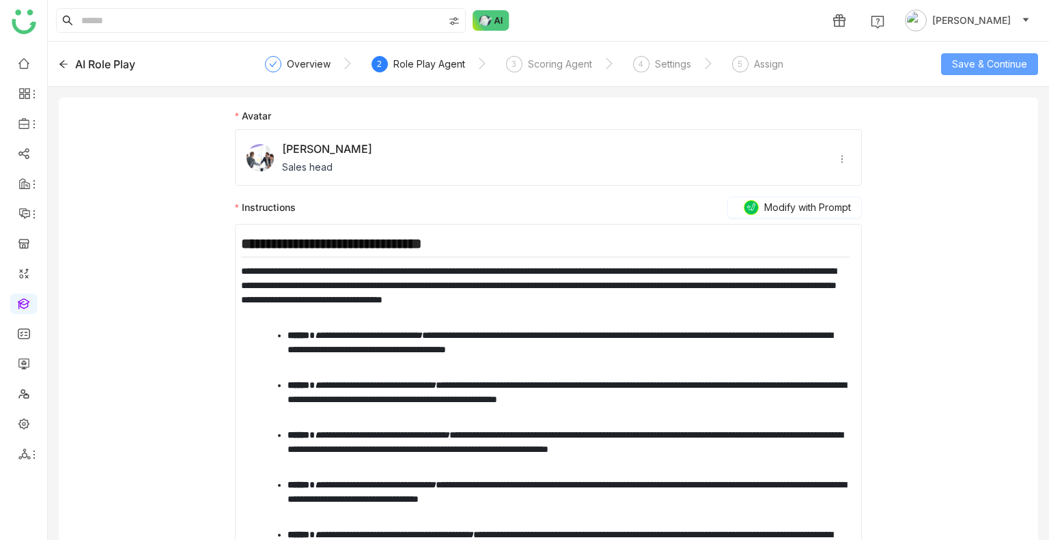
click at [967, 68] on span "Save & Continue" at bounding box center [989, 64] width 75 height 15
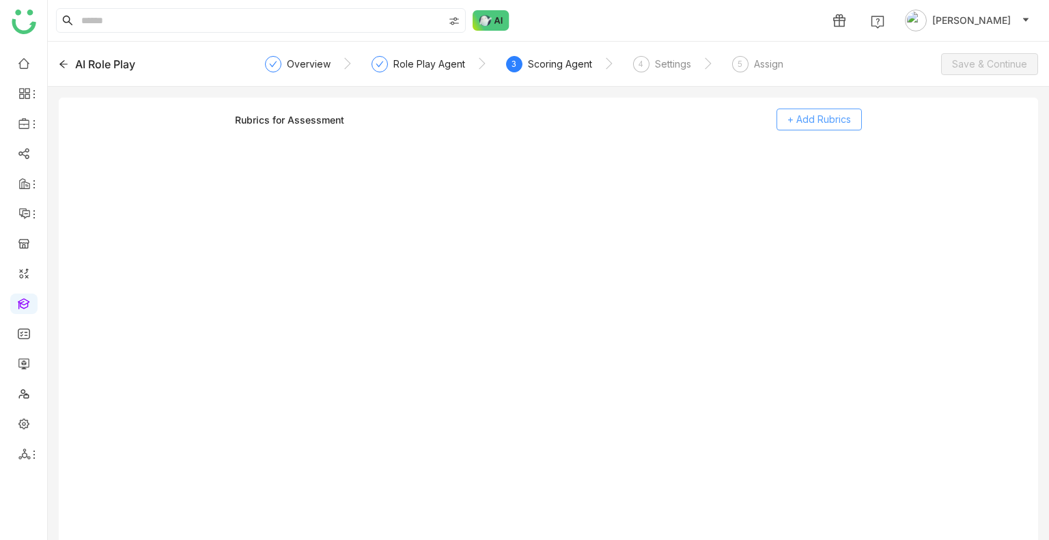
click at [825, 126] on button "+ Add Rubrics" at bounding box center [818, 120] width 85 height 22
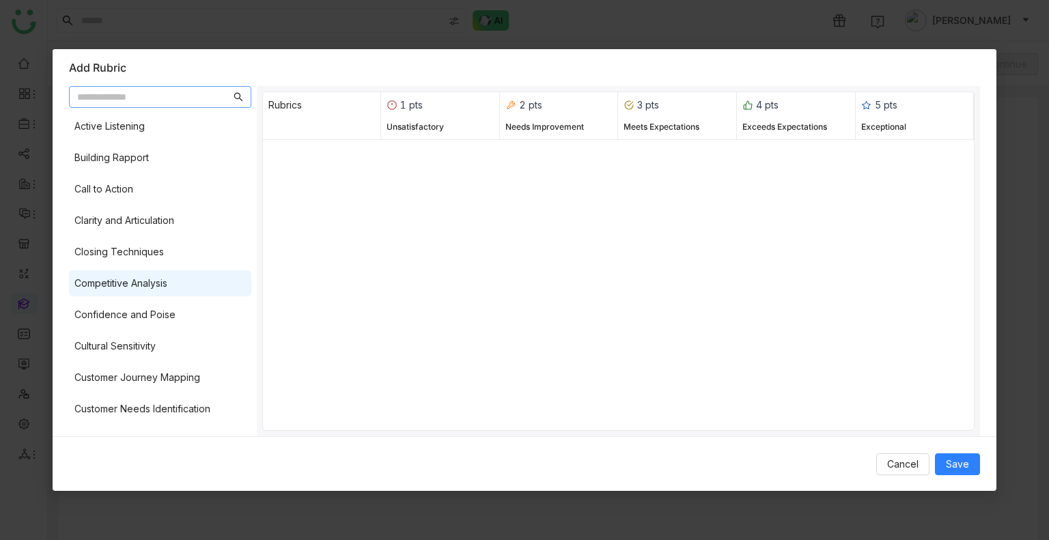
drag, startPoint x: 185, startPoint y: 157, endPoint x: 135, endPoint y: 281, distance: 134.2
click at [183, 158] on div "Building Rapport" at bounding box center [160, 158] width 182 height 26
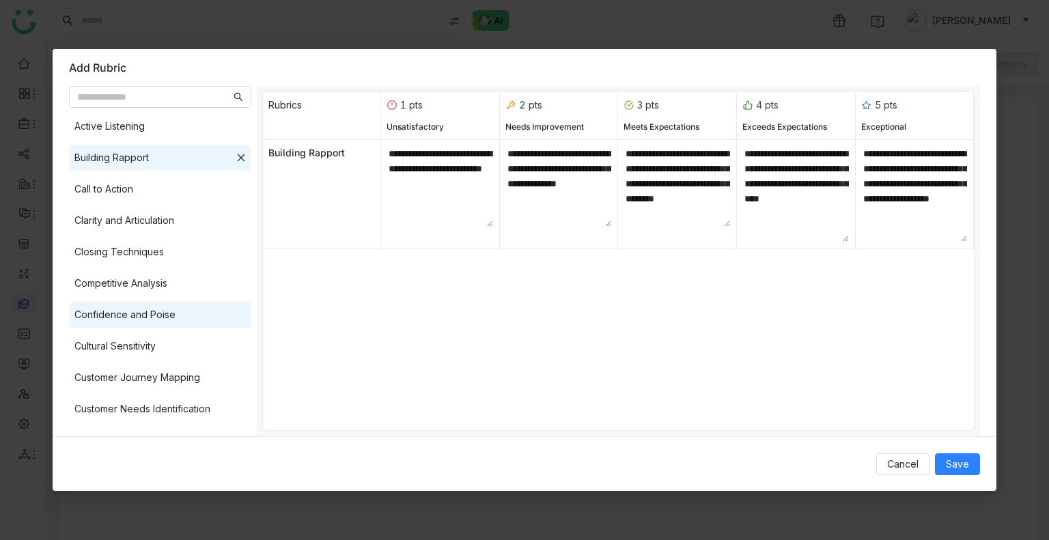
drag, startPoint x: 134, startPoint y: 283, endPoint x: 123, endPoint y: 327, distance: 45.7
click at [134, 283] on div "Competitive Analysis" at bounding box center [120, 283] width 93 height 15
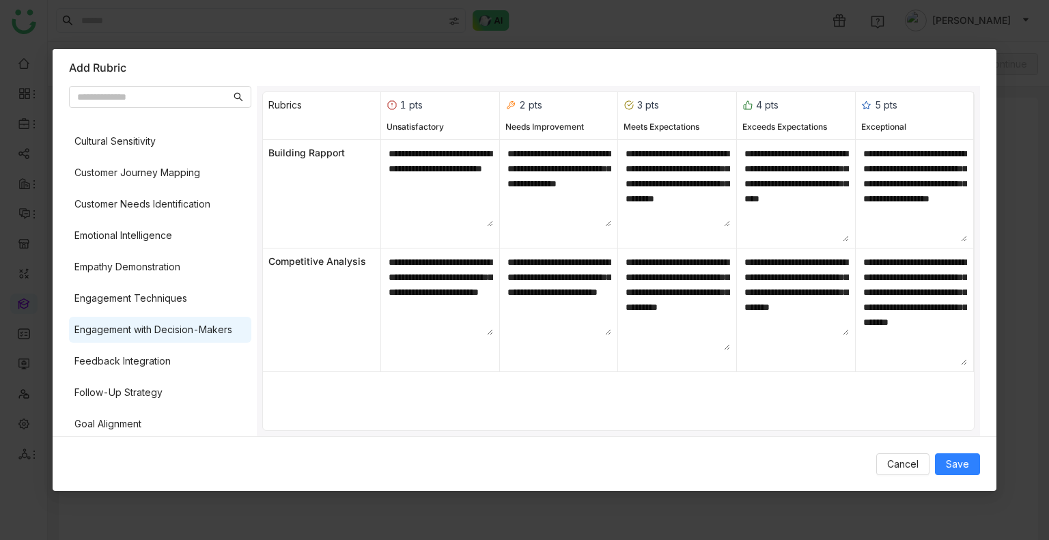
click at [150, 336] on div "Engagement with Decision-Makers" at bounding box center [153, 329] width 158 height 15
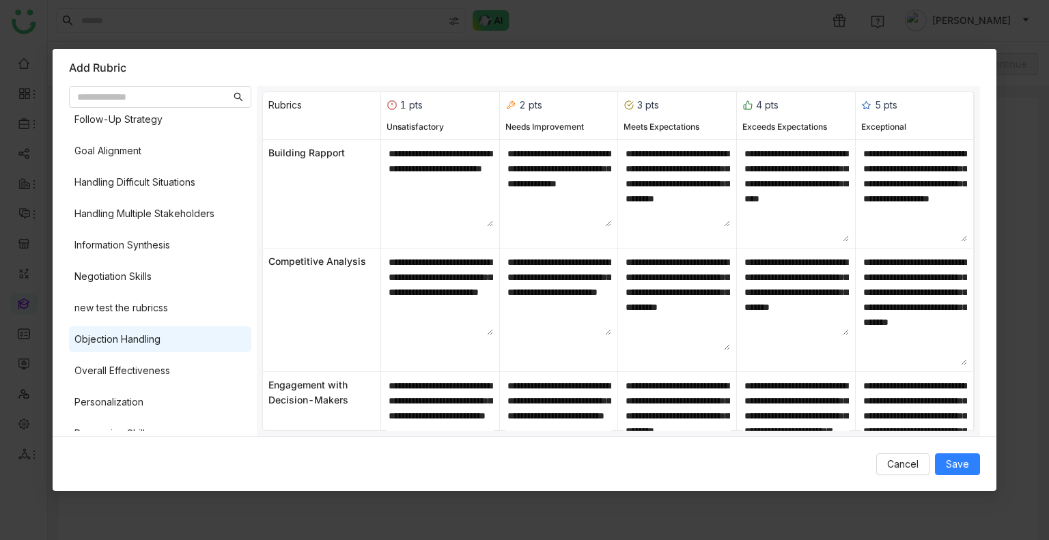
click at [152, 330] on div "Objection Handling" at bounding box center [160, 339] width 182 height 26
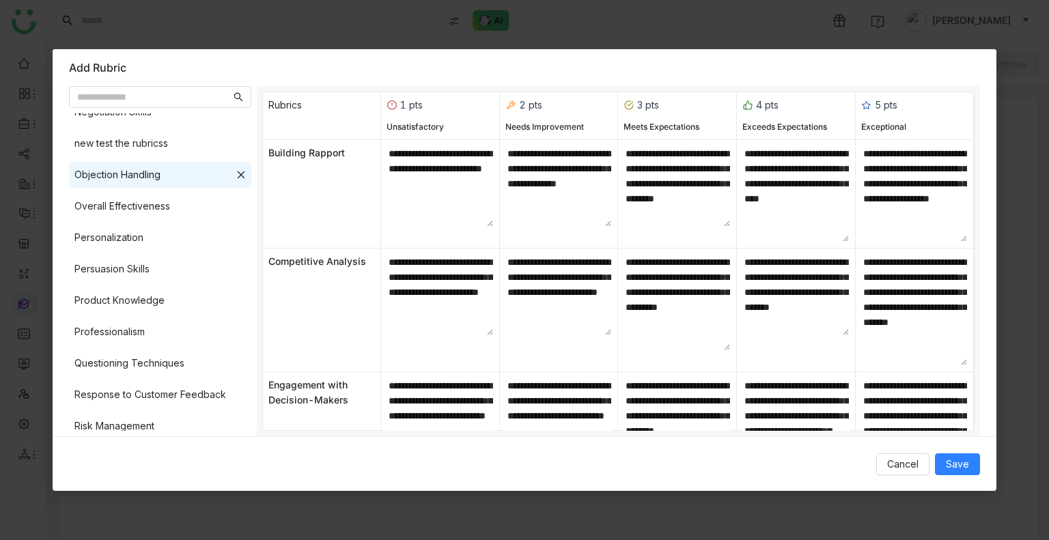
scroll to position [683, 0]
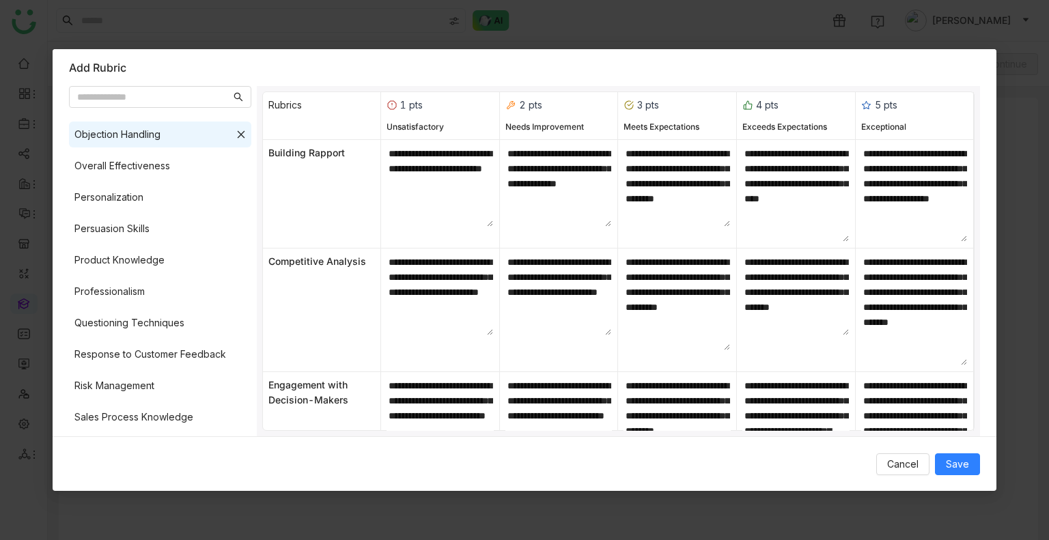
click at [152, 330] on div "Questioning Techniques" at bounding box center [129, 323] width 110 height 15
click at [957, 458] on div "Cancel Save" at bounding box center [525, 463] width 944 height 55
click at [956, 460] on span "Save" at bounding box center [957, 464] width 23 height 15
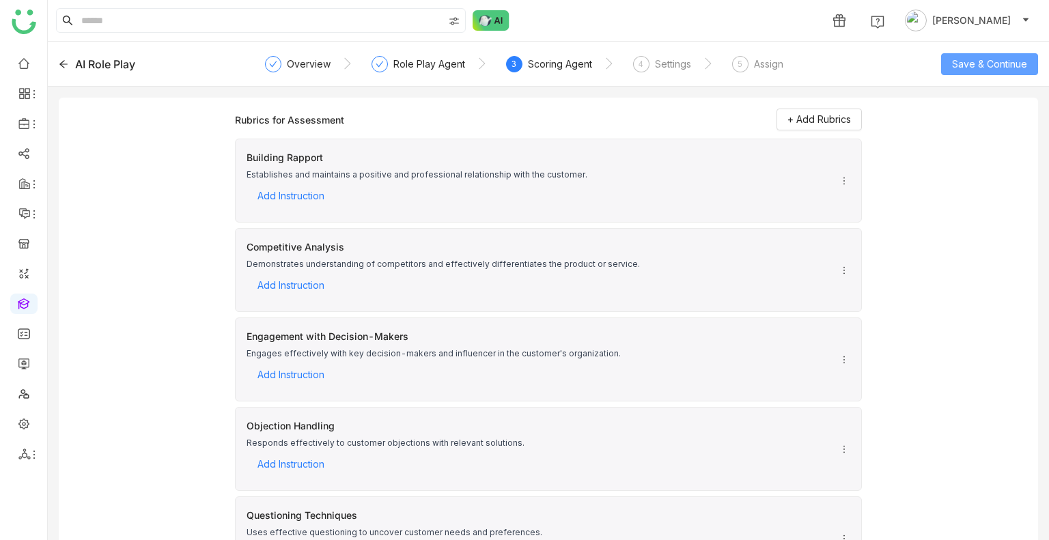
click at [960, 66] on span "Save & Continue" at bounding box center [989, 64] width 75 height 15
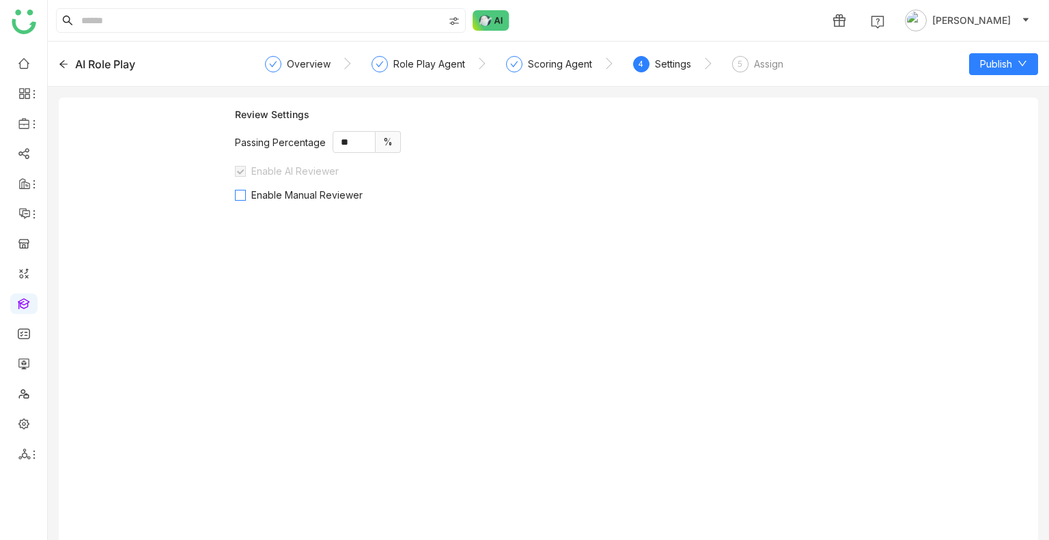
click at [285, 197] on span "Enable Manual Reviewer" at bounding box center [307, 195] width 122 height 12
click at [350, 141] on input "**" at bounding box center [354, 142] width 42 height 20
click at [346, 142] on input "**" at bounding box center [354, 142] width 42 height 20
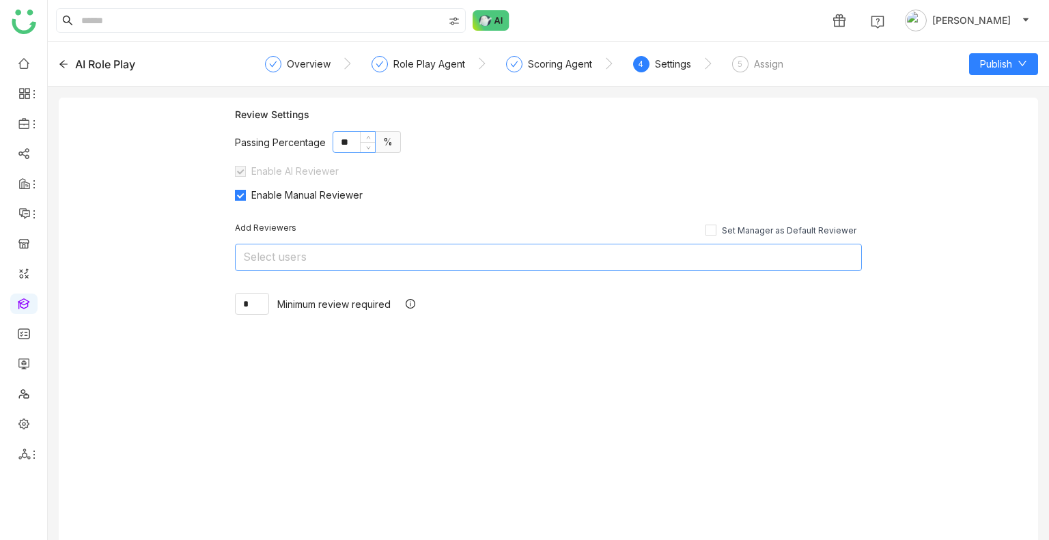
type input "**"
click at [376, 245] on nz-select-top-control "Select users" at bounding box center [548, 257] width 627 height 27
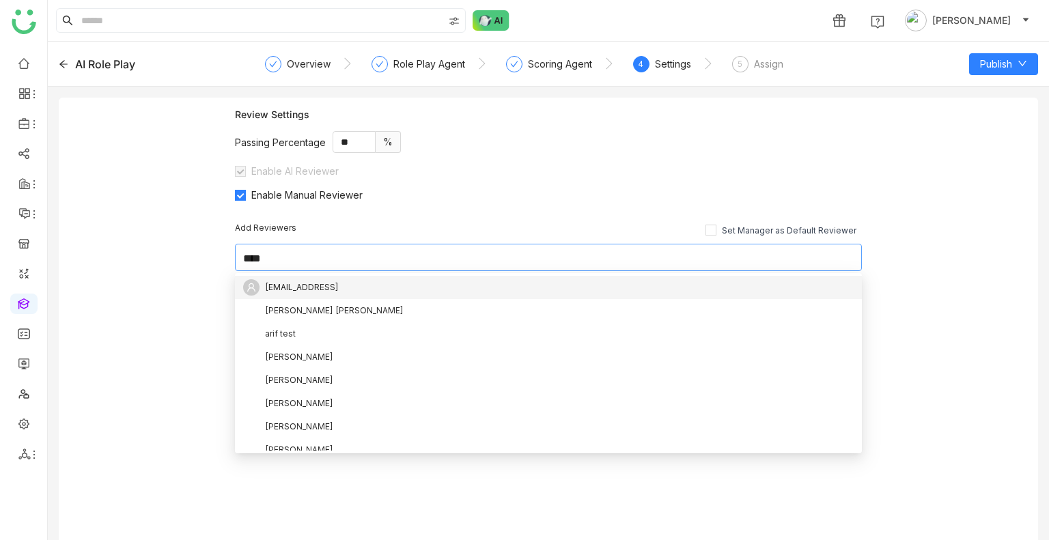
type input "*****"
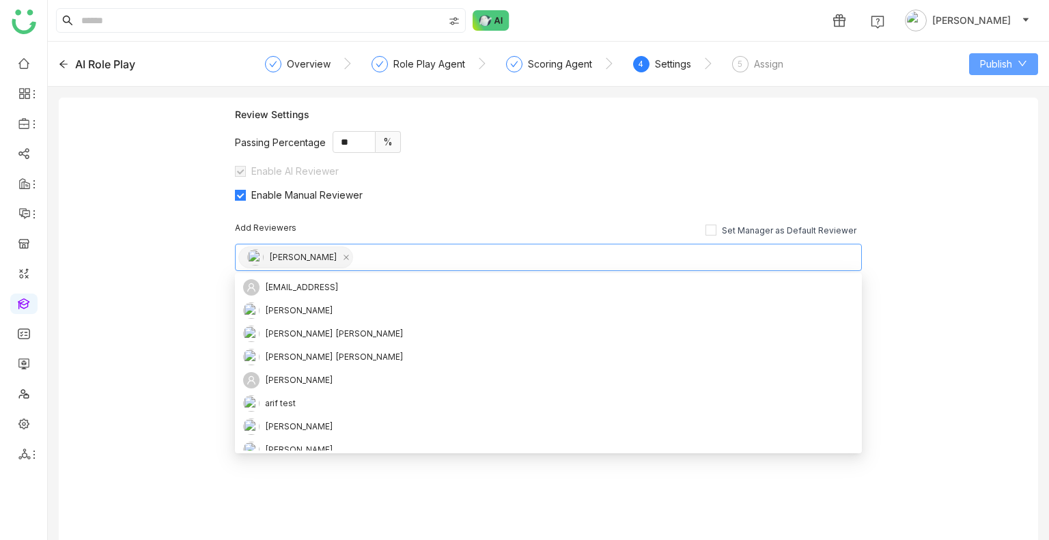
click at [1009, 62] on span "Publish" at bounding box center [996, 64] width 32 height 15
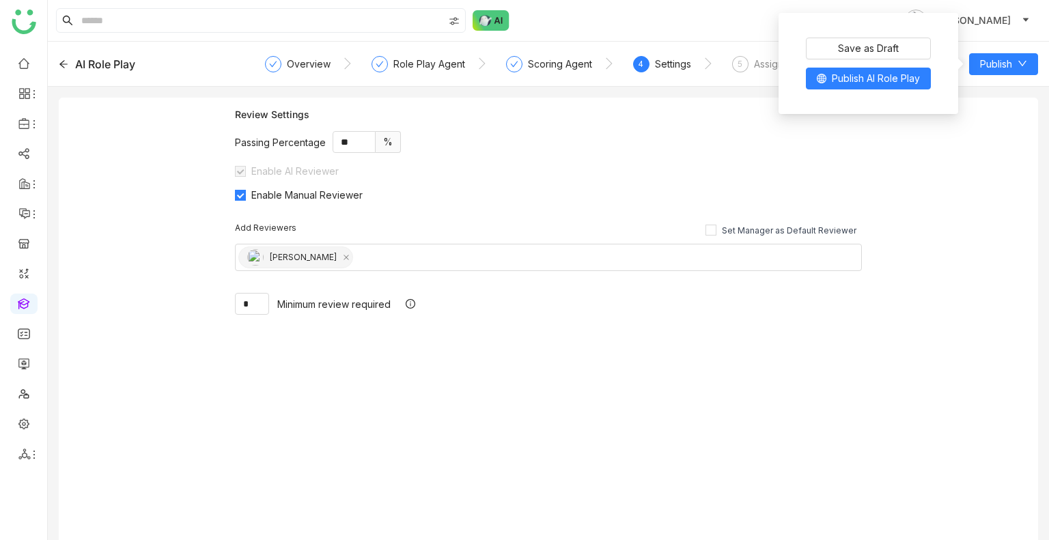
click at [874, 96] on div "Save as Draft Publish AI Role Play" at bounding box center [868, 63] width 158 height 85
click at [866, 83] on span "Publish AI Role Play" at bounding box center [876, 78] width 88 height 15
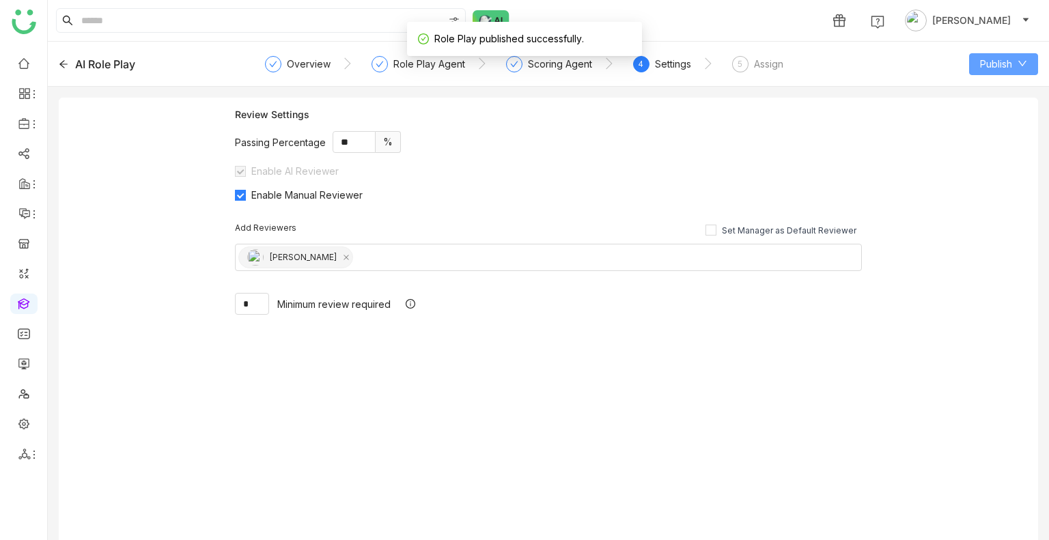
click at [977, 70] on button "Publish" at bounding box center [1003, 64] width 69 height 22
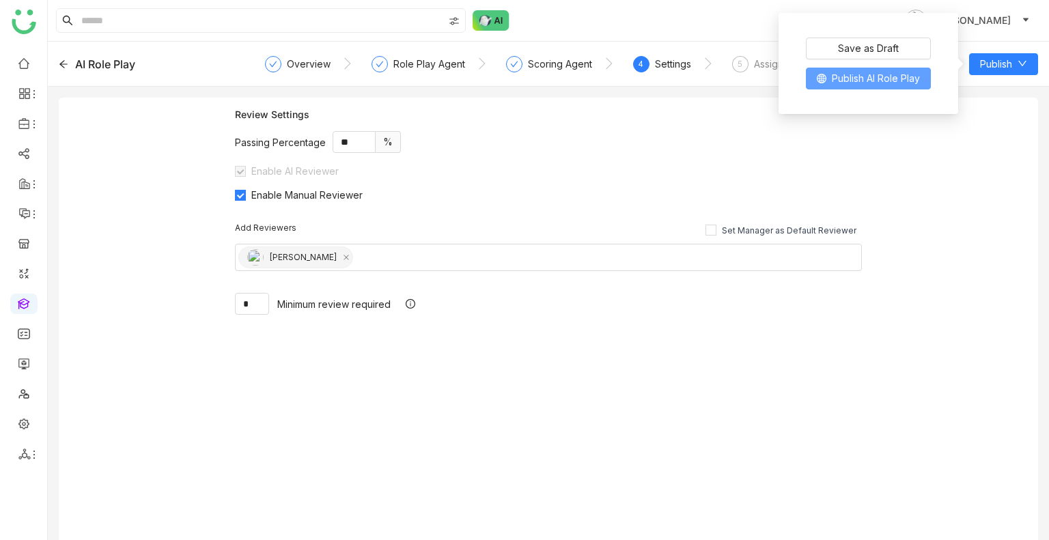
click at [883, 85] on span "Publish AI Role Play" at bounding box center [876, 78] width 88 height 15
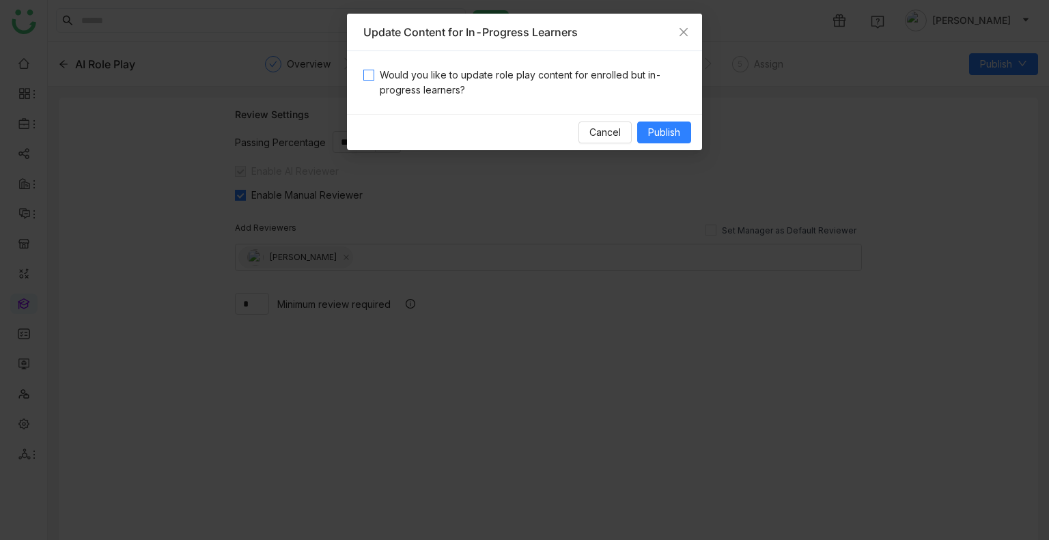
click at [572, 76] on span "Would you like to update role play content for enrolled but in-progress learner…" at bounding box center [529, 83] width 311 height 30
click at [658, 135] on span "Publish" at bounding box center [664, 132] width 32 height 15
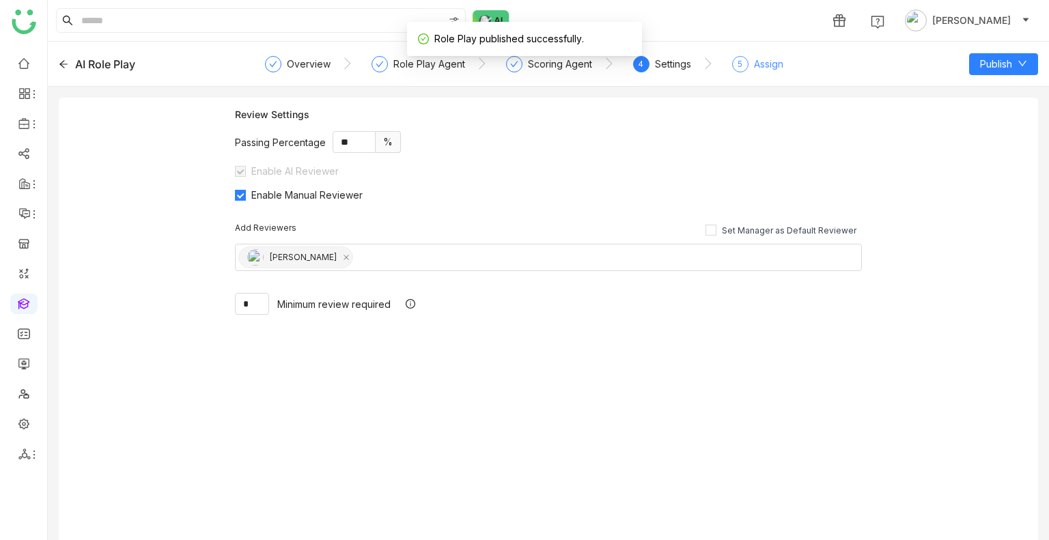
click at [759, 68] on div "Assign" at bounding box center [768, 64] width 29 height 16
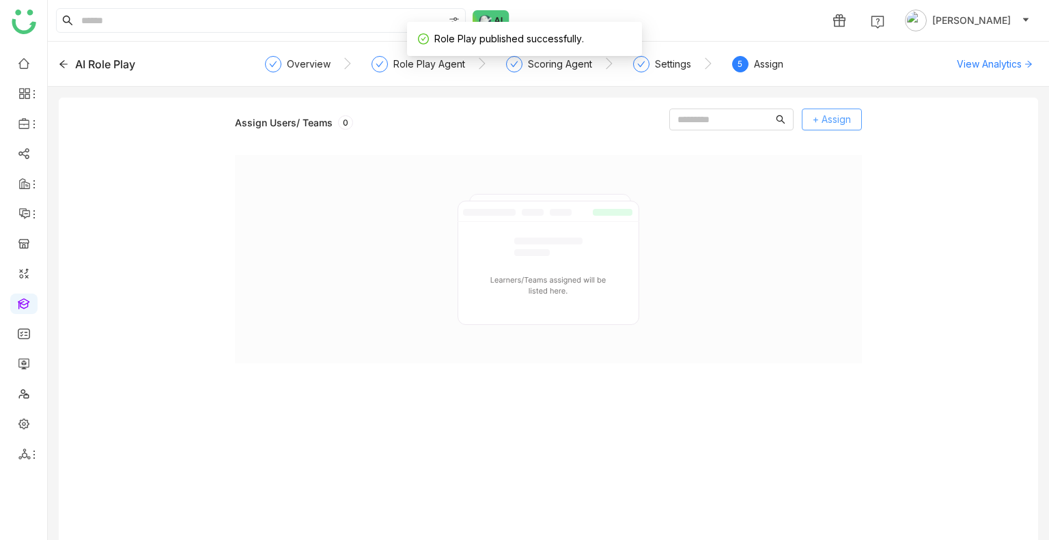
click at [822, 123] on span "+ Assign" at bounding box center [832, 119] width 38 height 15
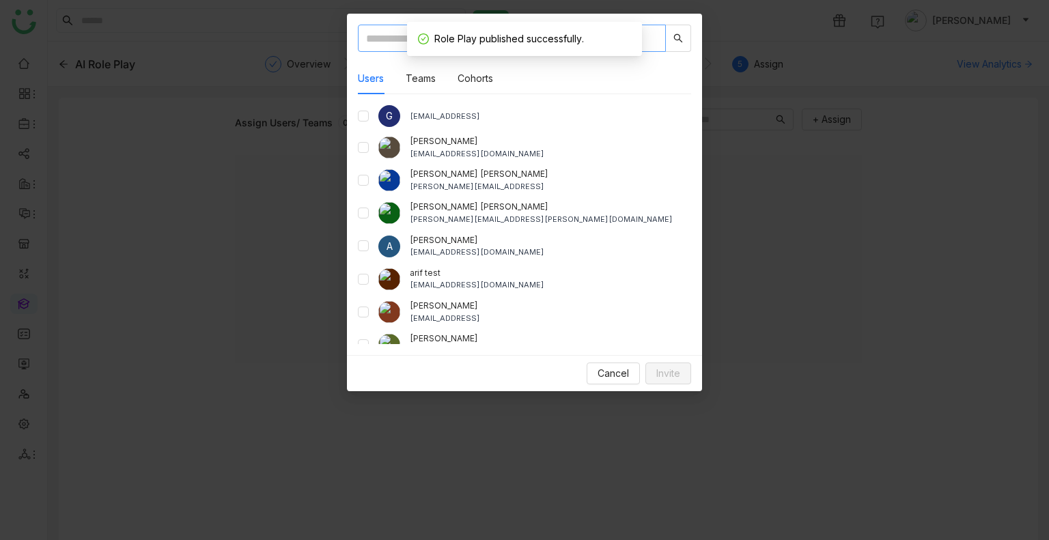
click at [390, 38] on input "text" at bounding box center [512, 38] width 308 height 27
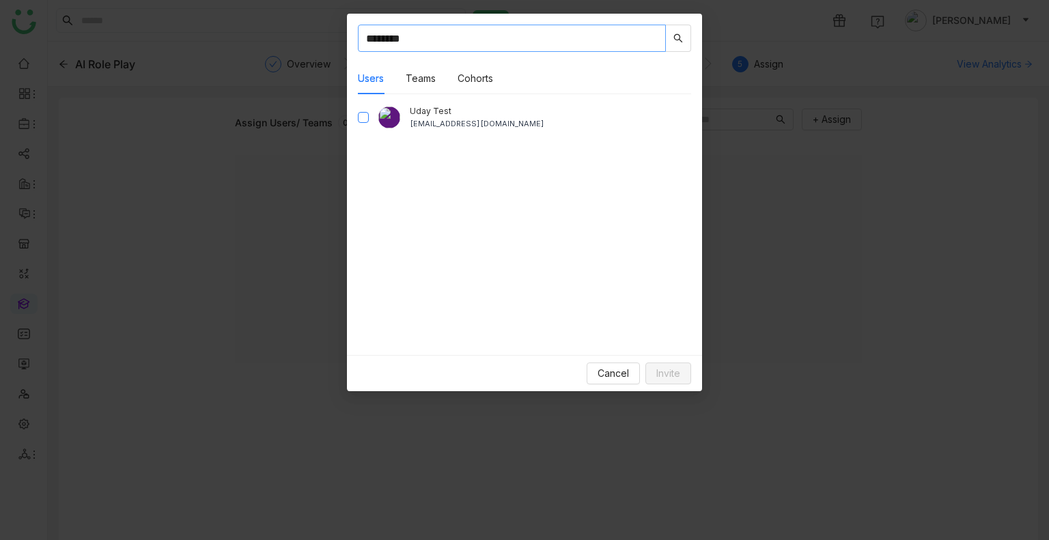
type input "********"
click at [680, 372] on button "Invite" at bounding box center [668, 374] width 46 height 22
